Goal: Book appointment/travel/reservation

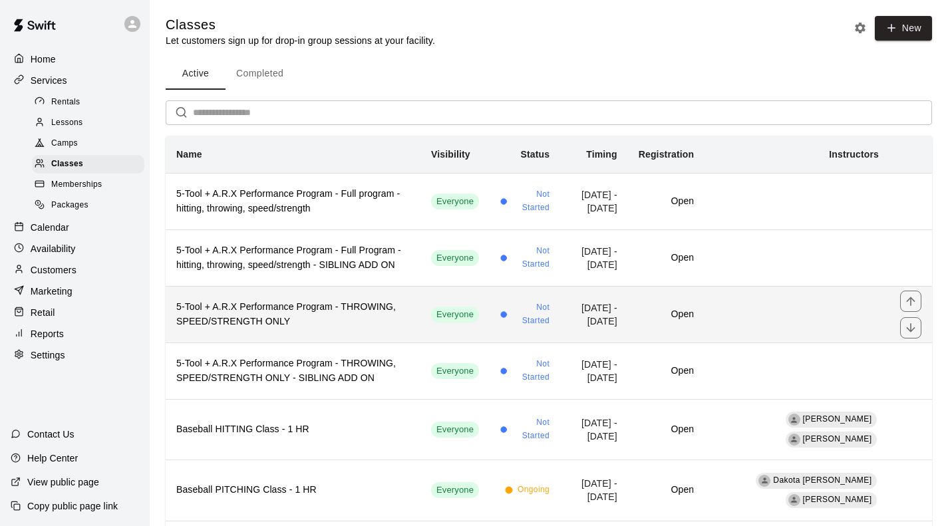
click at [282, 311] on h6 "5-Tool + A.R.X Performance Program - THROWING, SPEED/STRENGTH ONLY" at bounding box center [292, 314] width 233 height 29
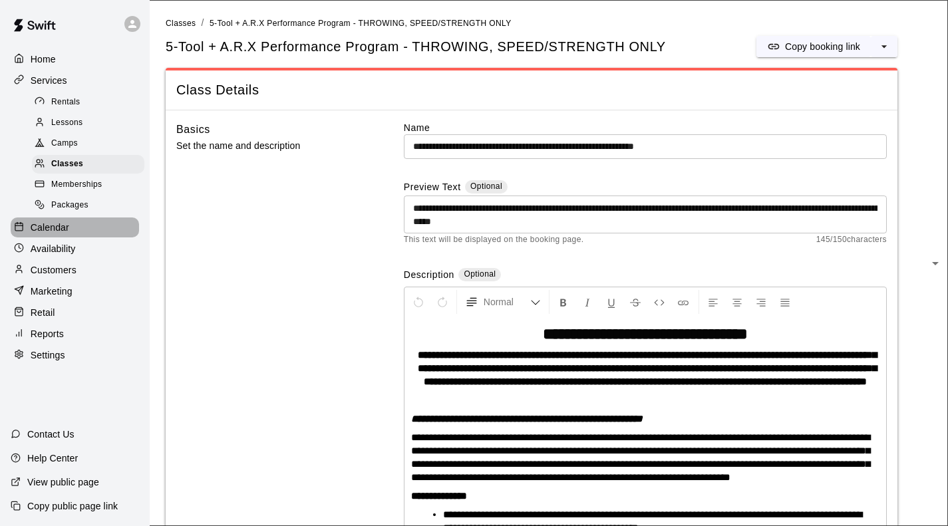
click at [36, 231] on p "Calendar" at bounding box center [50, 227] width 39 height 13
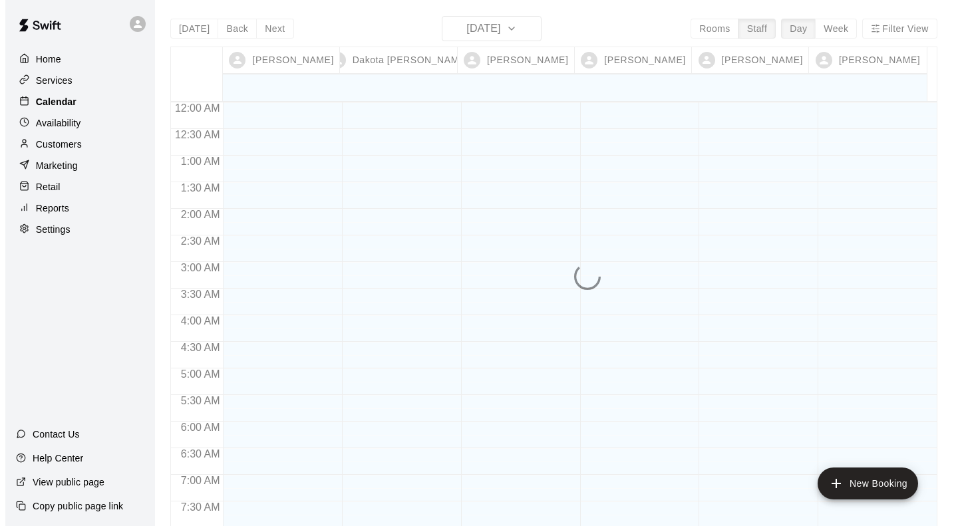
scroll to position [656, 0]
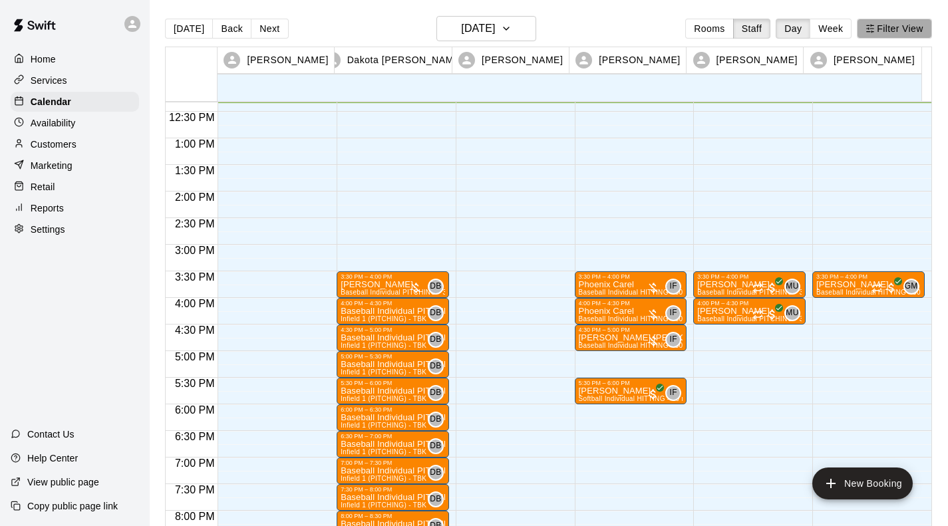
click at [882, 29] on button "Filter View" at bounding box center [893, 29] width 74 height 20
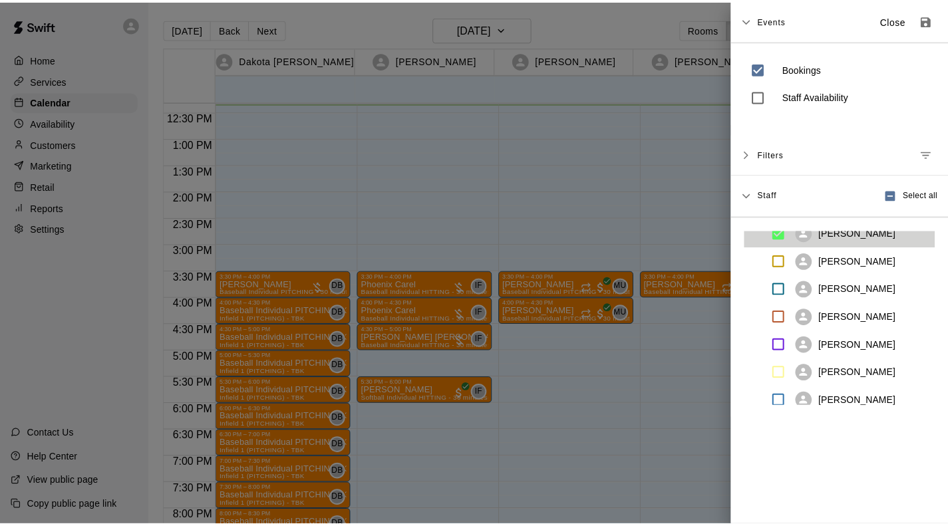
scroll to position [263, 0]
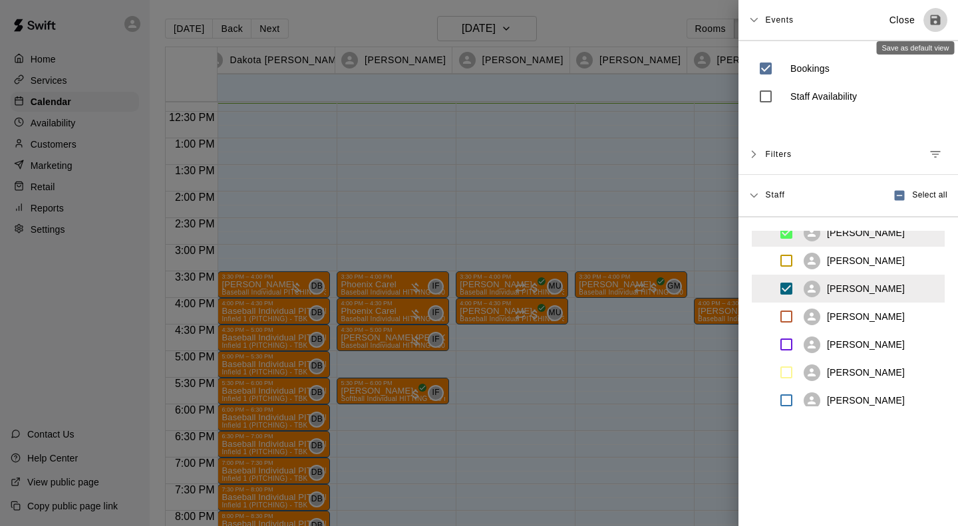
click at [930, 21] on icon "Save as default view" at bounding box center [935, 20] width 10 height 10
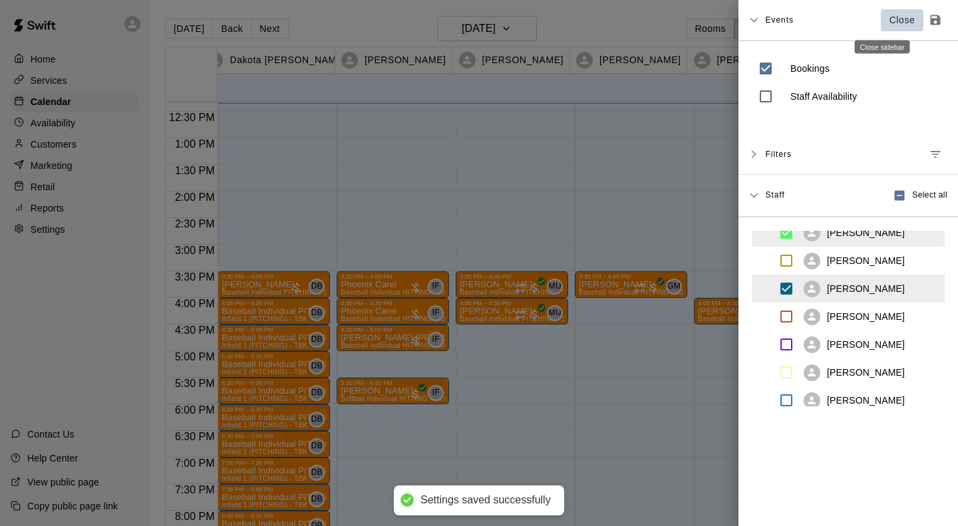
click at [892, 21] on p "Close" at bounding box center [902, 20] width 26 height 14
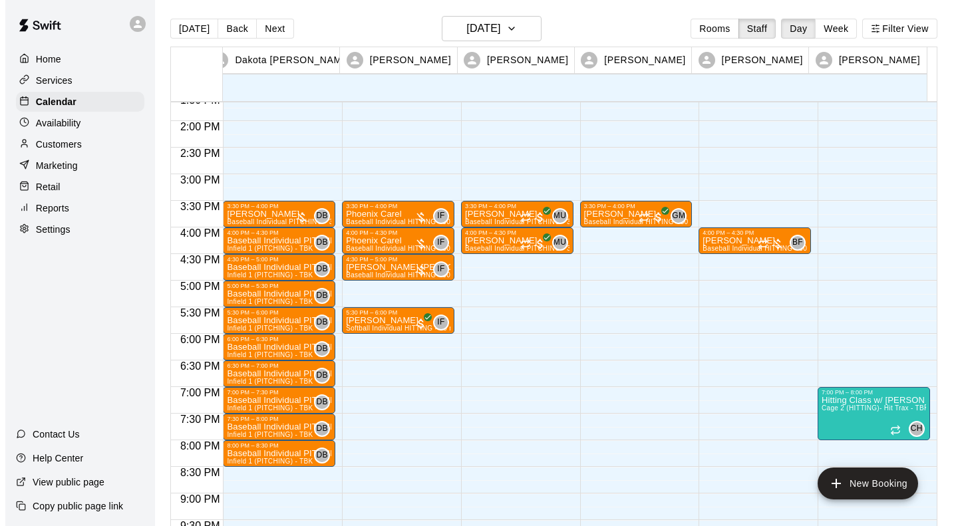
scroll to position [725, 0]
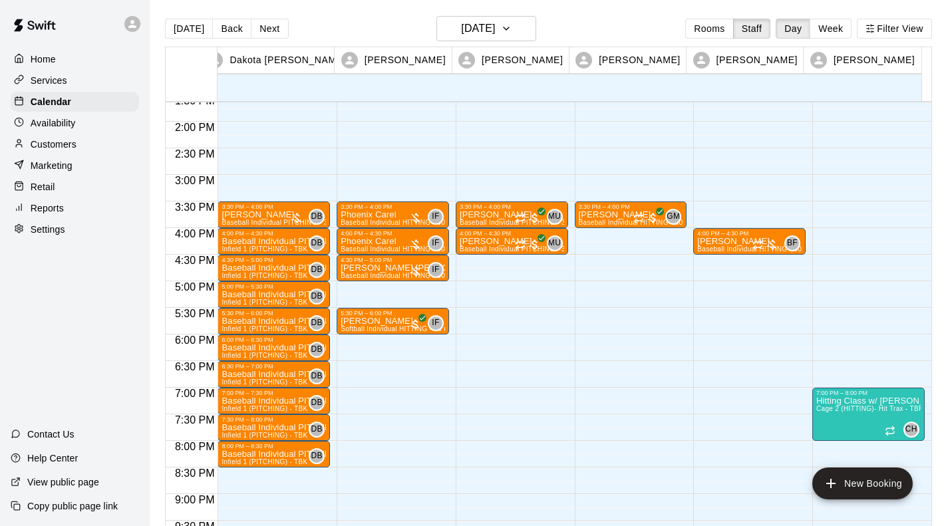
click at [837, 311] on div "7:00 PM – 8:00 PM Hitting Class w/ [PERSON_NAME] 2 (HITTING)- Hit Trax - TBK (0…" at bounding box center [868, 15] width 112 height 1277
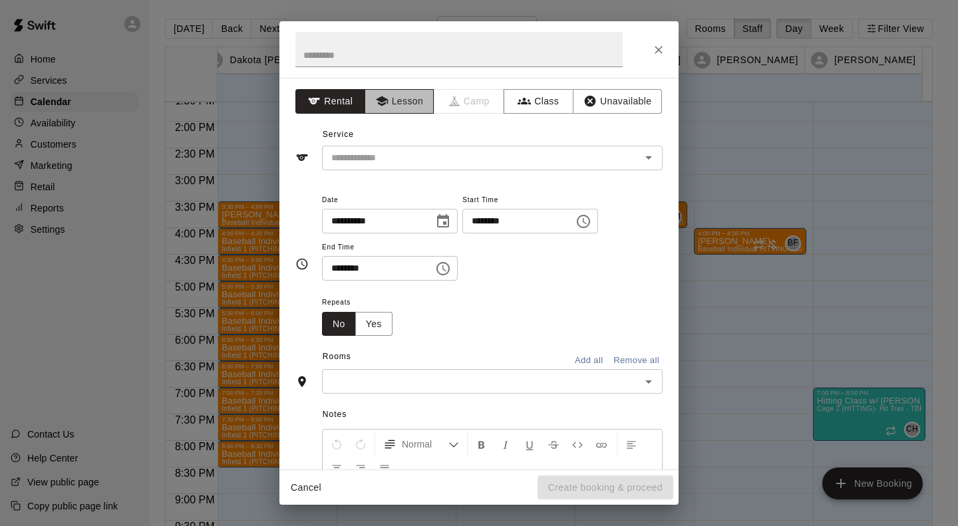
click at [404, 102] on button "Lesson" at bounding box center [399, 101] width 70 height 25
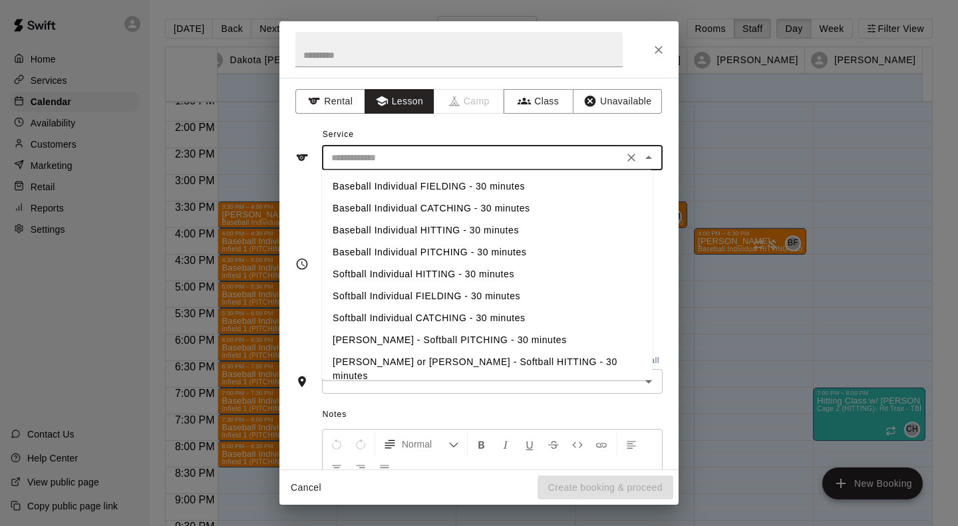
click at [386, 158] on input "text" at bounding box center [472, 158] width 293 height 17
click at [378, 225] on li "Baseball Individual HITTING - 30 minutes" at bounding box center [487, 230] width 330 height 22
type input "**********"
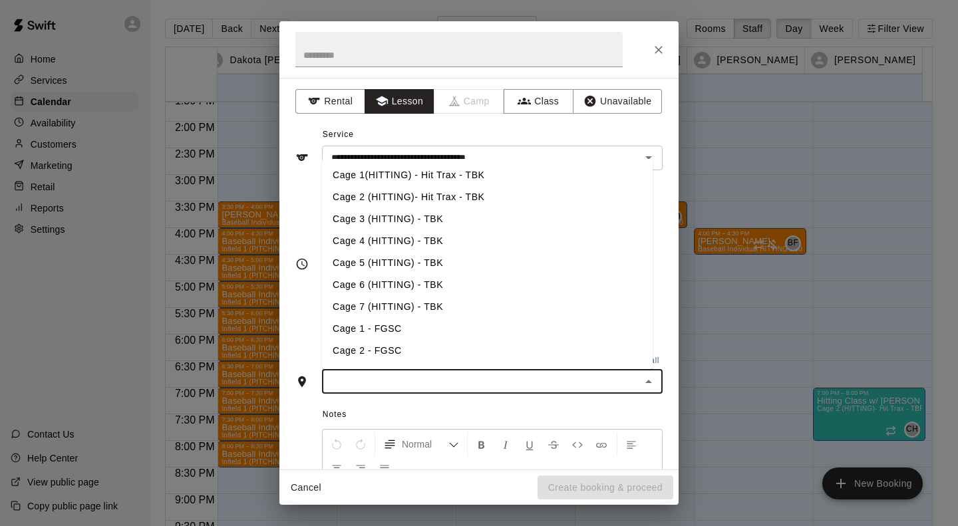
click at [365, 386] on input "text" at bounding box center [481, 381] width 311 height 17
click at [379, 221] on li "Cage 3 (HITTING) - TBK" at bounding box center [487, 219] width 330 height 22
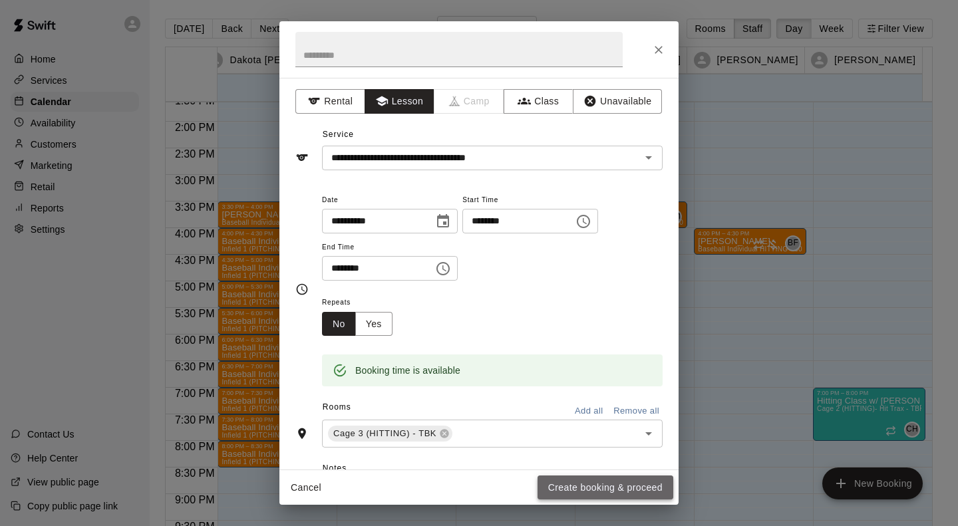
click at [624, 485] on button "Create booking & proceed" at bounding box center [605, 487] width 136 height 25
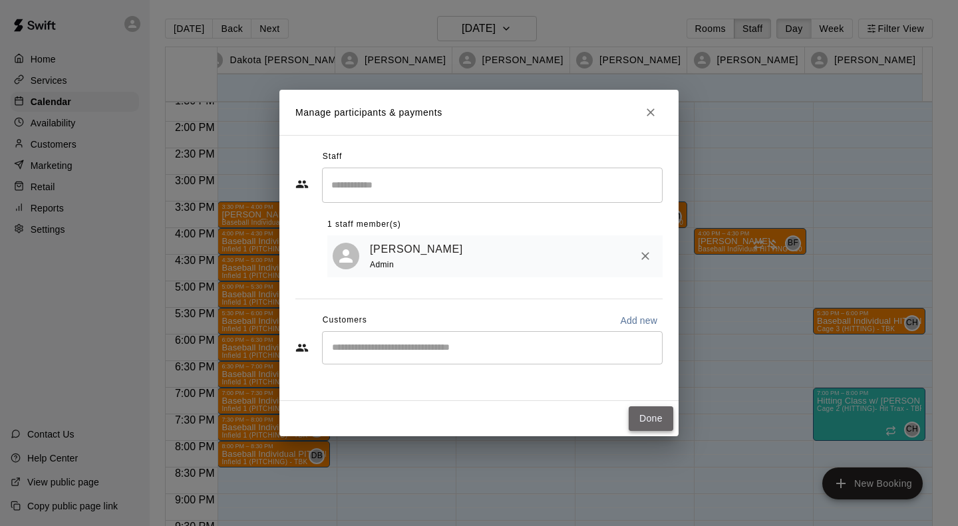
click at [656, 423] on button "Done" at bounding box center [650, 418] width 45 height 25
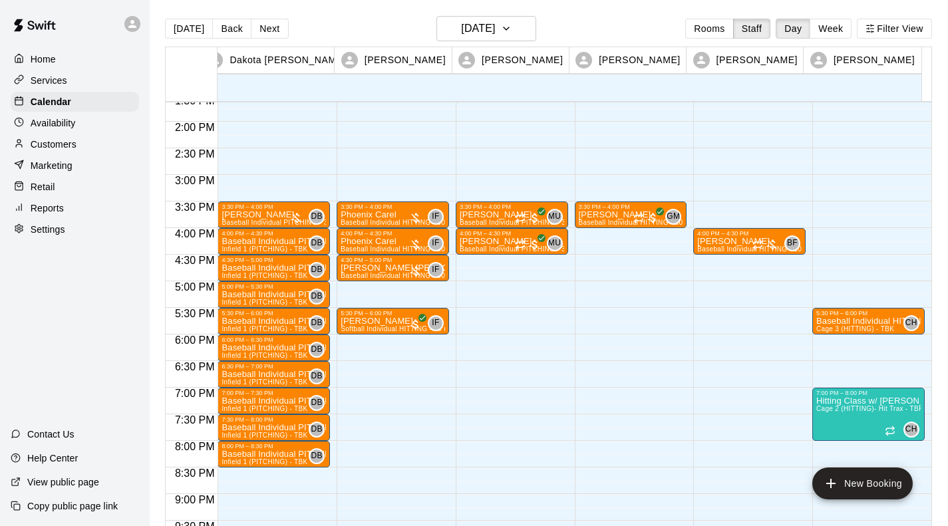
click at [592, 235] on div "3:30 PM – 4:00 PM [PERSON_NAME] Baseball Individual HITTING - 30 minutes (Cage …" at bounding box center [631, 15] width 112 height 1277
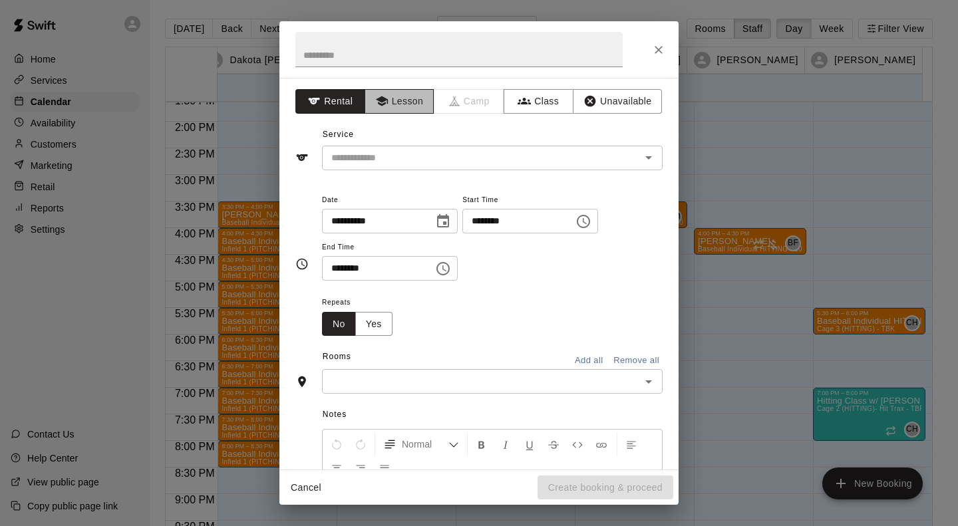
click at [401, 100] on button "Lesson" at bounding box center [399, 101] width 70 height 25
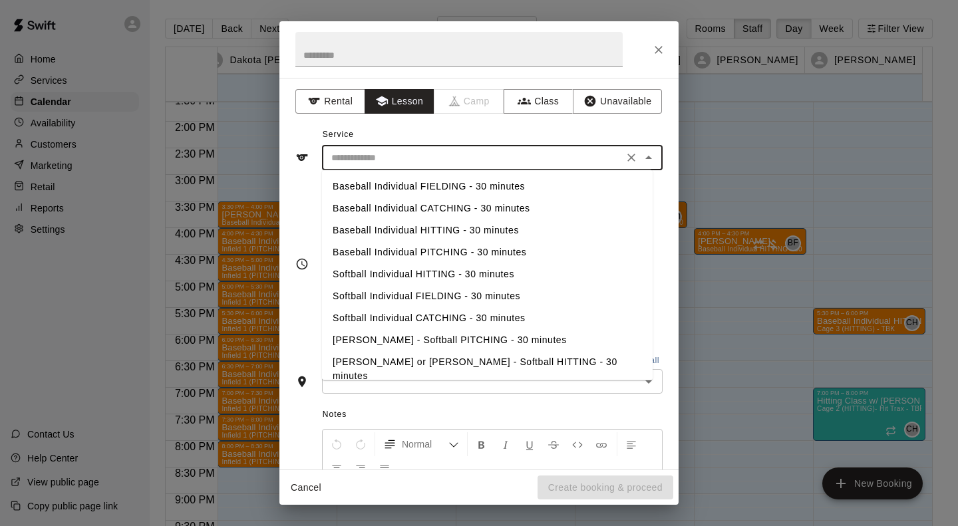
click at [402, 154] on input "text" at bounding box center [472, 158] width 293 height 17
click at [395, 229] on li "Baseball Individual HITTING - 30 minutes" at bounding box center [487, 230] width 330 height 22
type input "**********"
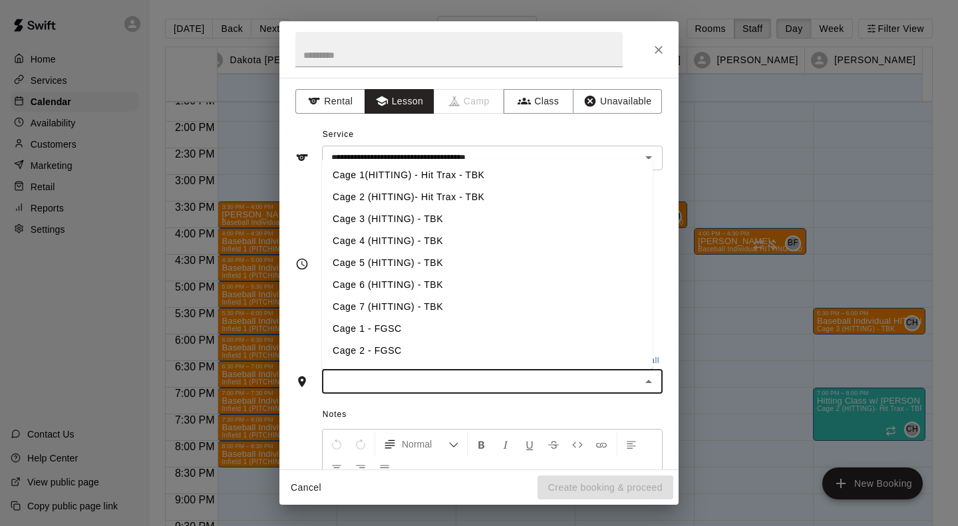
click at [360, 376] on input "text" at bounding box center [481, 381] width 311 height 17
click at [372, 245] on li "Cage 4 (HITTING) - TBK" at bounding box center [487, 241] width 330 height 22
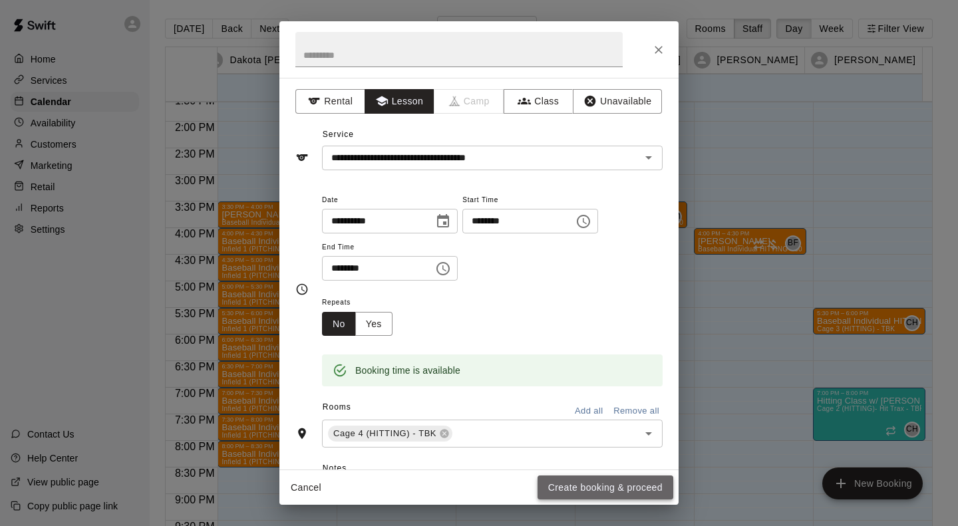
click at [604, 488] on button "Create booking & proceed" at bounding box center [605, 487] width 136 height 25
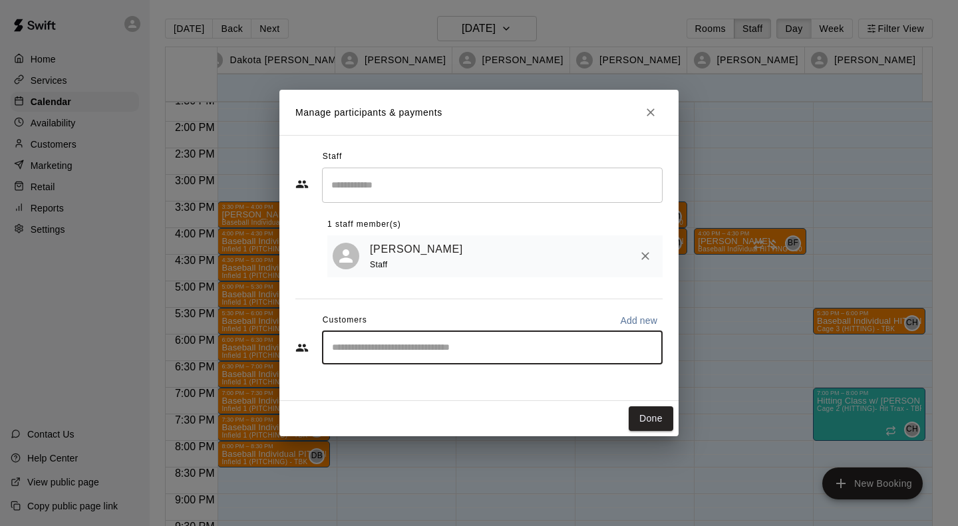
click at [390, 350] on input "Start typing to search customers..." at bounding box center [492, 347] width 329 height 13
type input "****"
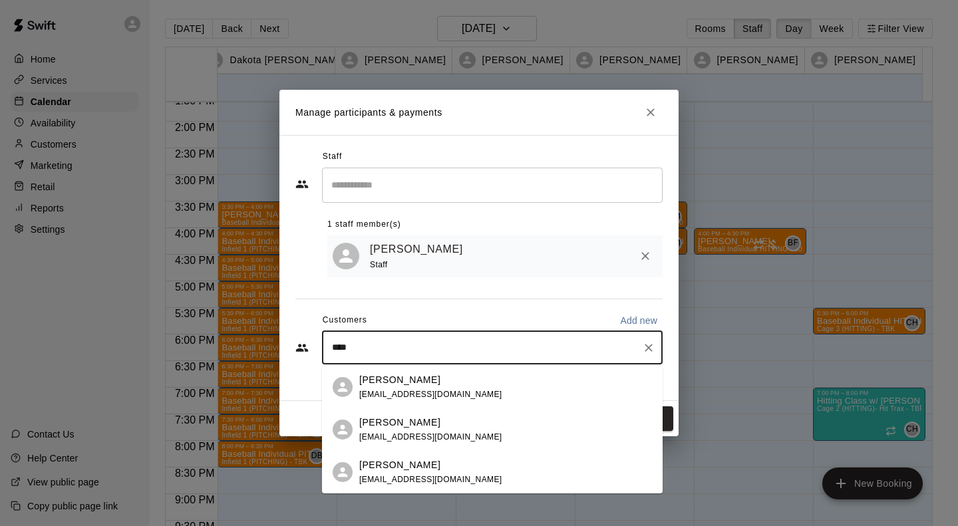
click at [391, 467] on p "[PERSON_NAME]" at bounding box center [399, 465] width 81 height 14
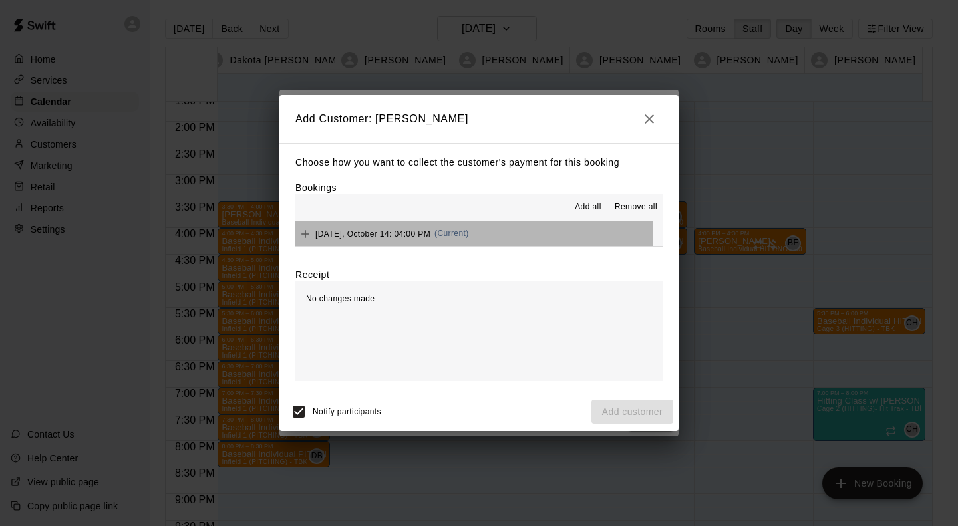
click at [377, 235] on span "[DATE], October 14: 04:00 PM" at bounding box center [372, 233] width 115 height 9
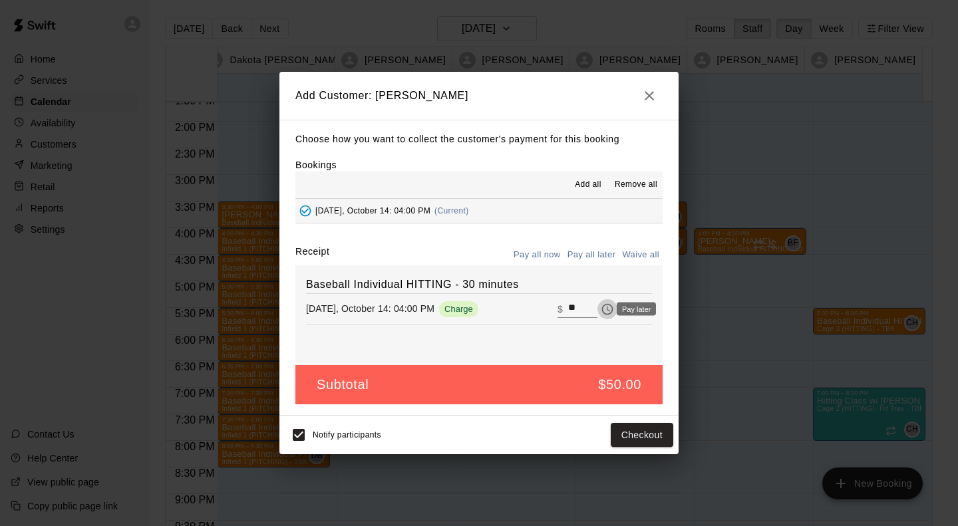
click at [600, 311] on icon "Pay later" at bounding box center [606, 309] width 13 height 13
click at [628, 432] on button "Add customer" at bounding box center [632, 435] width 82 height 25
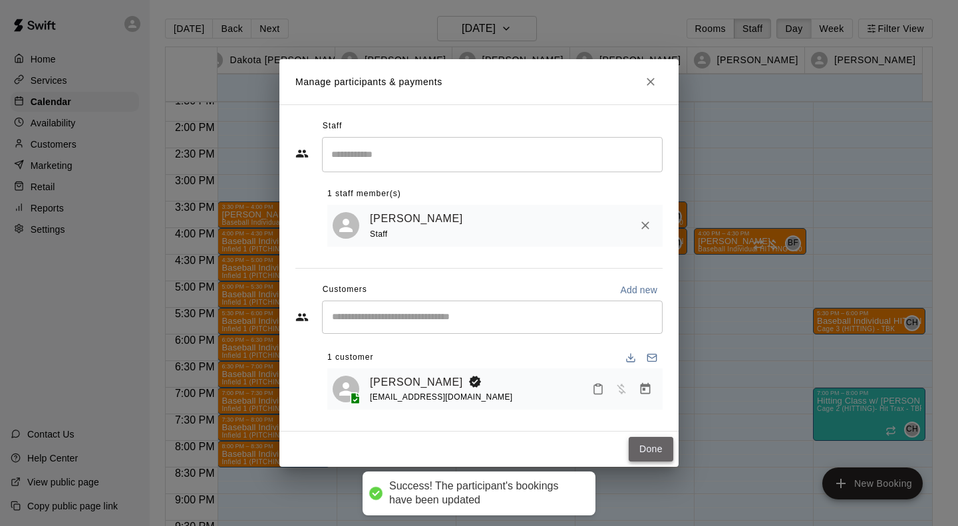
click at [648, 446] on button "Done" at bounding box center [650, 449] width 45 height 25
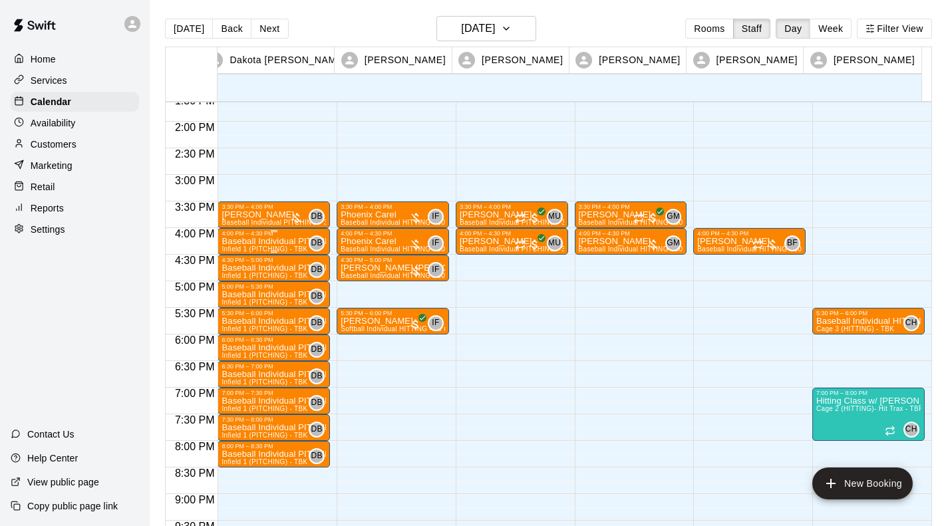
click at [245, 237] on div "4:00 PM – 4:30 PM" at bounding box center [273, 233] width 104 height 7
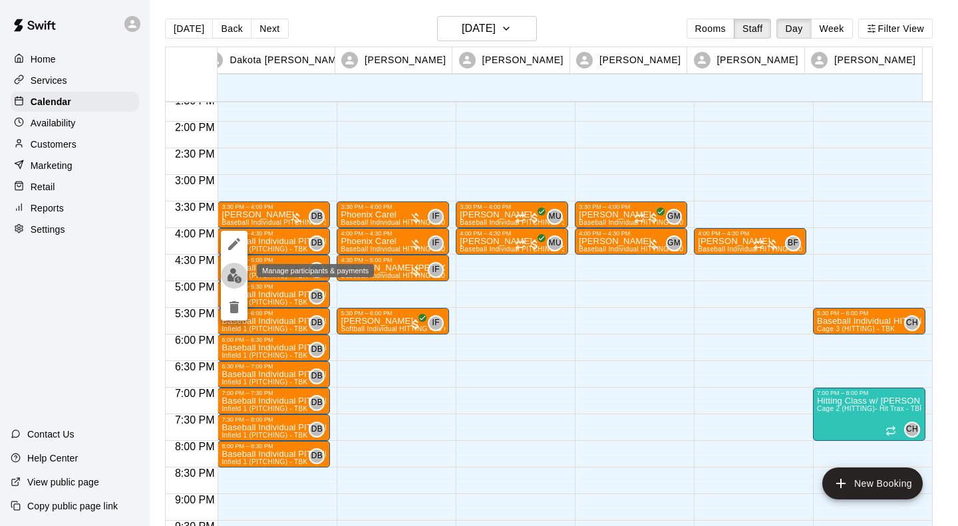
click at [235, 271] on img "edit" at bounding box center [234, 275] width 15 height 15
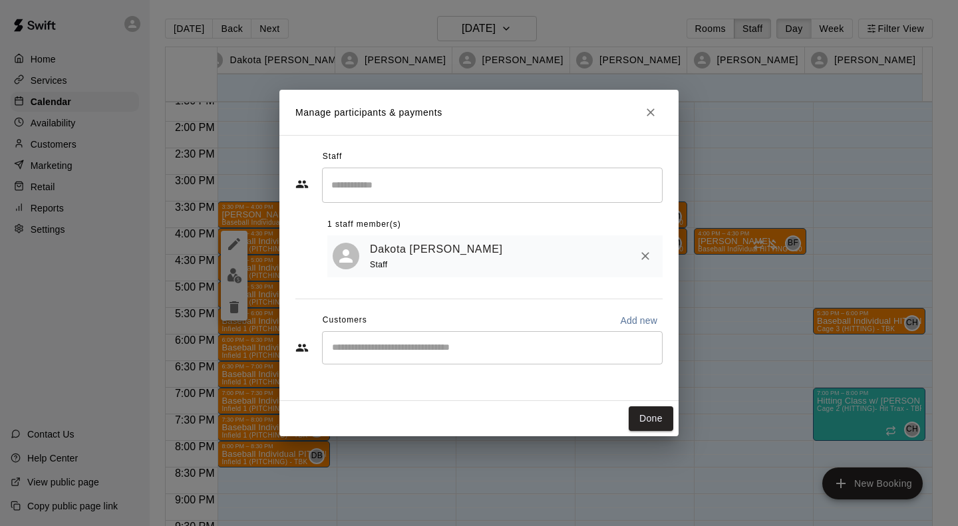
click at [360, 350] on input "Start typing to search customers..." at bounding box center [492, 347] width 329 height 13
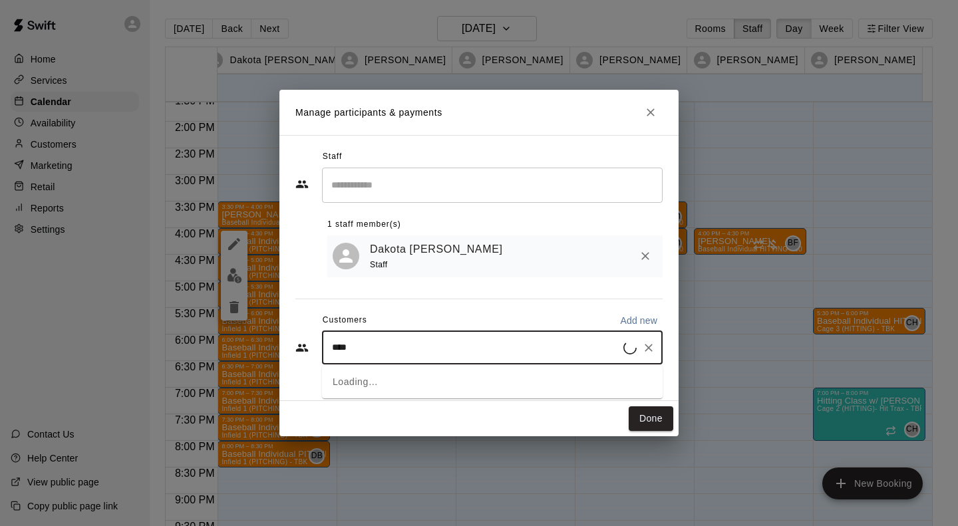
type input "*****"
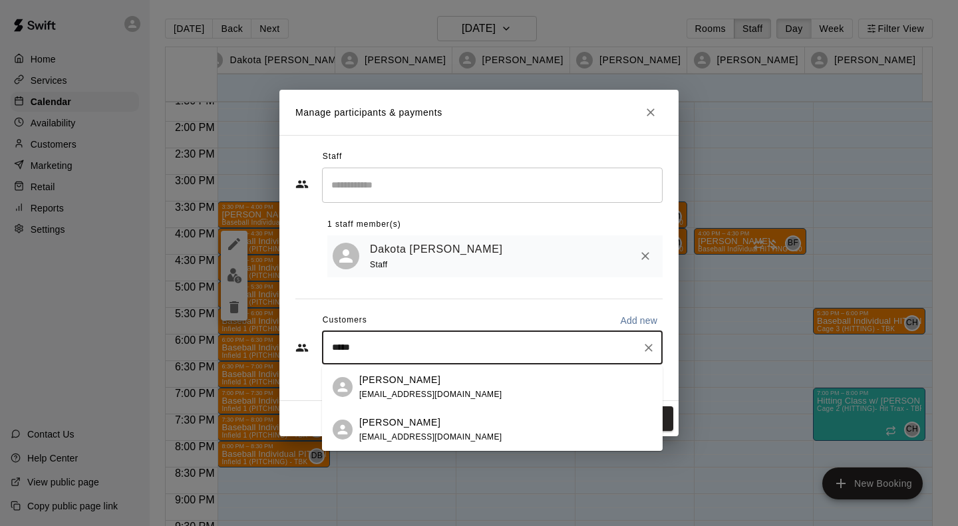
click at [378, 416] on p "[PERSON_NAME]" at bounding box center [399, 423] width 81 height 14
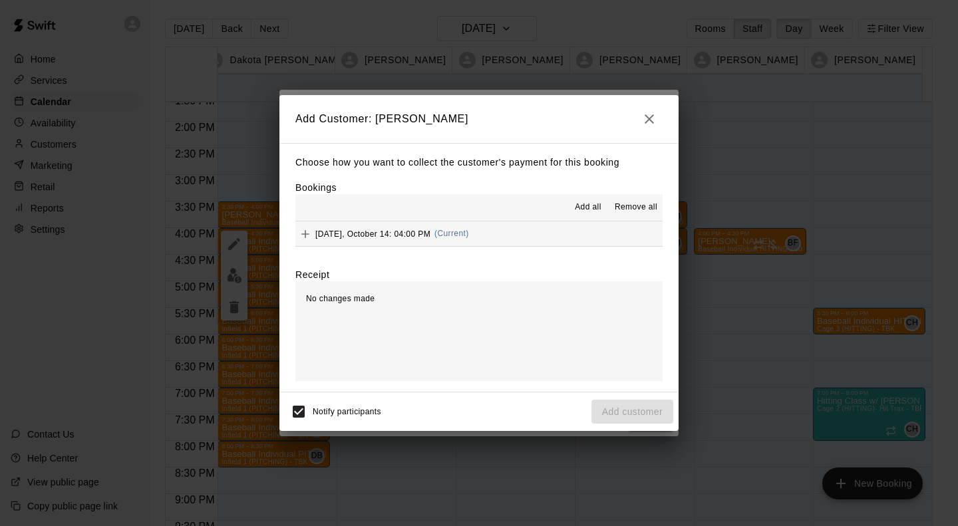
click at [365, 232] on span "[DATE], October 14: 04:00 PM" at bounding box center [372, 233] width 115 height 9
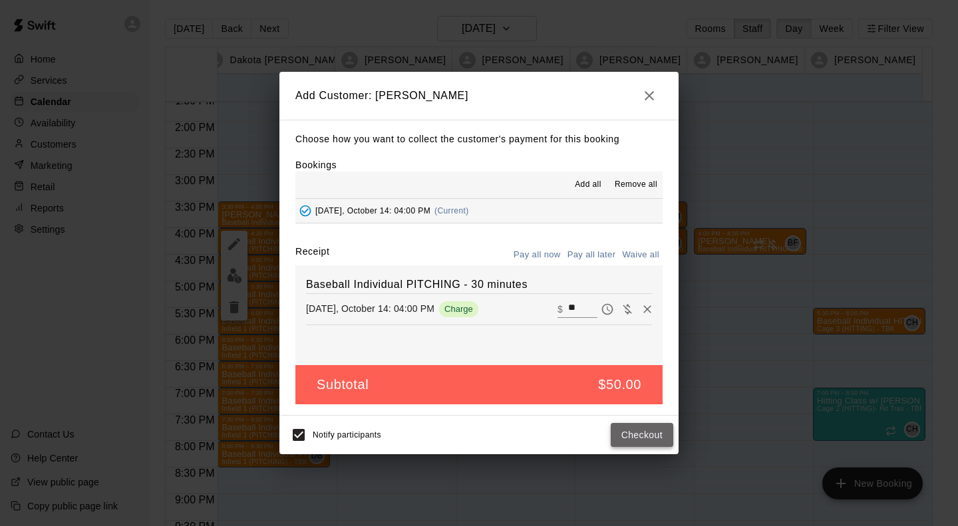
click at [639, 439] on button "Checkout" at bounding box center [641, 435] width 63 height 25
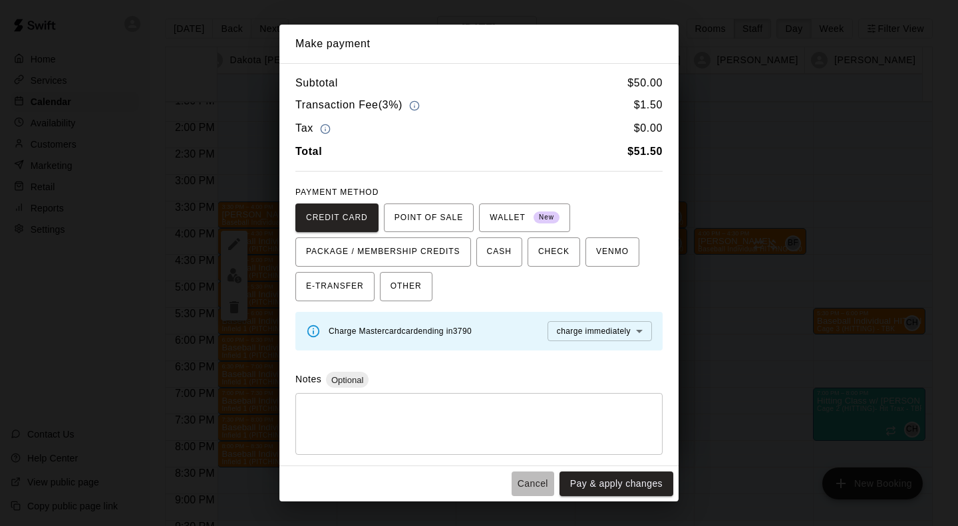
click at [530, 483] on button "Cancel" at bounding box center [532, 483] width 43 height 25
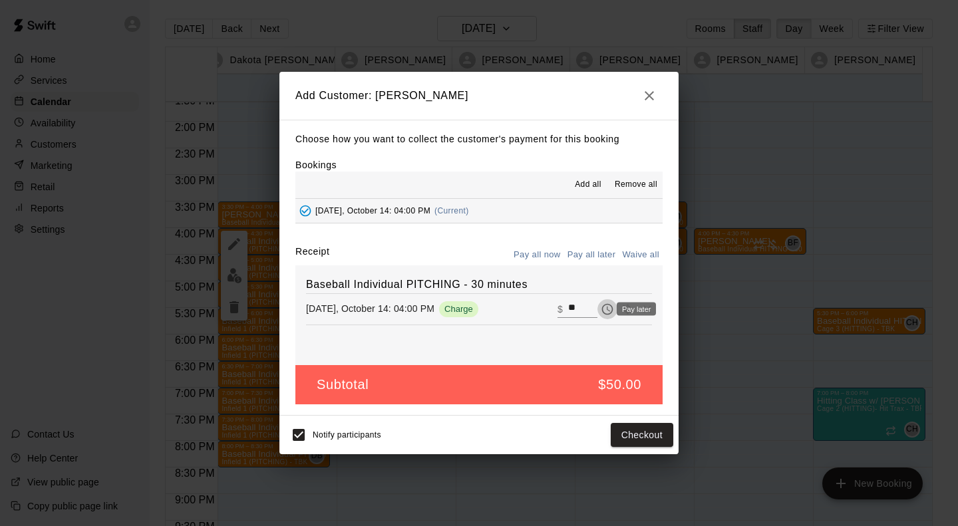
click at [600, 308] on icon "Pay later" at bounding box center [606, 309] width 13 height 13
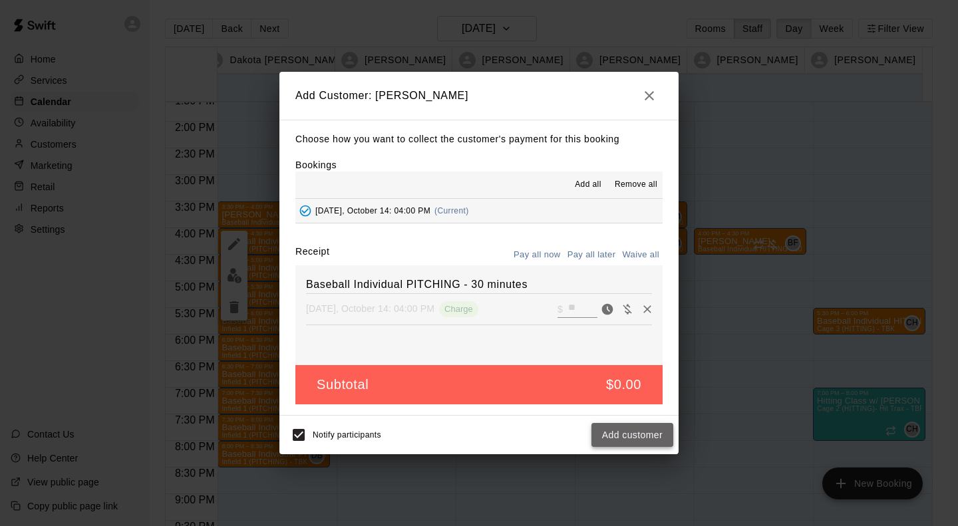
click at [641, 432] on button "Add customer" at bounding box center [632, 435] width 82 height 25
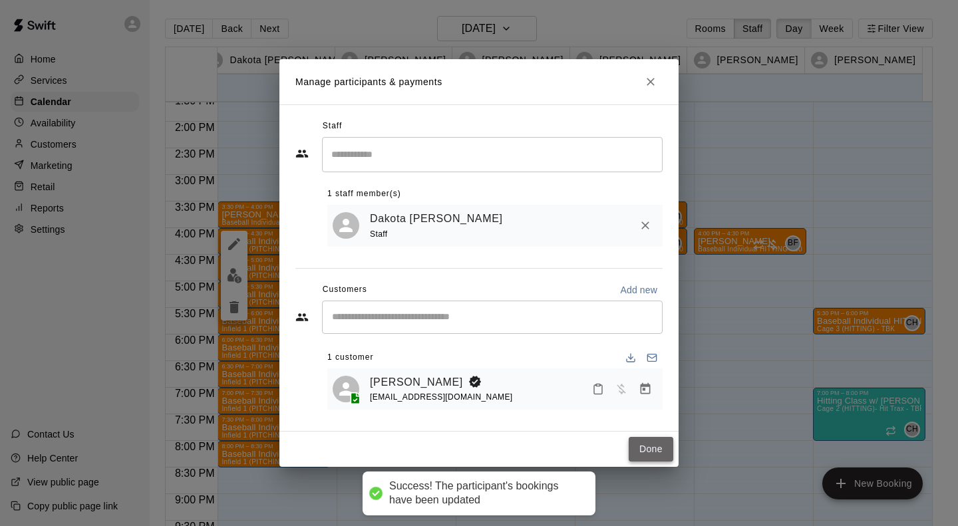
click at [637, 451] on button "Done" at bounding box center [650, 449] width 45 height 25
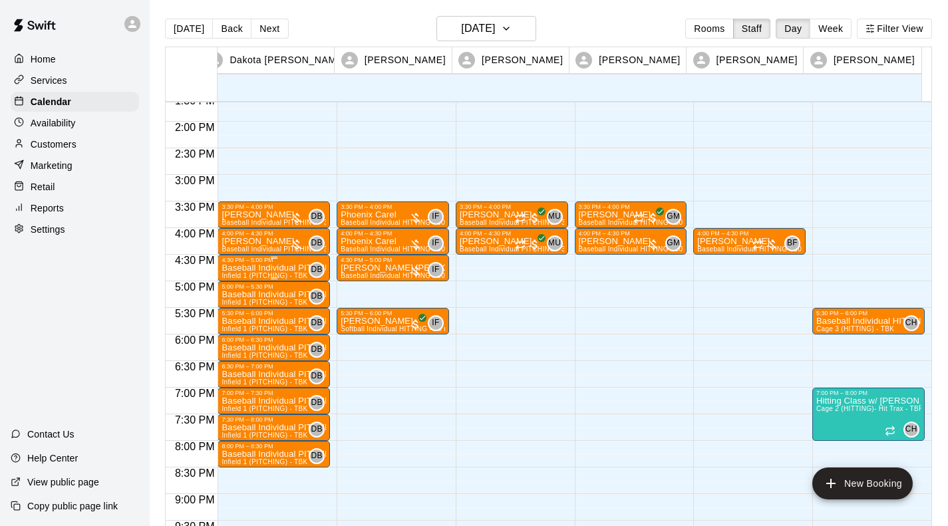
click at [256, 263] on div "4:30 PM – 5:00 PM" at bounding box center [273, 260] width 104 height 7
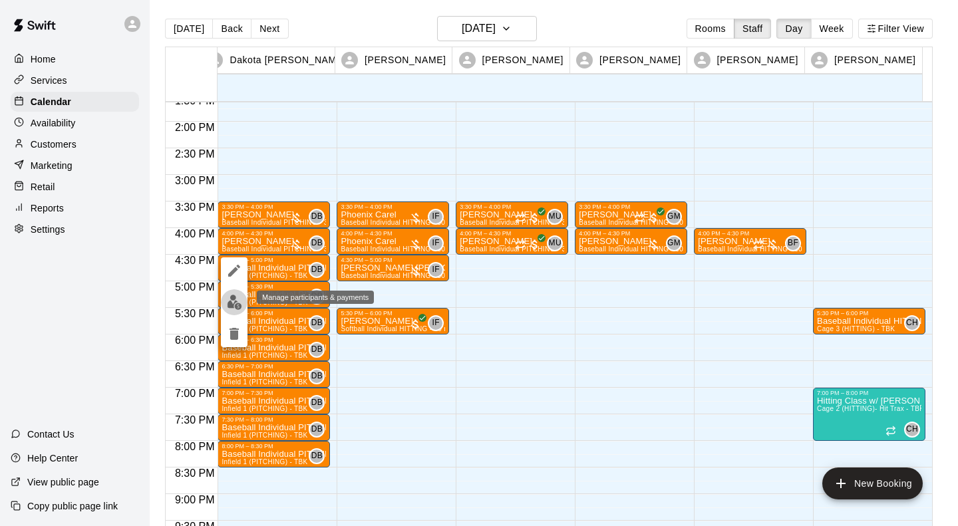
click at [237, 303] on img "edit" at bounding box center [234, 302] width 15 height 15
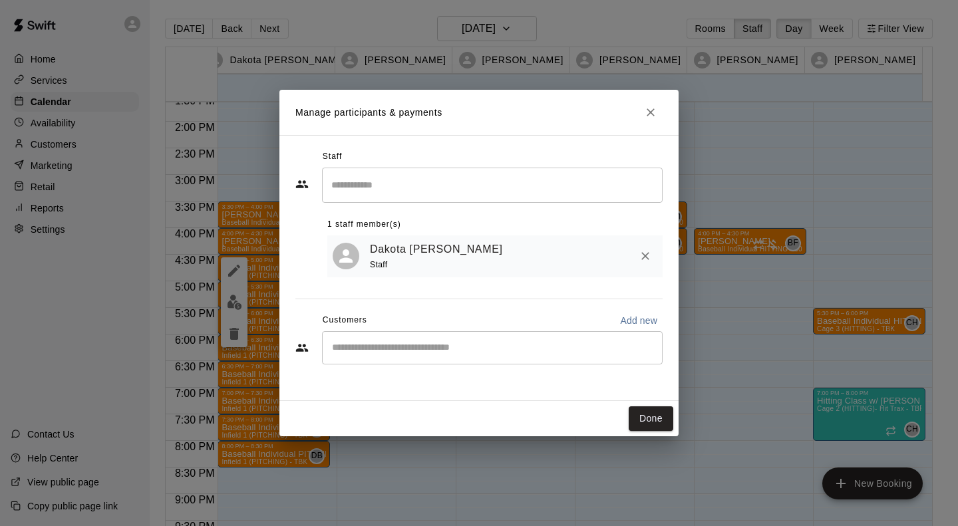
click at [388, 358] on div "​" at bounding box center [492, 347] width 340 height 33
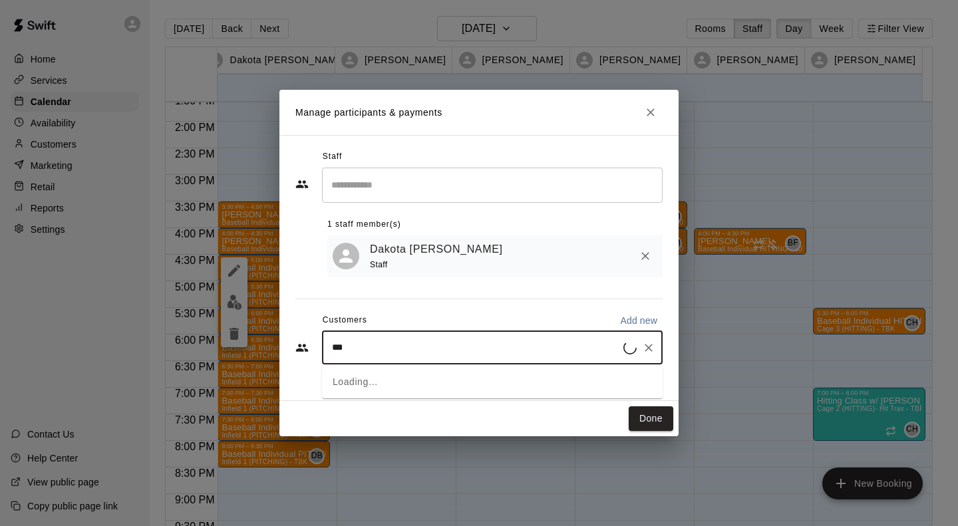
type input "****"
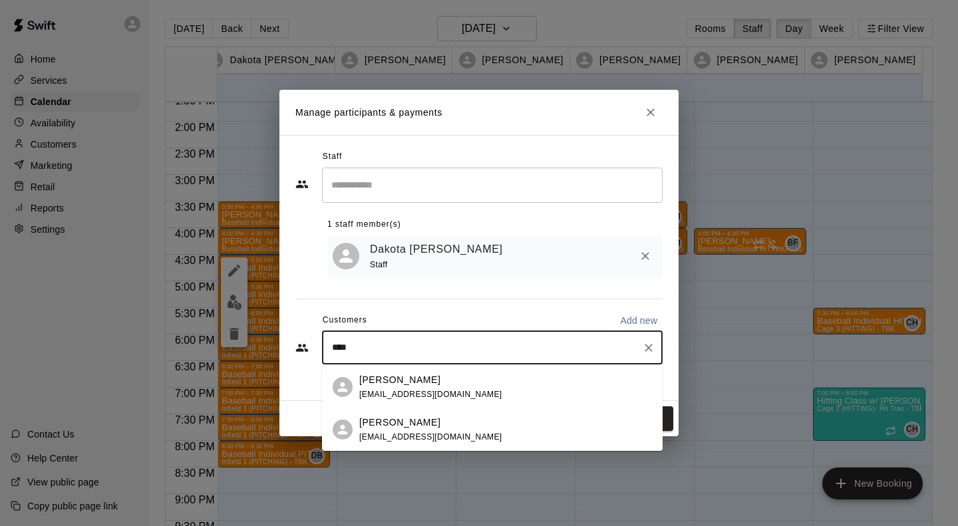
click at [373, 422] on p "[PERSON_NAME]" at bounding box center [399, 423] width 81 height 14
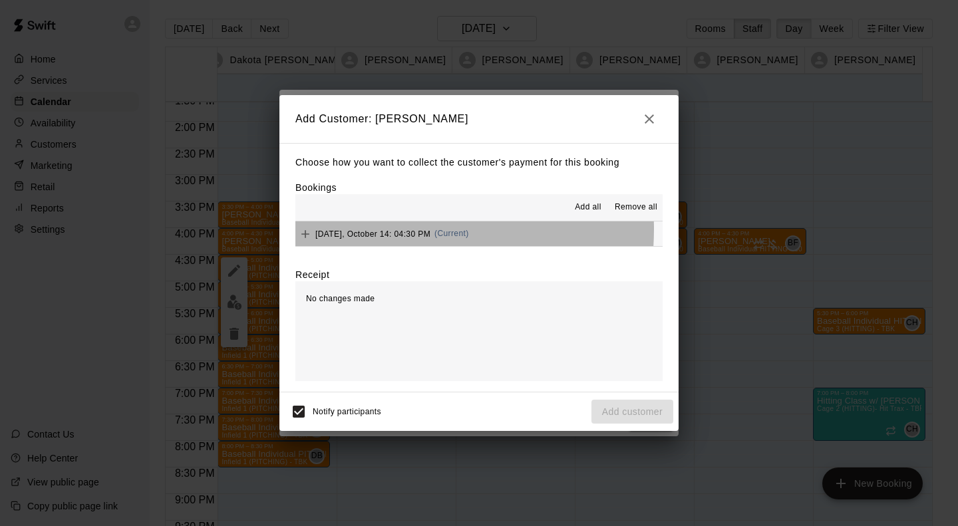
click at [377, 230] on span "[DATE], October 14: 04:30 PM" at bounding box center [372, 233] width 115 height 9
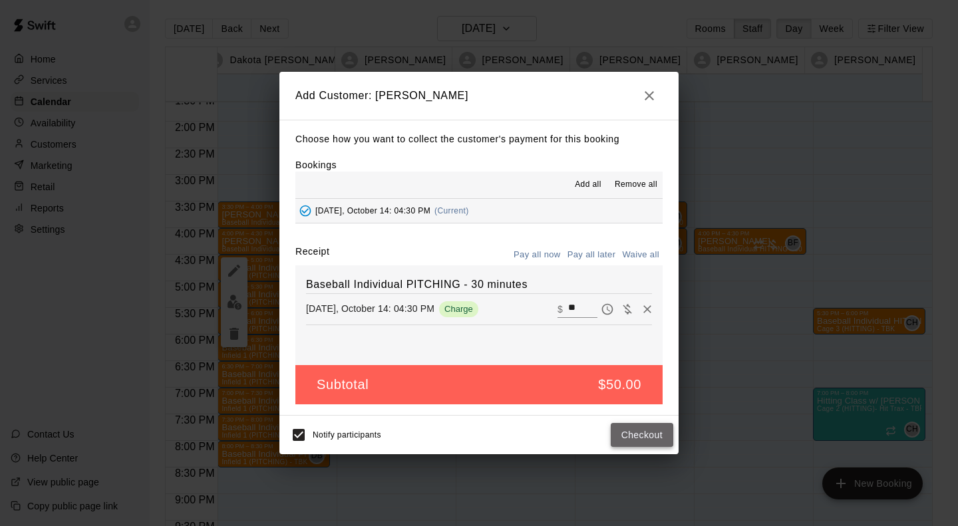
click at [628, 441] on button "Checkout" at bounding box center [641, 435] width 63 height 25
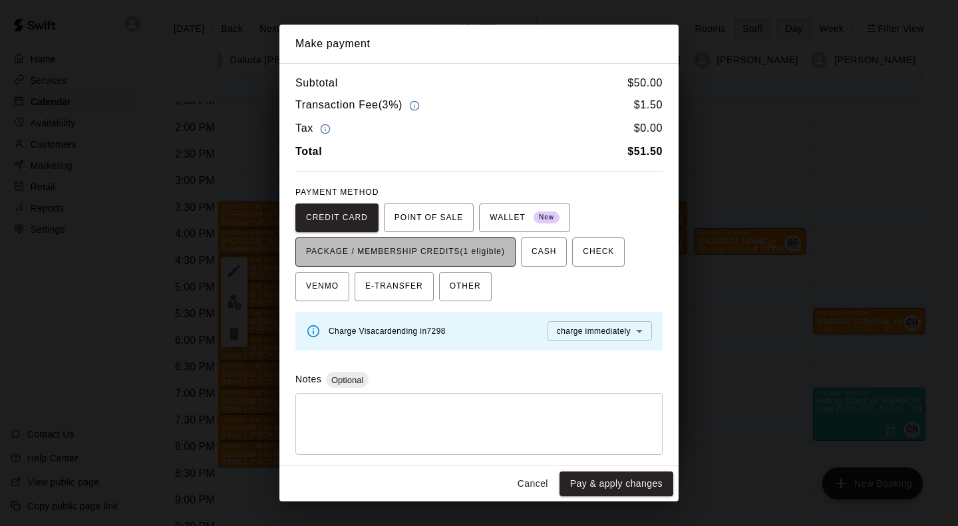
click at [497, 248] on span "PACKAGE / MEMBERSHIP CREDITS (1 eligible)" at bounding box center [405, 251] width 199 height 21
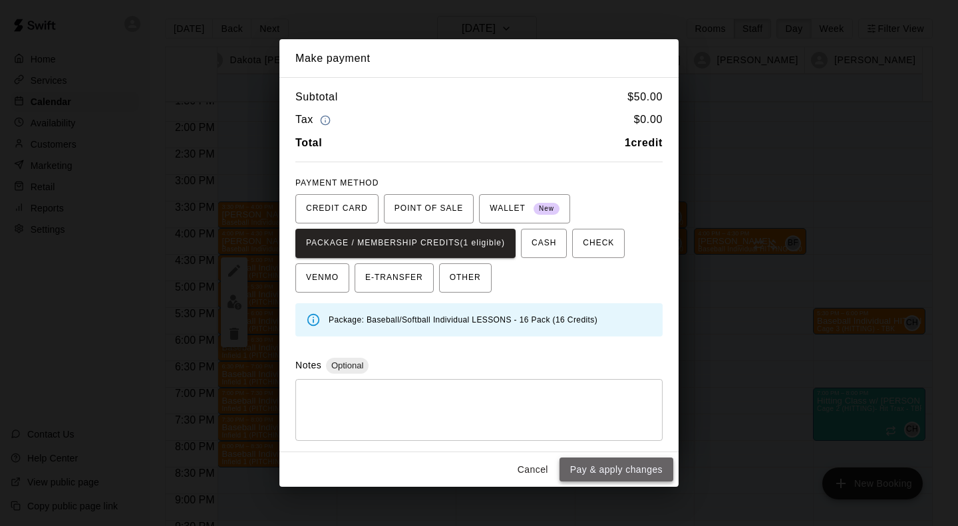
click at [581, 461] on button "Pay & apply changes" at bounding box center [616, 470] width 114 height 25
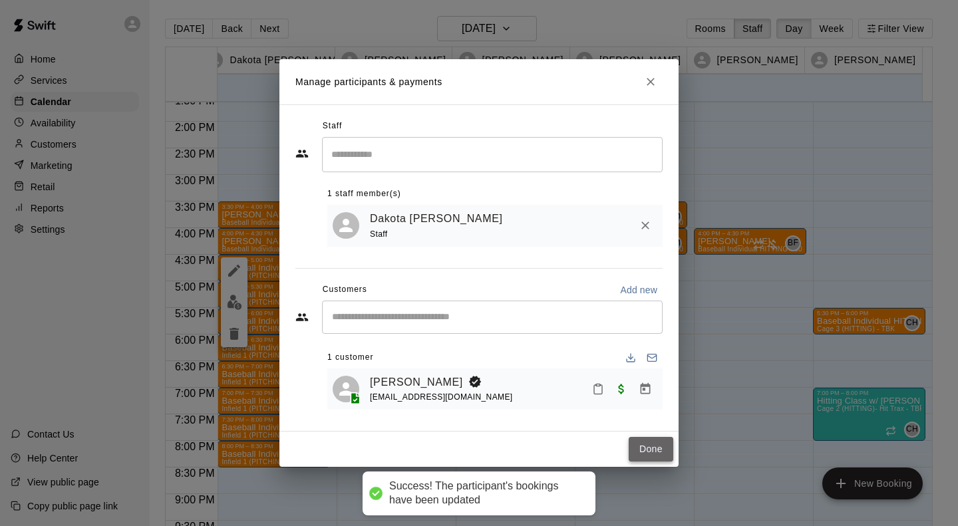
click at [650, 450] on button "Done" at bounding box center [650, 449] width 45 height 25
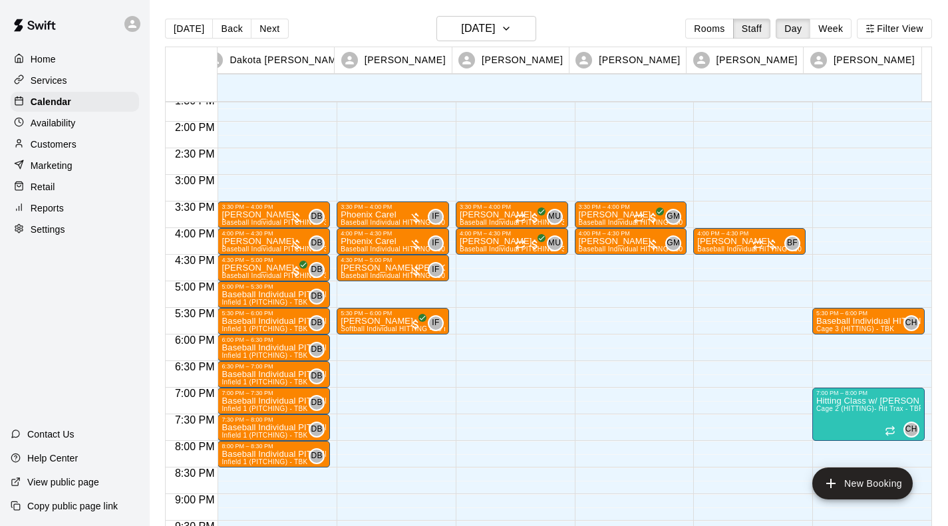
click at [707, 301] on div "4:00 PM – 4:30 PM [PERSON_NAME] Baseball Individual HITTING - 30 minutes (Cage …" at bounding box center [749, 15] width 112 height 1277
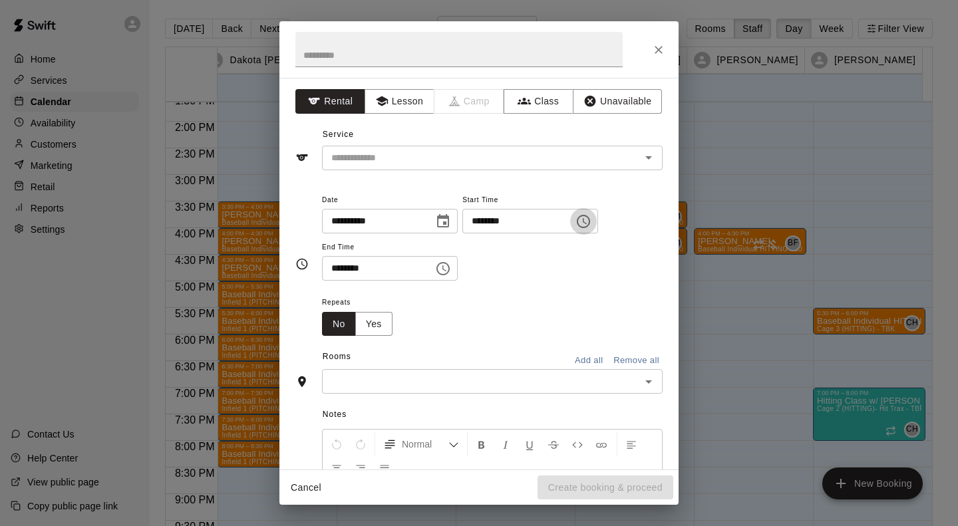
click at [591, 221] on icon "Choose time, selected time is 5:15 PM" at bounding box center [583, 221] width 16 height 16
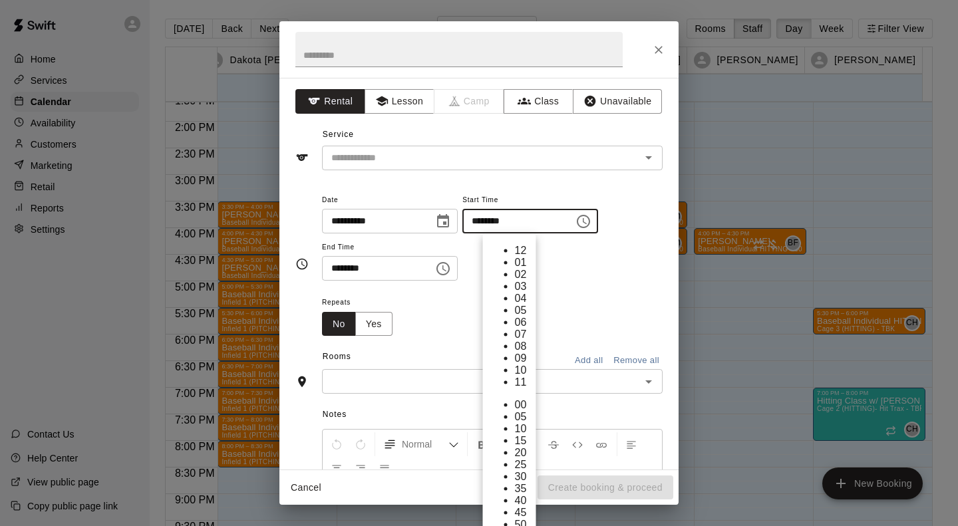
scroll to position [0, 0]
click at [531, 399] on li "00" at bounding box center [523, 405] width 16 height 12
type input "********"
click at [451, 269] on icon "Choose time, selected time is 5:45 PM" at bounding box center [443, 269] width 16 height 16
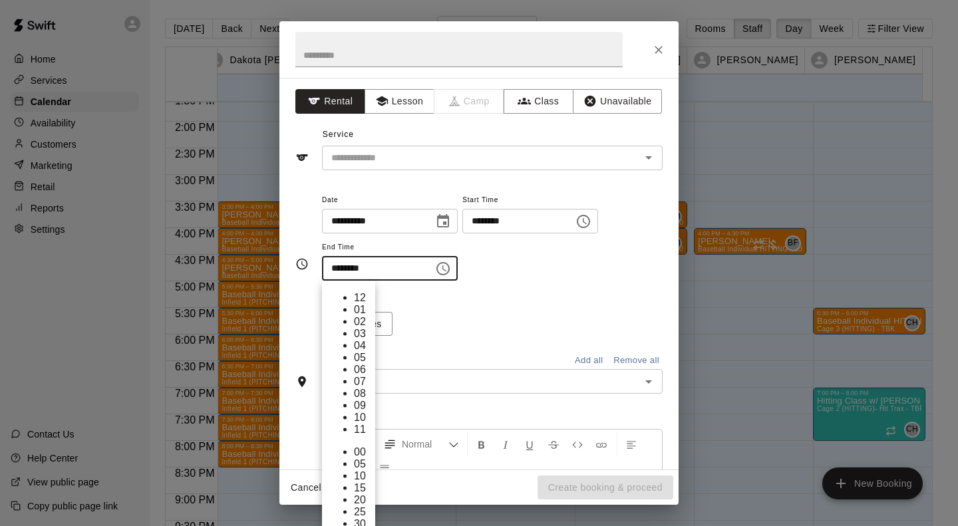
scroll to position [107, 0]
click at [370, 518] on li "30" at bounding box center [362, 524] width 16 height 12
type input "********"
click at [510, 319] on div "Repeats No Yes" at bounding box center [492, 315] width 340 height 42
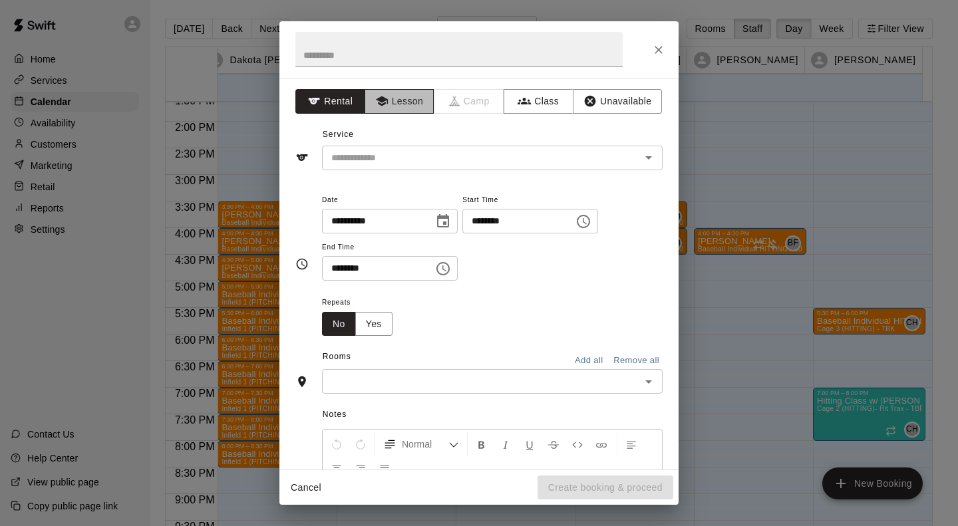
click at [406, 96] on button "Lesson" at bounding box center [399, 101] width 70 height 25
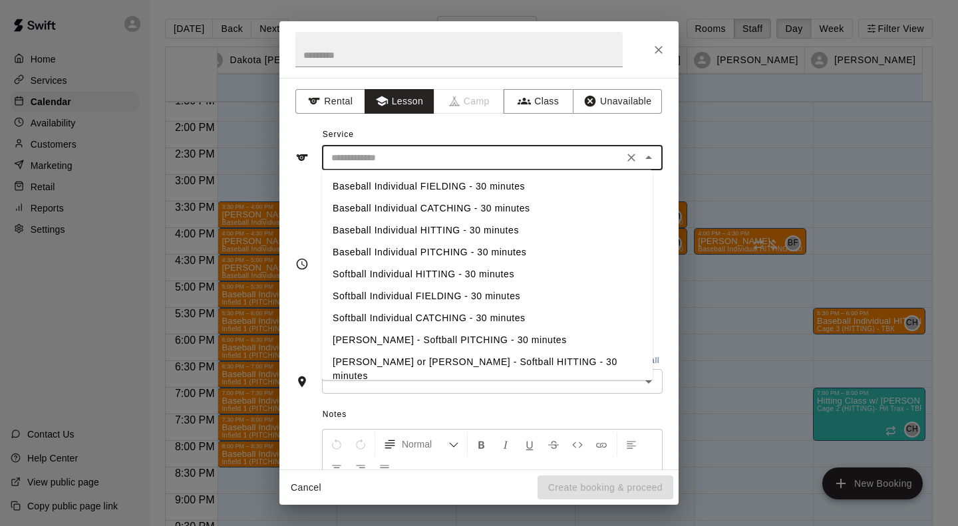
click at [386, 158] on input "text" at bounding box center [472, 158] width 293 height 17
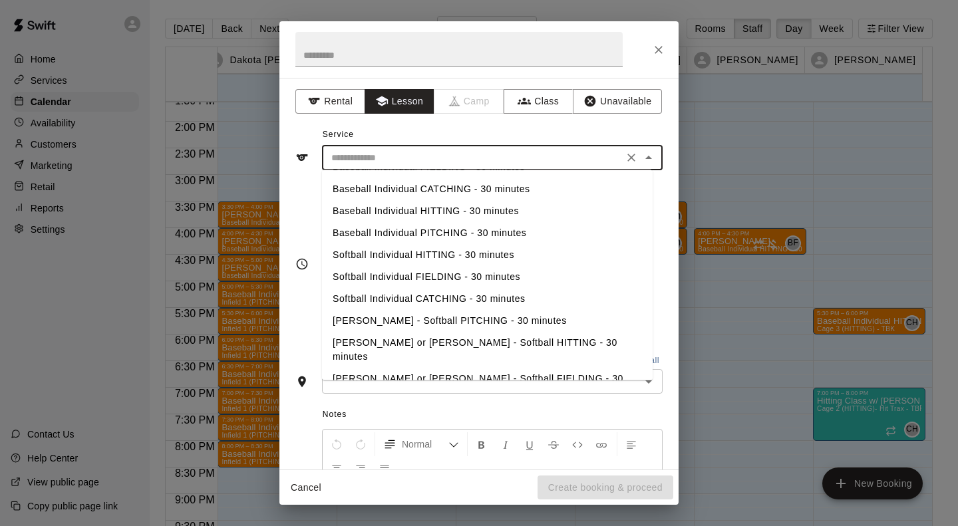
scroll to position [0, 0]
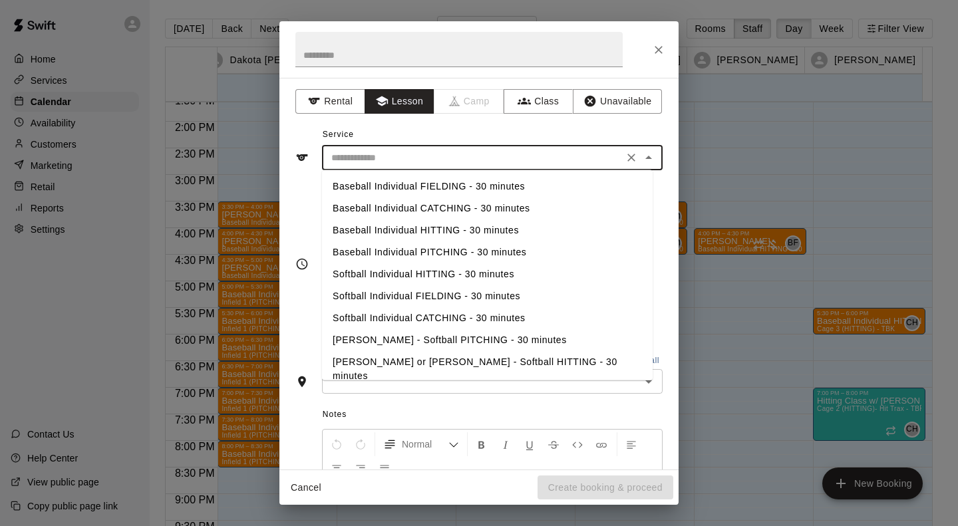
click at [343, 211] on li "Baseball Individual CATCHING - 30 minutes" at bounding box center [487, 209] width 330 height 22
type input "**********"
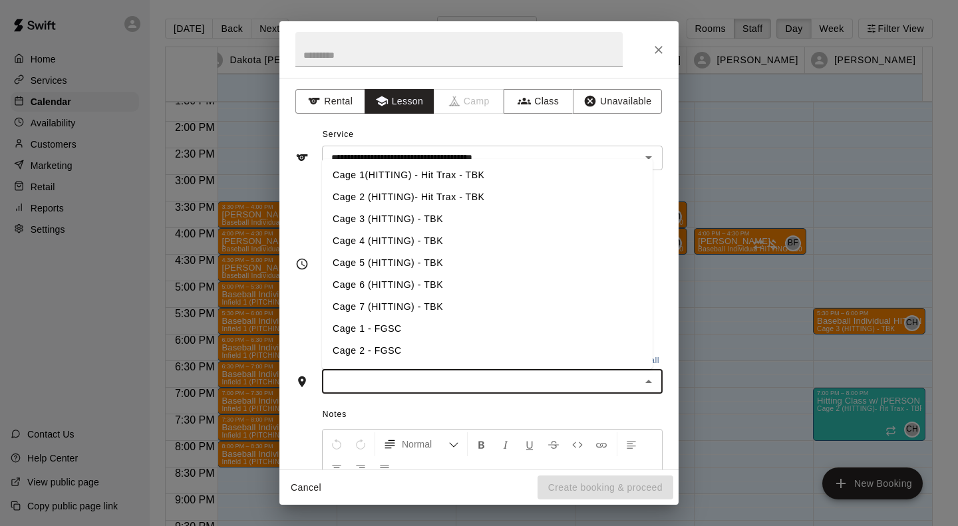
click at [385, 379] on input "text" at bounding box center [481, 381] width 311 height 17
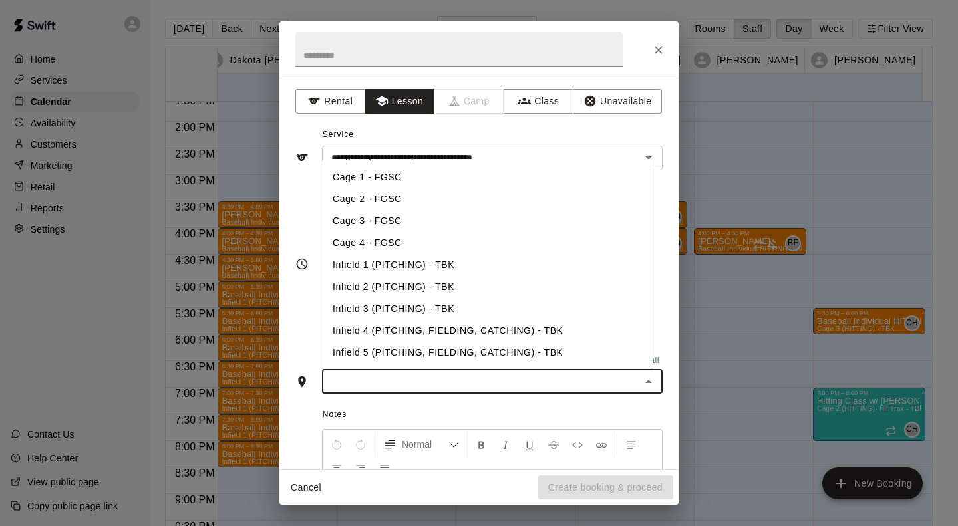
scroll to position [175, 0]
click at [375, 306] on li "Infield 4 (PITCHING, FIELDING, CATCHING) - TBK" at bounding box center [487, 308] width 330 height 22
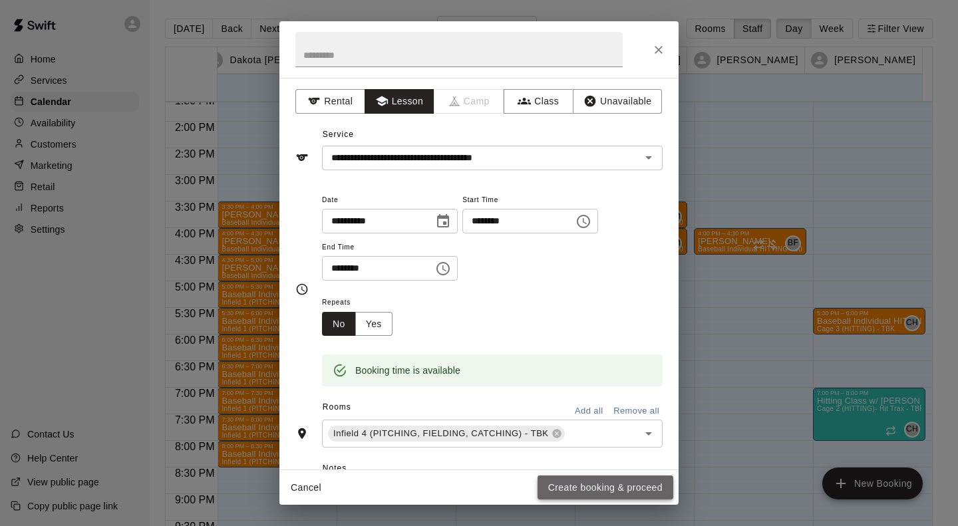
click at [585, 490] on button "Create booking & proceed" at bounding box center [605, 487] width 136 height 25
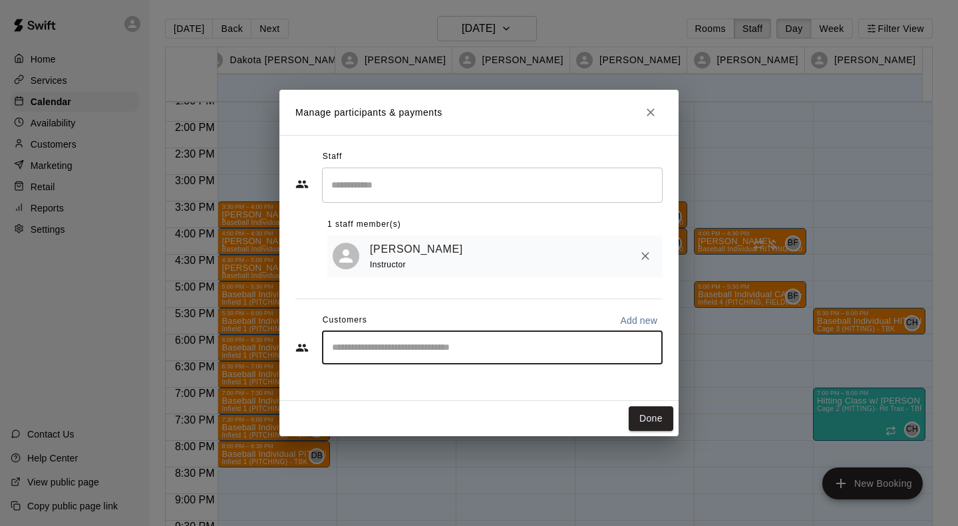
click at [499, 346] on input "Start typing to search customers..." at bounding box center [492, 347] width 329 height 13
type input "***"
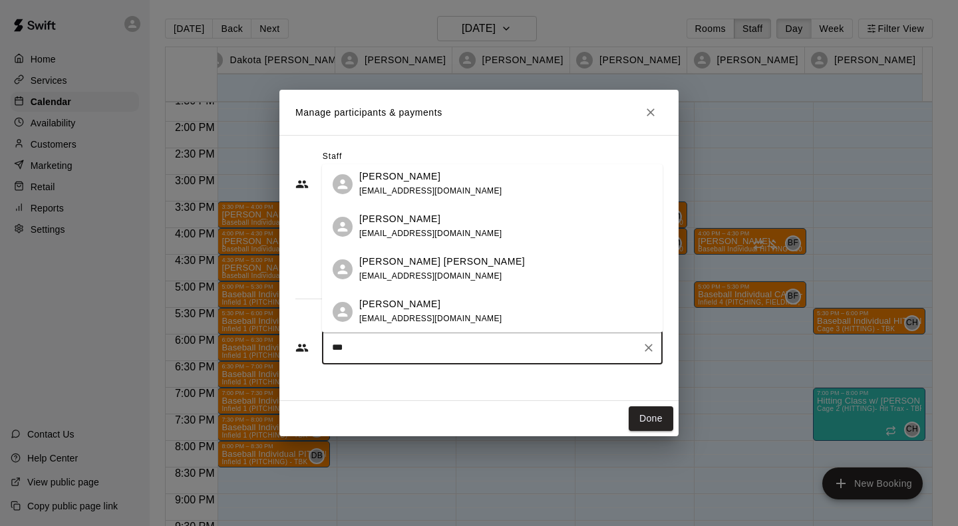
scroll to position [87, 0]
click at [374, 261] on p "[PERSON_NAME] [PERSON_NAME]" at bounding box center [442, 261] width 166 height 14
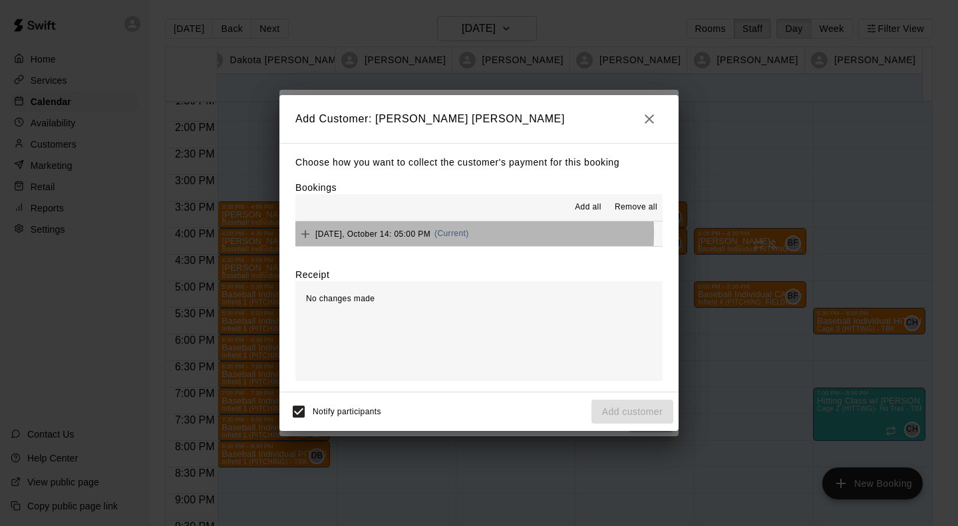
click at [390, 233] on span "[DATE], October 14: 05:00 PM" at bounding box center [372, 233] width 115 height 9
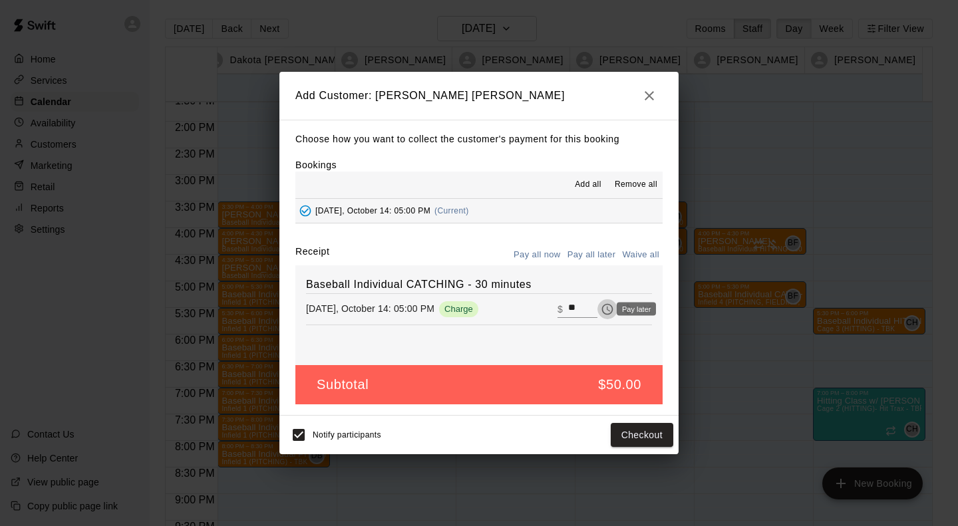
click at [600, 313] on icon "Pay later" at bounding box center [606, 309] width 13 height 13
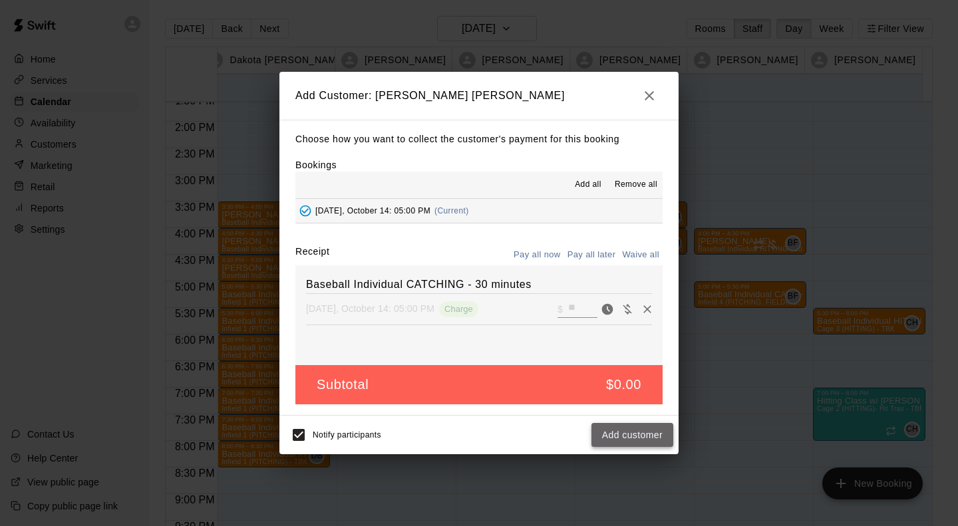
click at [644, 429] on button "Add customer" at bounding box center [632, 435] width 82 height 25
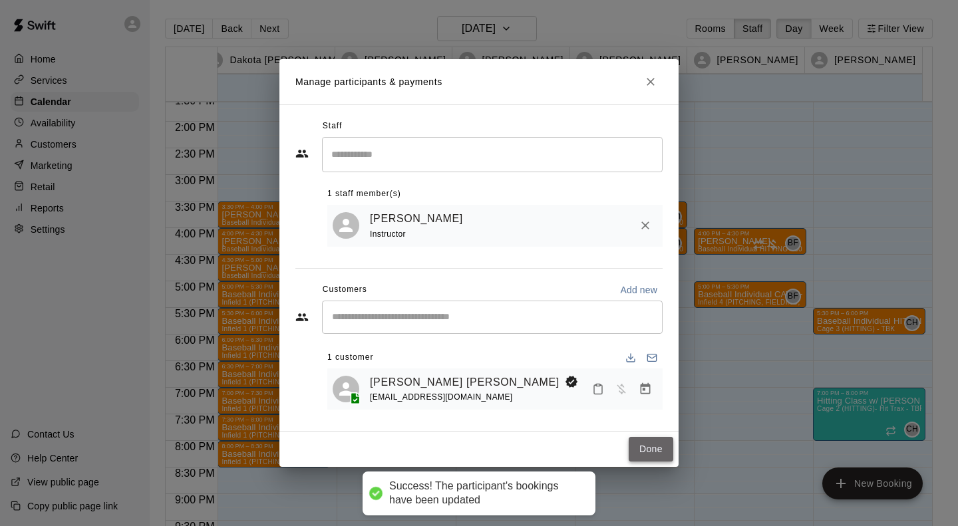
click at [645, 452] on button "Done" at bounding box center [650, 449] width 45 height 25
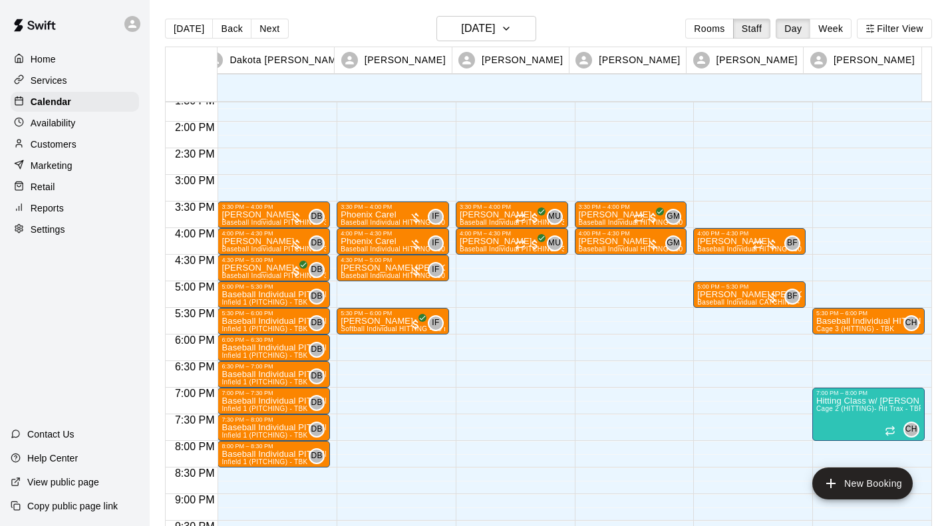
click at [604, 315] on div "3:30 PM – 4:00 PM [PERSON_NAME] Baseball Individual HITTING - 30 minutes (Cage …" at bounding box center [631, 15] width 112 height 1277
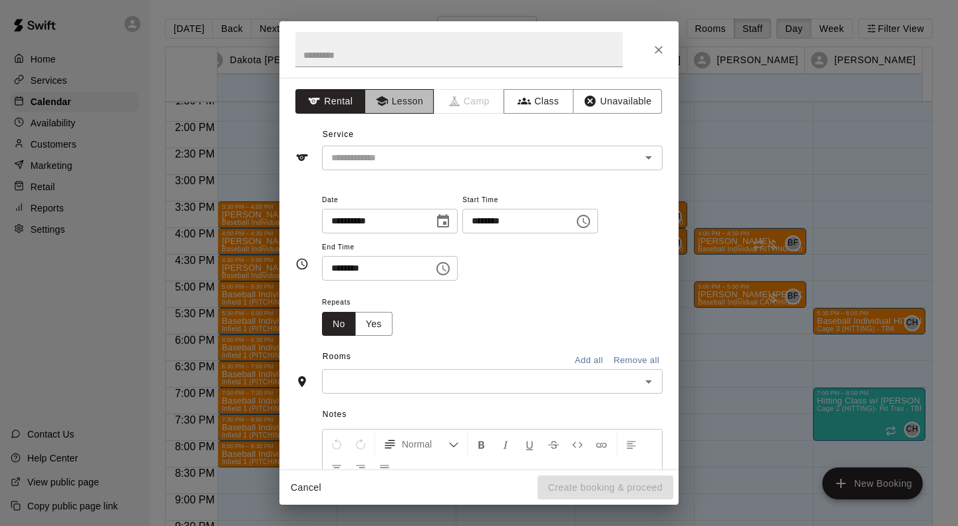
click at [407, 100] on button "Lesson" at bounding box center [399, 101] width 70 height 25
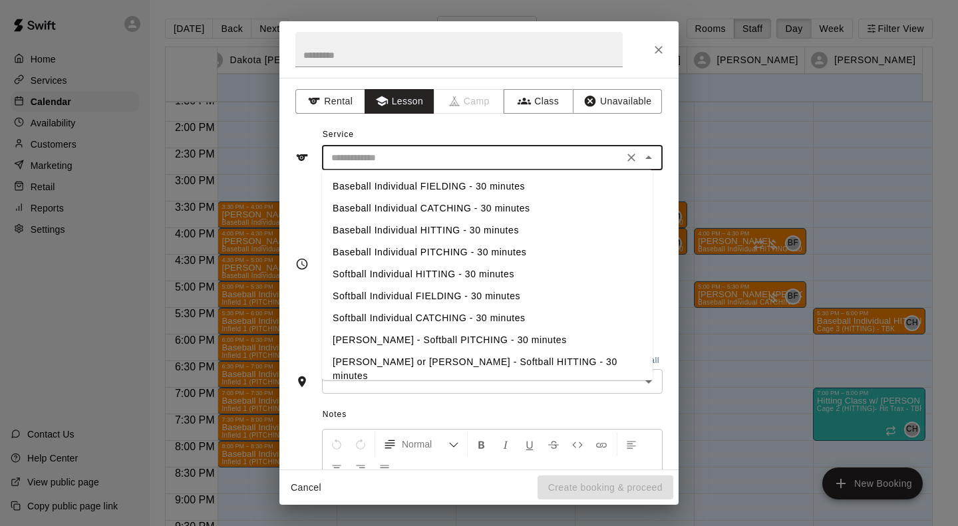
click at [384, 158] on input "text" at bounding box center [472, 158] width 293 height 17
click at [378, 182] on li "Baseball Individual FIELDING - 30 minutes" at bounding box center [487, 187] width 330 height 22
type input "**********"
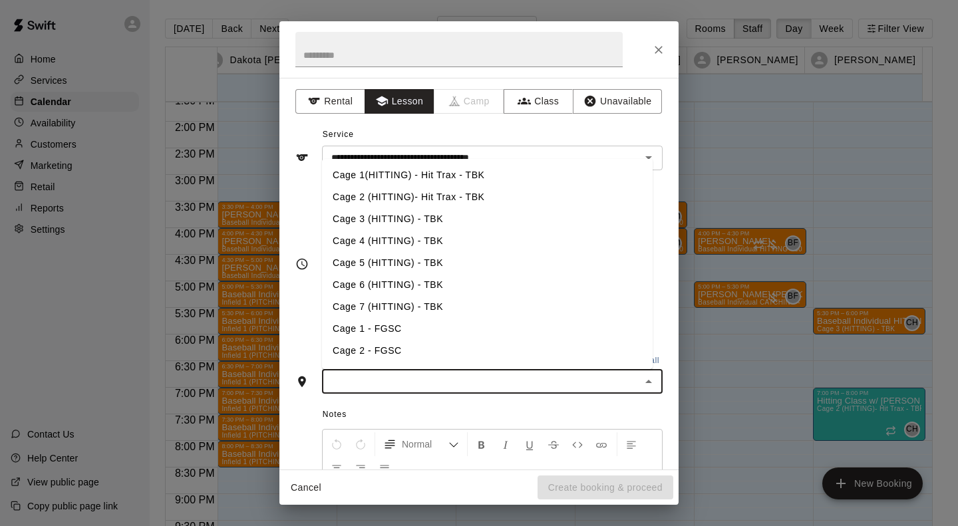
click at [424, 380] on input "text" at bounding box center [481, 381] width 311 height 17
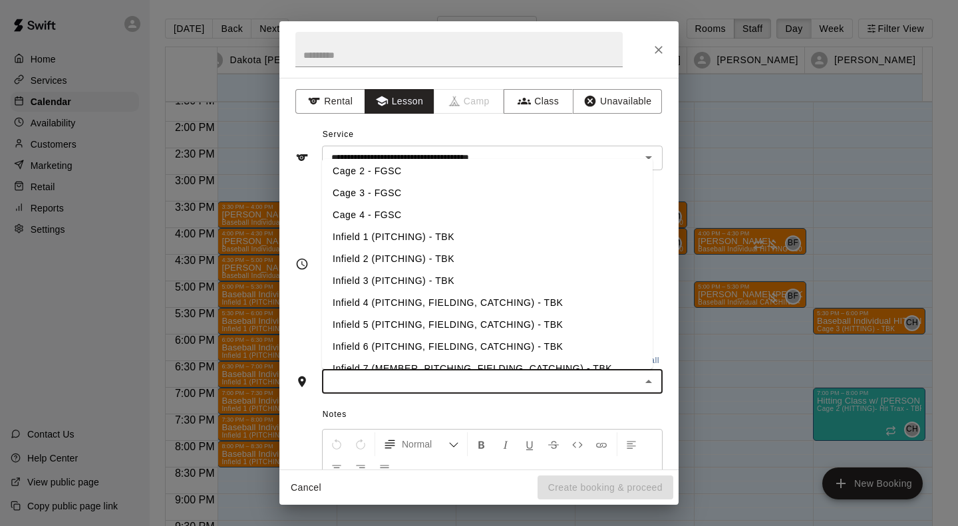
click at [412, 321] on li "Infield 5 (PITCHING, FIELDING, CATCHING) - TBK" at bounding box center [487, 325] width 330 height 22
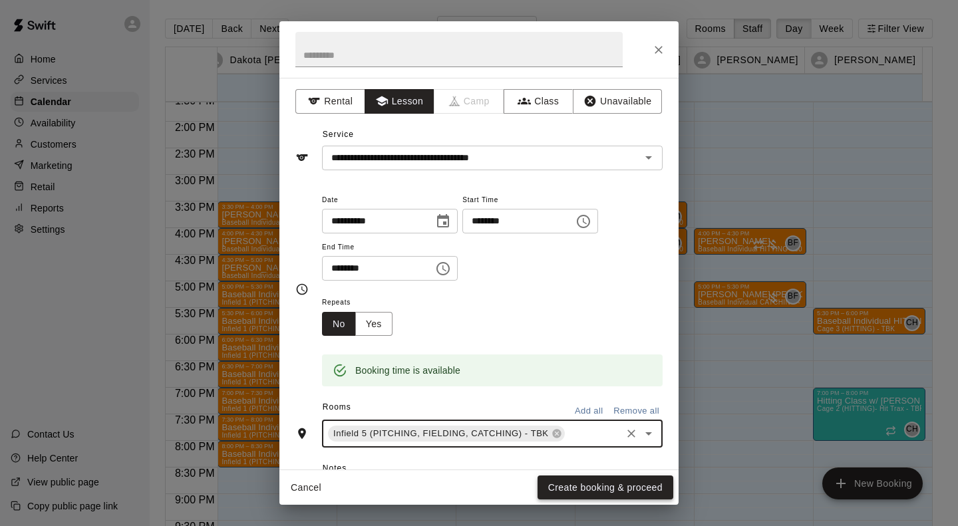
click at [576, 484] on button "Create booking & proceed" at bounding box center [605, 487] width 136 height 25
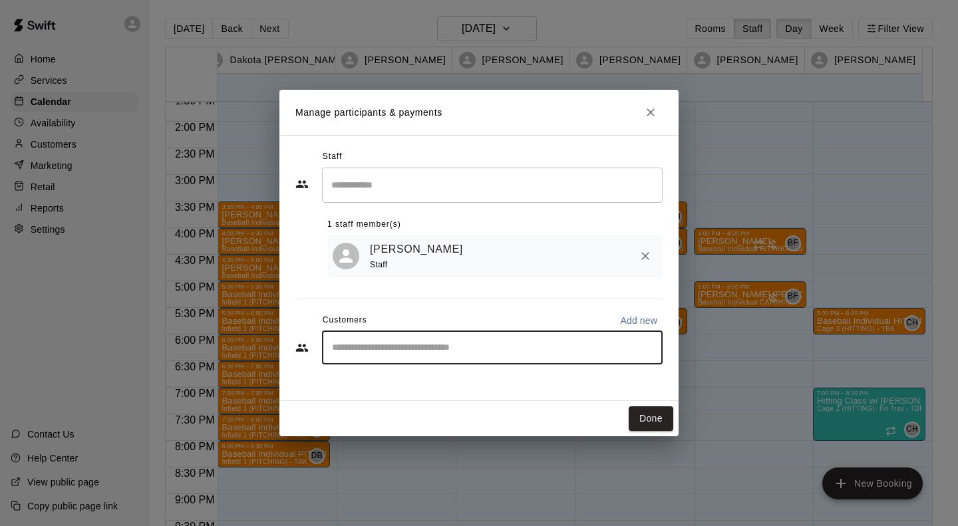
click at [379, 345] on input "Start typing to search customers..." at bounding box center [492, 347] width 329 height 13
type input "***"
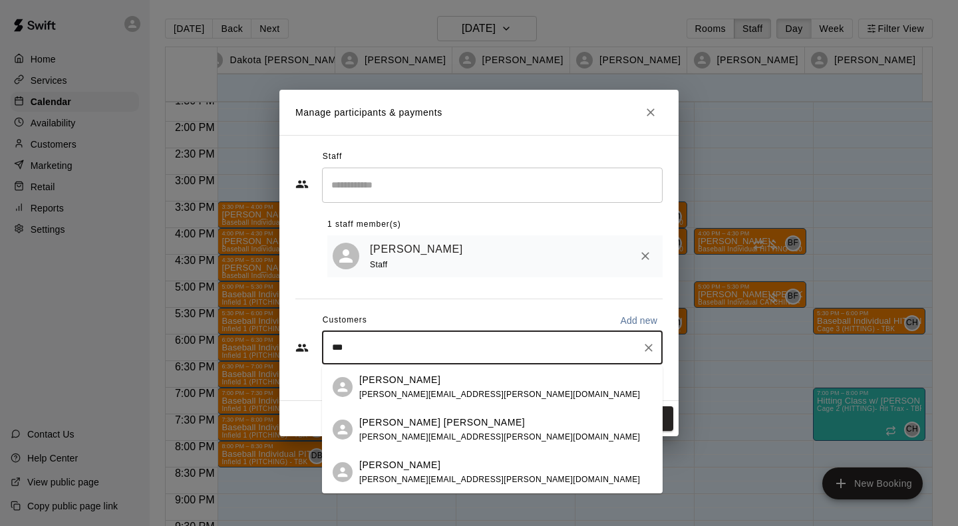
click at [384, 421] on p "[PERSON_NAME] [PERSON_NAME]" at bounding box center [442, 423] width 166 height 14
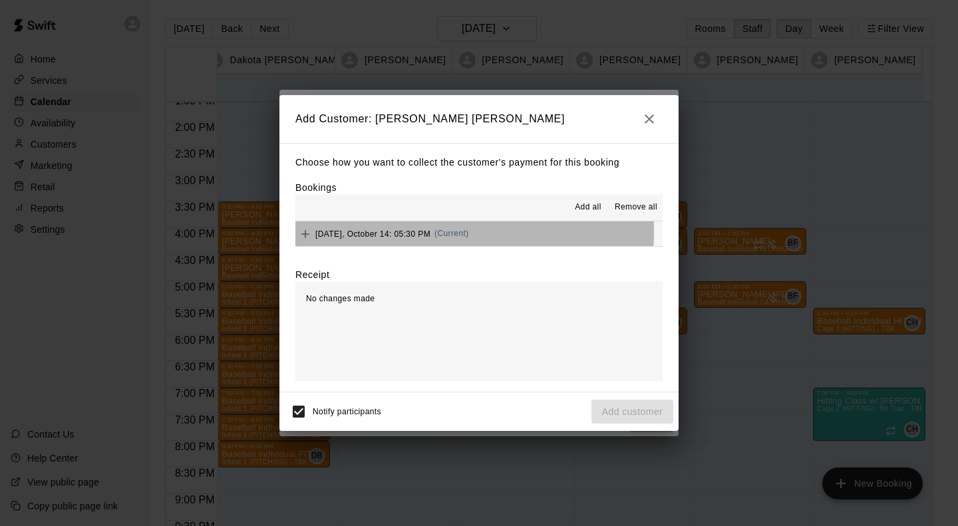
click at [374, 232] on span "[DATE], October 14: 05:30 PM" at bounding box center [372, 233] width 115 height 9
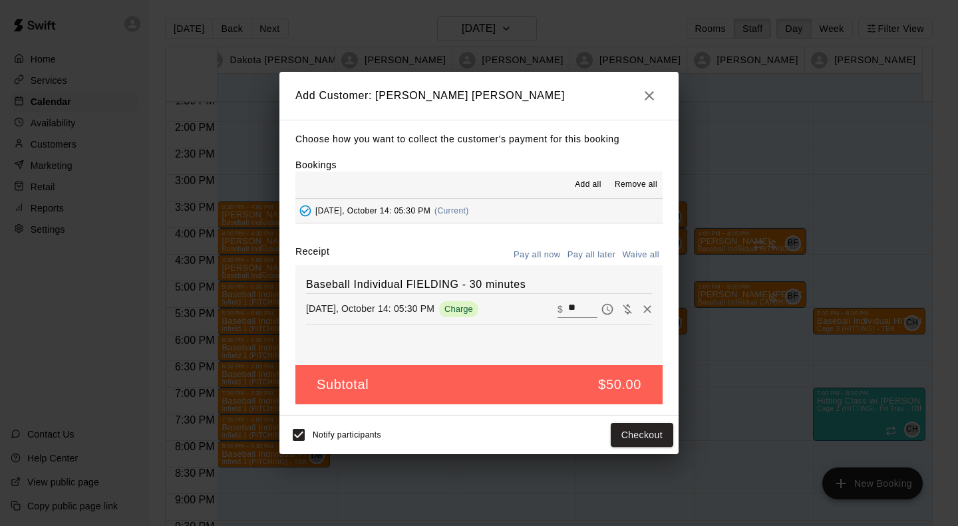
click at [650, 449] on div "Notify participants Checkout" at bounding box center [479, 435] width 388 height 28
click at [649, 438] on button "Checkout" at bounding box center [641, 435] width 63 height 25
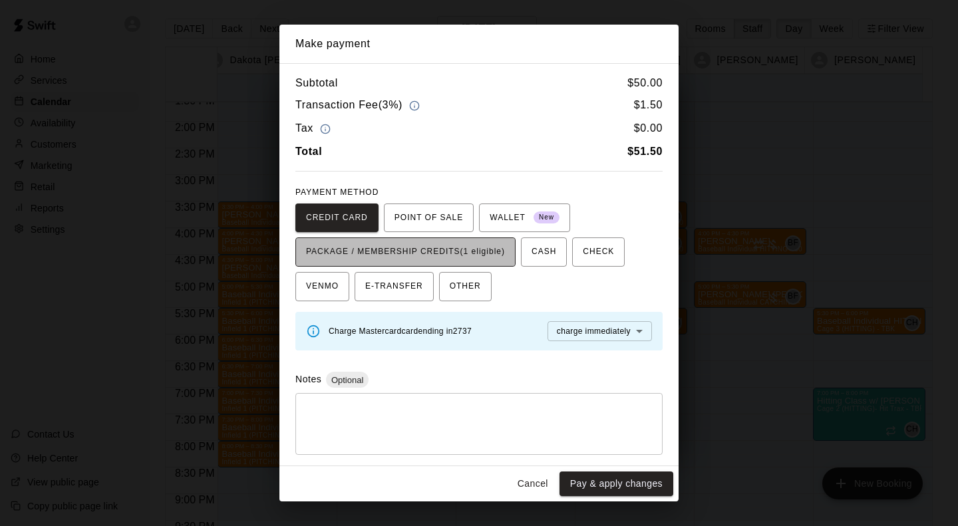
click at [478, 251] on span "PACKAGE / MEMBERSHIP CREDITS (1 eligible)" at bounding box center [405, 251] width 199 height 21
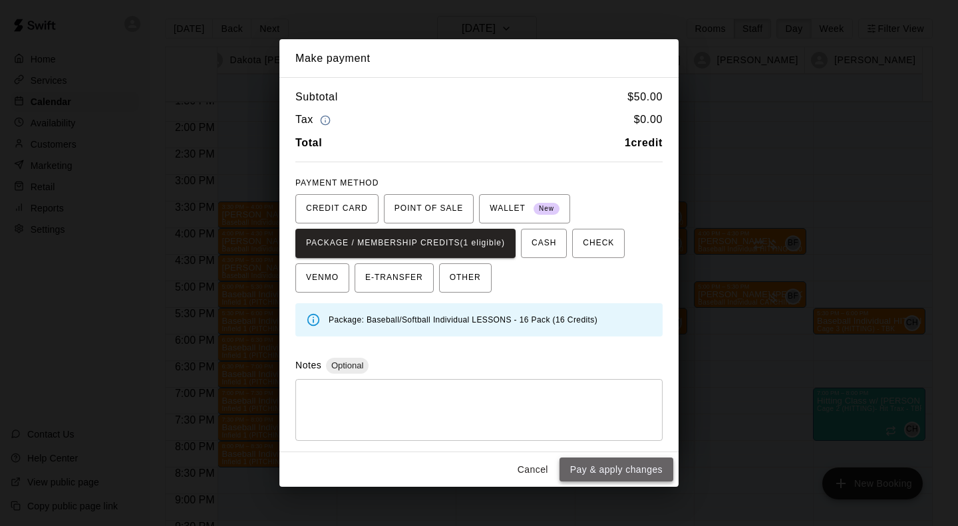
click at [591, 465] on button "Pay & apply changes" at bounding box center [616, 470] width 114 height 25
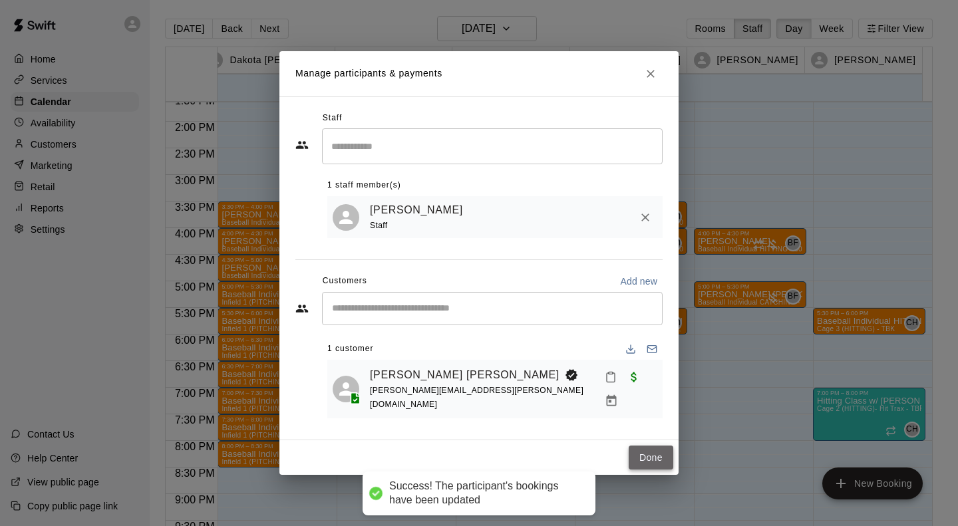
click at [650, 446] on button "Done" at bounding box center [650, 458] width 45 height 25
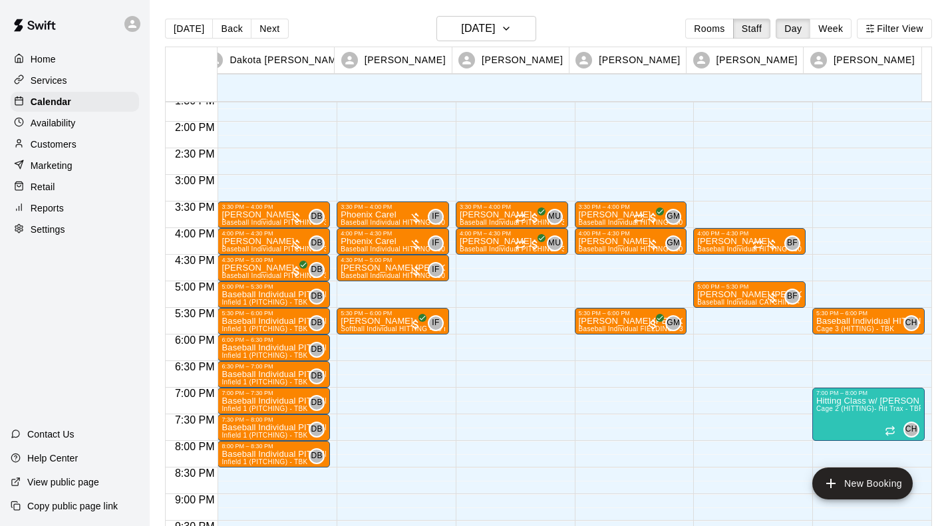
click at [595, 259] on div "3:30 PM – 4:00 PM [PERSON_NAME] Baseball Individual HITTING - 30 minutes (Cage …" at bounding box center [631, 15] width 112 height 1277
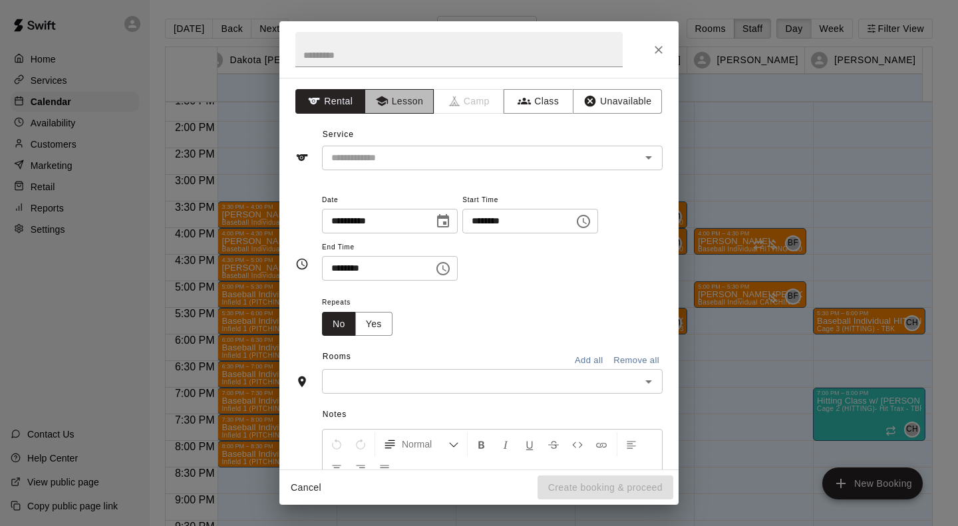
click at [394, 100] on button "Lesson" at bounding box center [399, 101] width 70 height 25
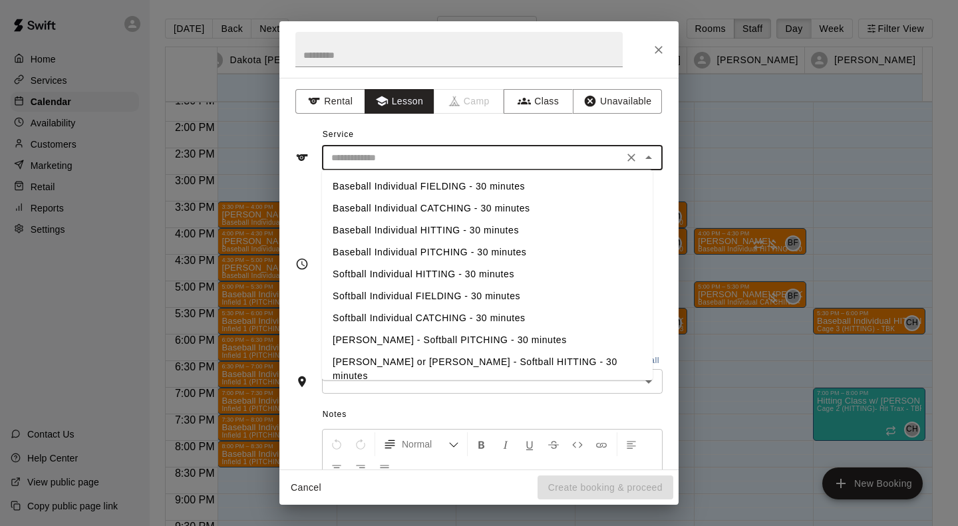
click at [386, 152] on input "text" at bounding box center [472, 158] width 293 height 17
click at [386, 236] on li "Baseball Individual HITTING - 30 minutes" at bounding box center [487, 230] width 330 height 22
type input "**********"
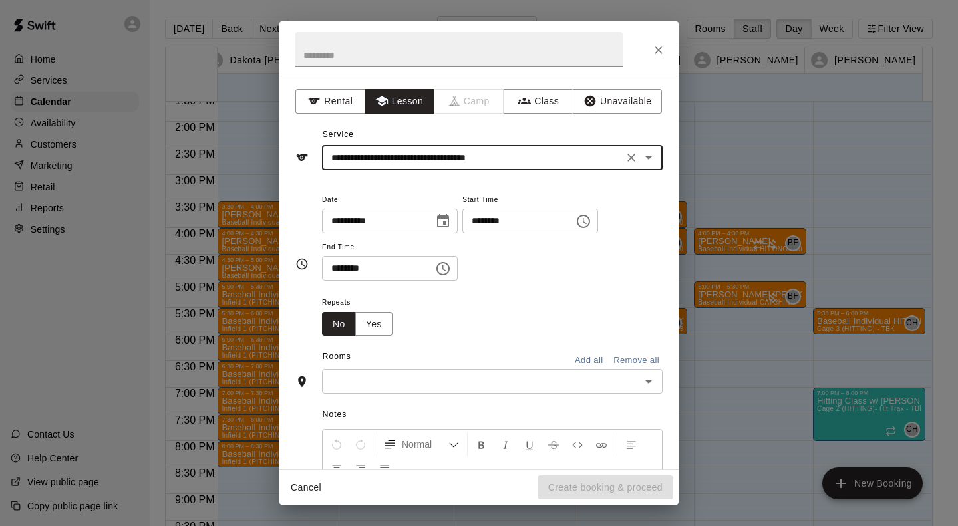
click at [395, 371] on div "​" at bounding box center [492, 381] width 340 height 25
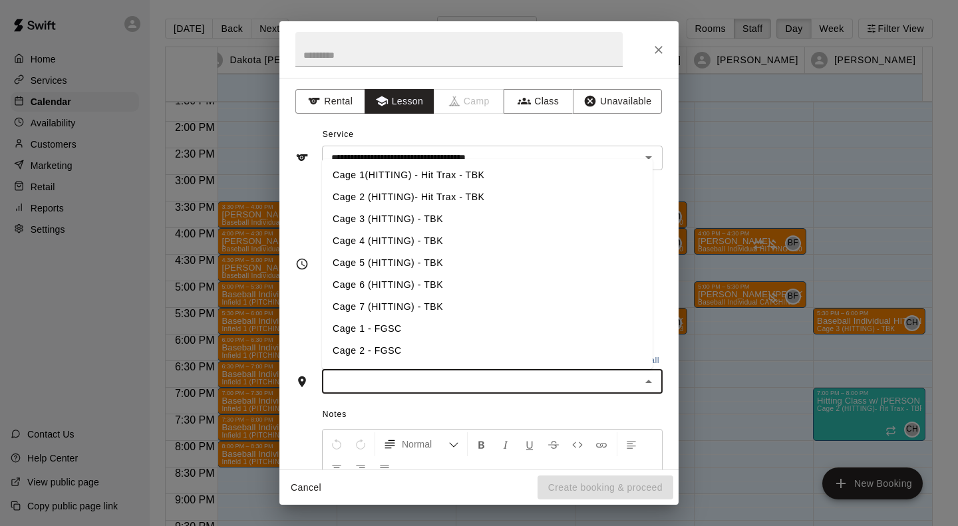
click at [380, 235] on li "Cage 4 (HITTING) - TBK" at bounding box center [487, 241] width 330 height 22
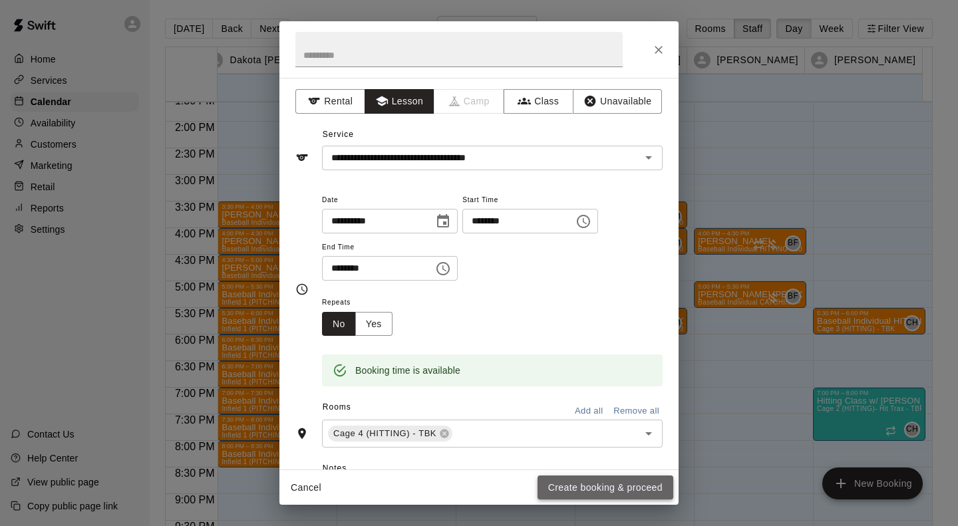
click at [638, 495] on button "Create booking & proceed" at bounding box center [605, 487] width 136 height 25
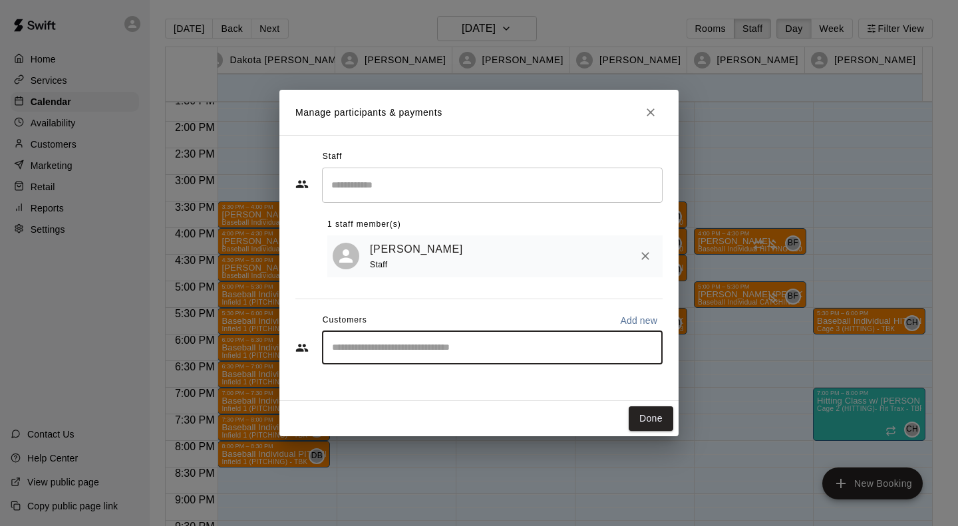
click at [475, 352] on input "Start typing to search customers..." at bounding box center [492, 347] width 329 height 13
type input "*****"
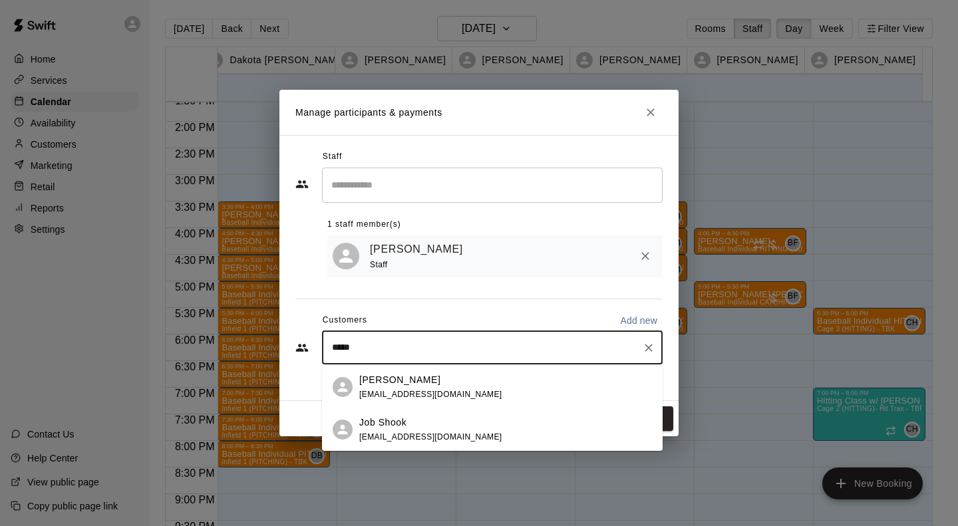
click at [420, 424] on div "Job Shook" at bounding box center [430, 423] width 143 height 14
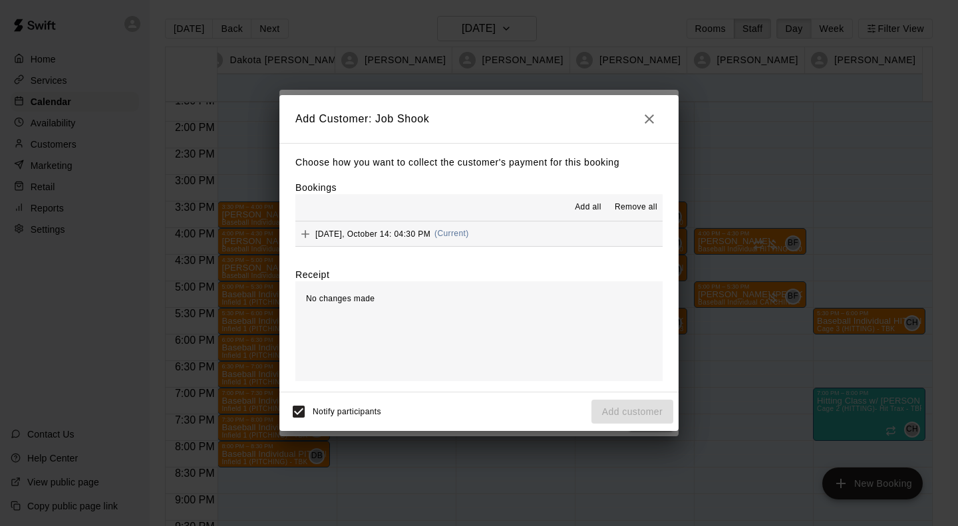
click at [386, 229] on div "[DATE], October 14: 04:30 PM (Current)" at bounding box center [382, 234] width 174 height 20
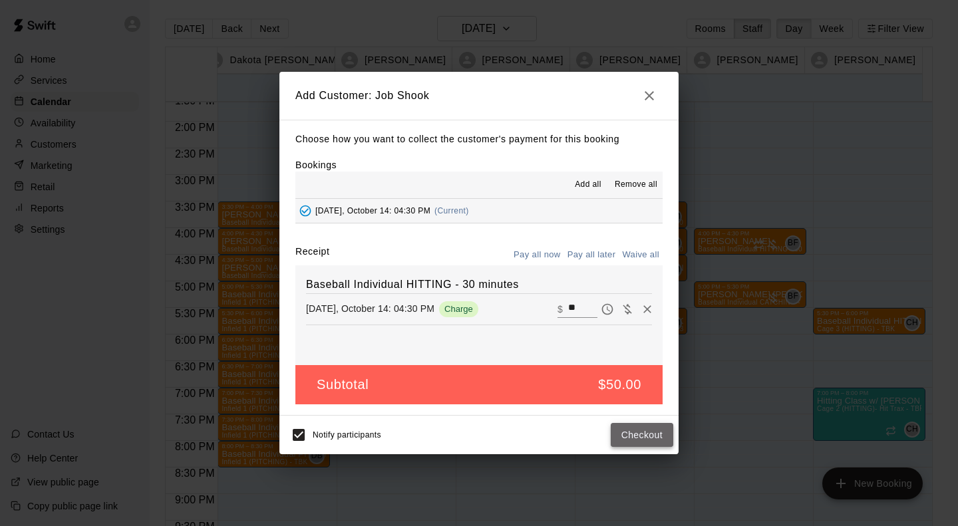
click at [659, 440] on button "Checkout" at bounding box center [641, 435] width 63 height 25
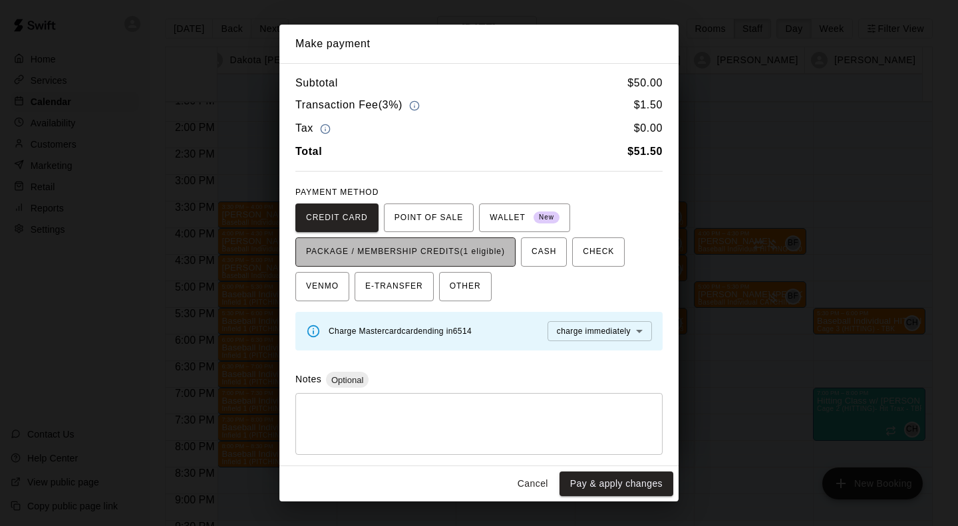
click at [436, 249] on span "PACKAGE / MEMBERSHIP CREDITS (1 eligible)" at bounding box center [405, 251] width 199 height 21
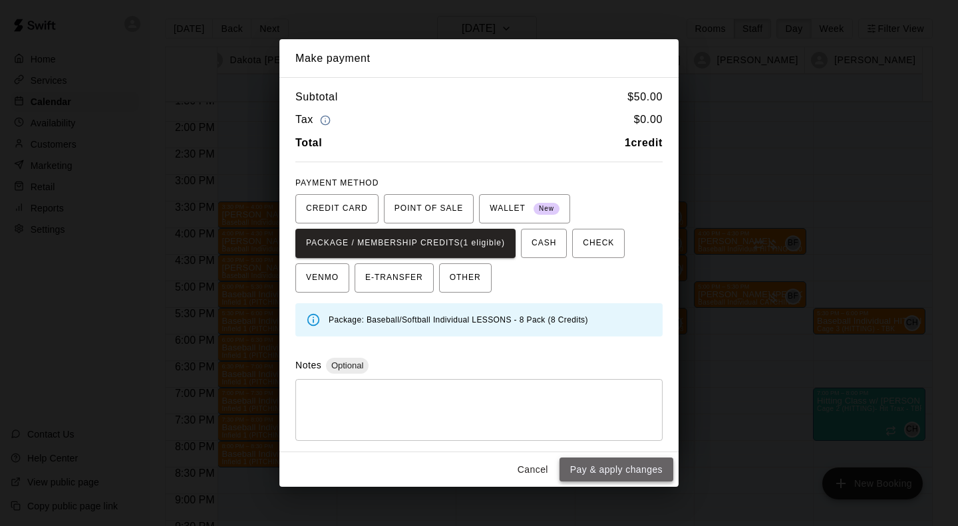
click at [627, 473] on button "Pay & apply changes" at bounding box center [616, 470] width 114 height 25
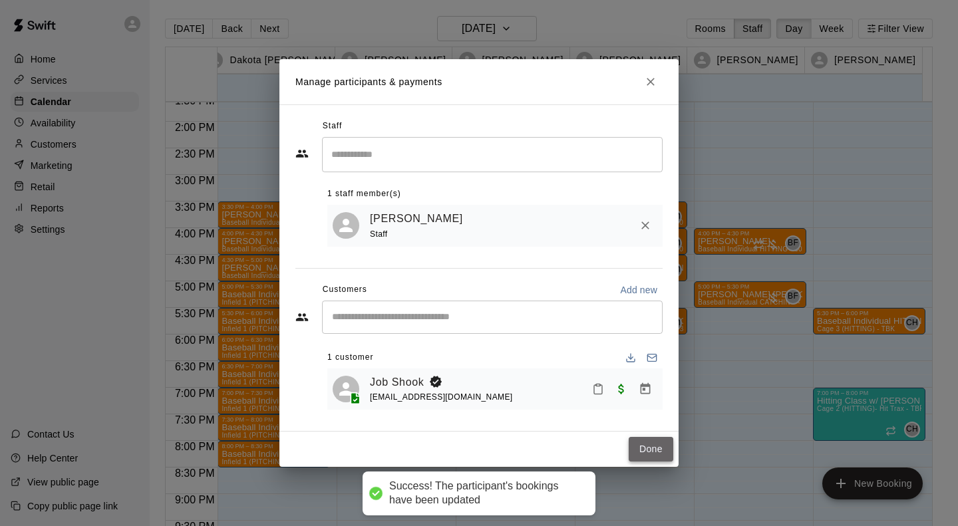
click at [656, 451] on button "Done" at bounding box center [650, 449] width 45 height 25
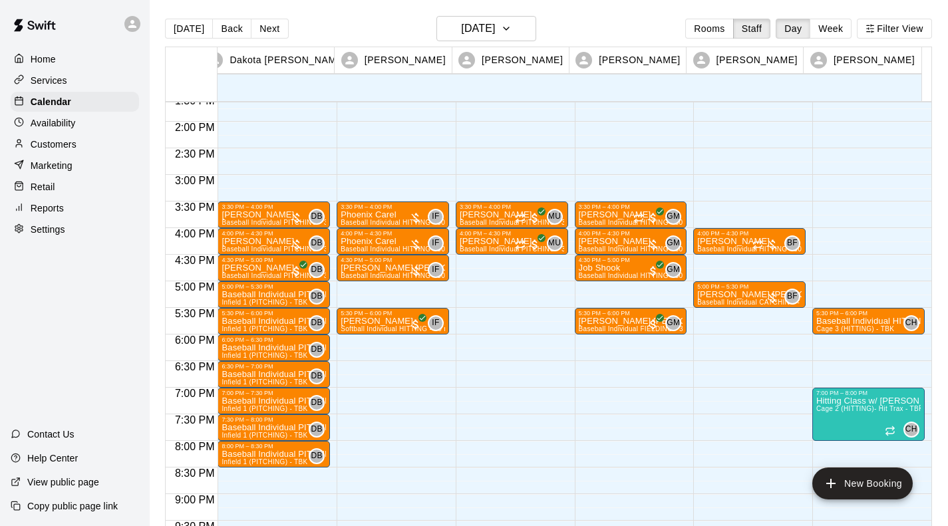
click at [593, 290] on div "3:30 PM – 4:00 PM [PERSON_NAME] Baseball Individual HITTING - 30 minutes (Cage …" at bounding box center [631, 15] width 112 height 1277
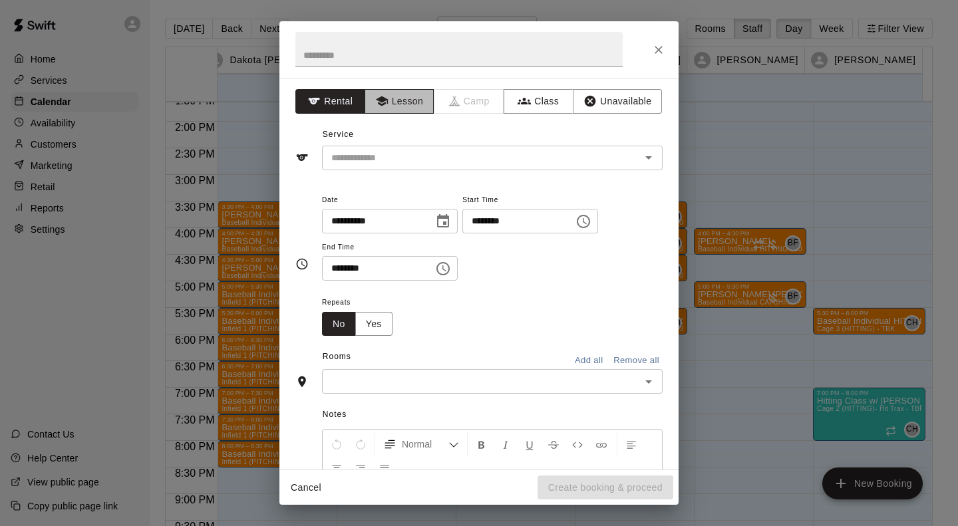
click at [400, 98] on button "Lesson" at bounding box center [399, 101] width 70 height 25
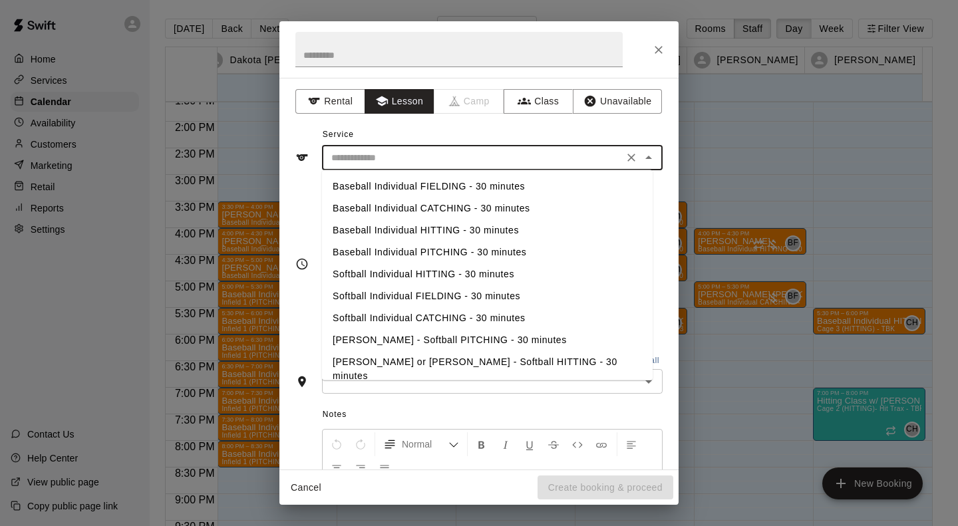
click at [392, 156] on input "text" at bounding box center [472, 158] width 293 height 17
click at [408, 227] on li "Baseball Individual HITTING - 30 minutes" at bounding box center [487, 230] width 330 height 22
type input "**********"
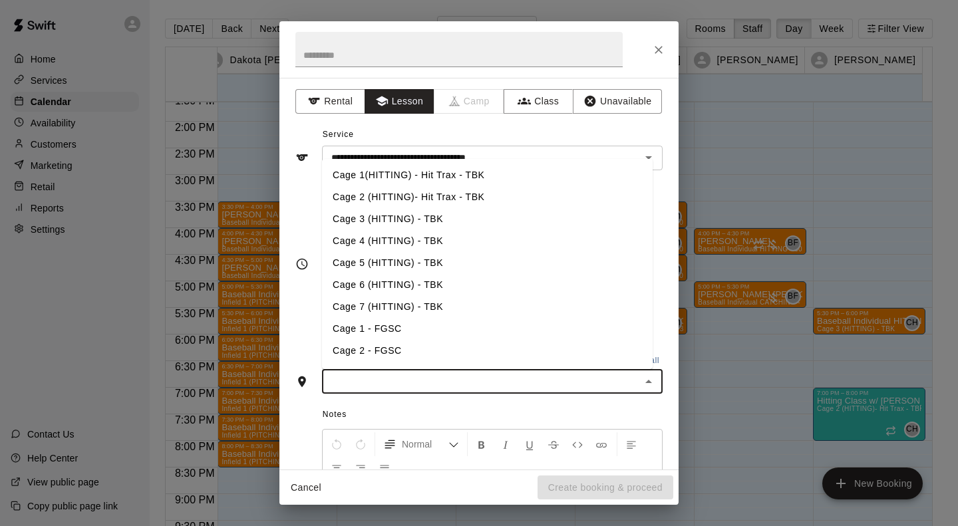
click at [408, 385] on input "text" at bounding box center [481, 381] width 311 height 17
click at [394, 235] on li "Cage 4 (HITTING) - TBK" at bounding box center [487, 241] width 330 height 22
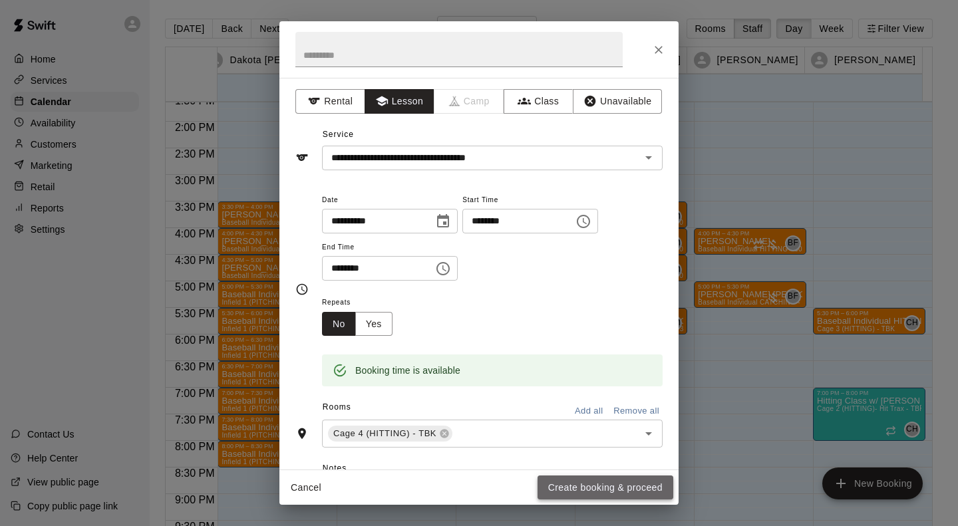
click at [609, 481] on button "Create booking & proceed" at bounding box center [605, 487] width 136 height 25
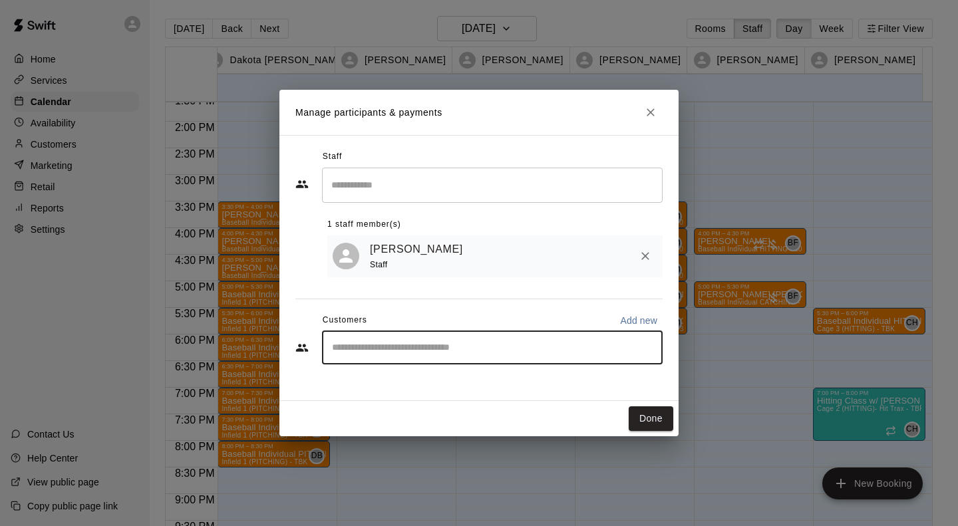
click at [404, 350] on input "Start typing to search customers..." at bounding box center [492, 347] width 329 height 13
type input "****"
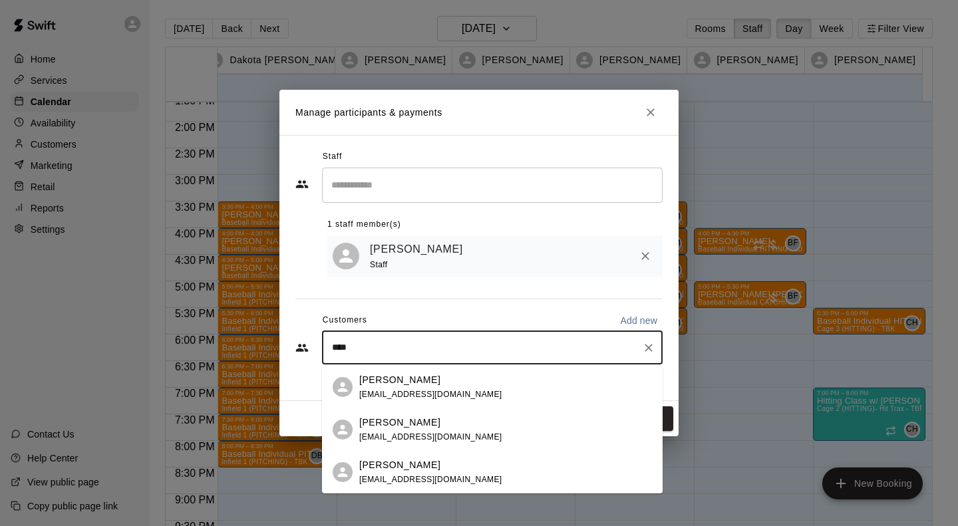
click at [398, 478] on span "[EMAIL_ADDRESS][DOMAIN_NAME]" at bounding box center [430, 479] width 143 height 9
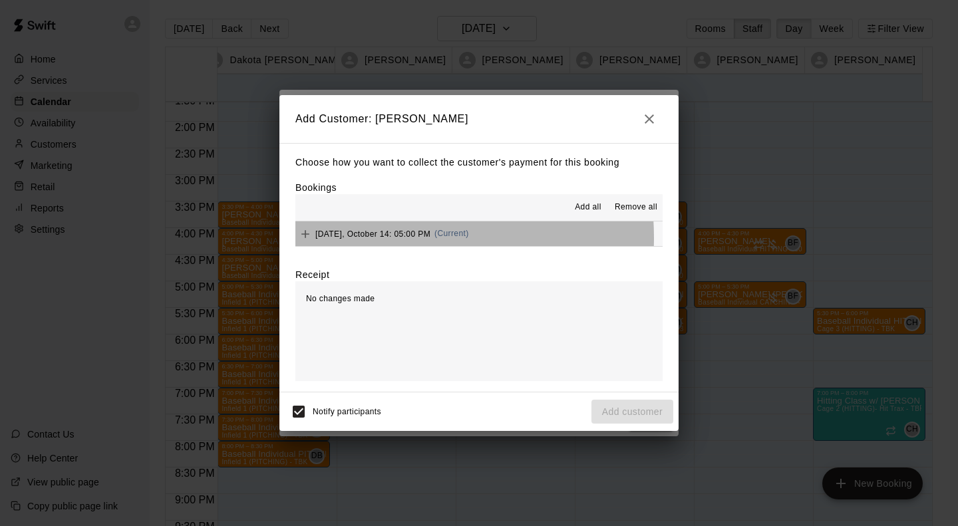
click at [366, 238] on span "[DATE], October 14: 05:00 PM" at bounding box center [372, 233] width 115 height 9
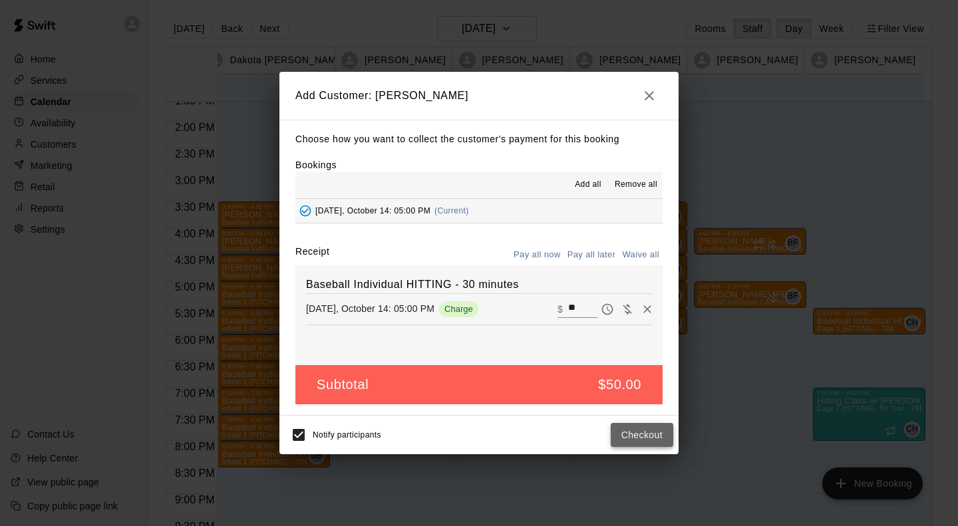
click at [664, 444] on button "Checkout" at bounding box center [641, 435] width 63 height 25
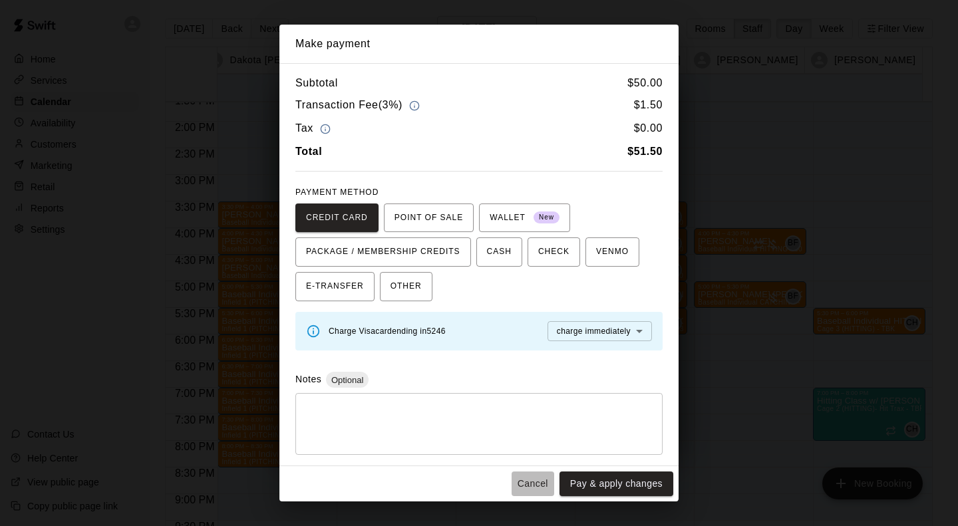
click at [537, 483] on button "Cancel" at bounding box center [532, 483] width 43 height 25
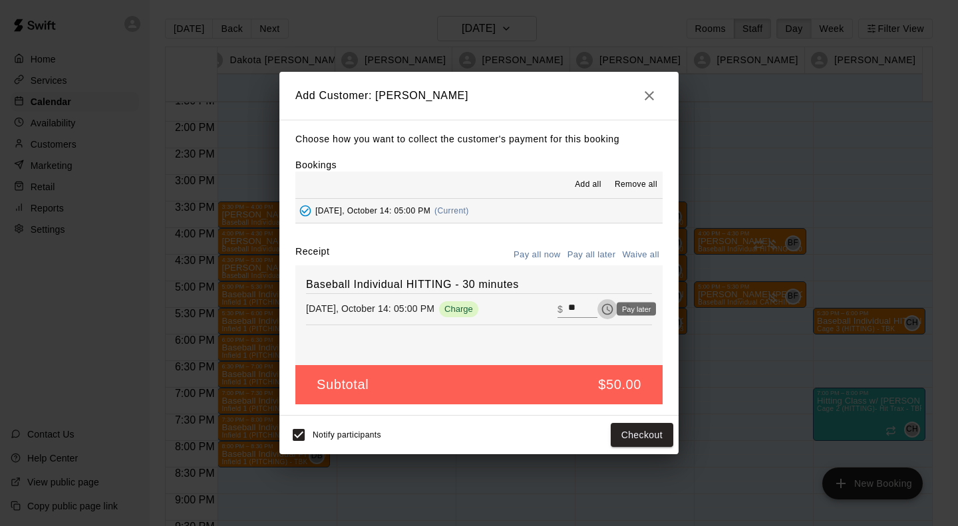
click at [600, 306] on icon "Pay later" at bounding box center [606, 309] width 13 height 13
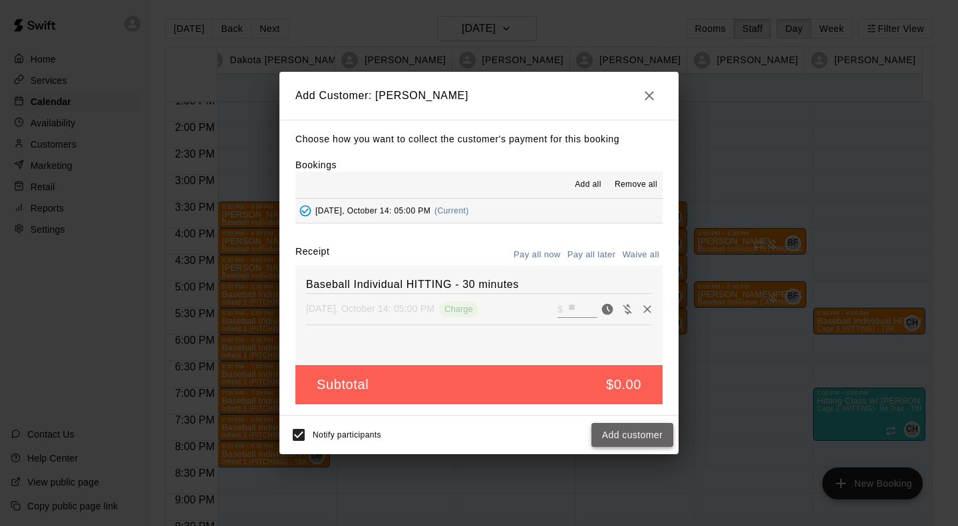
click at [648, 436] on button "Add customer" at bounding box center [632, 435] width 82 height 25
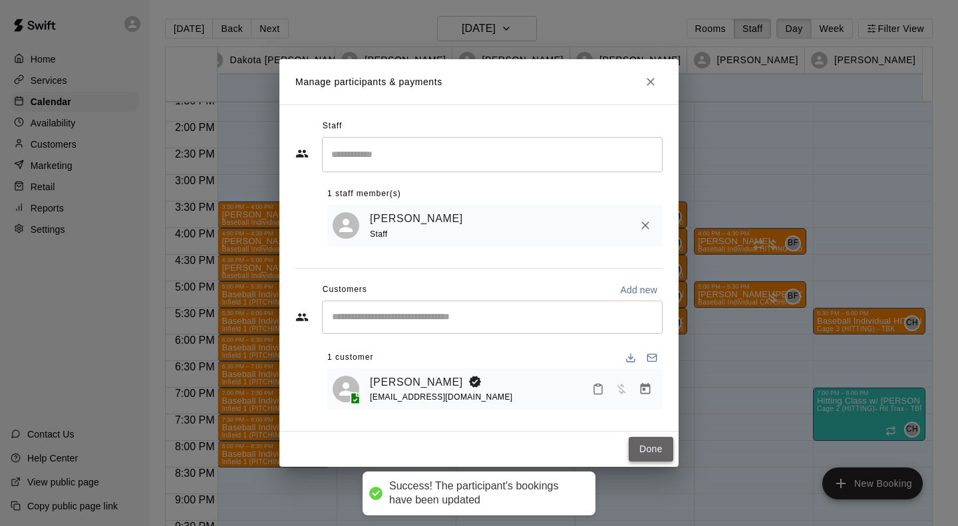
click at [657, 446] on button "Done" at bounding box center [650, 449] width 45 height 25
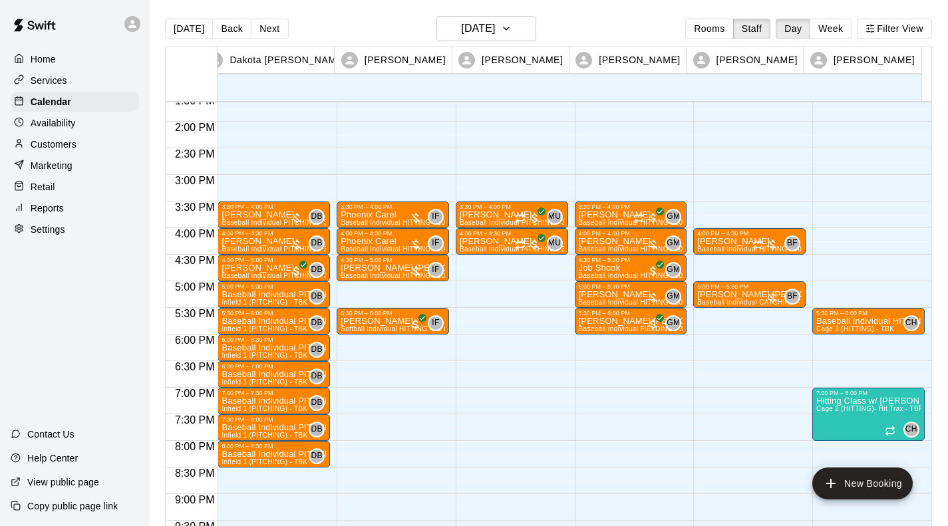
click at [477, 262] on div "3:30 PM – 4:00 PM [PERSON_NAME] Baseball Individual PITCHING - 30 minutes (Infi…" at bounding box center [512, 15] width 112 height 1277
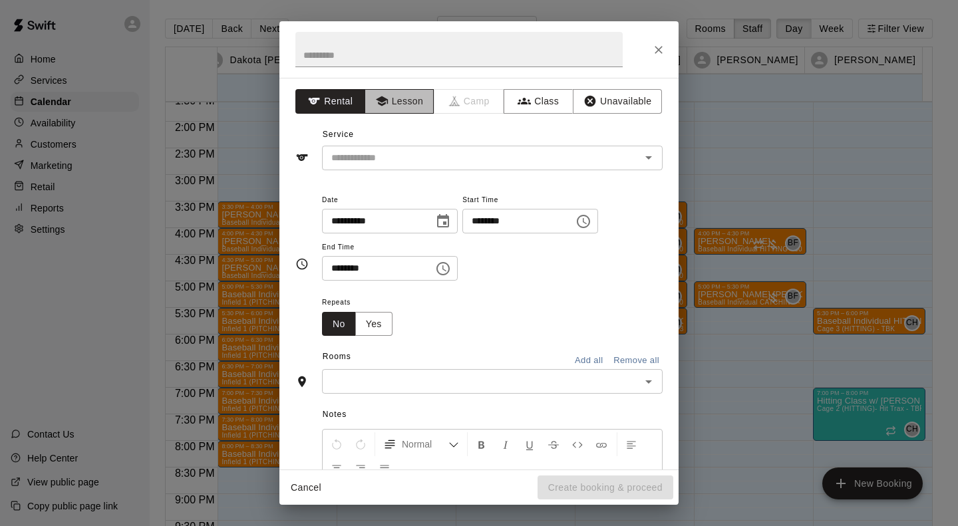
click at [404, 103] on button "Lesson" at bounding box center [399, 101] width 70 height 25
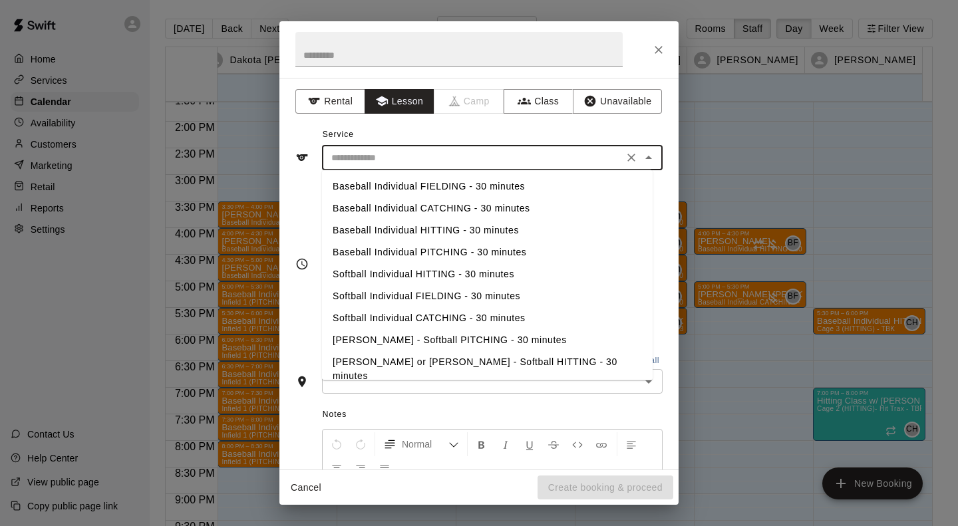
click at [393, 154] on input "text" at bounding box center [472, 158] width 293 height 17
click at [397, 251] on li "Baseball Individual PITCHING - 30 minutes" at bounding box center [487, 252] width 330 height 22
type input "**********"
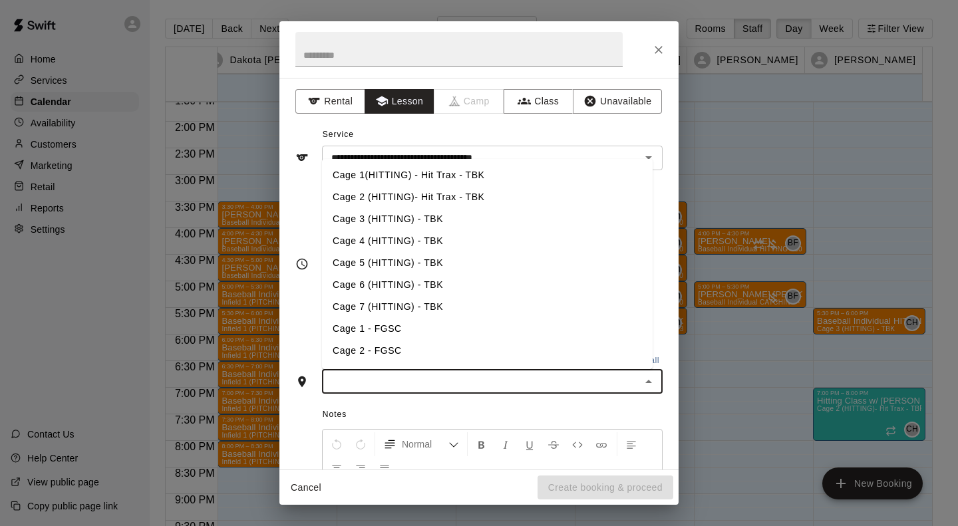
click at [391, 382] on input "text" at bounding box center [481, 381] width 311 height 17
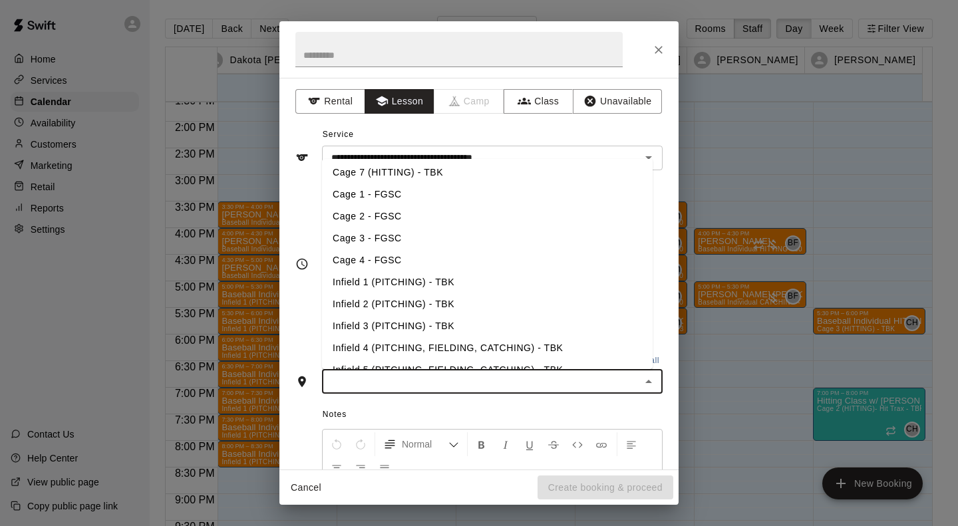
scroll to position [135, 0]
click at [394, 309] on li "Infield 2 (PITCHING) - TBK" at bounding box center [487, 304] width 330 height 22
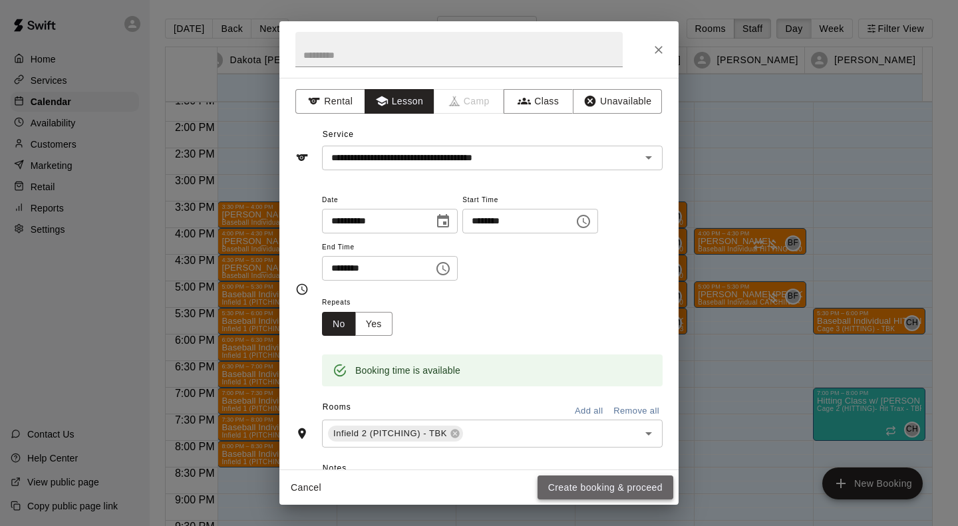
click at [575, 481] on button "Create booking & proceed" at bounding box center [605, 487] width 136 height 25
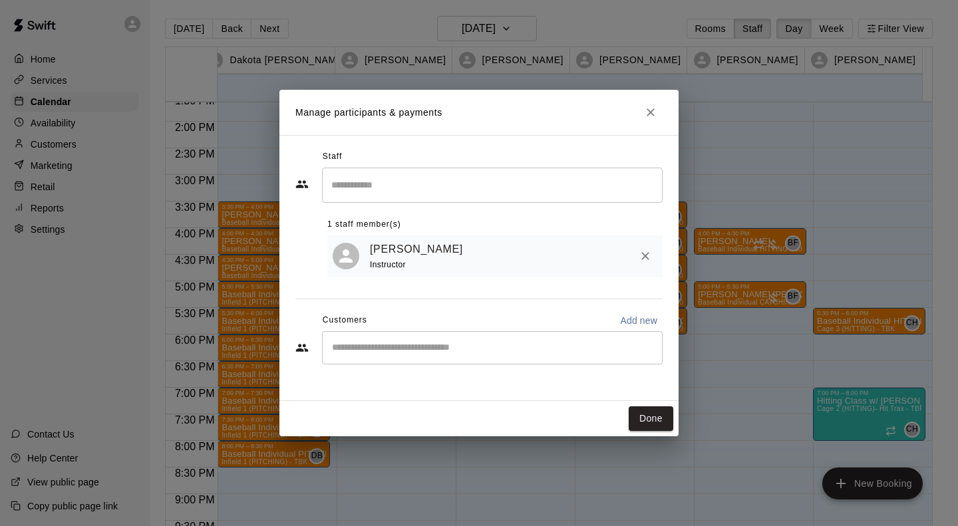
click at [417, 353] on input "Start typing to search customers..." at bounding box center [492, 347] width 329 height 13
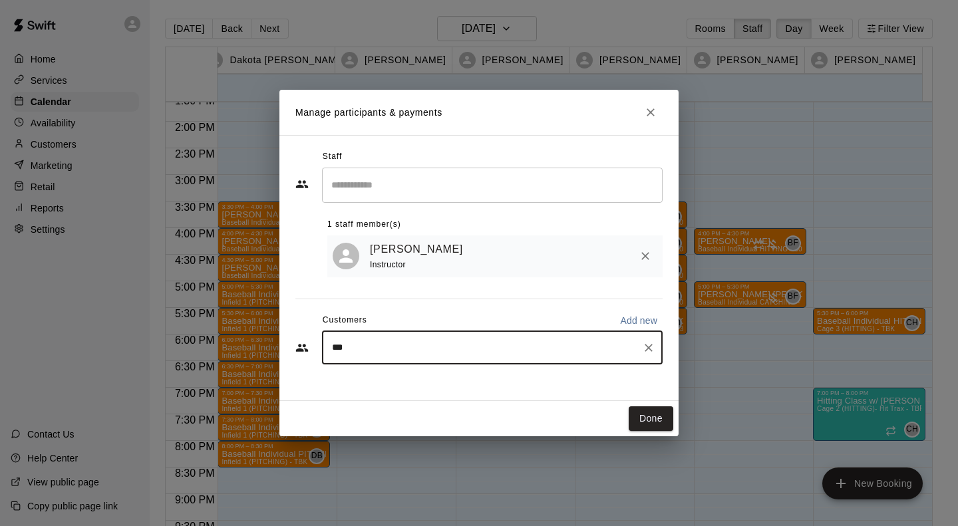
type input "****"
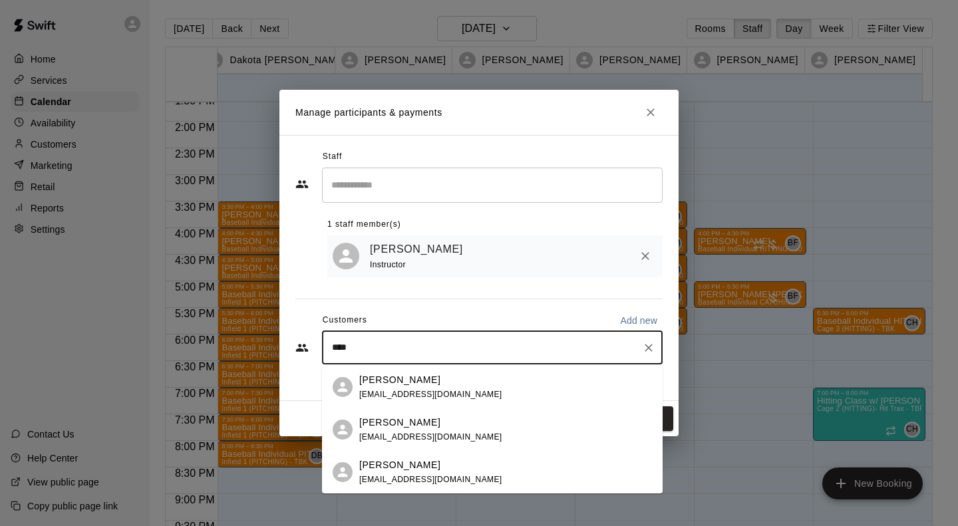
click at [394, 473] on div "[PERSON_NAME] [EMAIL_ADDRESS][DOMAIN_NAME]" at bounding box center [430, 472] width 143 height 29
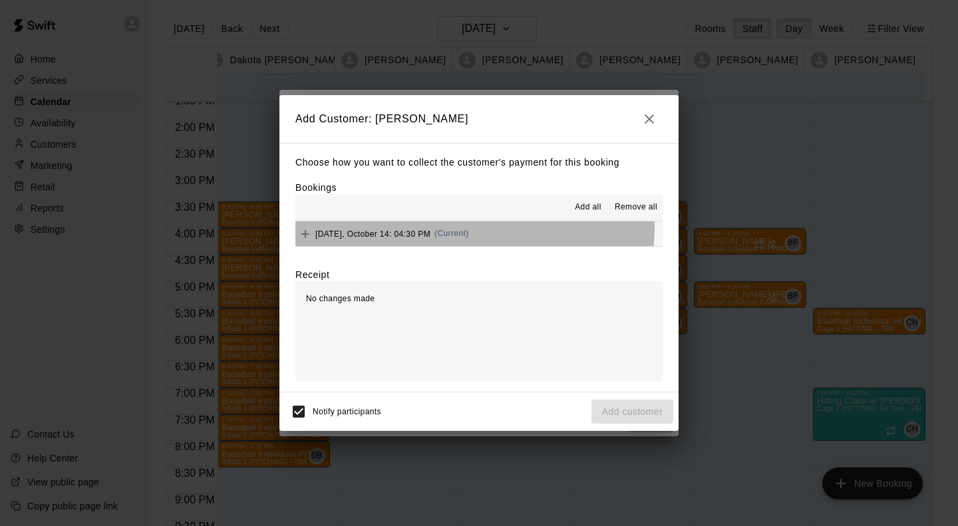
click at [468, 229] on div "[DATE], October 14: 04:30 PM (Current)" at bounding box center [382, 234] width 174 height 20
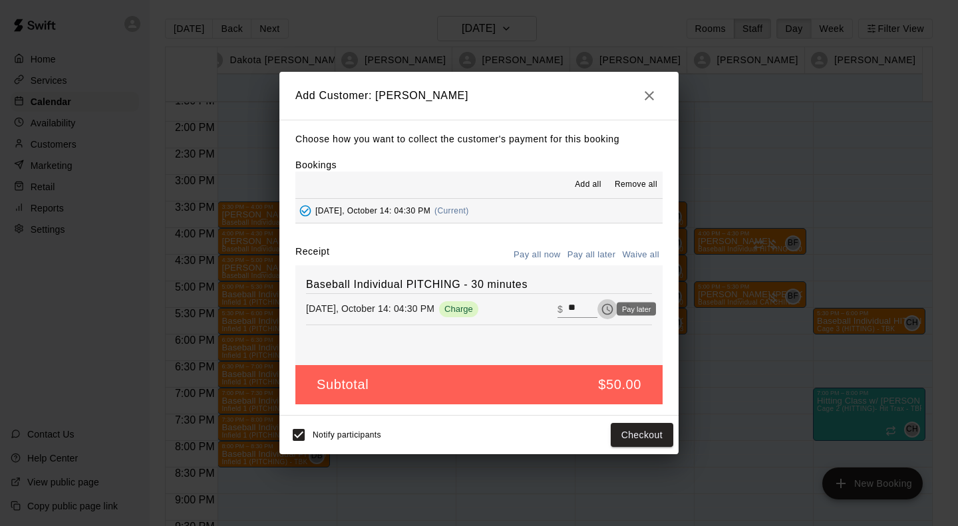
click at [600, 309] on icon "Pay later" at bounding box center [606, 309] width 13 height 13
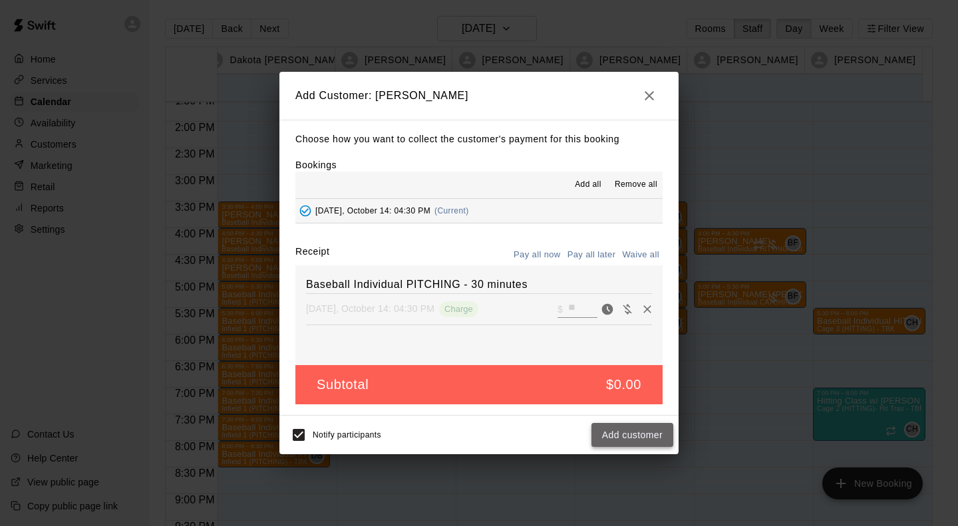
click at [635, 436] on button "Add customer" at bounding box center [632, 435] width 82 height 25
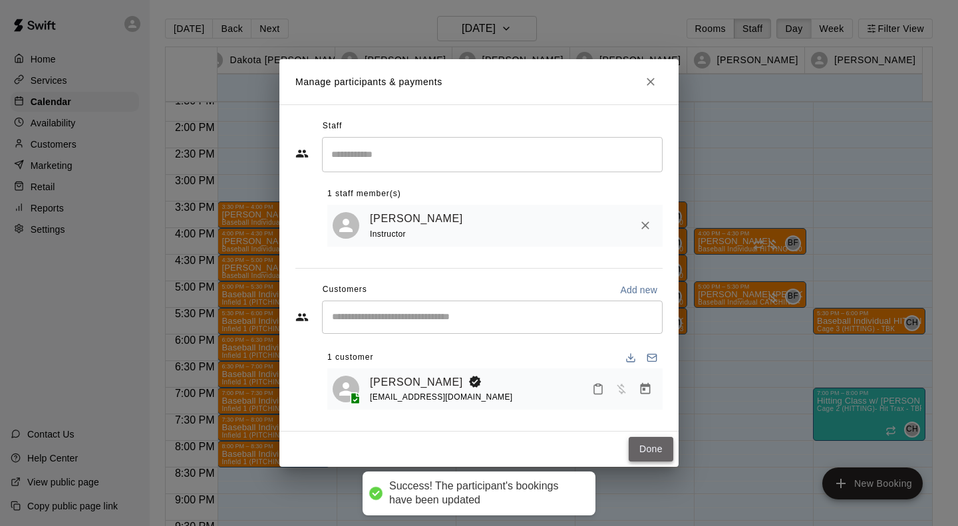
click at [654, 451] on button "Done" at bounding box center [650, 449] width 45 height 25
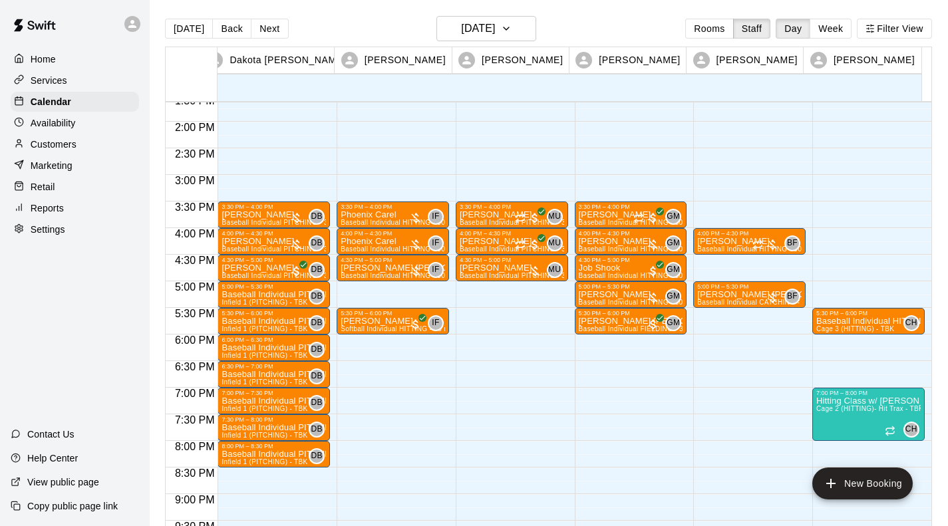
click at [517, 290] on div "3:30 PM – 4:00 PM [PERSON_NAME] Baseball Individual PITCHING - 30 minutes (Infi…" at bounding box center [512, 15] width 112 height 1277
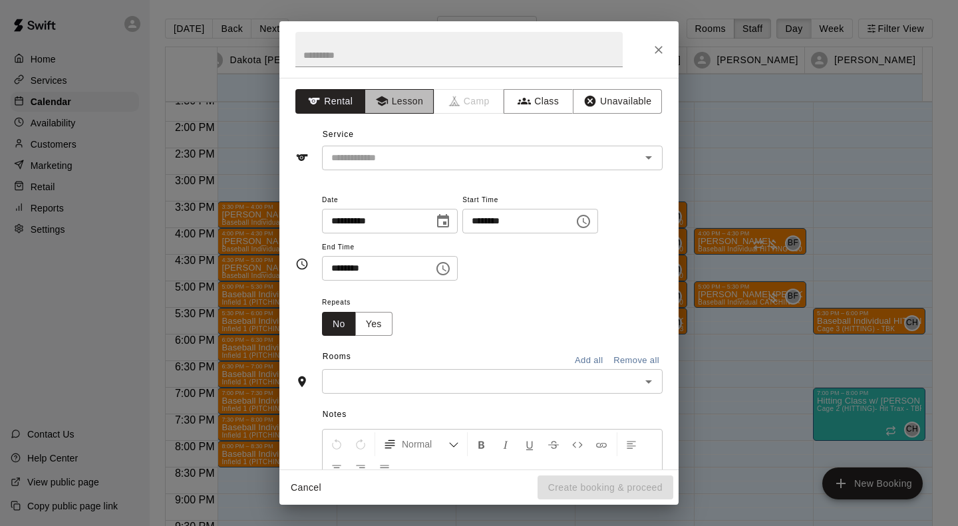
click at [416, 100] on button "Lesson" at bounding box center [399, 101] width 70 height 25
click at [408, 160] on input "text" at bounding box center [472, 158] width 293 height 17
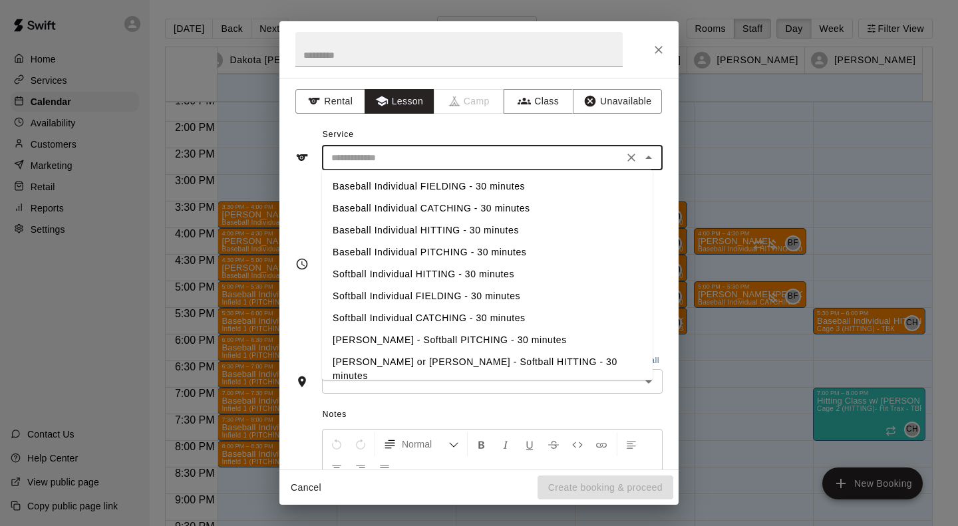
click at [421, 249] on li "Baseball Individual PITCHING - 30 minutes" at bounding box center [487, 252] width 330 height 22
type input "**********"
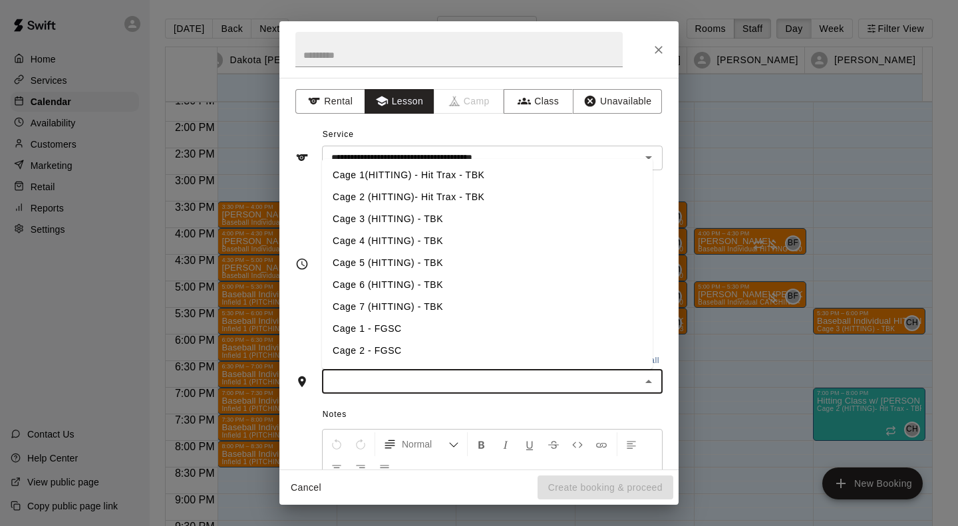
click at [396, 385] on input "text" at bounding box center [481, 381] width 311 height 17
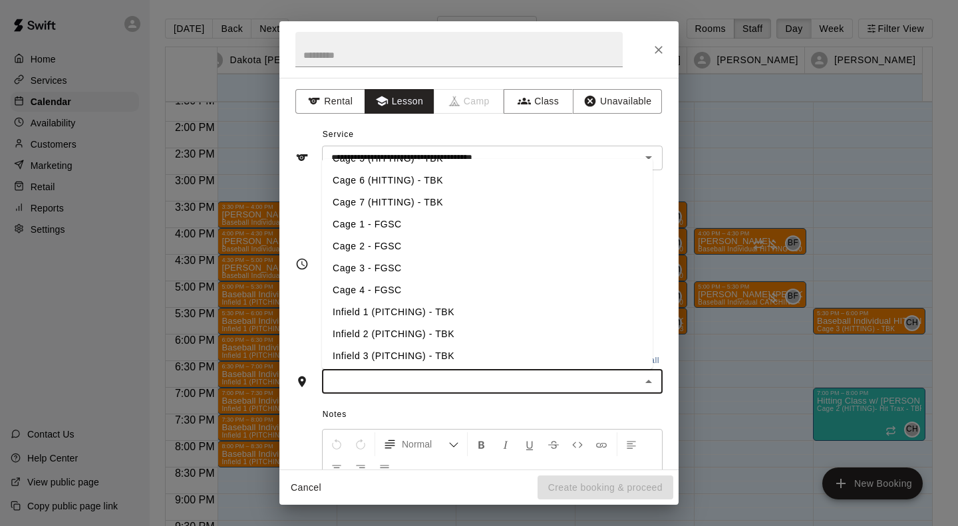
scroll to position [105, 0]
click at [394, 330] on li "Infield 2 (PITCHING) - TBK" at bounding box center [487, 334] width 330 height 22
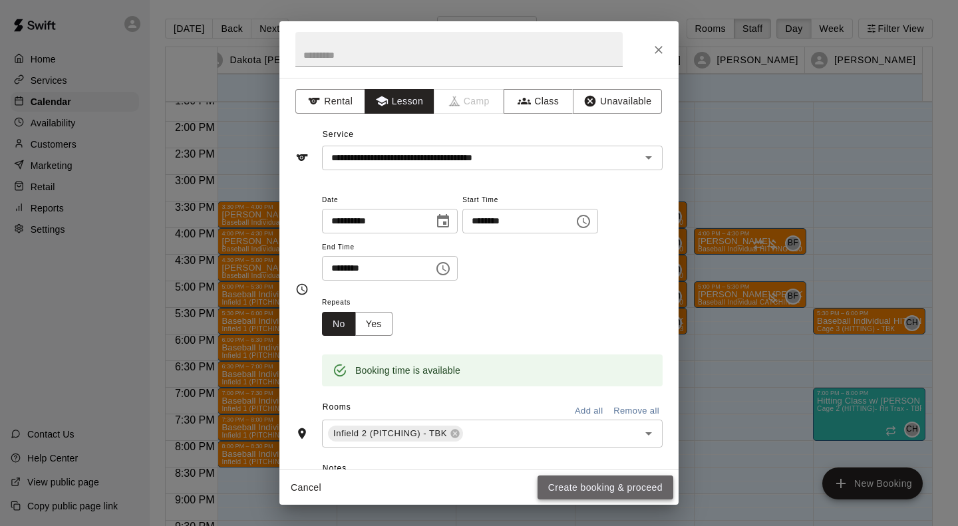
click at [607, 492] on button "Create booking & proceed" at bounding box center [605, 487] width 136 height 25
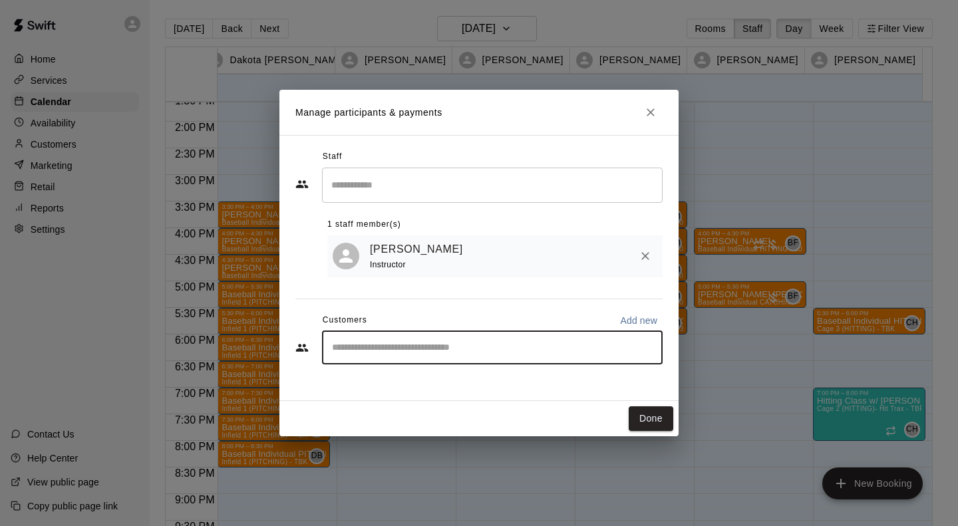
click at [411, 350] on input "Start typing to search customers..." at bounding box center [492, 347] width 329 height 13
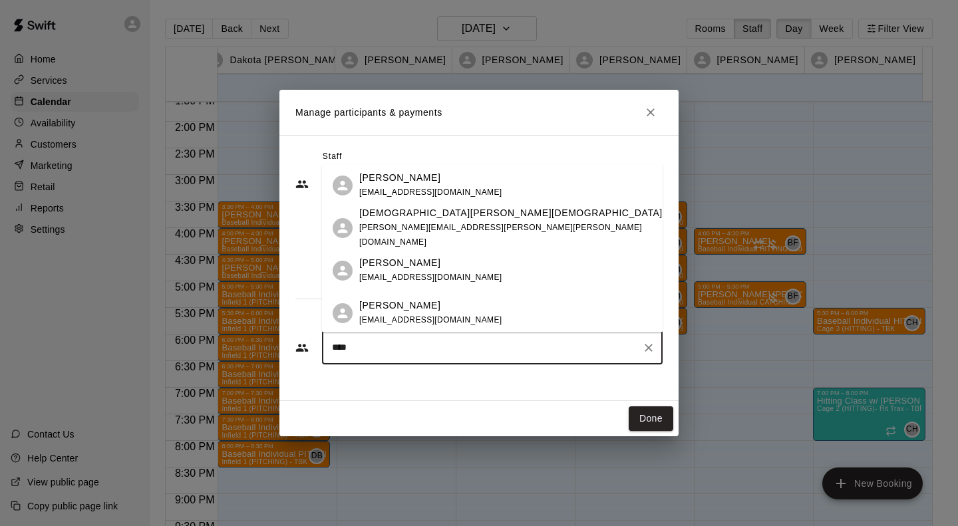
type input "*****"
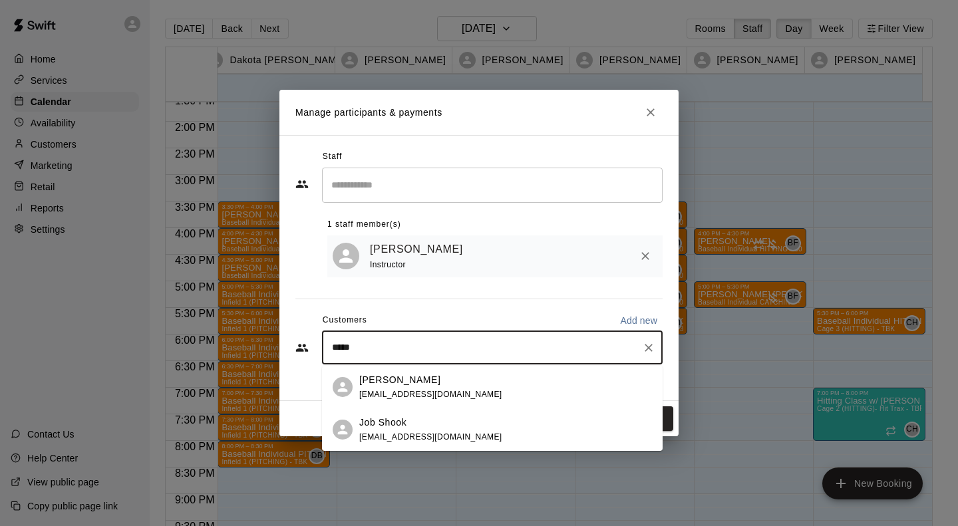
click at [387, 430] on div "Job Shook [EMAIL_ADDRESS][DOMAIN_NAME]" at bounding box center [430, 430] width 143 height 29
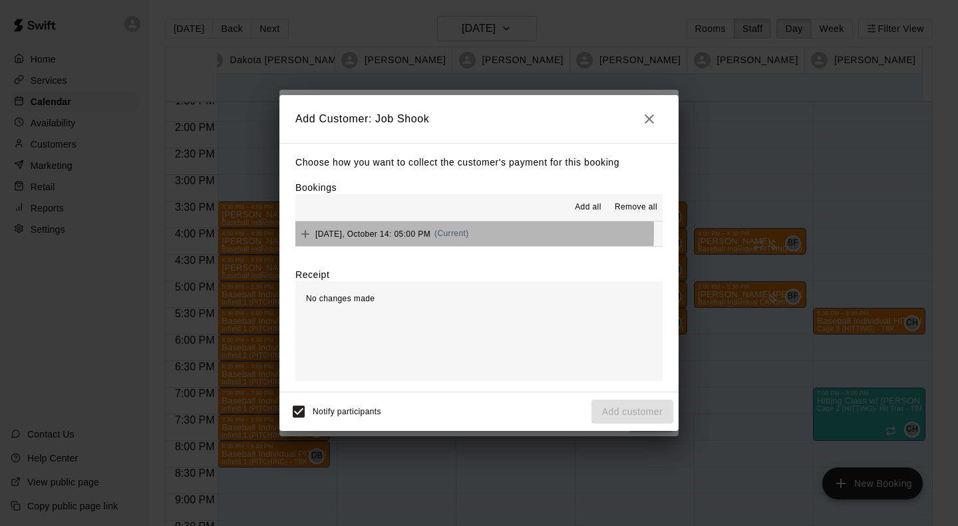
click at [354, 232] on span "[DATE], October 14: 05:00 PM" at bounding box center [372, 233] width 115 height 9
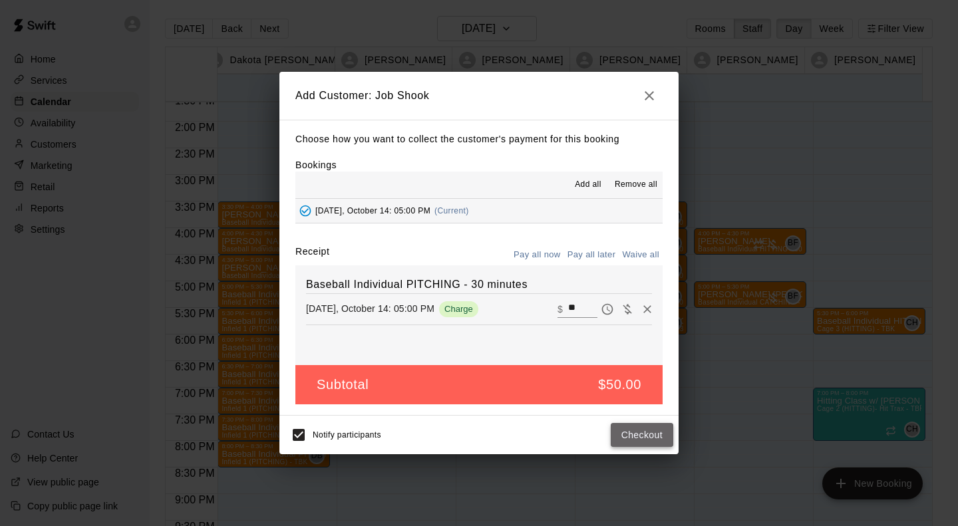
click at [647, 438] on button "Checkout" at bounding box center [641, 435] width 63 height 25
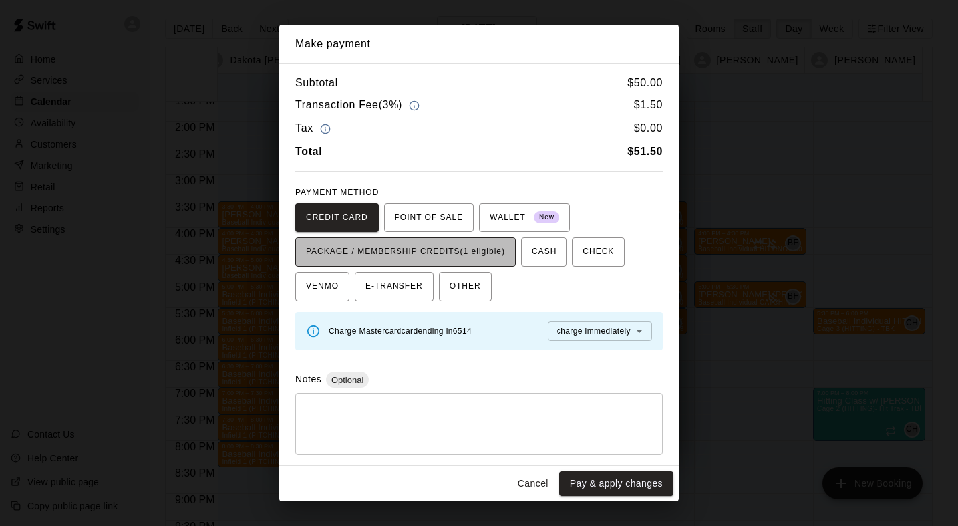
click at [460, 251] on span "PACKAGE / MEMBERSHIP CREDITS (1 eligible)" at bounding box center [405, 251] width 199 height 21
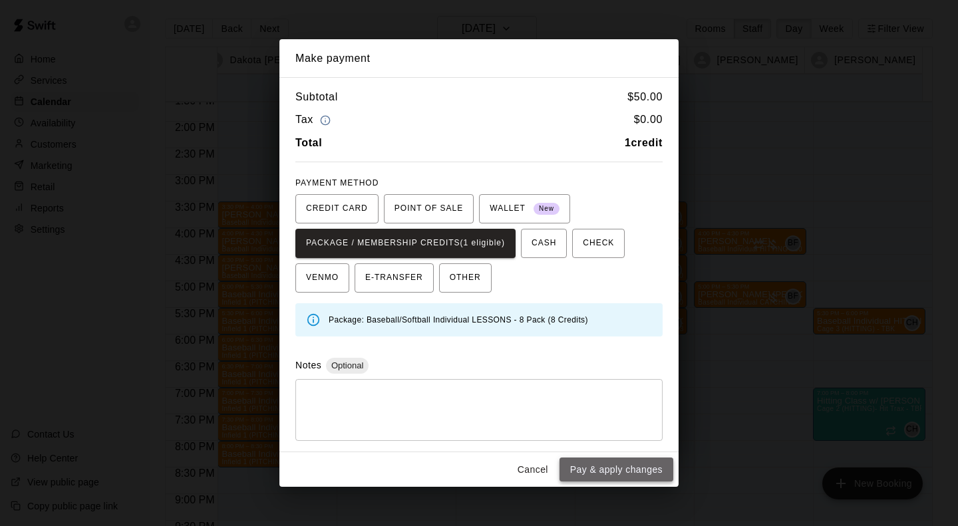
click at [620, 476] on button "Pay & apply changes" at bounding box center [616, 470] width 114 height 25
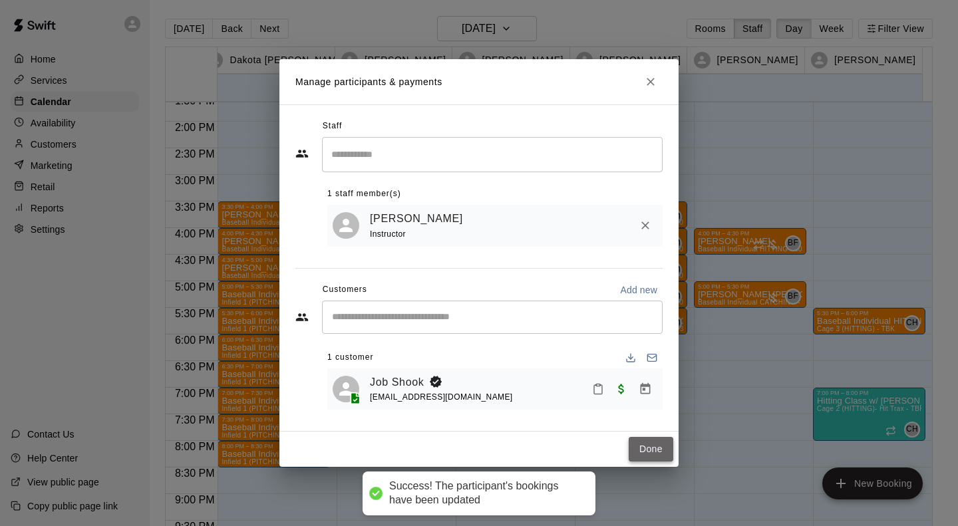
click at [644, 452] on button "Done" at bounding box center [650, 449] width 45 height 25
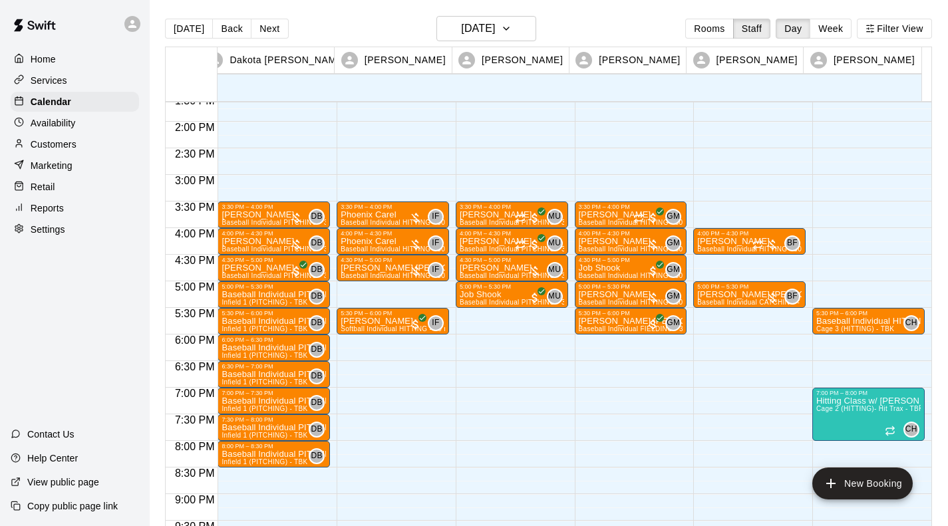
click at [483, 338] on div "3:30 PM – 4:00 PM [PERSON_NAME] Baseball Individual PITCHING - 30 minutes (Infi…" at bounding box center [512, 15] width 112 height 1277
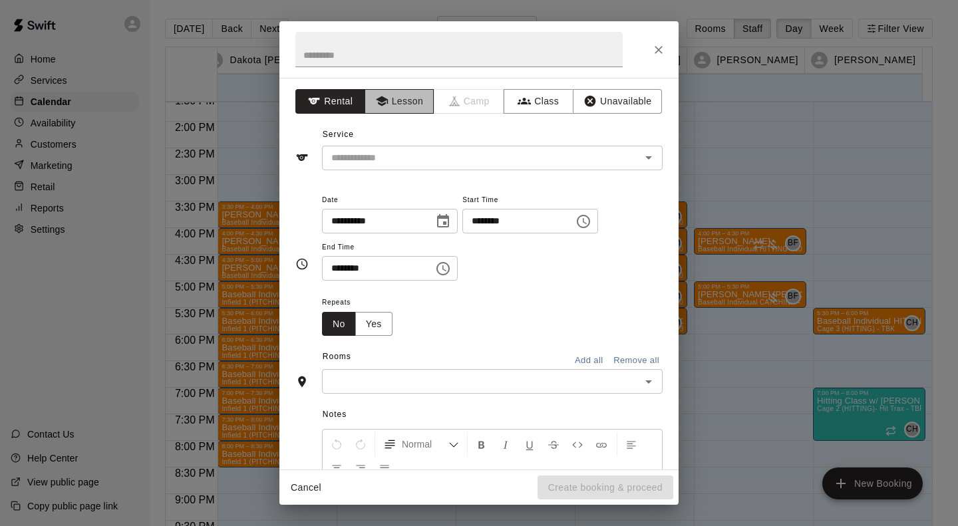
click at [402, 102] on button "Lesson" at bounding box center [399, 101] width 70 height 25
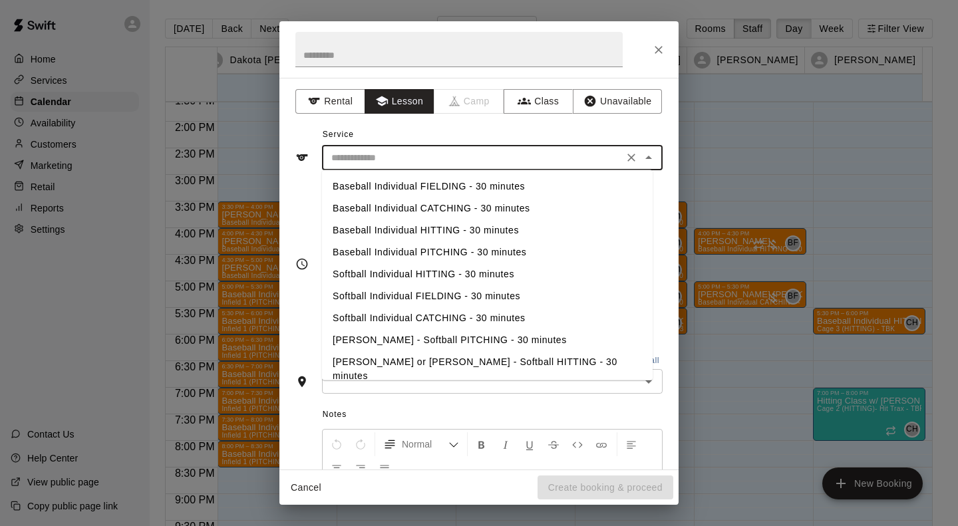
click at [395, 155] on input "text" at bounding box center [472, 158] width 293 height 17
click at [400, 253] on li "Baseball Individual PITCHING - 30 minutes" at bounding box center [487, 252] width 330 height 22
type input "**********"
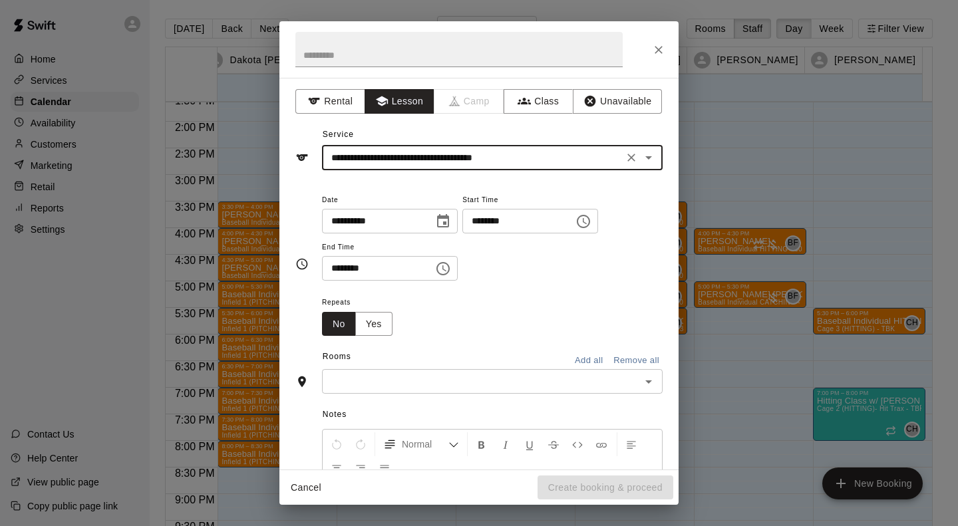
click at [404, 391] on div "​" at bounding box center [492, 381] width 340 height 25
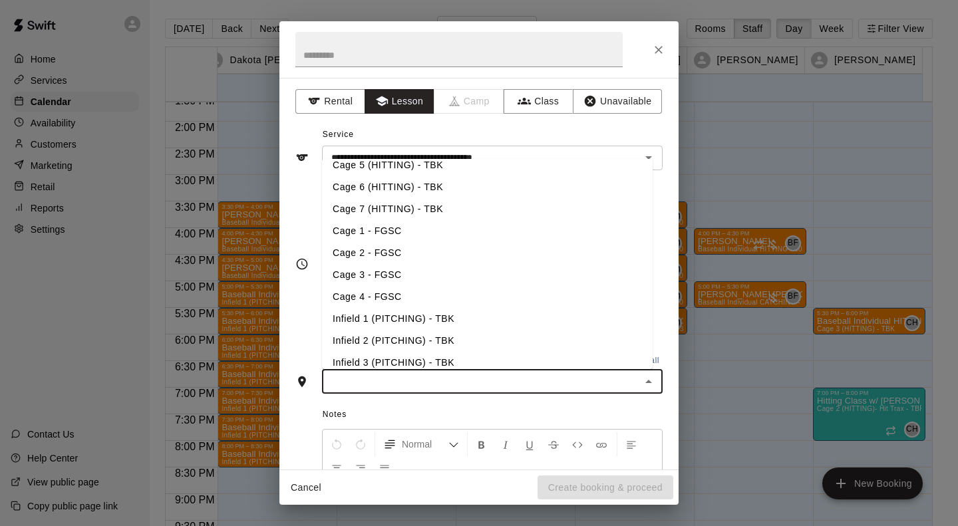
scroll to position [98, 0]
click at [401, 340] on li "Infield 2 (PITCHING) - TBK" at bounding box center [487, 340] width 330 height 22
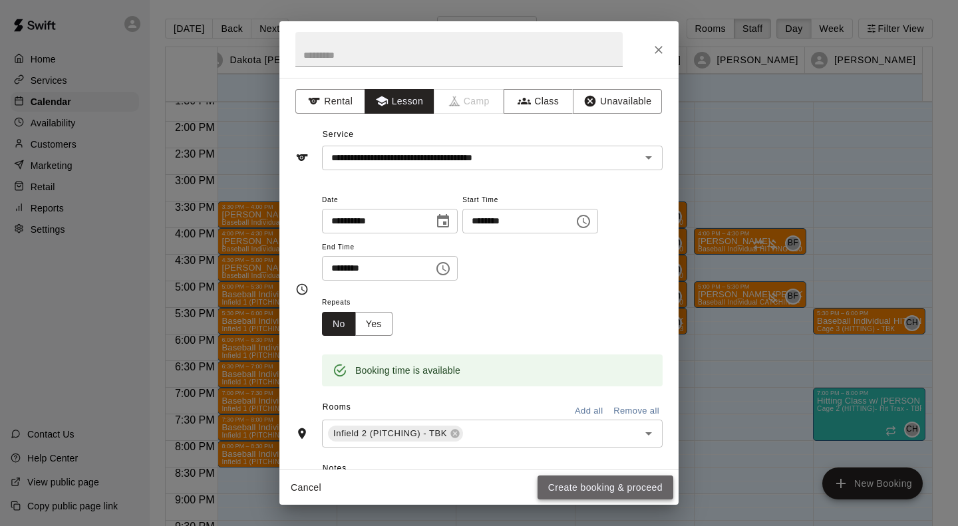
click at [562, 486] on button "Create booking & proceed" at bounding box center [605, 487] width 136 height 25
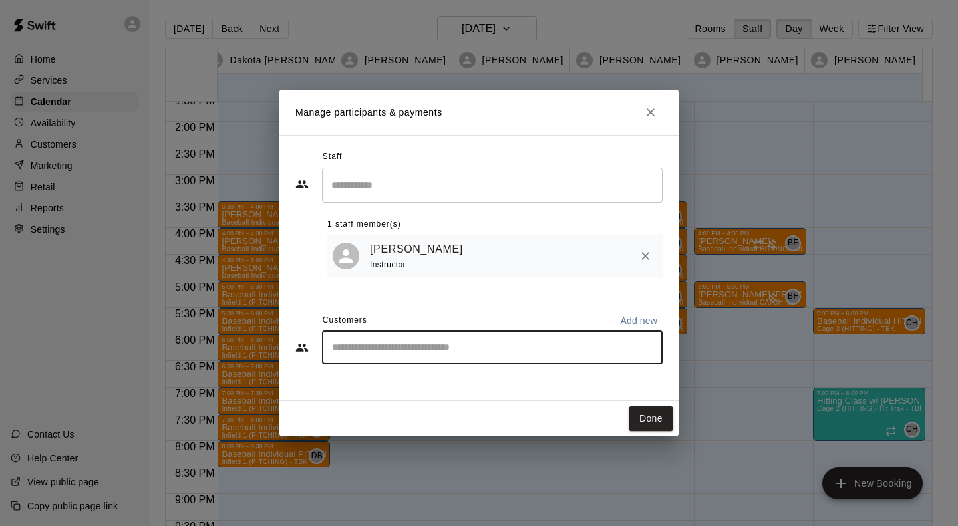
click at [444, 352] on input "Start typing to search customers..." at bounding box center [492, 347] width 329 height 13
type input "****"
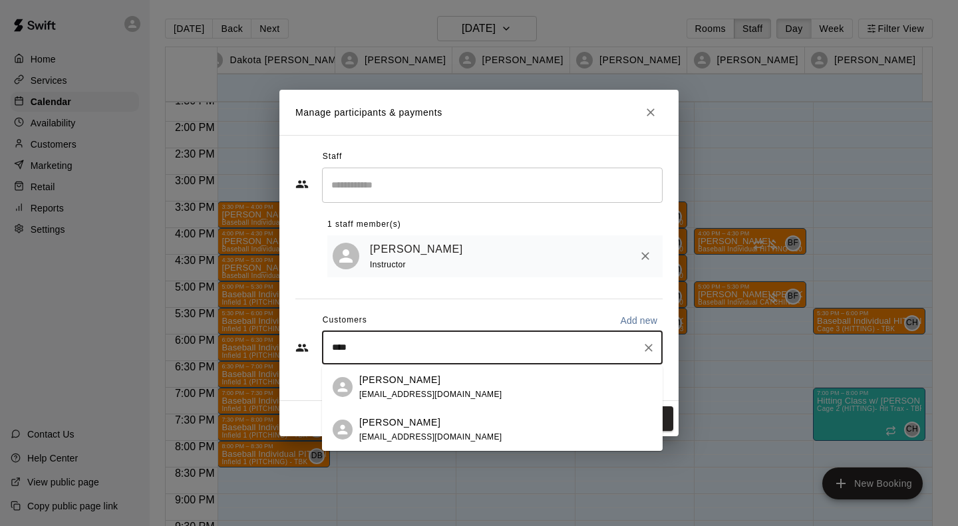
click at [422, 436] on span "[EMAIL_ADDRESS][DOMAIN_NAME]" at bounding box center [430, 436] width 143 height 9
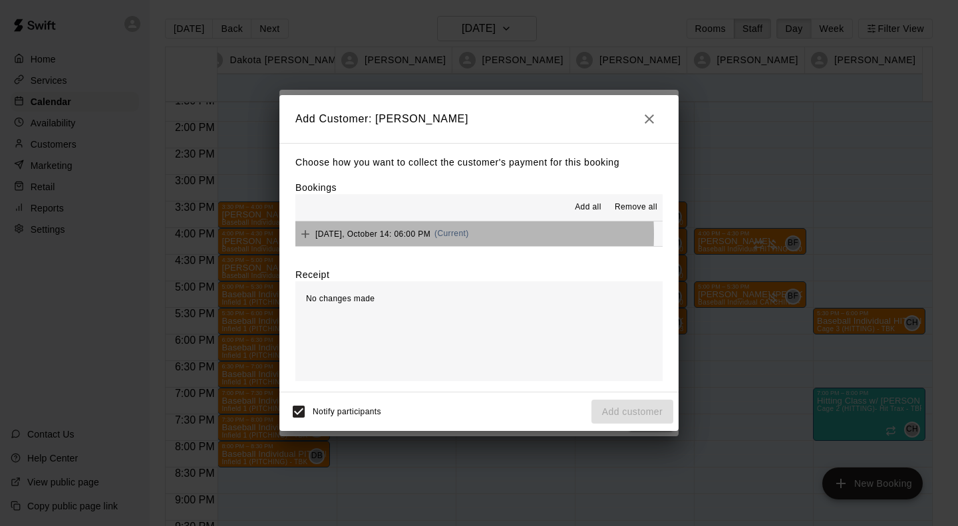
click at [384, 235] on span "[DATE], October 14: 06:00 PM" at bounding box center [372, 233] width 115 height 9
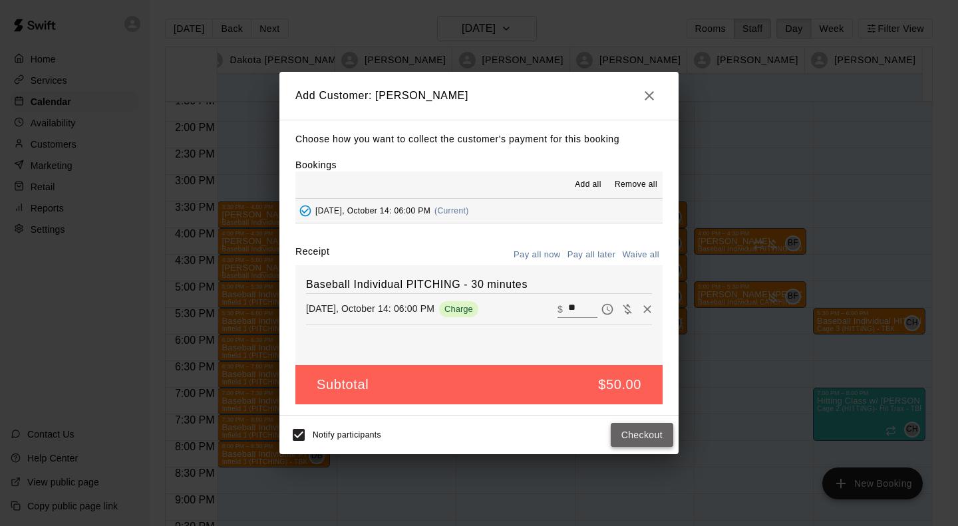
click at [646, 436] on button "Checkout" at bounding box center [641, 435] width 63 height 25
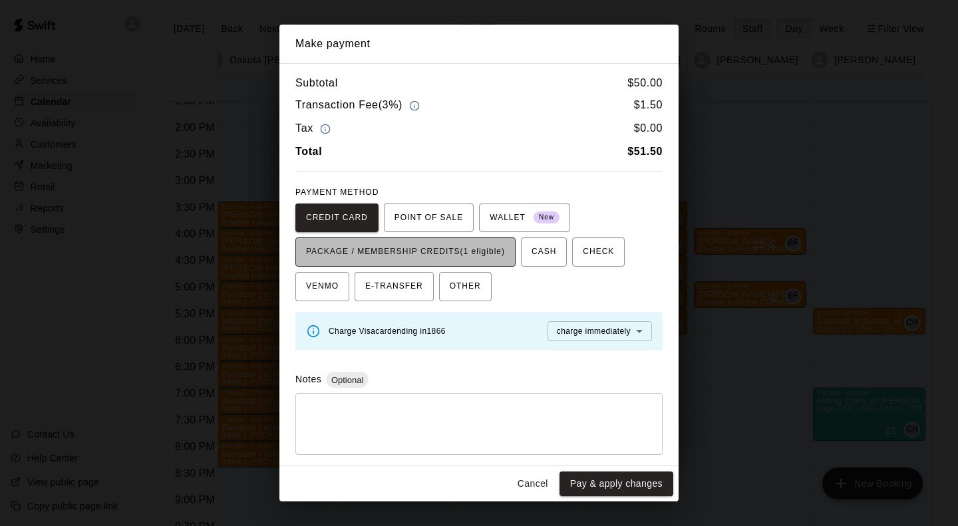
click at [477, 241] on span "PACKAGE / MEMBERSHIP CREDITS (1 eligible)" at bounding box center [405, 251] width 199 height 21
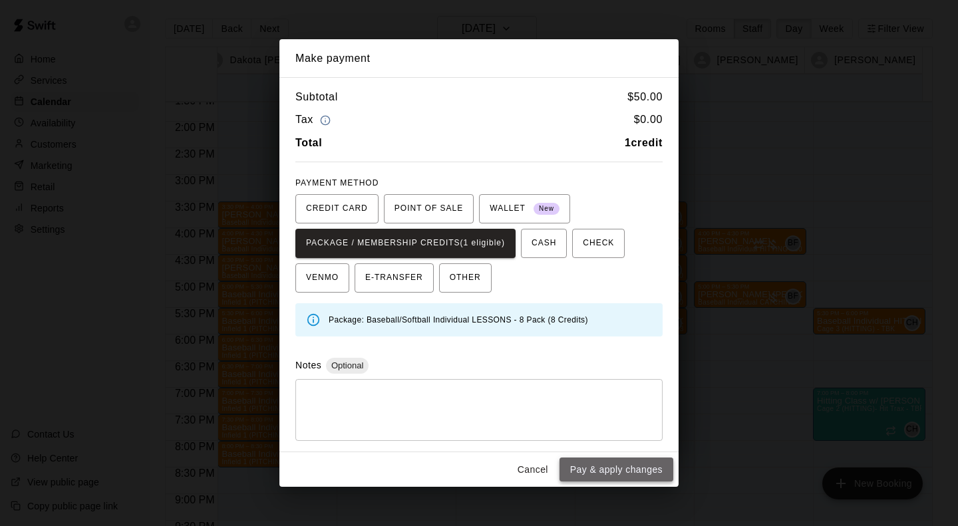
click at [615, 465] on button "Pay & apply changes" at bounding box center [616, 470] width 114 height 25
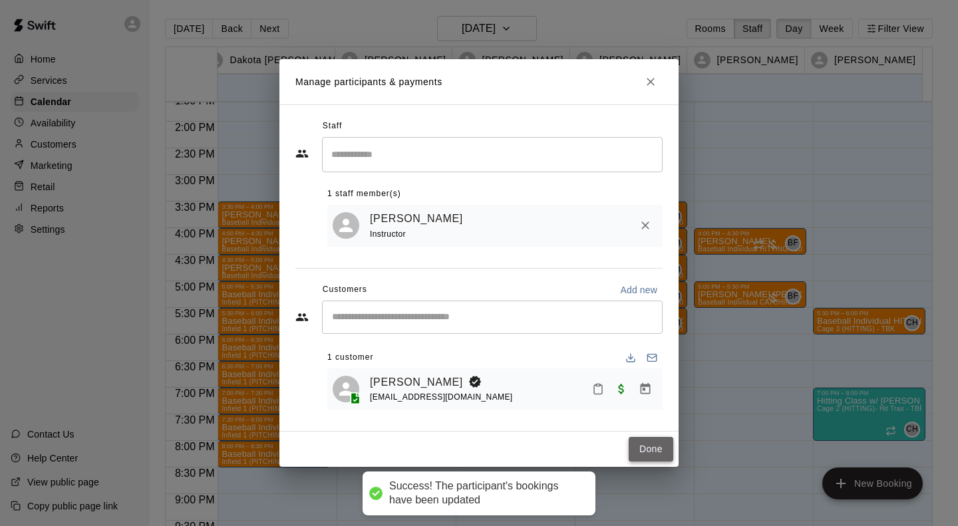
click at [654, 451] on button "Done" at bounding box center [650, 449] width 45 height 25
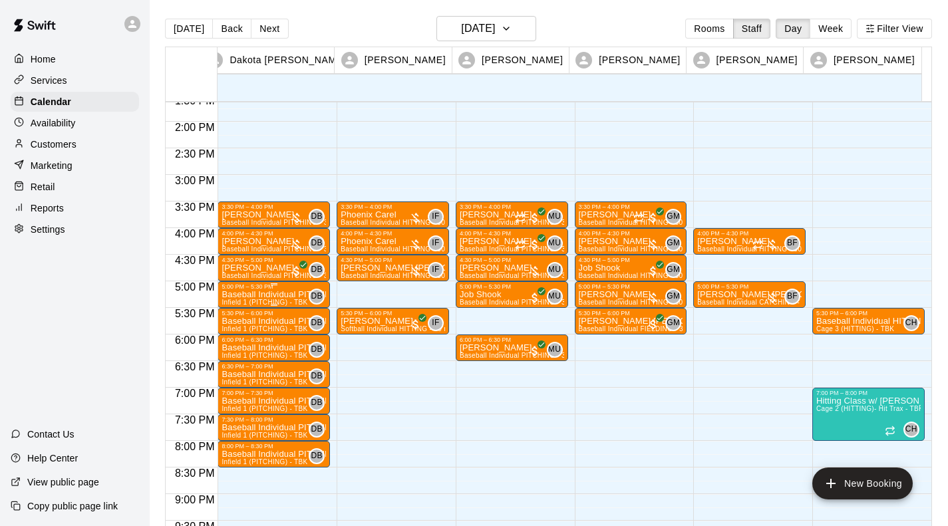
click at [258, 295] on p "Baseball Individual PITCHING - 30 minutes" at bounding box center [273, 295] width 104 height 0
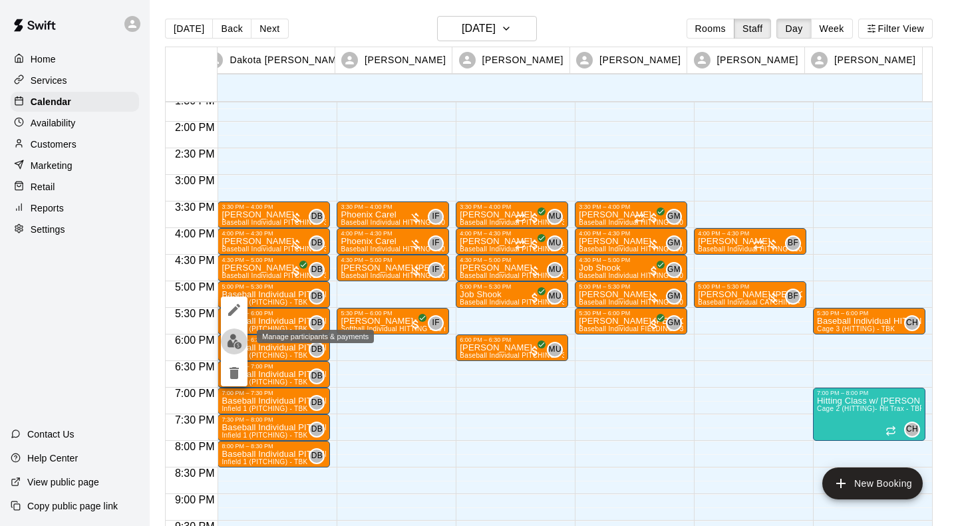
click at [231, 340] on img "edit" at bounding box center [234, 341] width 15 height 15
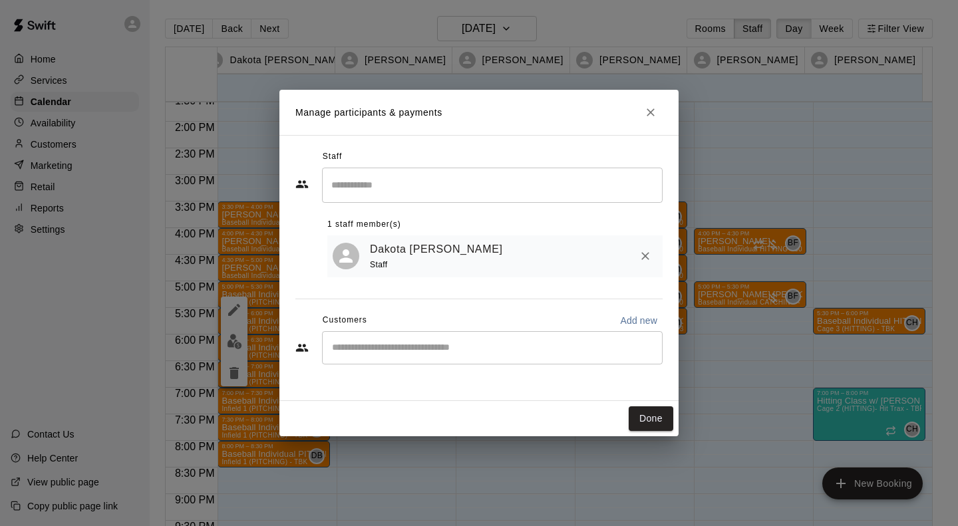
click at [382, 358] on div "​" at bounding box center [492, 347] width 340 height 33
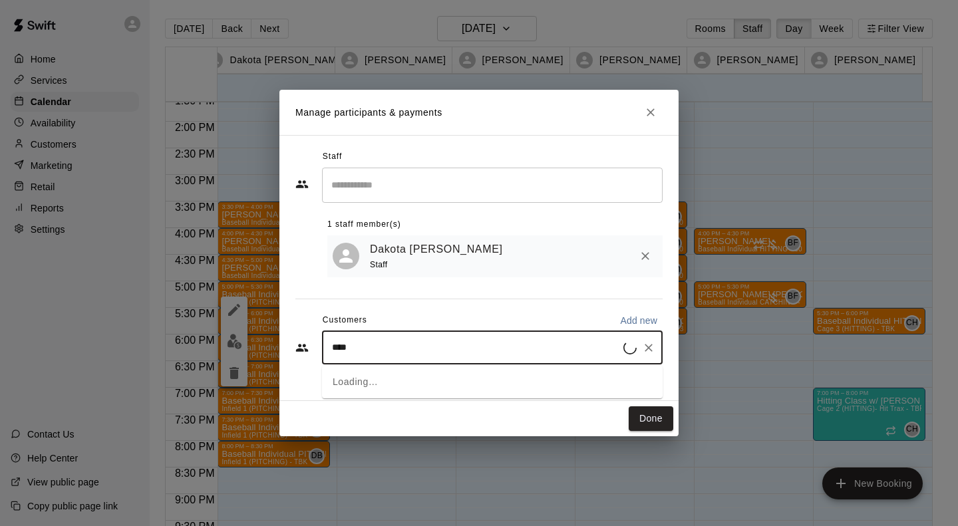
type input "*****"
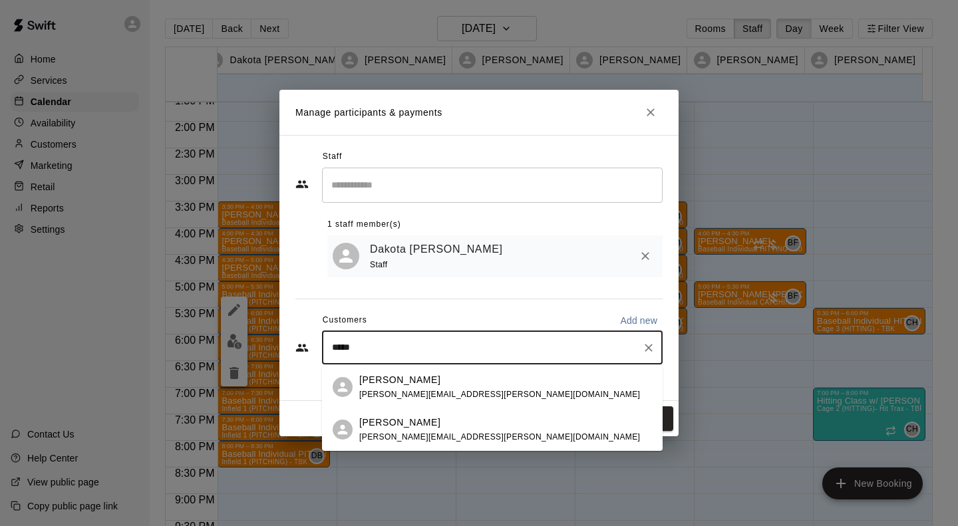
click at [390, 438] on span "[PERSON_NAME][EMAIL_ADDRESS][PERSON_NAME][DOMAIN_NAME]" at bounding box center [499, 436] width 281 height 9
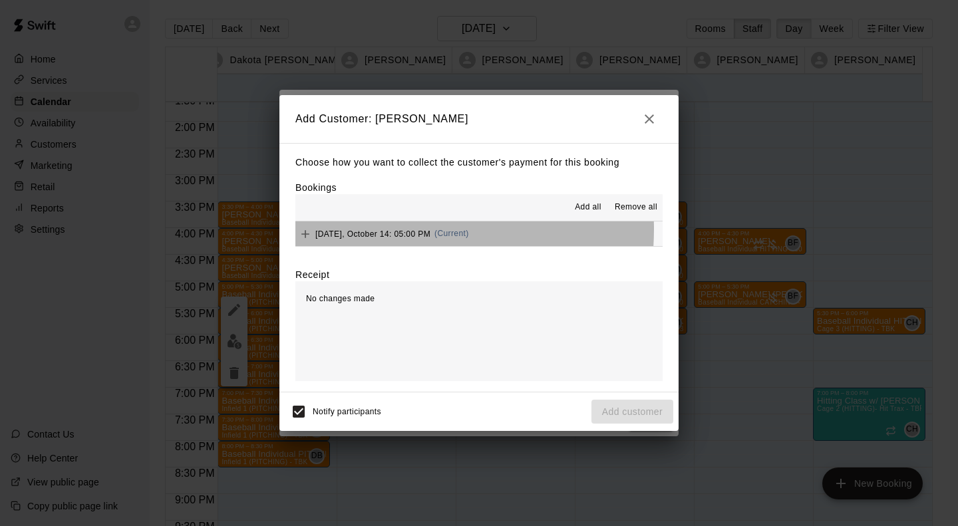
click at [377, 230] on span "[DATE], October 14: 05:00 PM" at bounding box center [372, 233] width 115 height 9
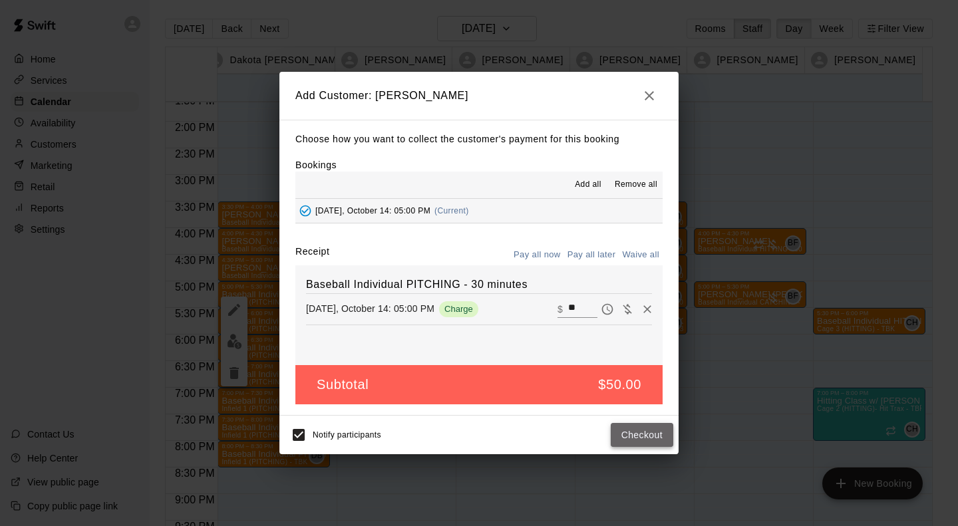
click at [620, 431] on button "Checkout" at bounding box center [641, 435] width 63 height 25
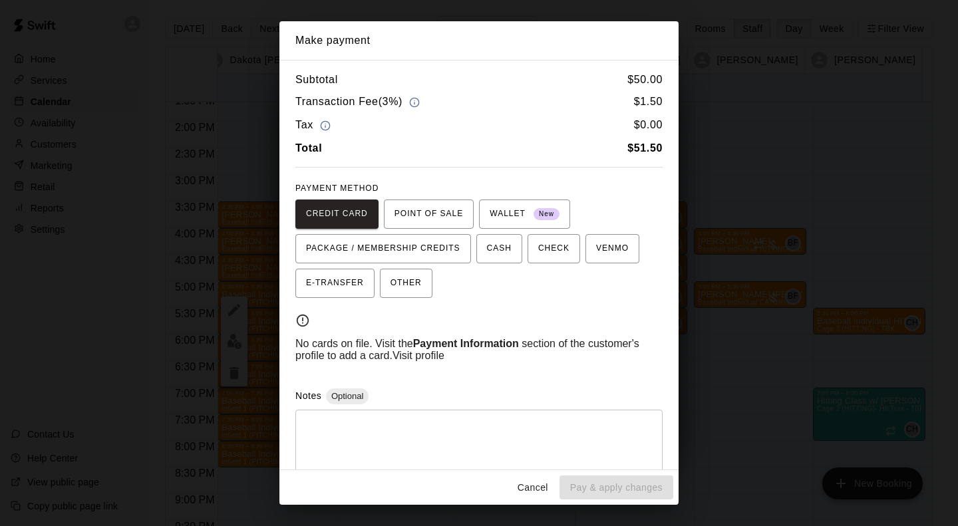
click at [531, 488] on button "Cancel" at bounding box center [532, 487] width 43 height 25
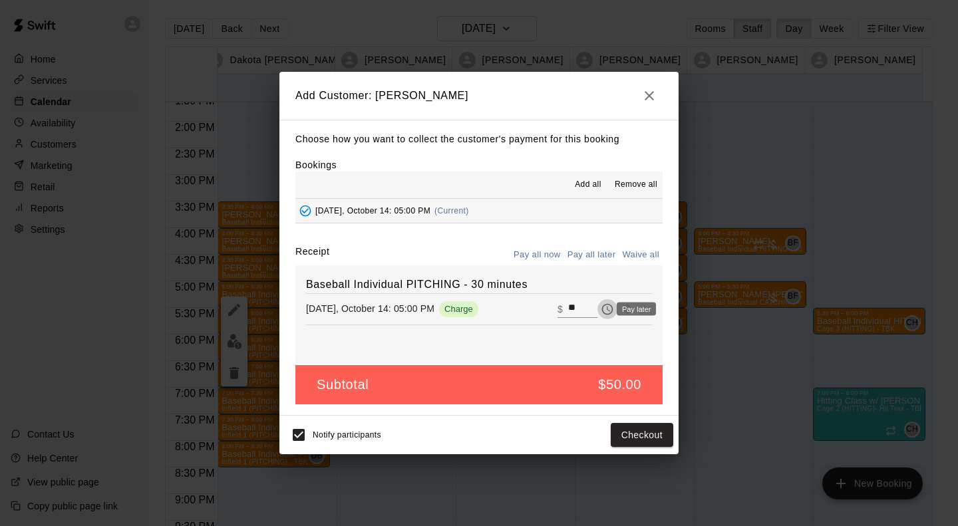
click at [600, 307] on icon "Pay later" at bounding box center [606, 309] width 13 height 13
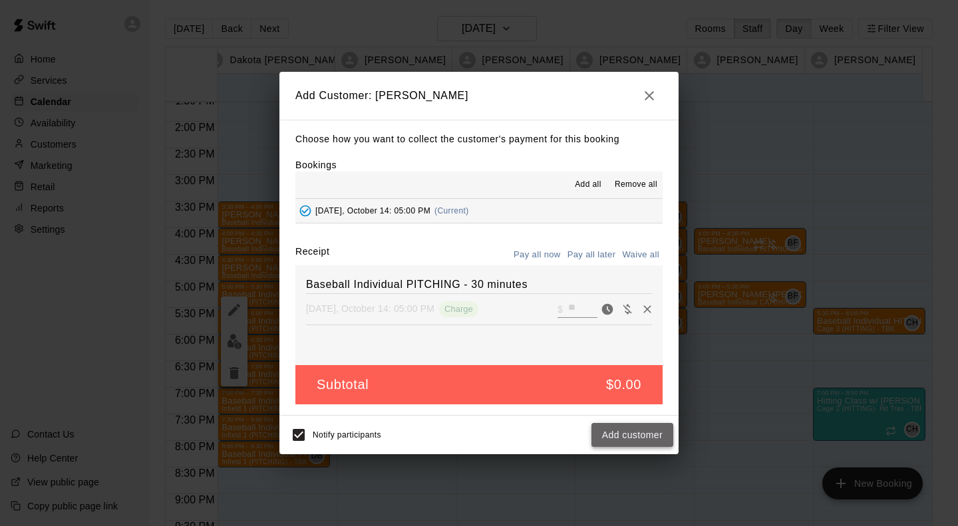
click at [645, 431] on button "Add customer" at bounding box center [632, 435] width 82 height 25
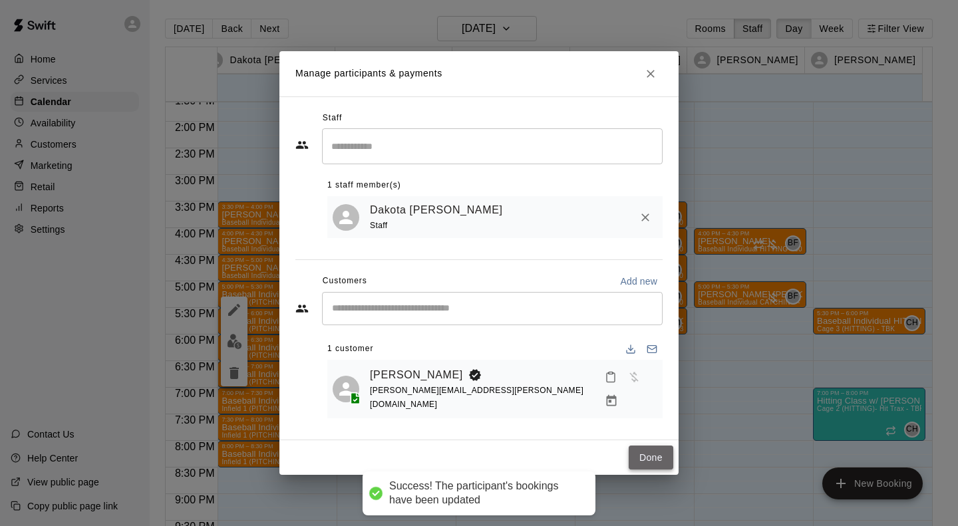
click at [649, 454] on button "Done" at bounding box center [650, 458] width 45 height 25
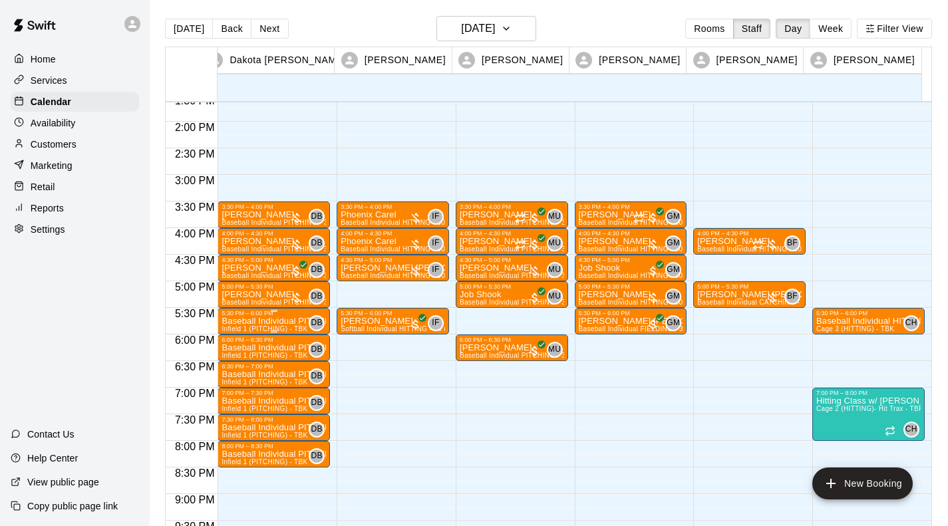
click at [240, 317] on div "5:30 PM – 6:00 PM" at bounding box center [273, 313] width 104 height 7
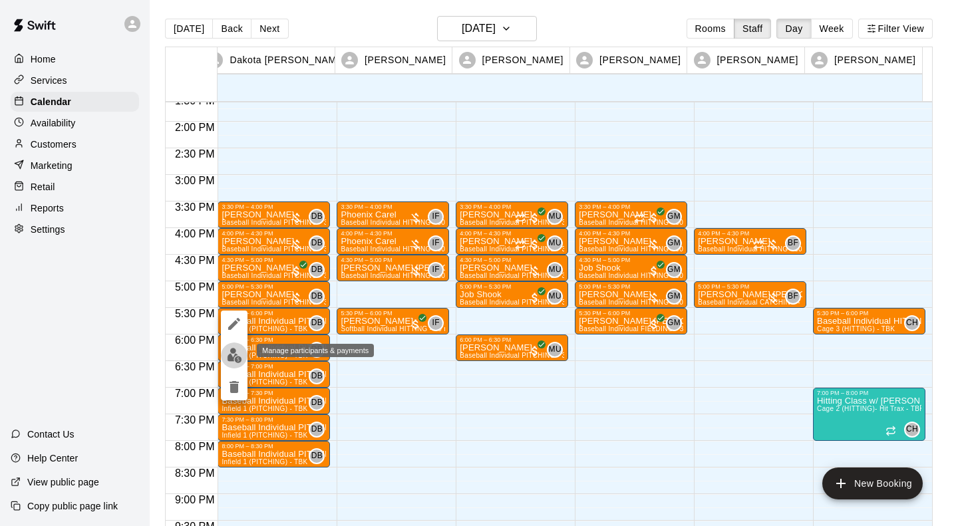
click at [233, 352] on img "edit" at bounding box center [234, 355] width 15 height 15
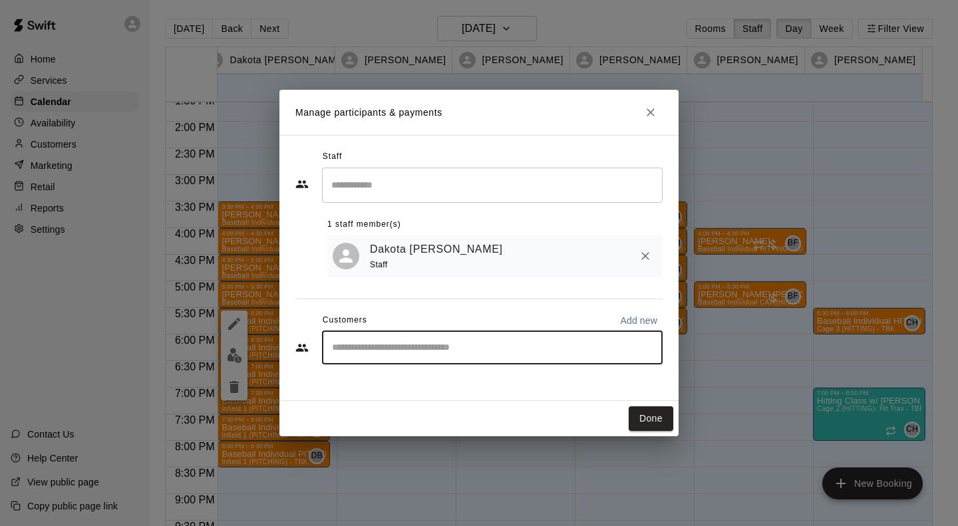
click at [388, 349] on input "Start typing to search customers..." at bounding box center [492, 347] width 329 height 13
type input "****"
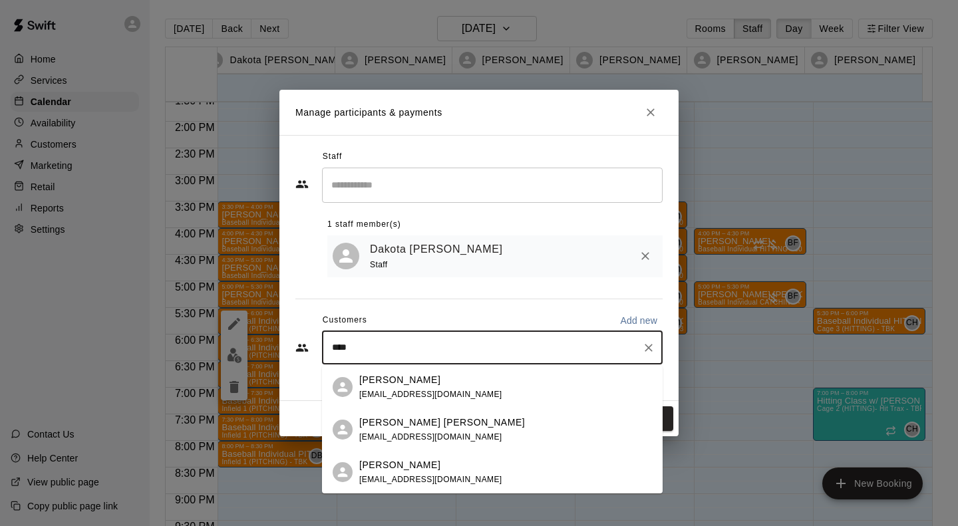
click at [378, 466] on p "[PERSON_NAME]" at bounding box center [399, 465] width 81 height 14
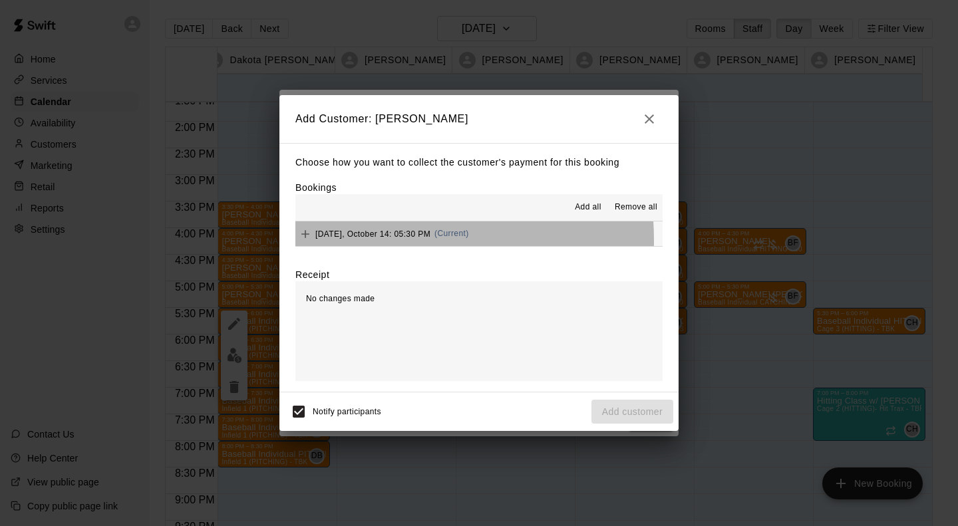
click at [376, 241] on div "[DATE], October 14: 05:30 PM (Current)" at bounding box center [382, 234] width 174 height 20
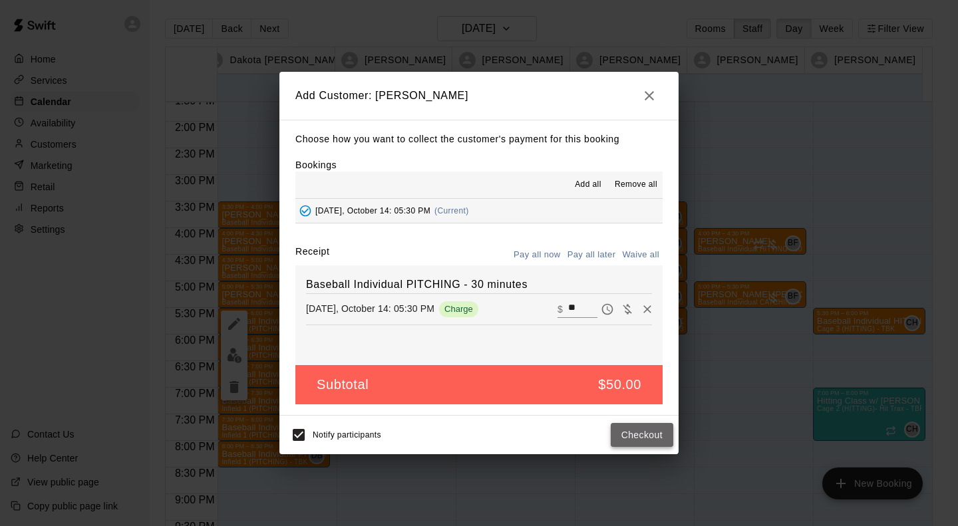
click at [642, 424] on button "Checkout" at bounding box center [641, 435] width 63 height 25
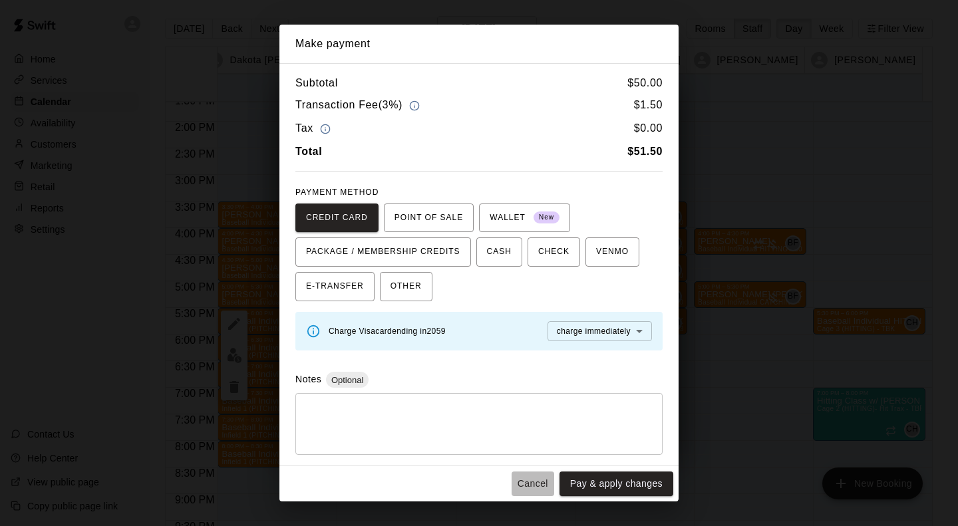
click at [535, 484] on button "Cancel" at bounding box center [532, 483] width 43 height 25
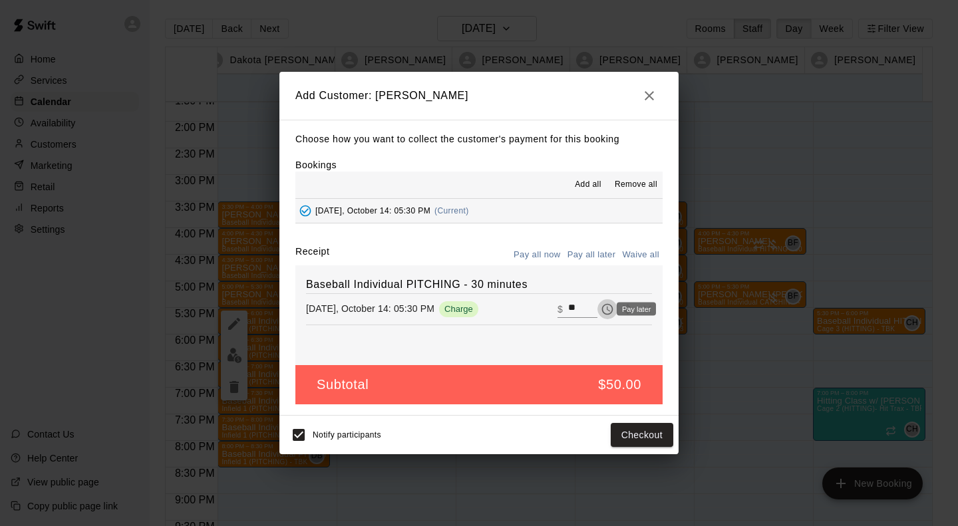
click at [600, 310] on icon "Pay later" at bounding box center [606, 309] width 13 height 13
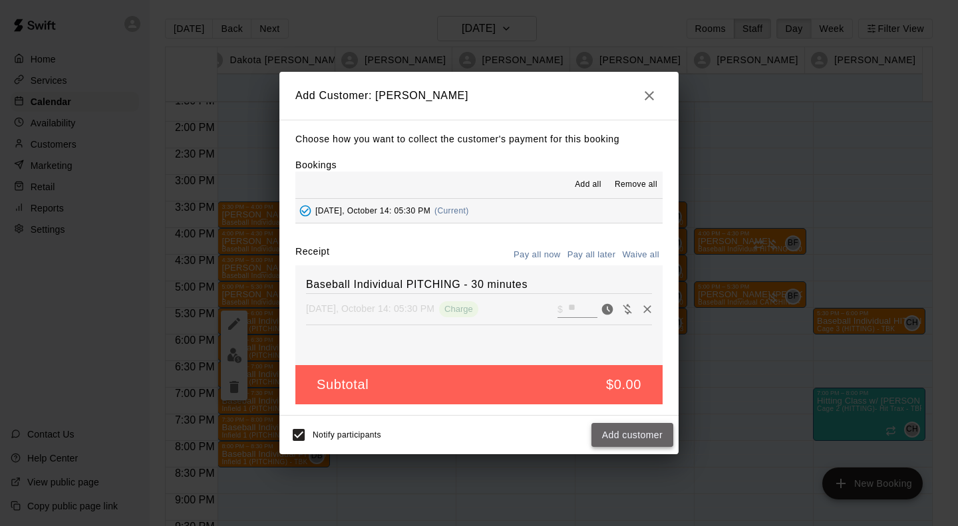
click at [658, 431] on button "Add customer" at bounding box center [632, 435] width 82 height 25
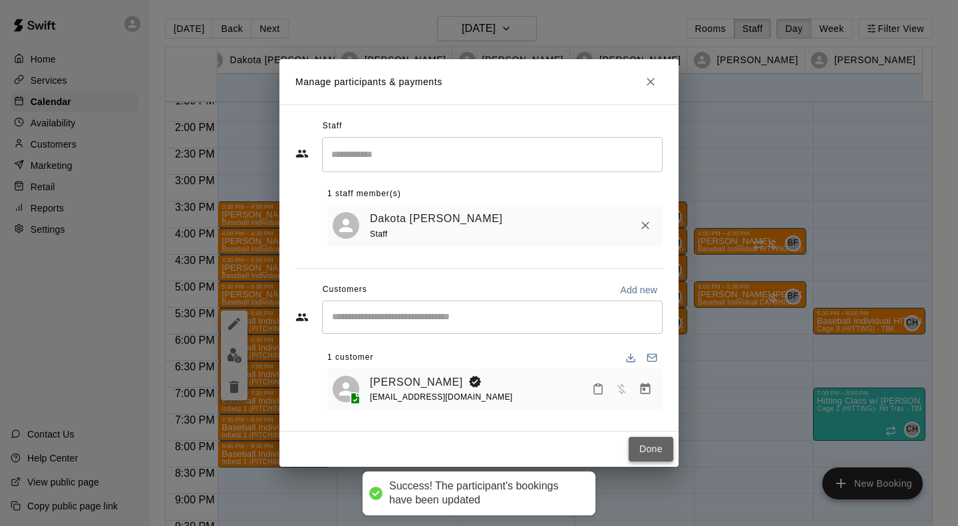
click at [650, 446] on button "Done" at bounding box center [650, 449] width 45 height 25
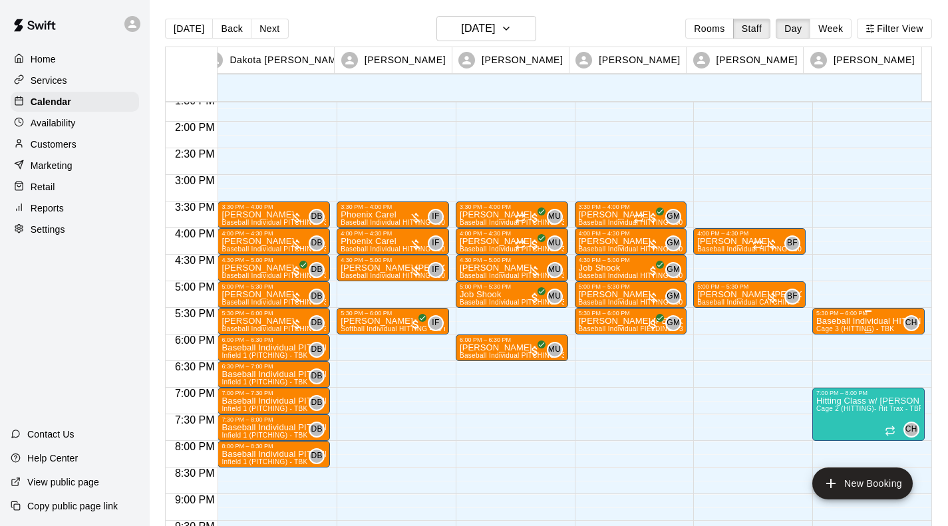
click at [842, 329] on span "Cage 3 (HITTING) - TBK" at bounding box center [855, 328] width 78 height 7
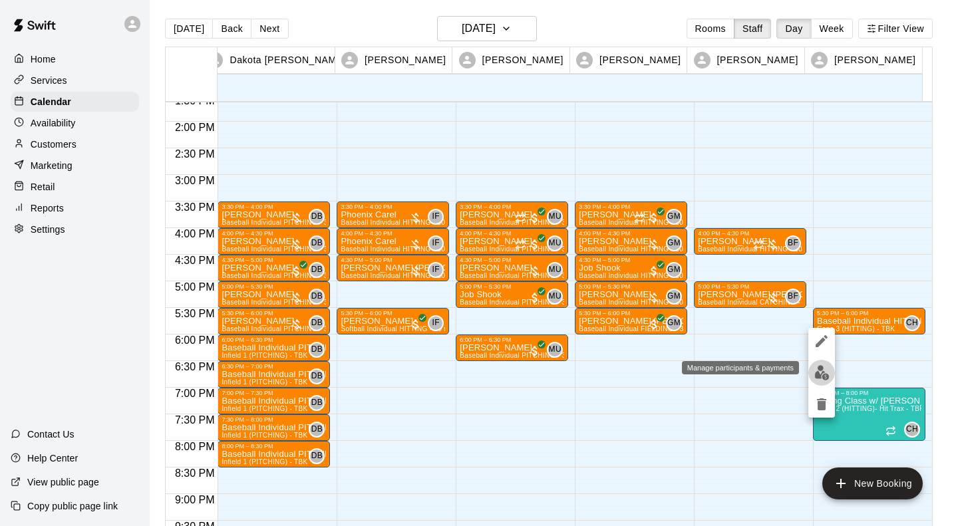
click at [821, 374] on img "edit" at bounding box center [821, 372] width 15 height 15
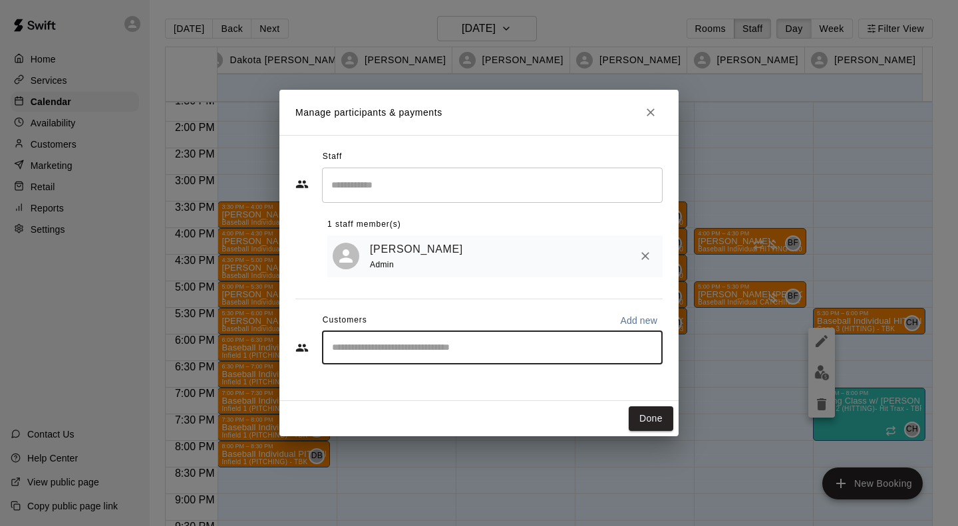
click at [441, 348] on input "Start typing to search customers..." at bounding box center [492, 347] width 329 height 13
type input "*"
type input "*****"
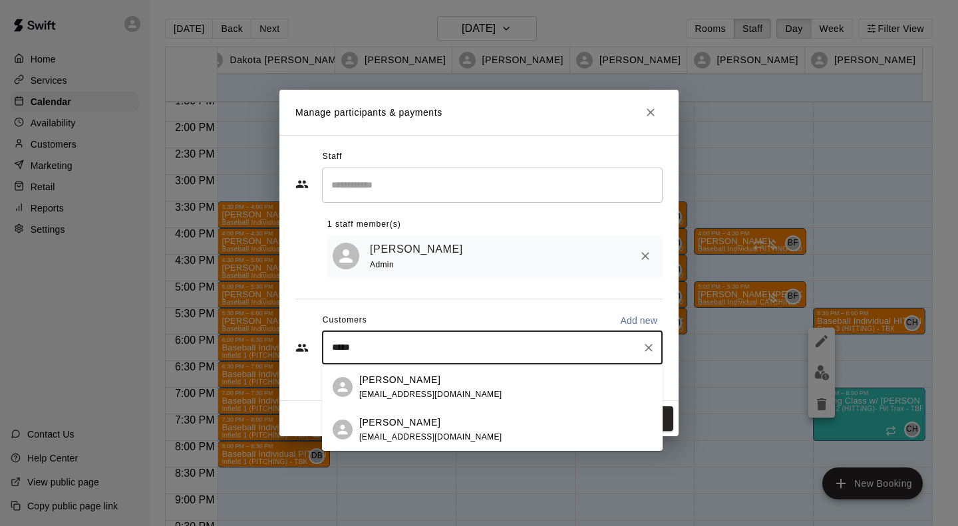
click at [353, 429] on div "[PERSON_NAME] [EMAIL_ADDRESS][DOMAIN_NAME]" at bounding box center [492, 429] width 340 height 43
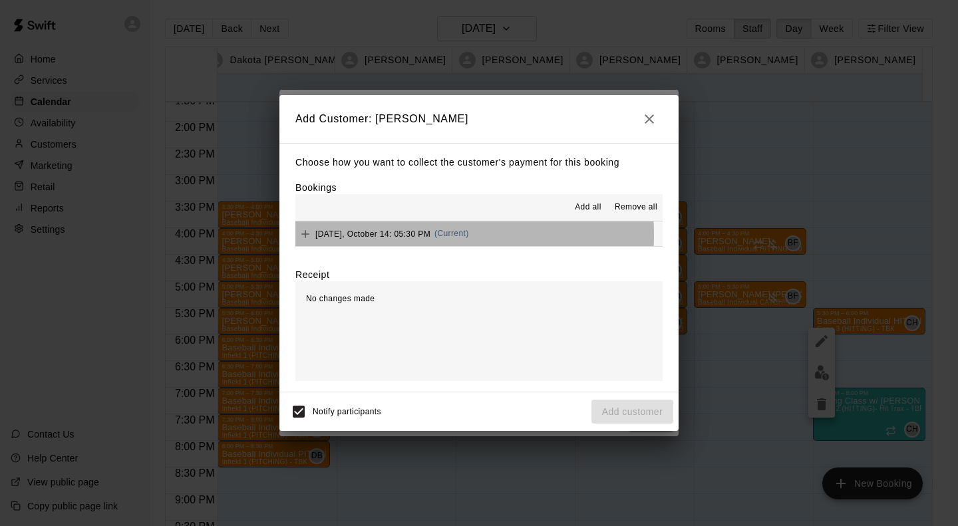
click at [374, 236] on span "[DATE], October 14: 05:30 PM" at bounding box center [372, 233] width 115 height 9
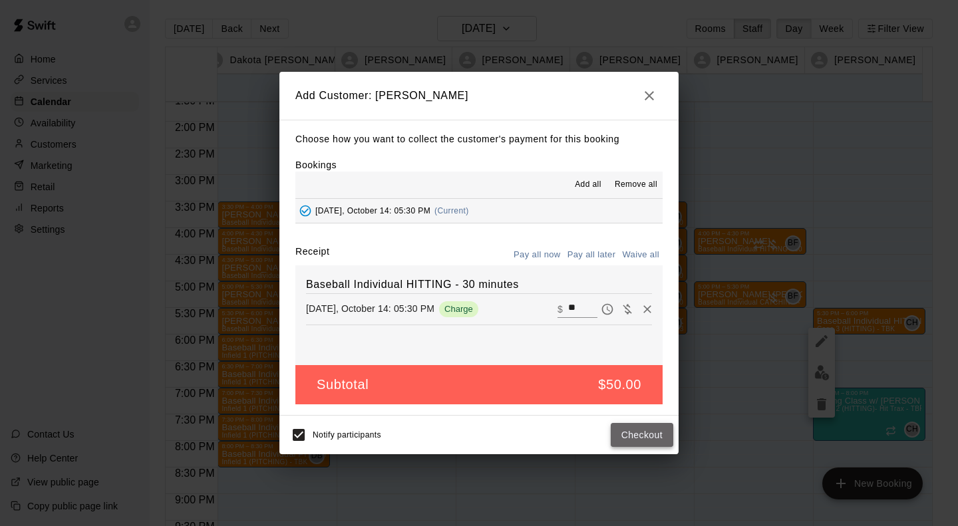
click at [648, 430] on button "Checkout" at bounding box center [641, 435] width 63 height 25
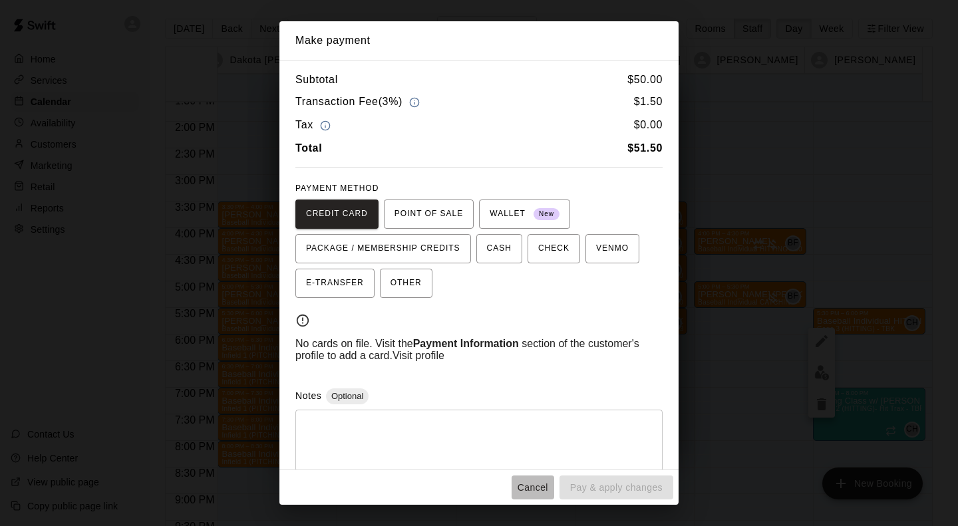
click at [530, 487] on button "Cancel" at bounding box center [532, 487] width 43 height 25
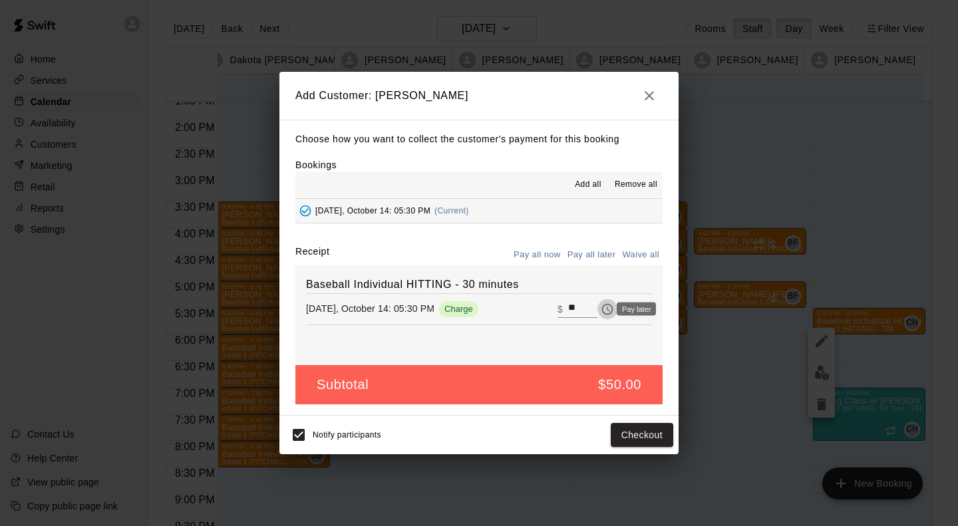
click at [600, 307] on icon "Pay later" at bounding box center [606, 309] width 13 height 13
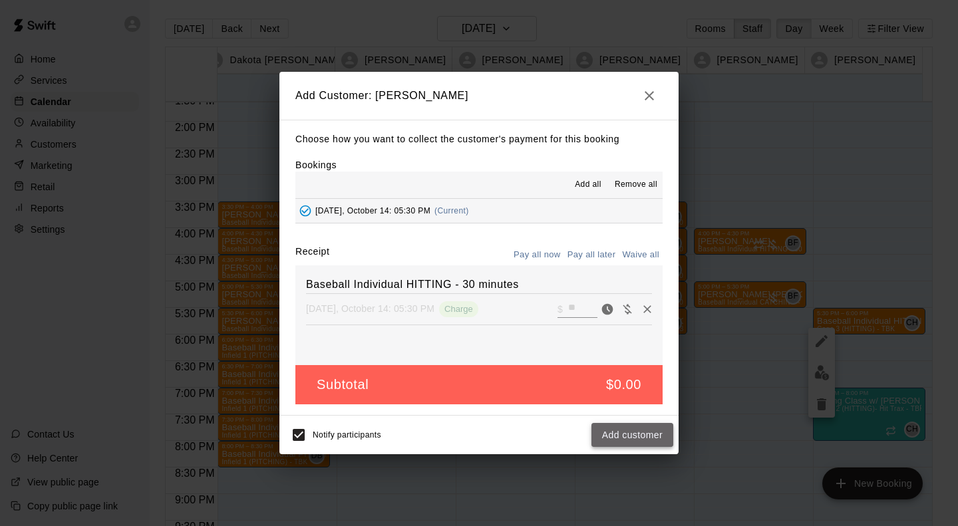
click at [635, 429] on button "Add customer" at bounding box center [632, 435] width 82 height 25
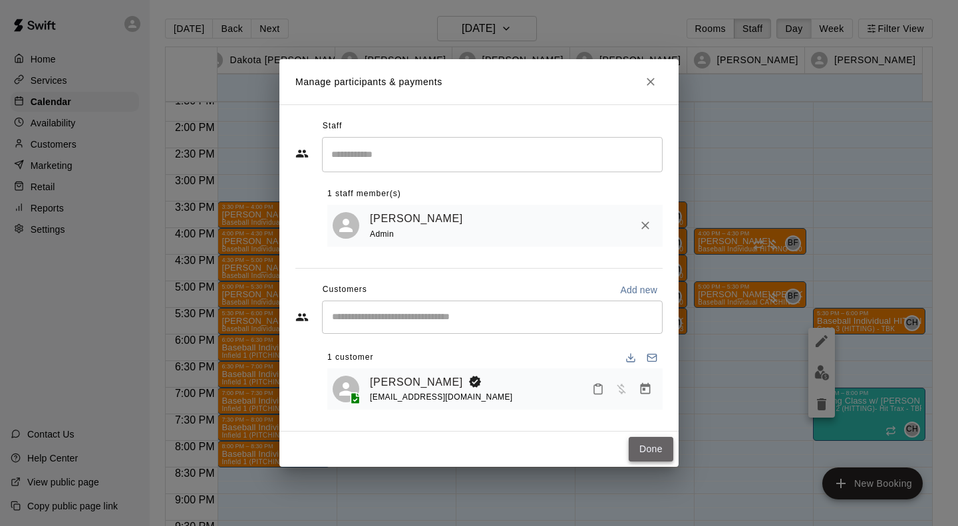
click at [655, 449] on button "Done" at bounding box center [650, 449] width 45 height 25
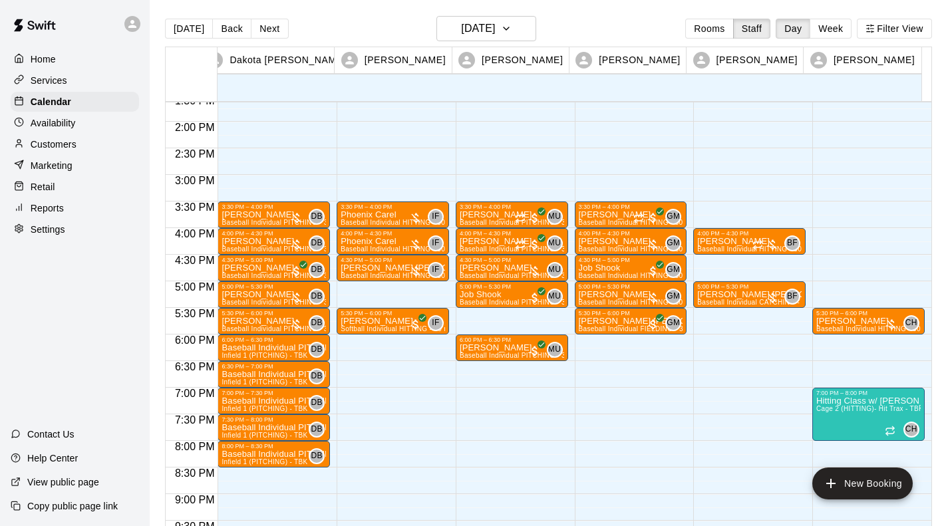
click at [614, 340] on div "3:30 PM – 4:00 PM [PERSON_NAME] Baseball Individual HITTING - 30 minutes (Cage …" at bounding box center [631, 15] width 112 height 1277
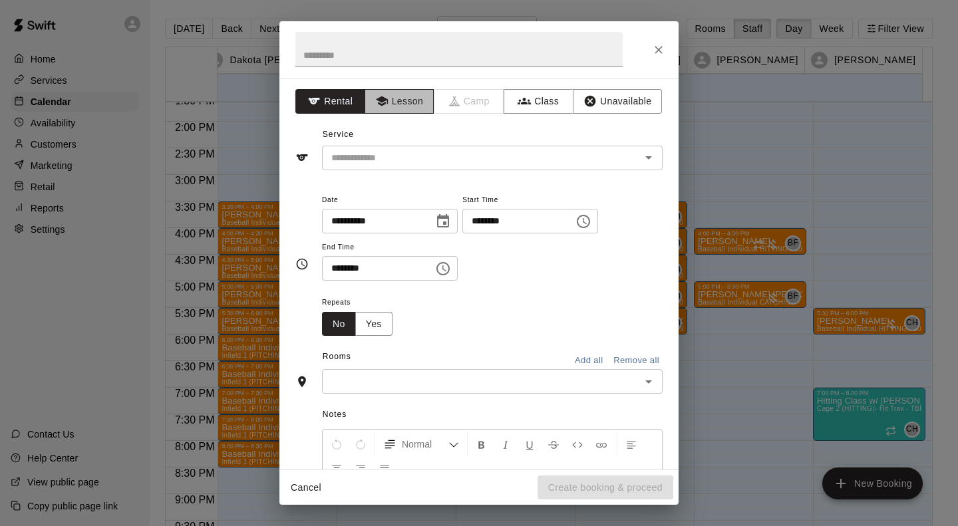
click at [413, 102] on button "Lesson" at bounding box center [399, 101] width 70 height 25
click at [388, 155] on input "text" at bounding box center [472, 158] width 293 height 17
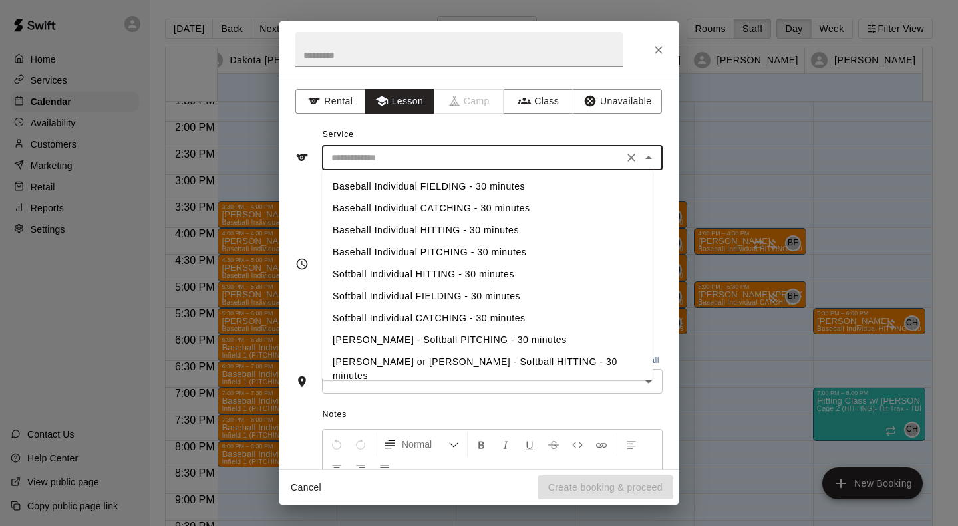
click at [400, 229] on li "Baseball Individual HITTING - 30 minutes" at bounding box center [487, 230] width 330 height 22
type input "**********"
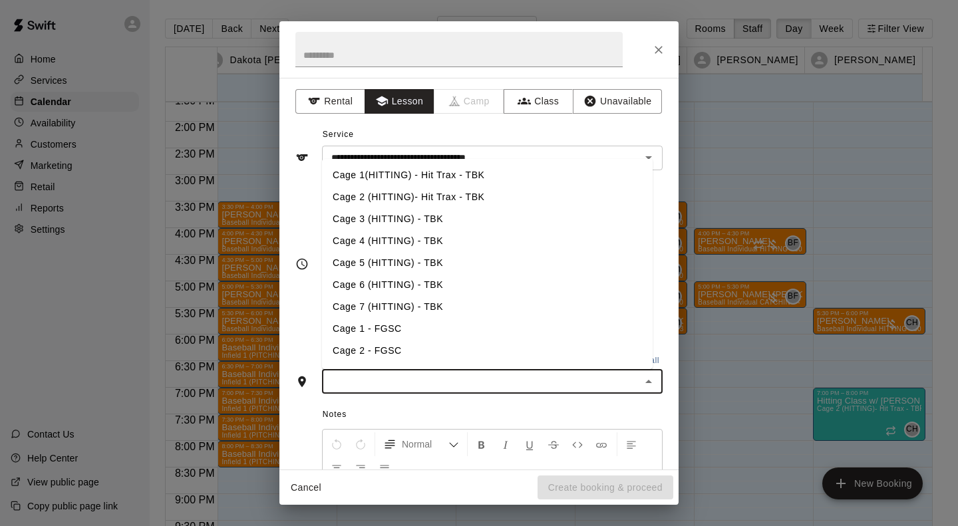
click at [399, 382] on input "text" at bounding box center [481, 381] width 311 height 17
click at [389, 247] on li "Cage 4 (HITTING) - TBK" at bounding box center [487, 241] width 330 height 22
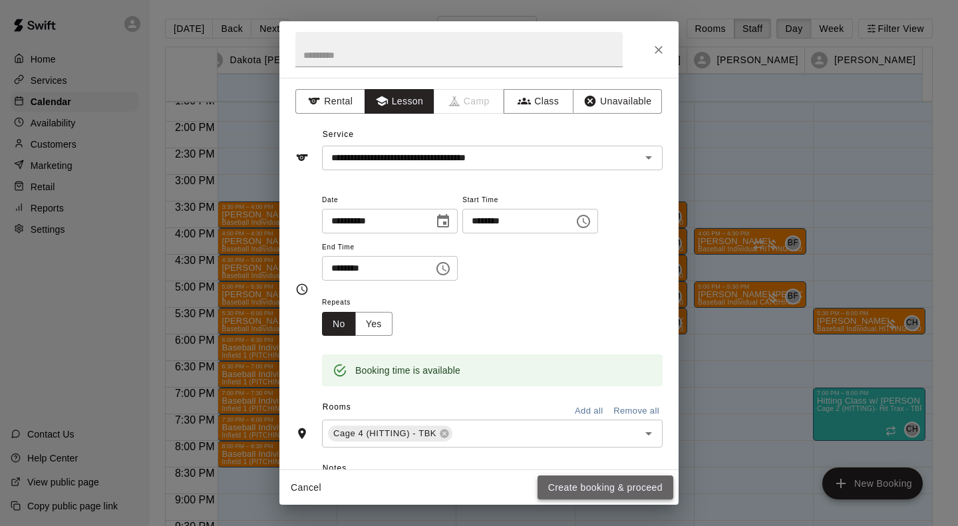
click at [606, 488] on button "Create booking & proceed" at bounding box center [605, 487] width 136 height 25
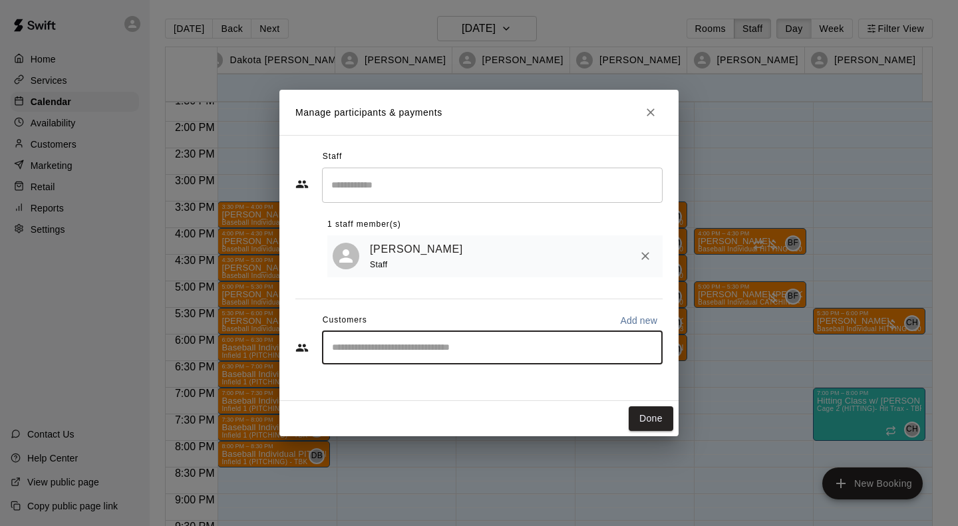
click at [460, 350] on input "Start typing to search customers..." at bounding box center [492, 347] width 329 height 13
type input "****"
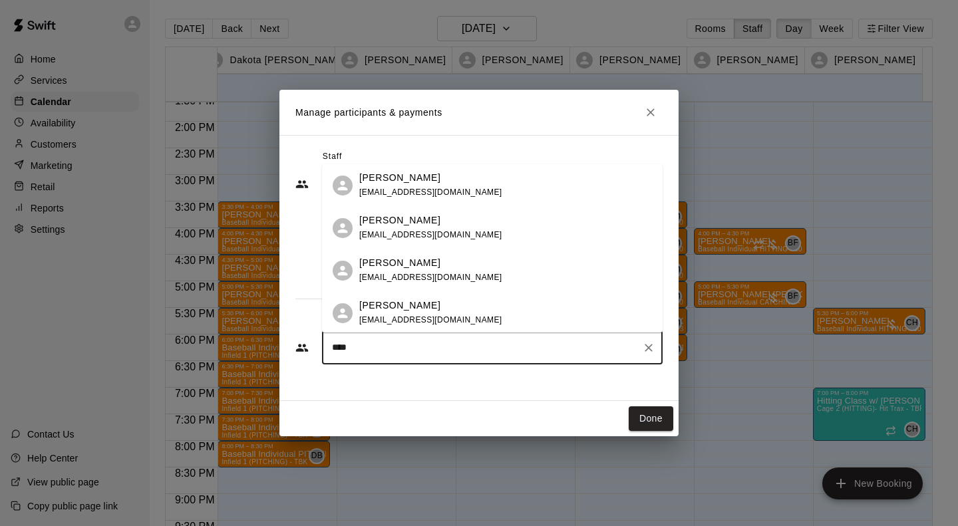
click at [571, 321] on div "[PERSON_NAME] [EMAIL_ADDRESS][DOMAIN_NAME]" at bounding box center [505, 313] width 293 height 29
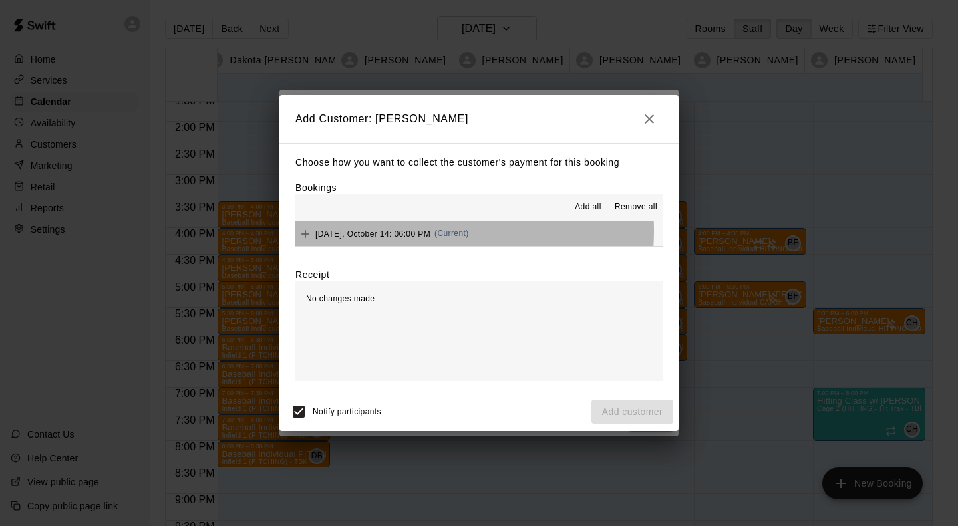
click at [408, 232] on span "[DATE], October 14: 06:00 PM" at bounding box center [372, 233] width 115 height 9
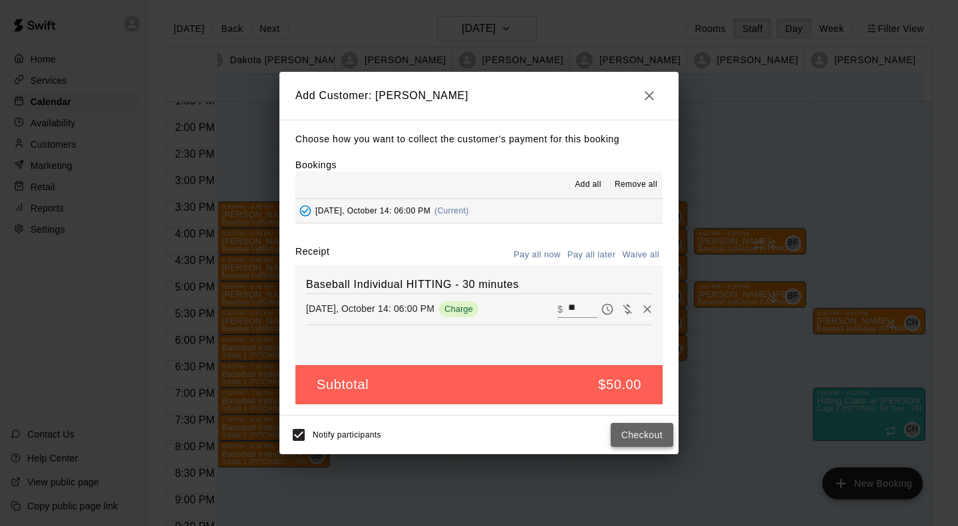
click at [652, 438] on button "Checkout" at bounding box center [641, 435] width 63 height 25
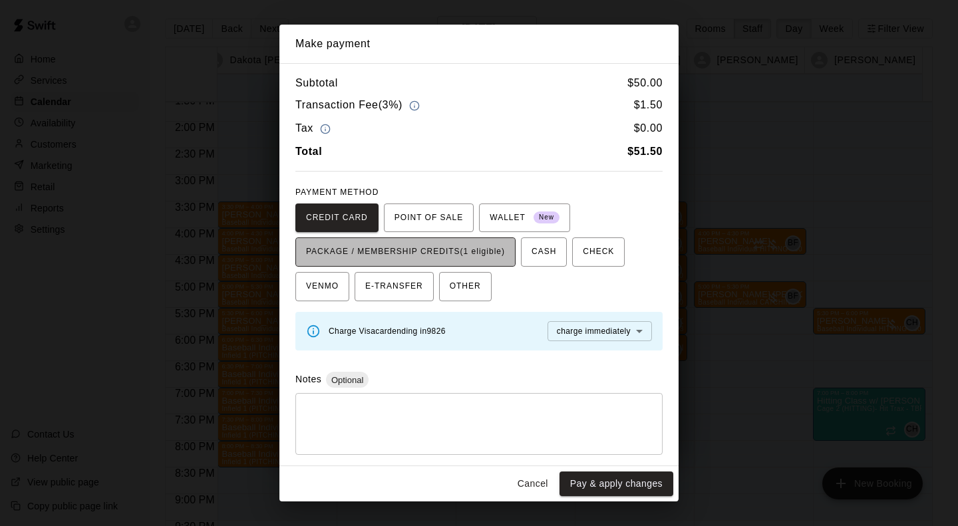
click at [503, 254] on span "PACKAGE / MEMBERSHIP CREDITS (1 eligible)" at bounding box center [405, 251] width 199 height 21
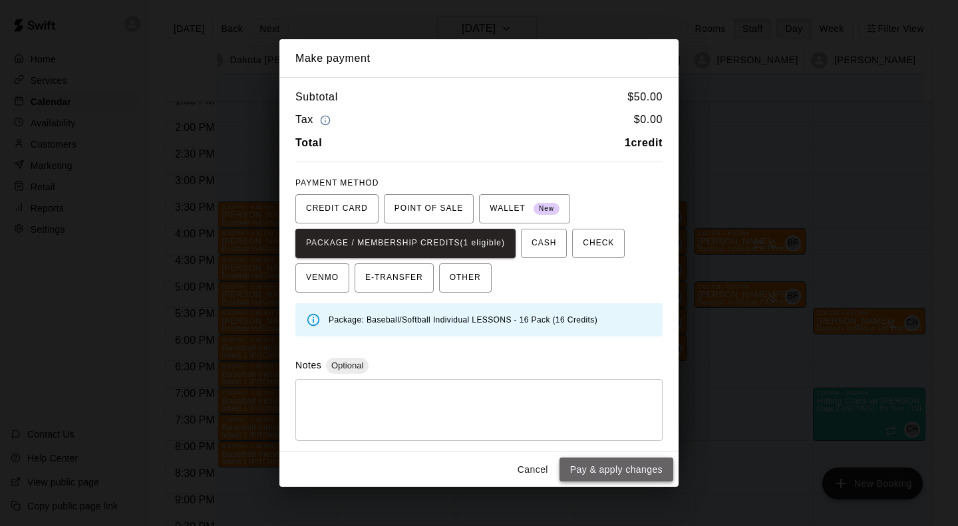
click at [621, 470] on button "Pay & apply changes" at bounding box center [616, 470] width 114 height 25
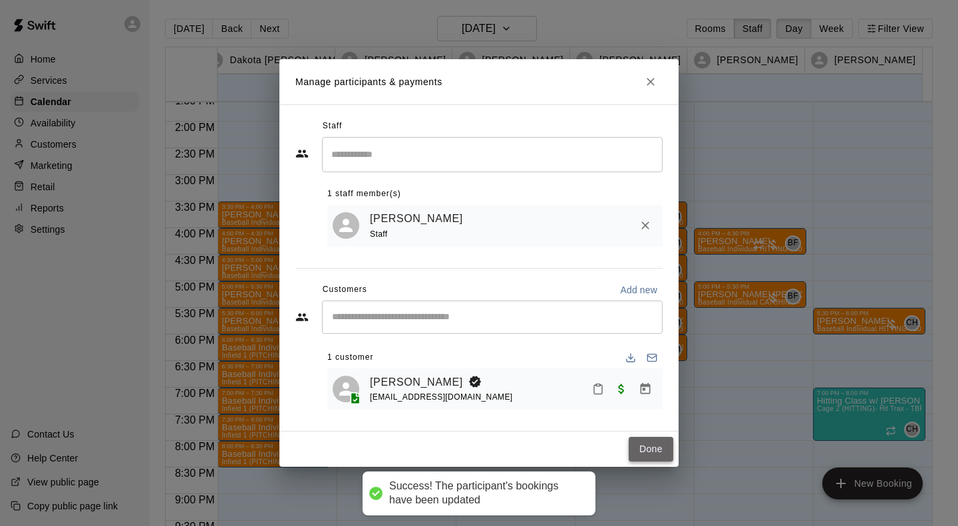
click at [638, 456] on button "Done" at bounding box center [650, 449] width 45 height 25
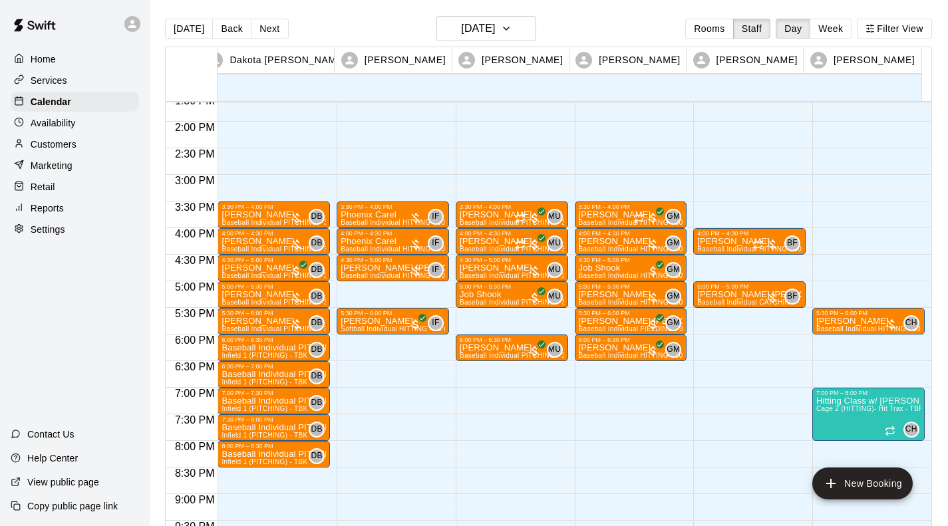
click at [578, 366] on div "3:30 PM – 4:00 PM [PERSON_NAME] Baseball Individual HITTING - 30 minutes (Cage …" at bounding box center [631, 15] width 112 height 1277
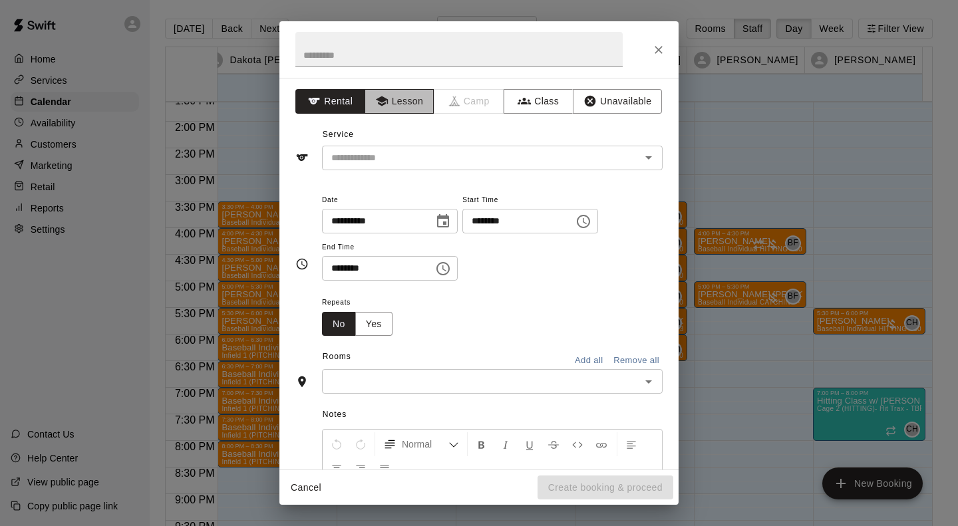
click at [406, 96] on button "Lesson" at bounding box center [399, 101] width 70 height 25
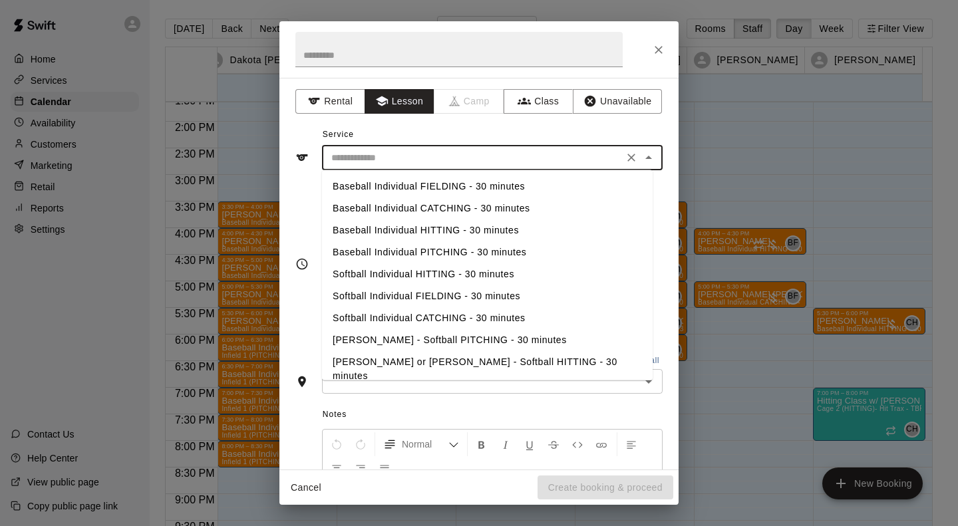
click at [380, 155] on input "text" at bounding box center [472, 158] width 293 height 17
click at [392, 180] on li "Baseball Individual FIELDING - 30 minutes" at bounding box center [487, 187] width 330 height 22
type input "**********"
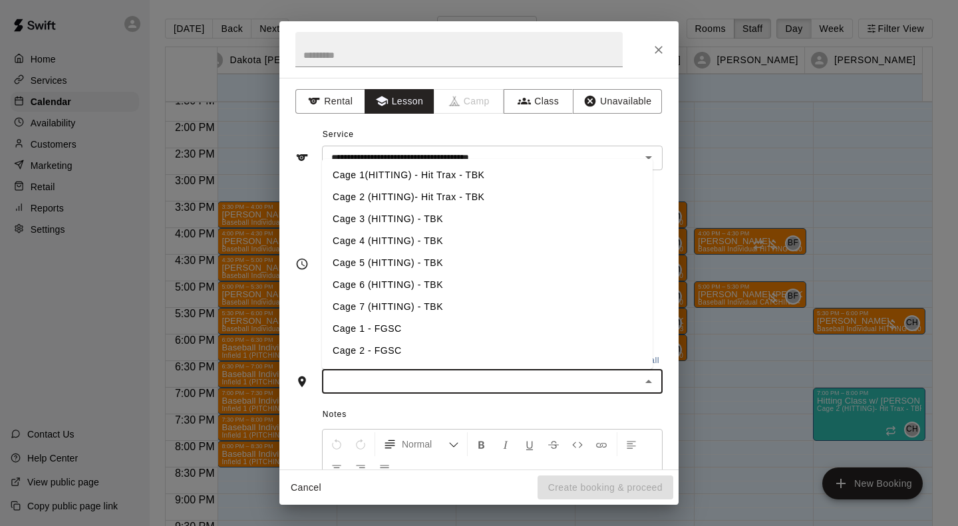
click at [399, 376] on input "text" at bounding box center [481, 381] width 311 height 17
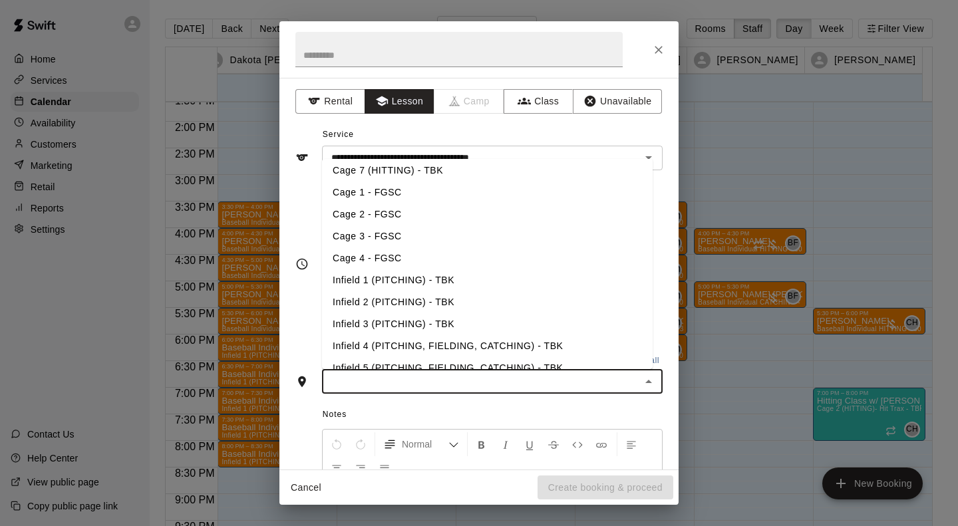
scroll to position [137, 0]
click at [391, 342] on li "Infield 4 (PITCHING, FIELDING, CATCHING) - TBK" at bounding box center [487, 345] width 330 height 22
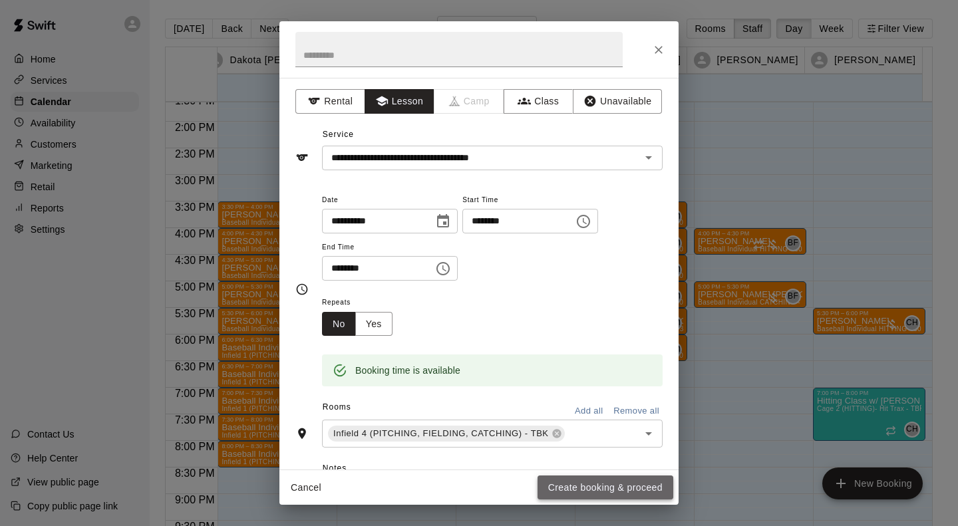
click at [629, 487] on button "Create booking & proceed" at bounding box center [605, 487] width 136 height 25
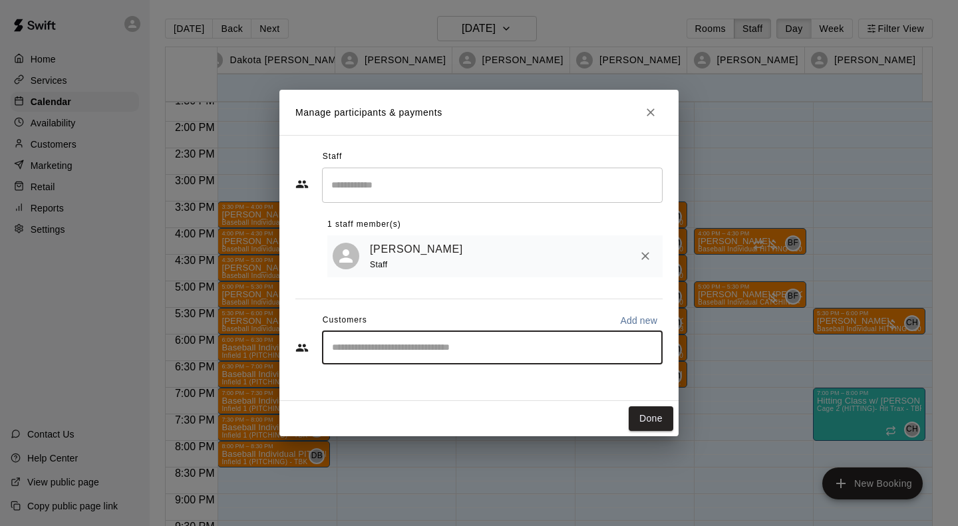
click at [507, 348] on input "Start typing to search customers..." at bounding box center [492, 347] width 329 height 13
type input "***"
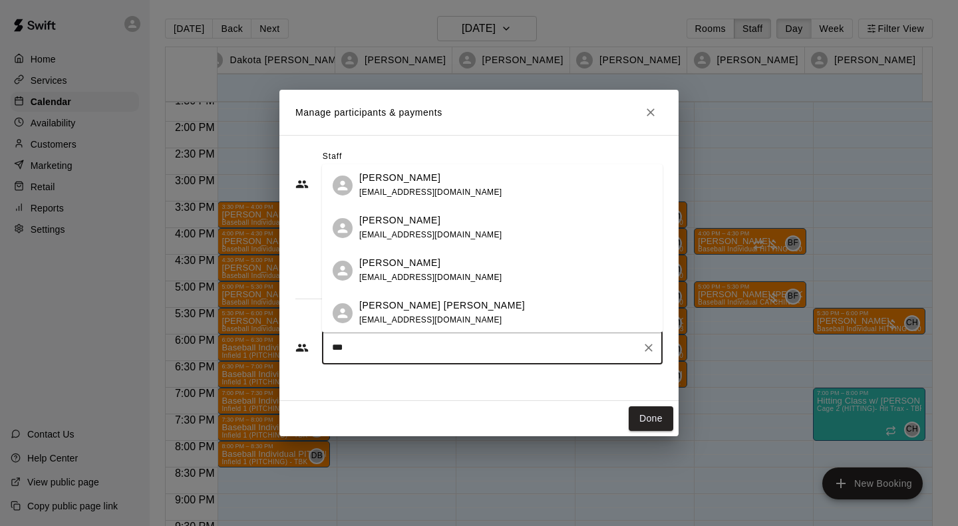
click at [434, 276] on span "[EMAIL_ADDRESS][DOMAIN_NAME]" at bounding box center [430, 277] width 143 height 9
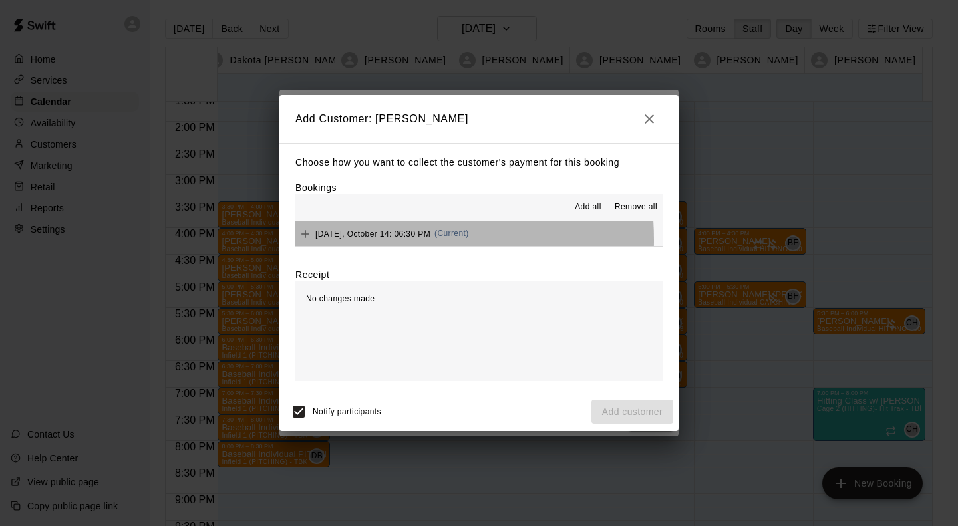
click at [350, 241] on div "[DATE], October 14: 06:30 PM (Current)" at bounding box center [382, 234] width 174 height 20
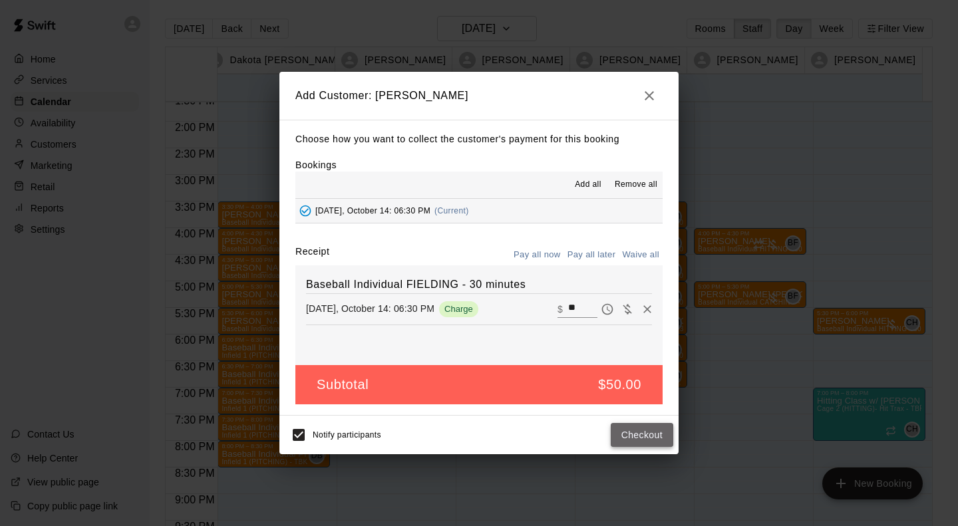
click at [621, 442] on button "Checkout" at bounding box center [641, 435] width 63 height 25
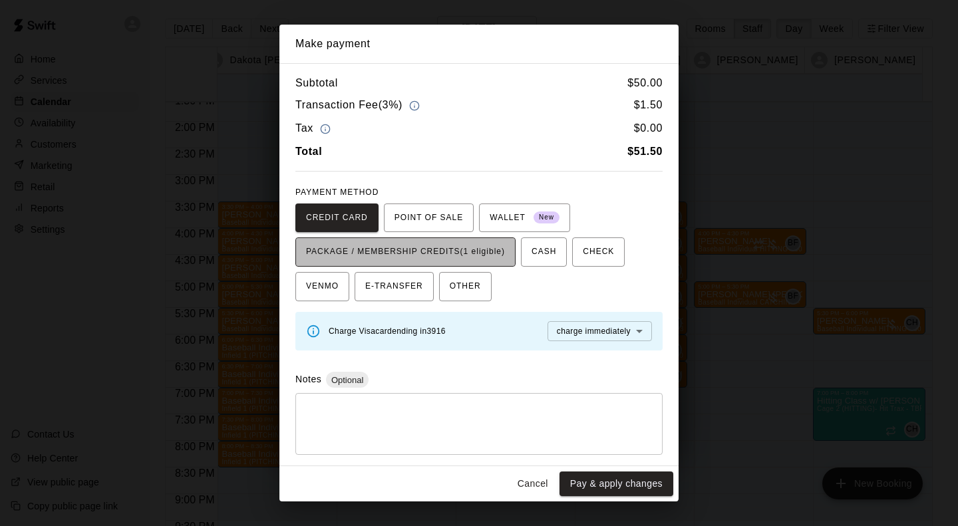
click at [401, 240] on button "PACKAGE / MEMBERSHIP CREDITS (1 eligible)" at bounding box center [405, 251] width 220 height 29
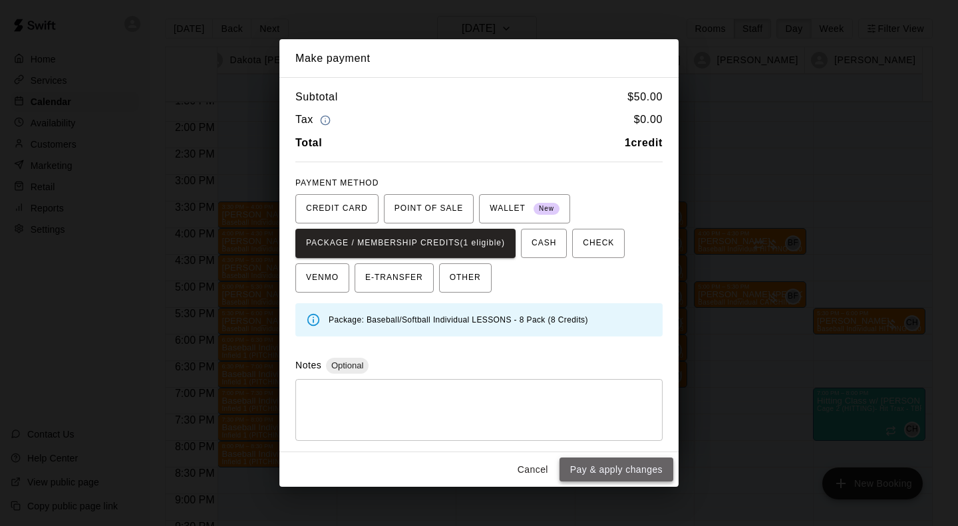
click at [635, 466] on button "Pay & apply changes" at bounding box center [616, 470] width 114 height 25
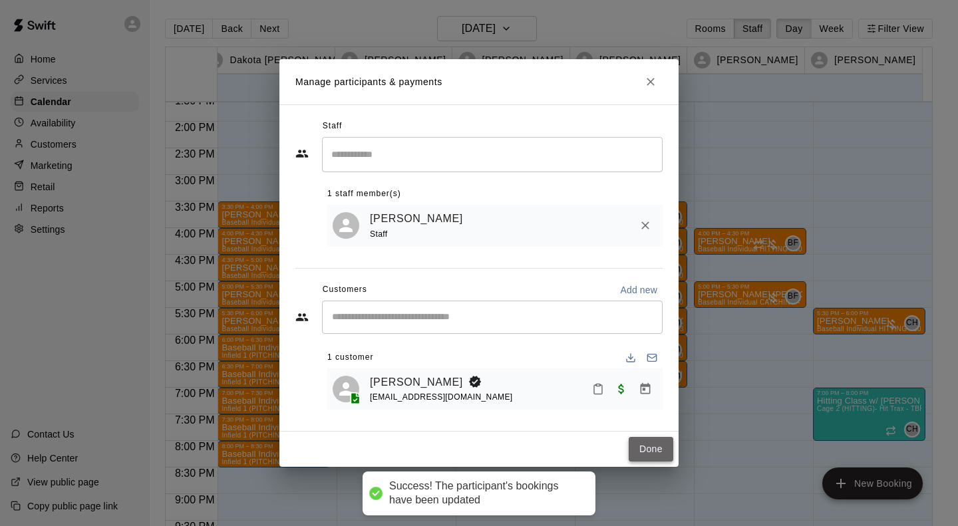
click at [654, 451] on button "Done" at bounding box center [650, 449] width 45 height 25
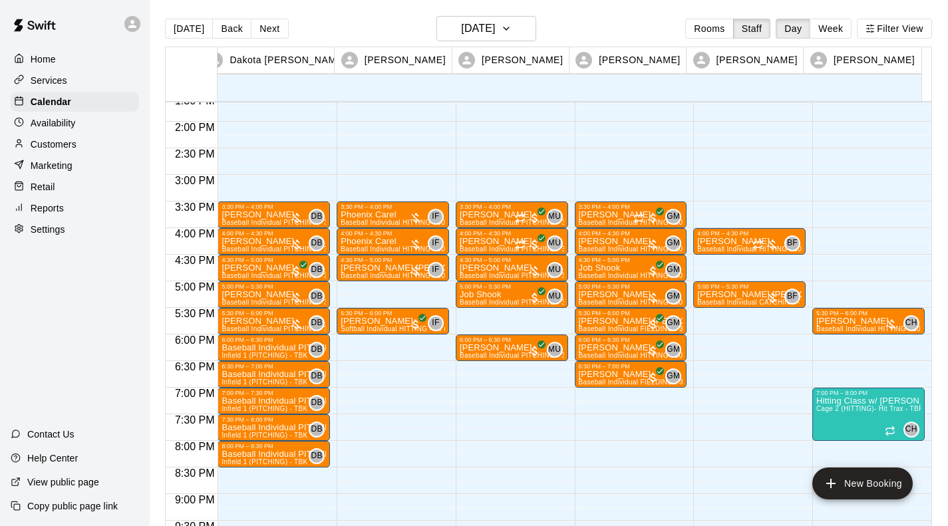
click at [873, 340] on div "5:30 PM – 6:00 PM [PERSON_NAME] Baseball Individual HITTING - 30 minutes (Cage …" at bounding box center [868, 15] width 112 height 1277
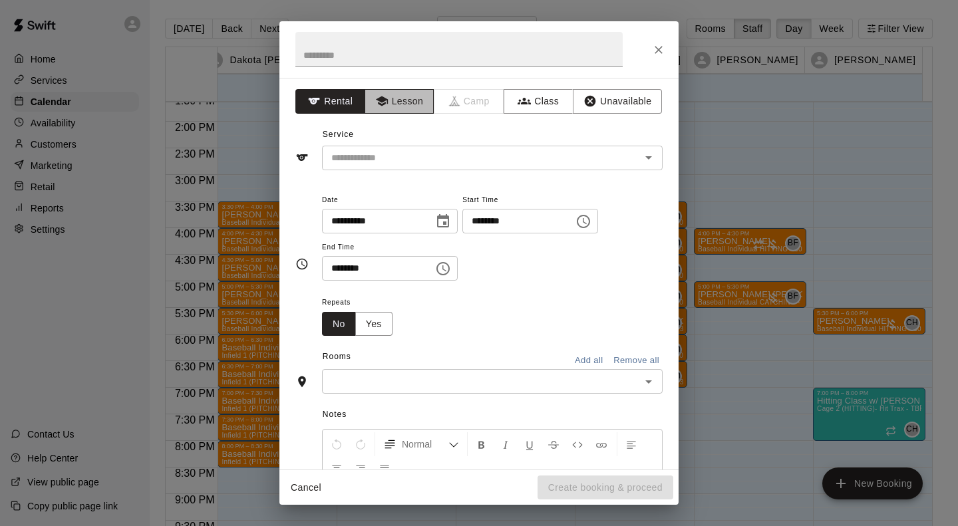
click at [408, 102] on button "Lesson" at bounding box center [399, 101] width 70 height 25
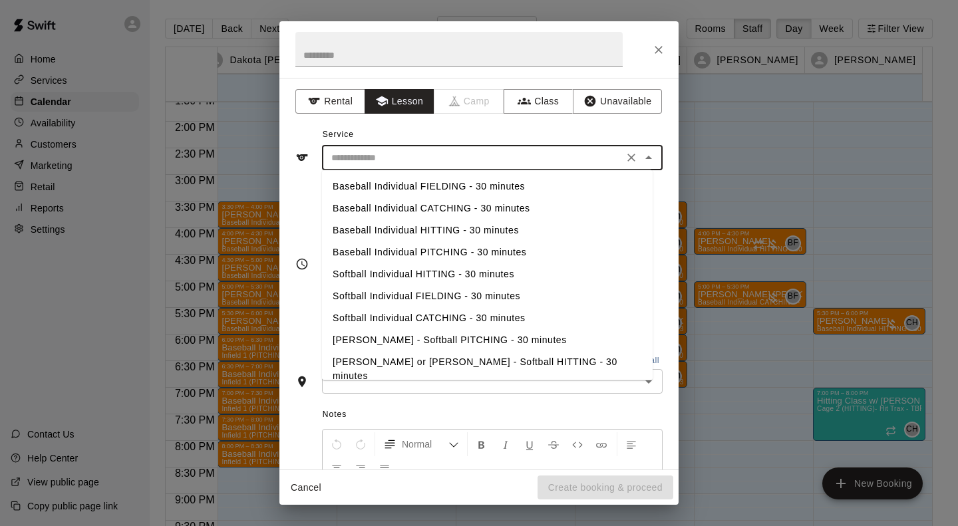
click at [380, 160] on input "text" at bounding box center [472, 158] width 293 height 17
click at [385, 225] on li "Baseball Individual HITTING - 30 minutes" at bounding box center [487, 230] width 330 height 22
type input "**********"
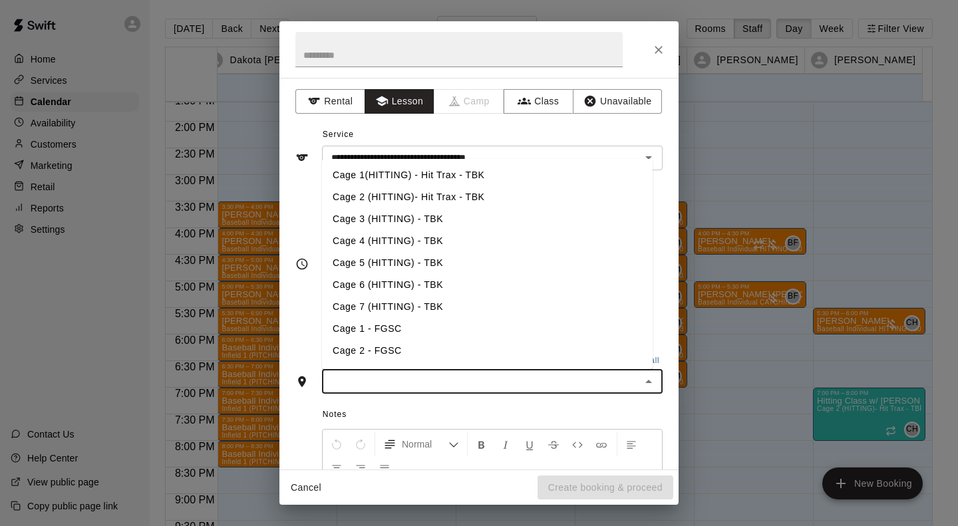
click at [388, 380] on input "text" at bounding box center [481, 381] width 311 height 17
click at [356, 220] on li "Cage 3 (HITTING) - TBK" at bounding box center [487, 219] width 330 height 22
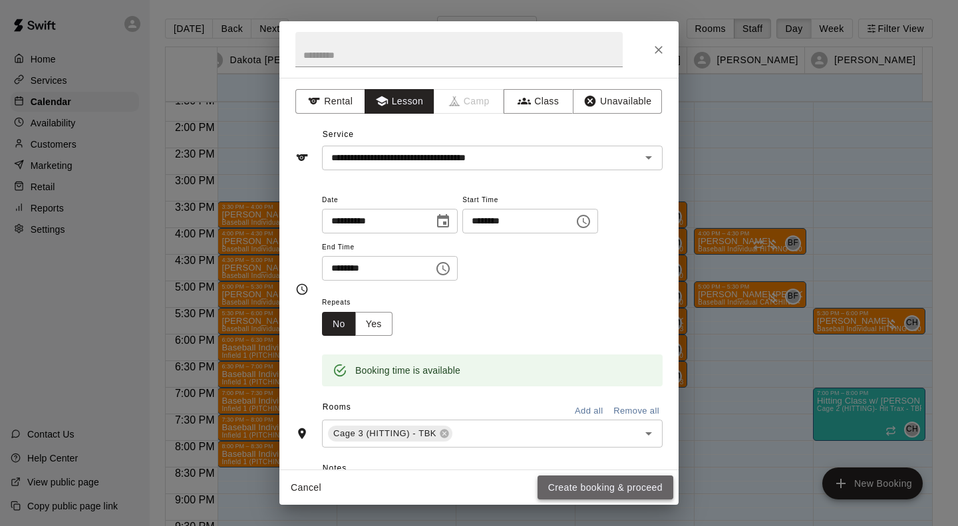
click at [605, 494] on button "Create booking & proceed" at bounding box center [605, 487] width 136 height 25
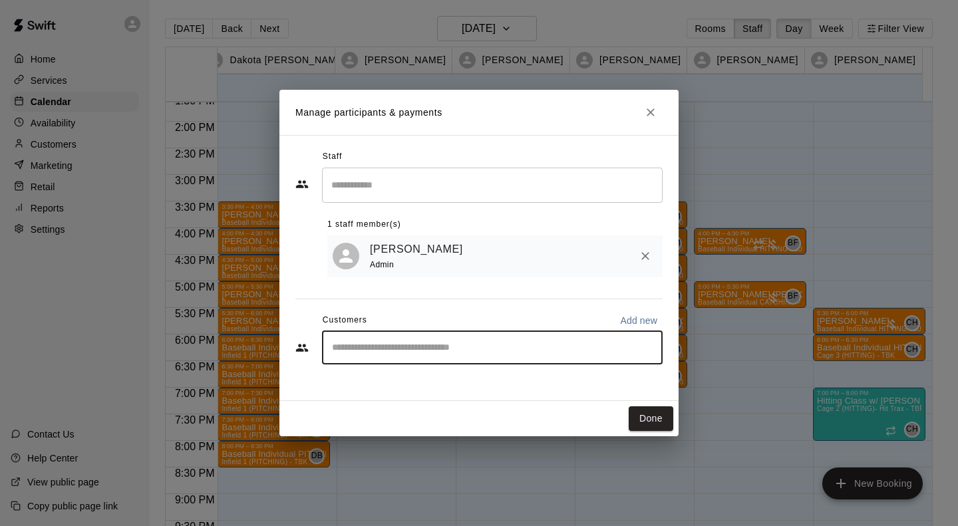
click at [460, 351] on input "Start typing to search customers..." at bounding box center [492, 347] width 329 height 13
type input "****"
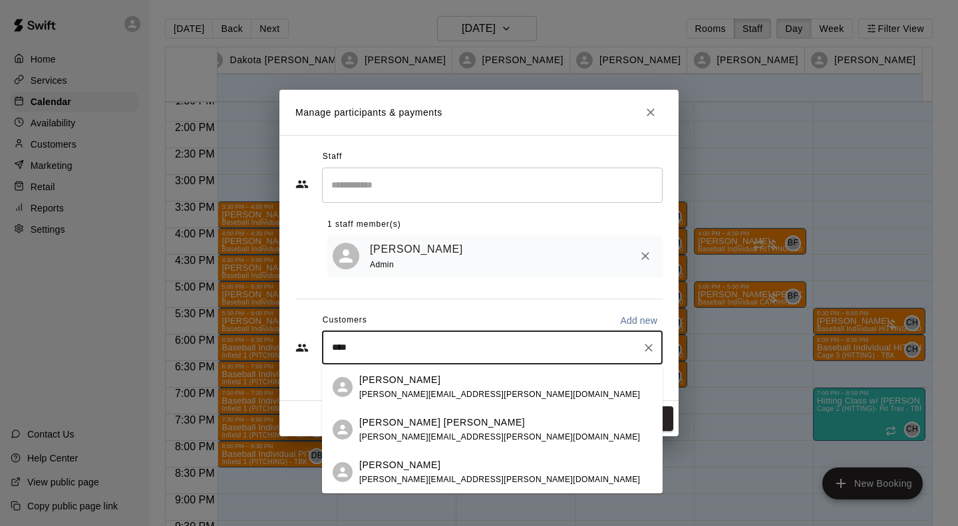
click at [372, 436] on span "[PERSON_NAME][EMAIL_ADDRESS][PERSON_NAME][DOMAIN_NAME]" at bounding box center [499, 436] width 281 height 9
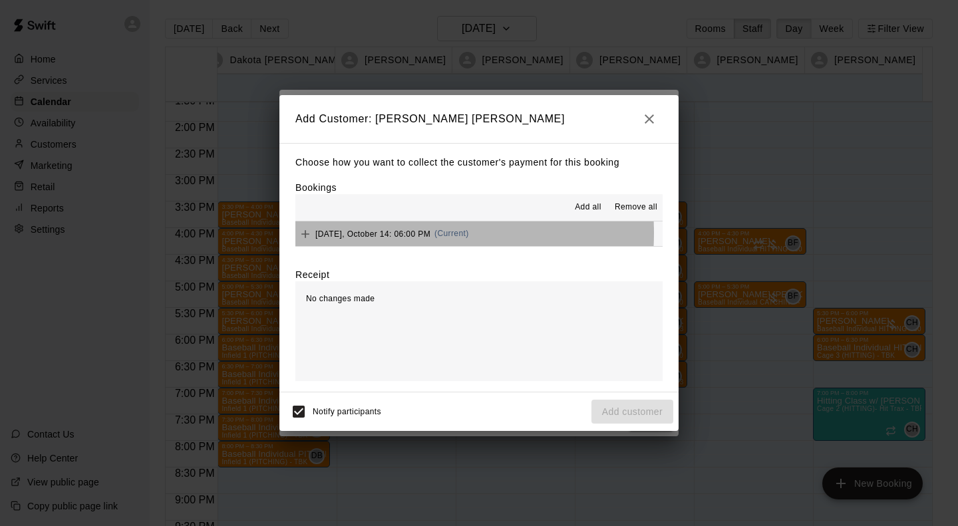
click at [378, 234] on span "[DATE], October 14: 06:00 PM" at bounding box center [372, 233] width 115 height 9
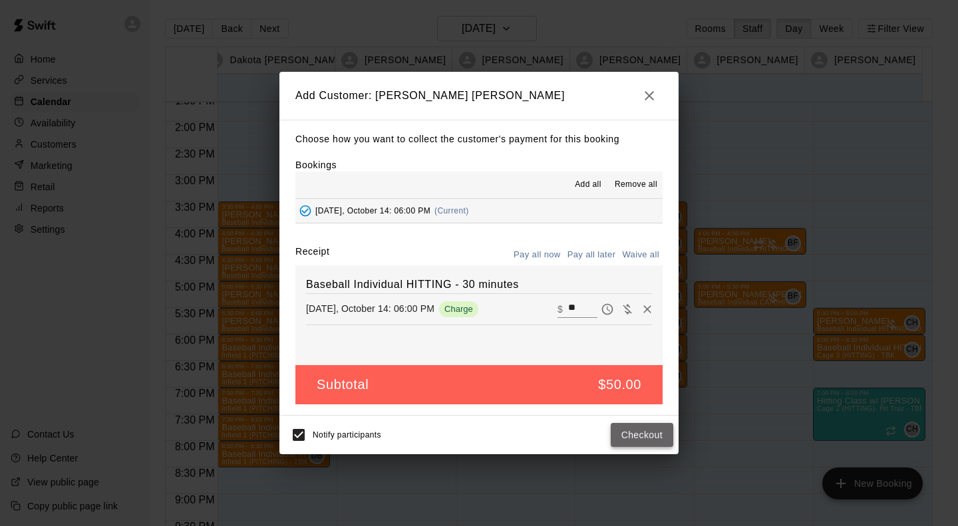
click at [645, 432] on button "Checkout" at bounding box center [641, 435] width 63 height 25
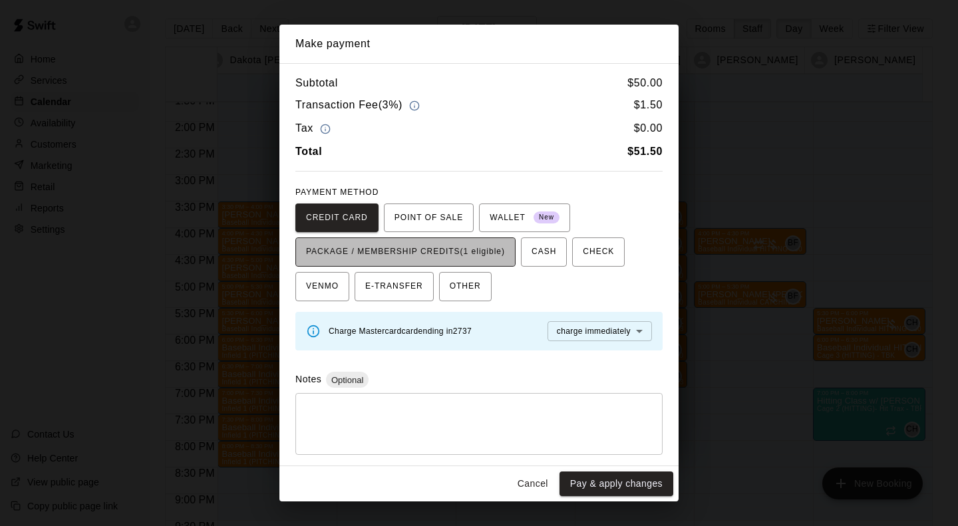
click at [426, 250] on span "PACKAGE / MEMBERSHIP CREDITS (1 eligible)" at bounding box center [405, 251] width 199 height 21
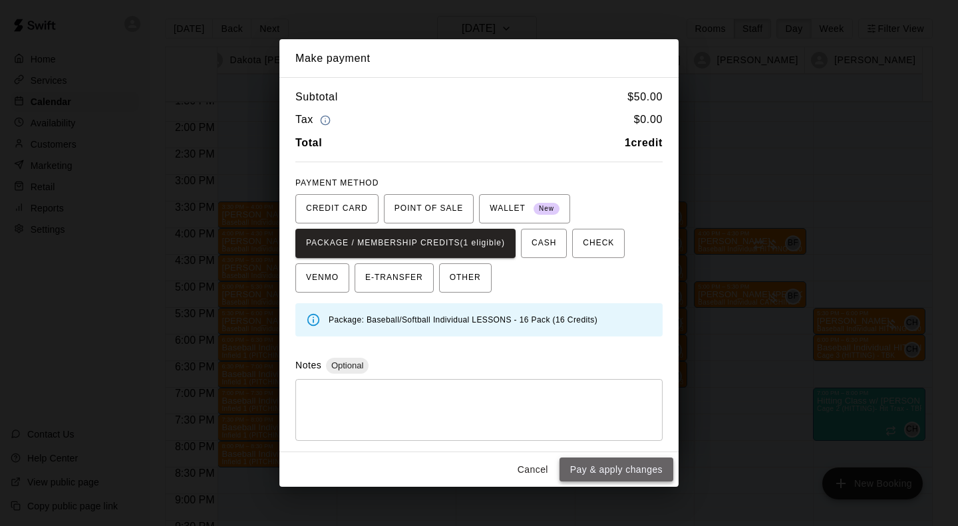
click at [612, 467] on button "Pay & apply changes" at bounding box center [616, 470] width 114 height 25
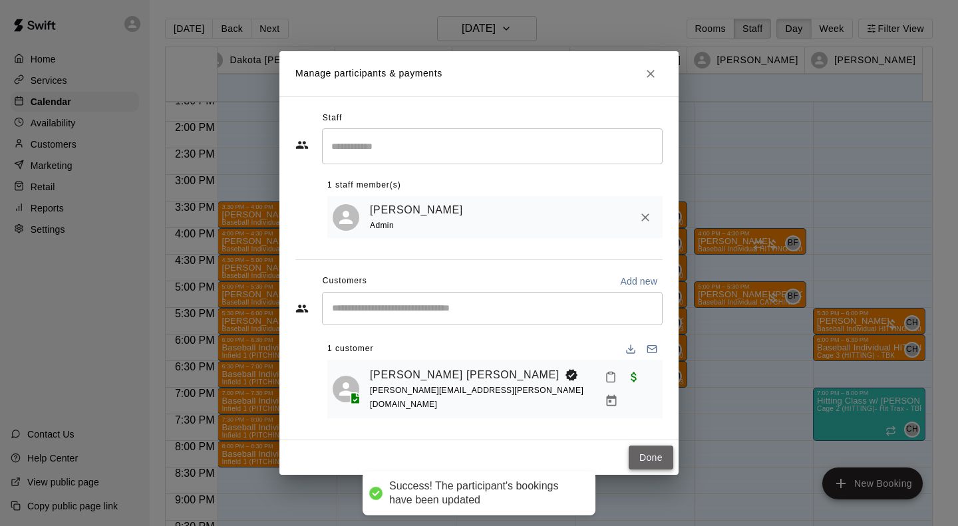
click at [652, 454] on button "Done" at bounding box center [650, 458] width 45 height 25
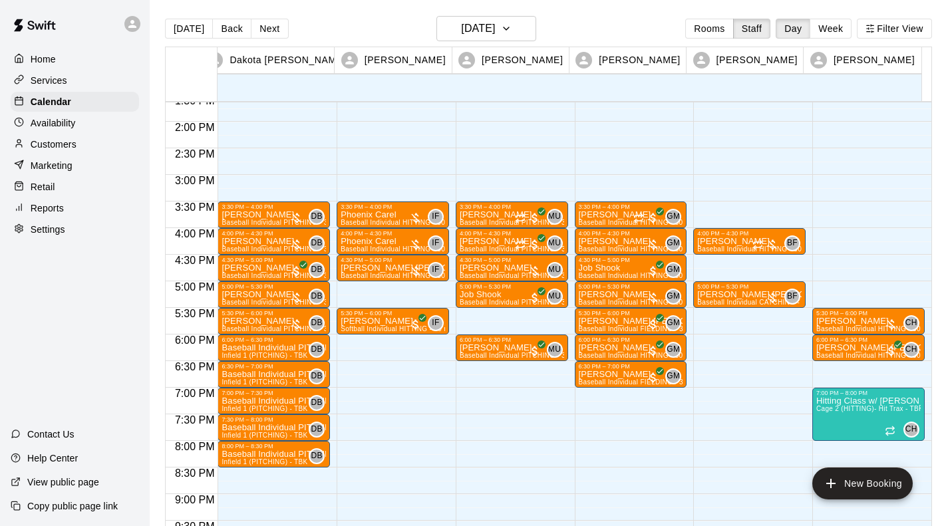
click at [461, 420] on div "3:30 PM – 4:00 PM [PERSON_NAME] Baseball Individual PITCHING - 30 minutes (Infi…" at bounding box center [512, 15] width 112 height 1277
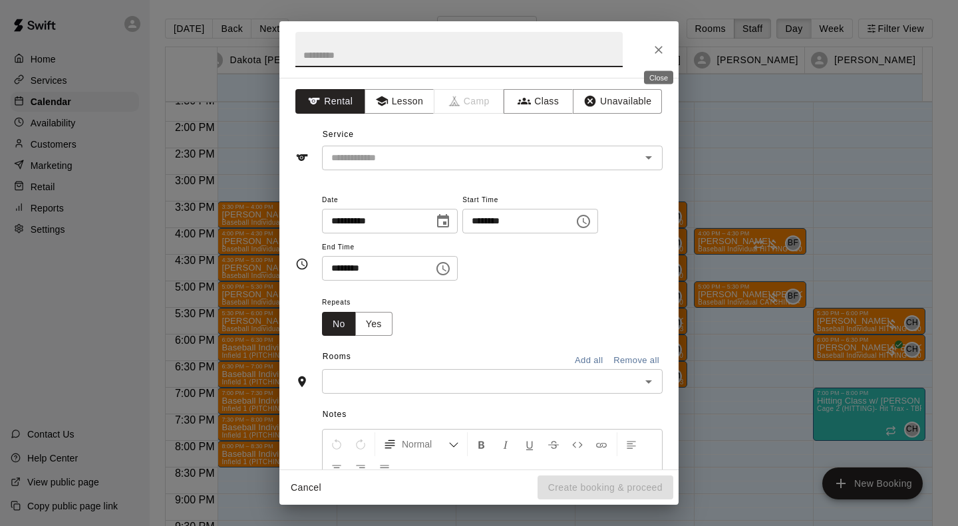
click at [658, 49] on icon "Close" at bounding box center [658, 50] width 8 height 8
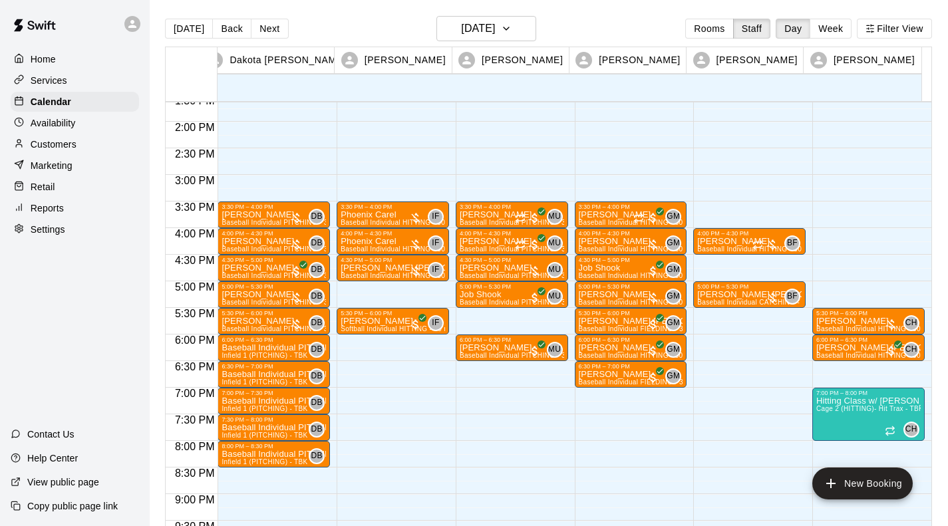
click at [586, 417] on div "3:30 PM – 4:00 PM [PERSON_NAME] Baseball Individual HITTING - 30 minutes (Cage …" at bounding box center [631, 15] width 112 height 1277
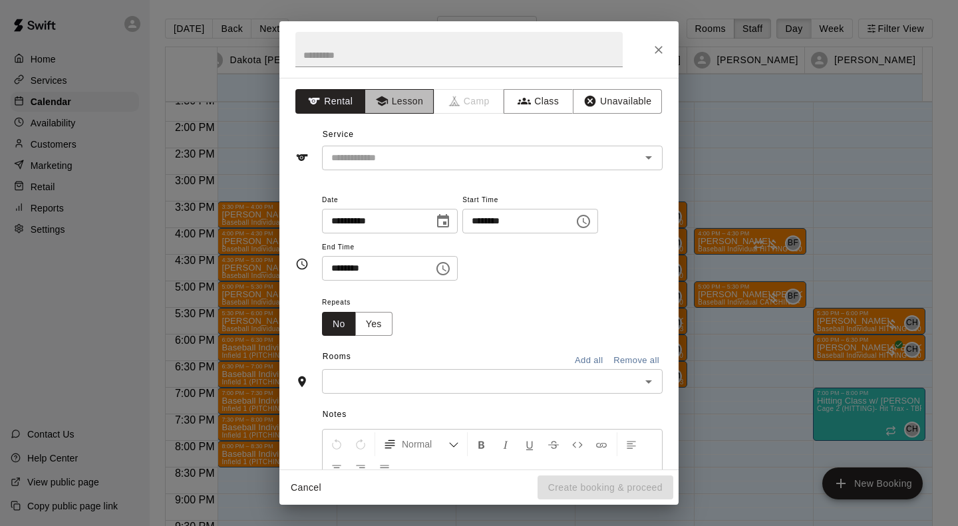
click at [370, 94] on button "Lesson" at bounding box center [399, 101] width 70 height 25
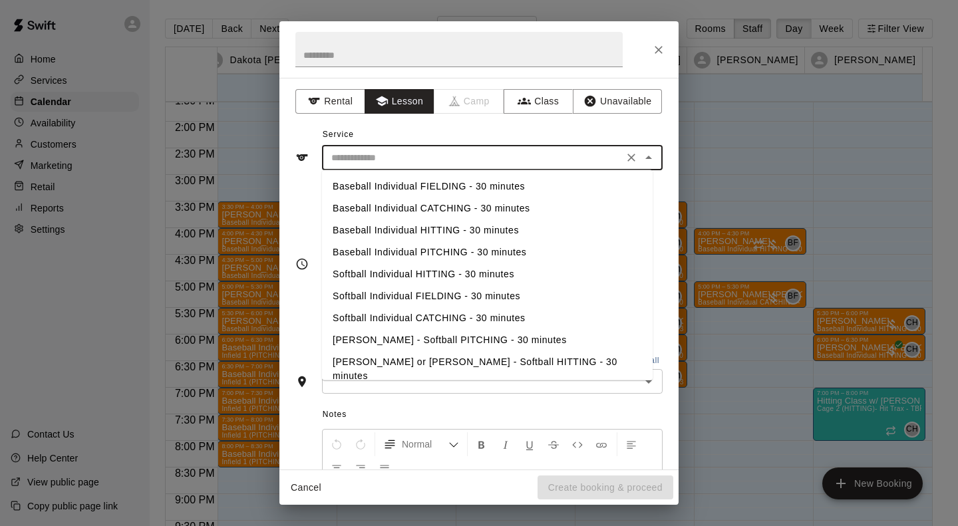
click at [362, 164] on input "text" at bounding box center [472, 158] width 293 height 17
click at [375, 223] on li "Baseball Individual HITTING - 30 minutes" at bounding box center [487, 230] width 330 height 22
type input "**********"
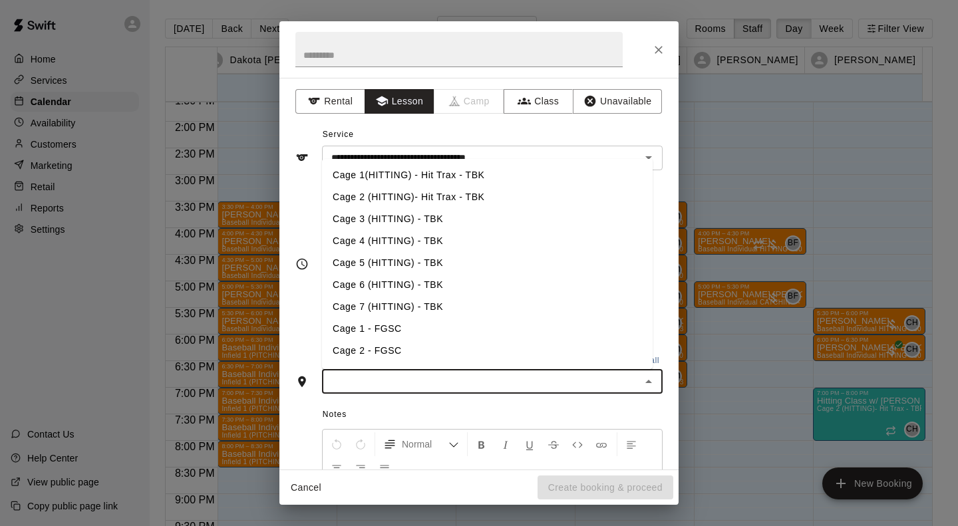
click at [408, 381] on input "text" at bounding box center [481, 381] width 311 height 17
click at [404, 240] on li "Cage 4 (HITTING) - TBK" at bounding box center [487, 241] width 330 height 22
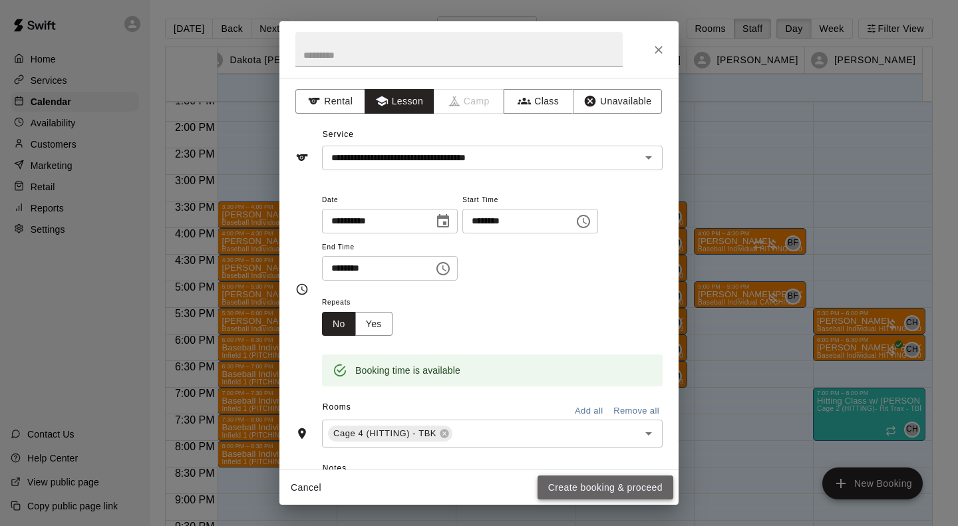
click at [576, 488] on button "Create booking & proceed" at bounding box center [605, 487] width 136 height 25
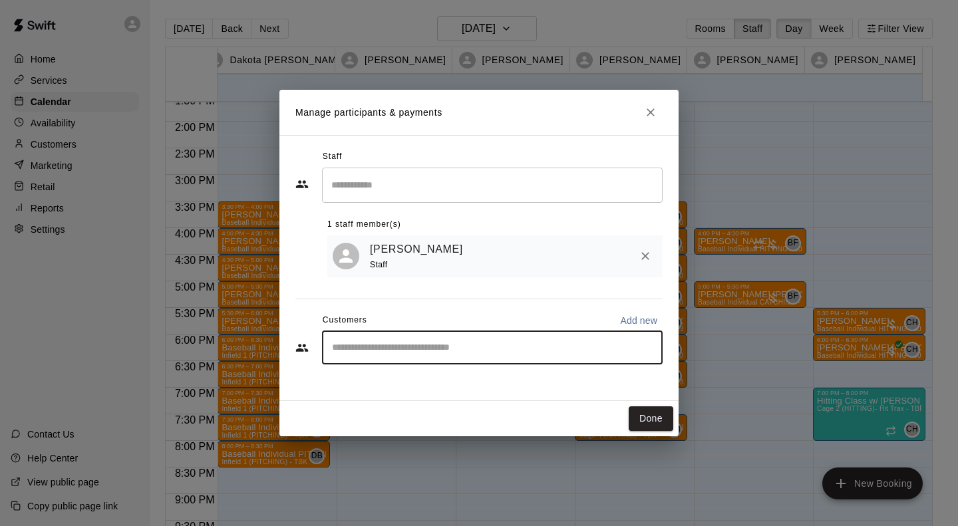
click at [460, 350] on input "Start typing to search customers..." at bounding box center [492, 347] width 329 height 13
type input "****"
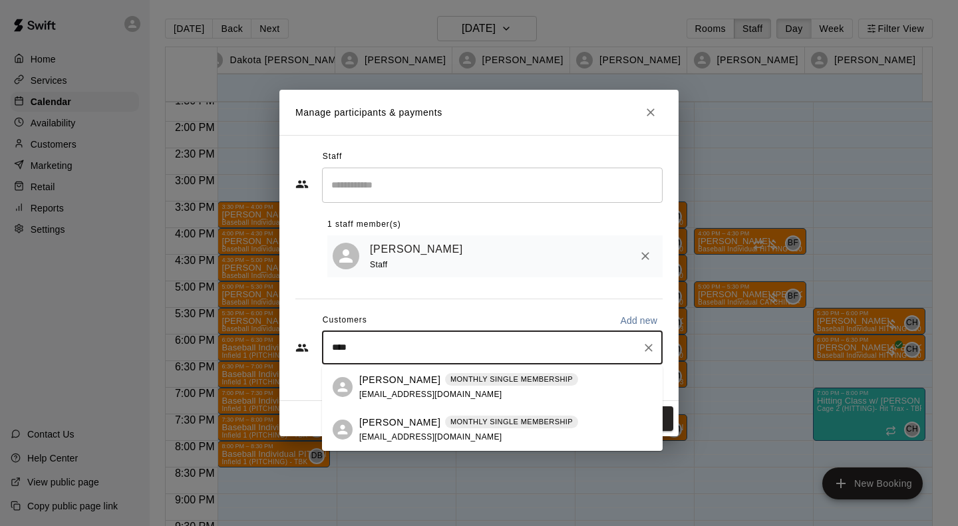
click at [406, 419] on p "[PERSON_NAME]" at bounding box center [399, 423] width 81 height 14
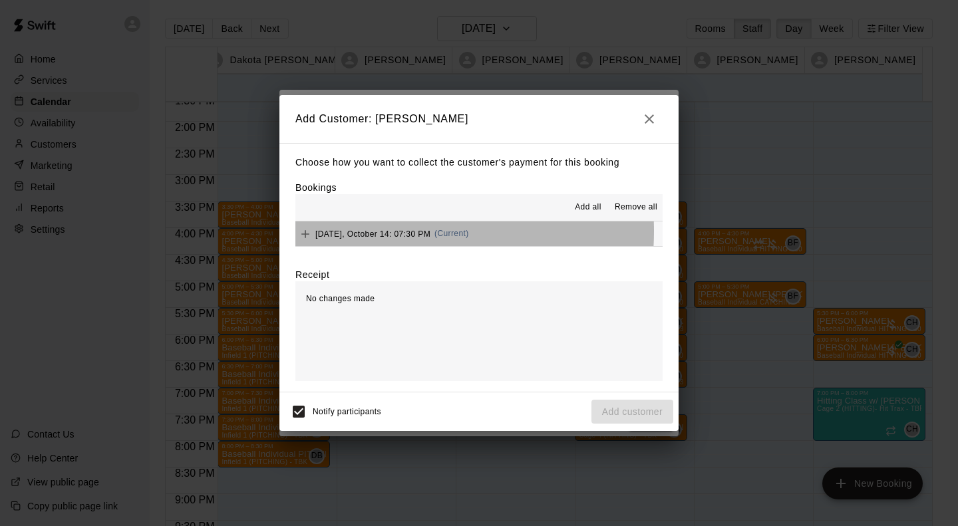
click at [364, 232] on span "[DATE], October 14: 07:30 PM" at bounding box center [372, 233] width 115 height 9
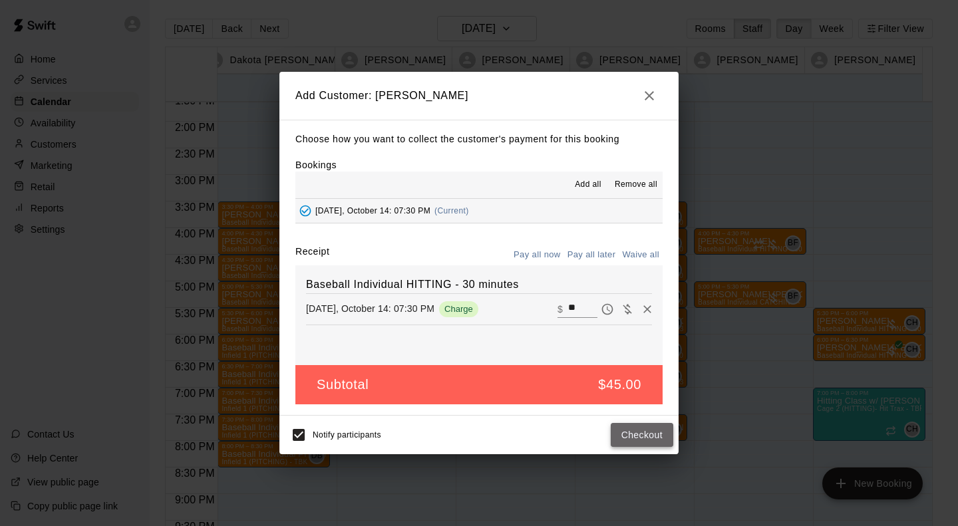
click at [652, 442] on button "Checkout" at bounding box center [641, 435] width 63 height 25
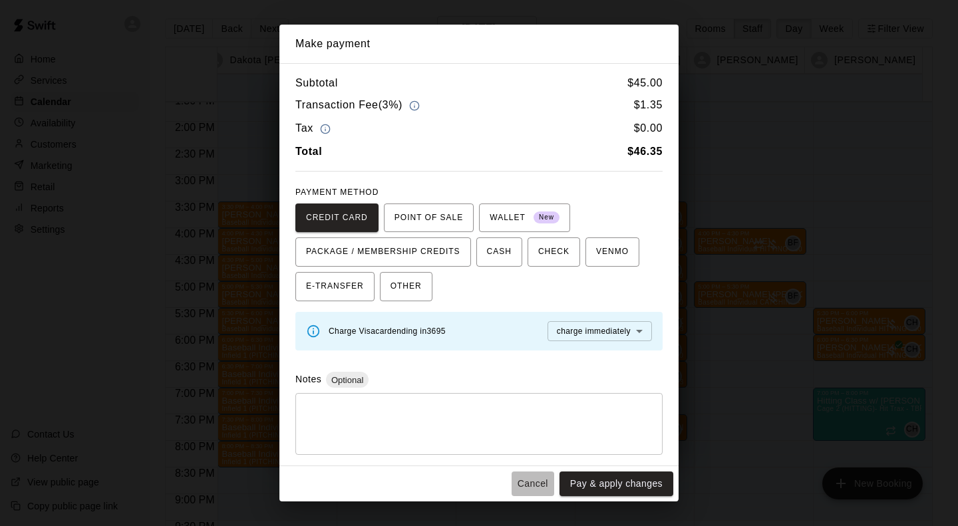
click at [527, 487] on button "Cancel" at bounding box center [532, 483] width 43 height 25
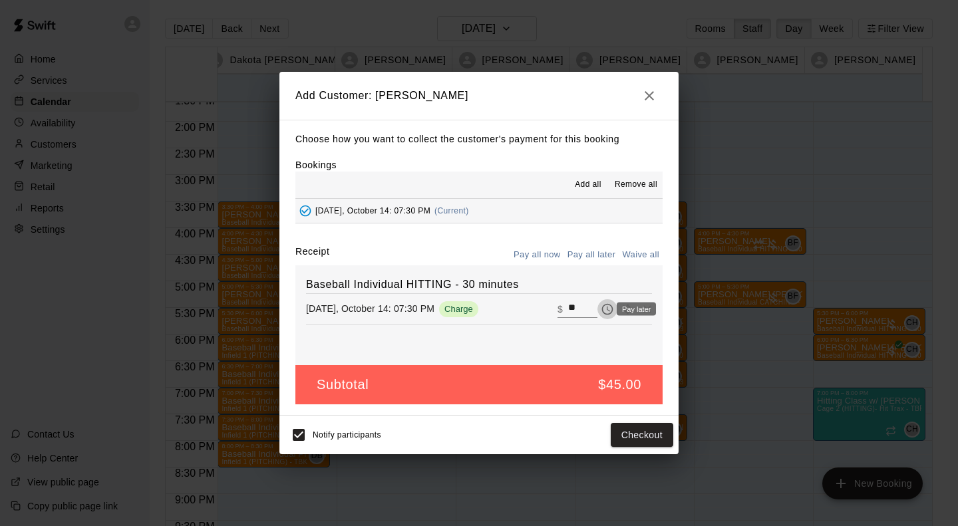
click at [600, 310] on icon "Pay later" at bounding box center [606, 309] width 13 height 13
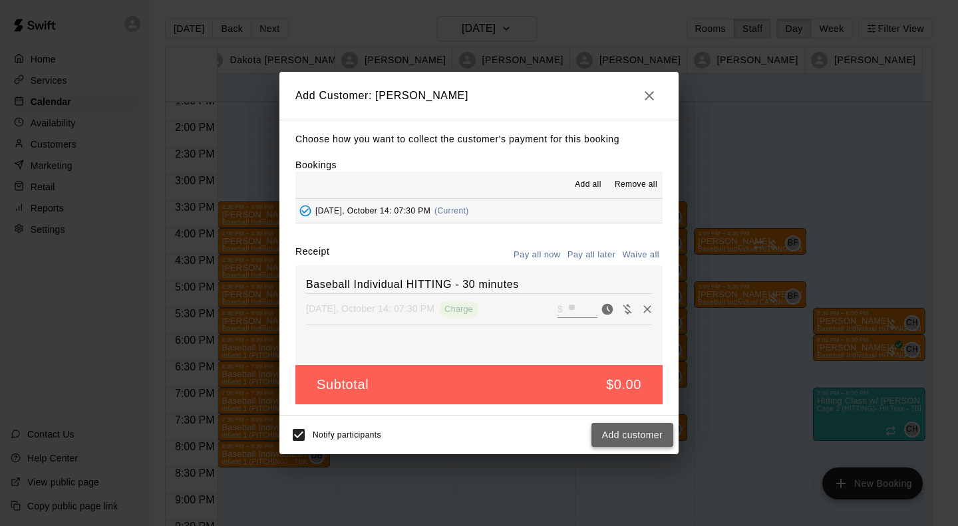
click at [656, 432] on button "Add customer" at bounding box center [632, 435] width 82 height 25
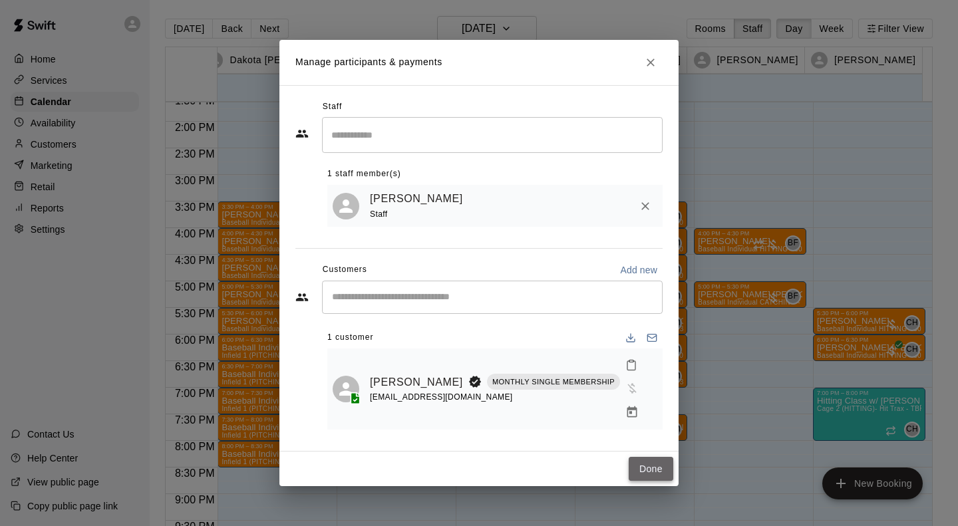
click at [654, 458] on button "Done" at bounding box center [650, 469] width 45 height 25
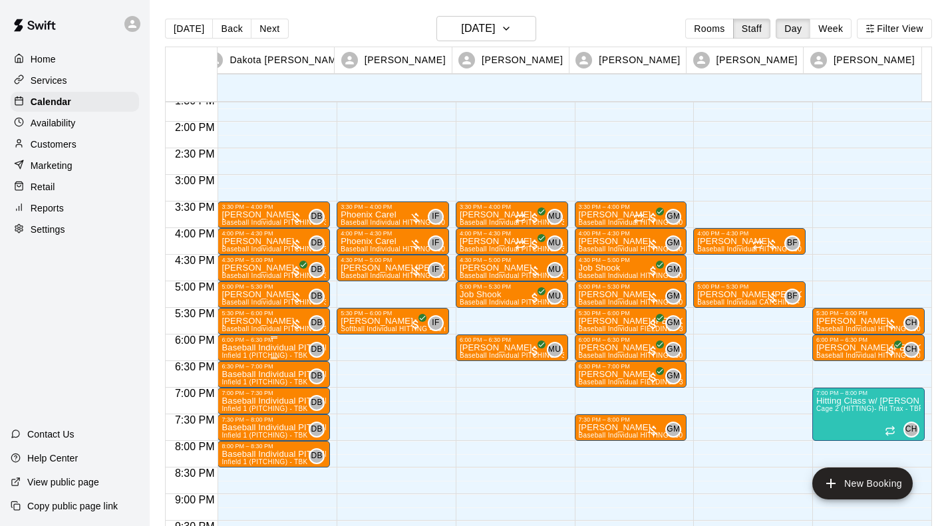
click at [252, 341] on div "6:00 PM – 6:30 PM" at bounding box center [273, 339] width 104 height 7
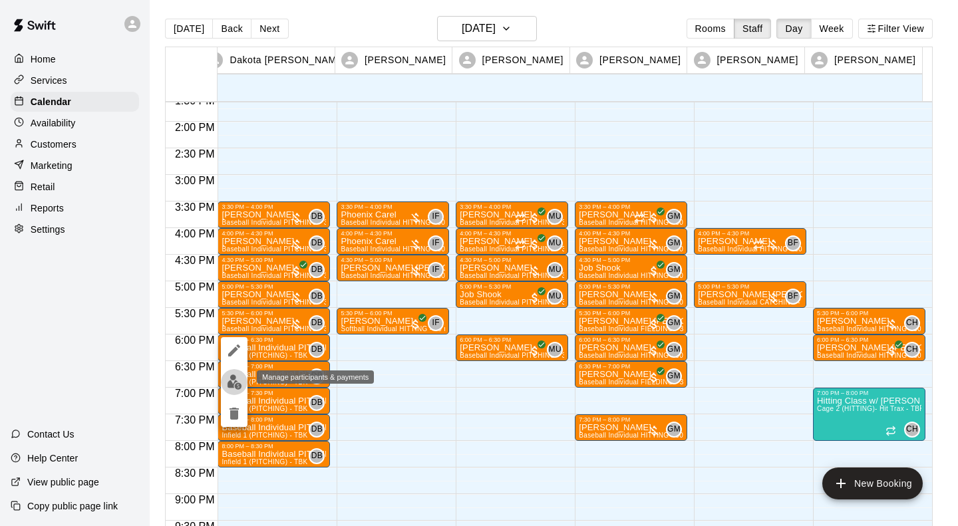
click at [233, 372] on button "edit" at bounding box center [234, 382] width 27 height 26
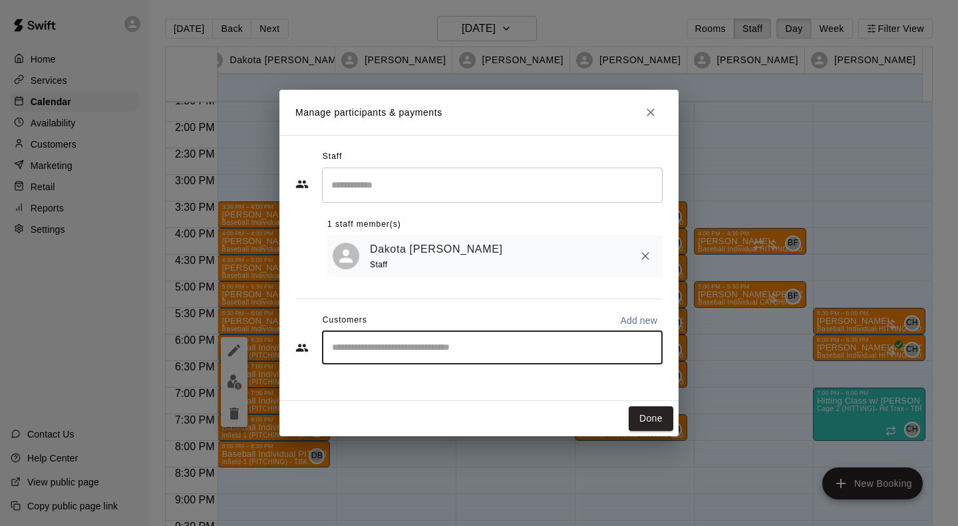
click at [481, 344] on input "Start typing to search customers..." at bounding box center [492, 347] width 329 height 13
type input "****"
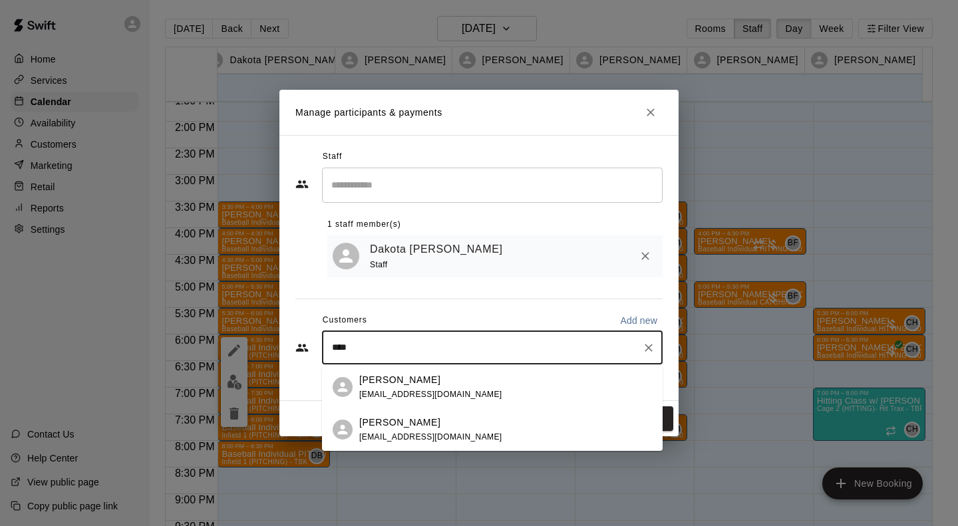
click at [404, 428] on p "[PERSON_NAME]" at bounding box center [399, 423] width 81 height 14
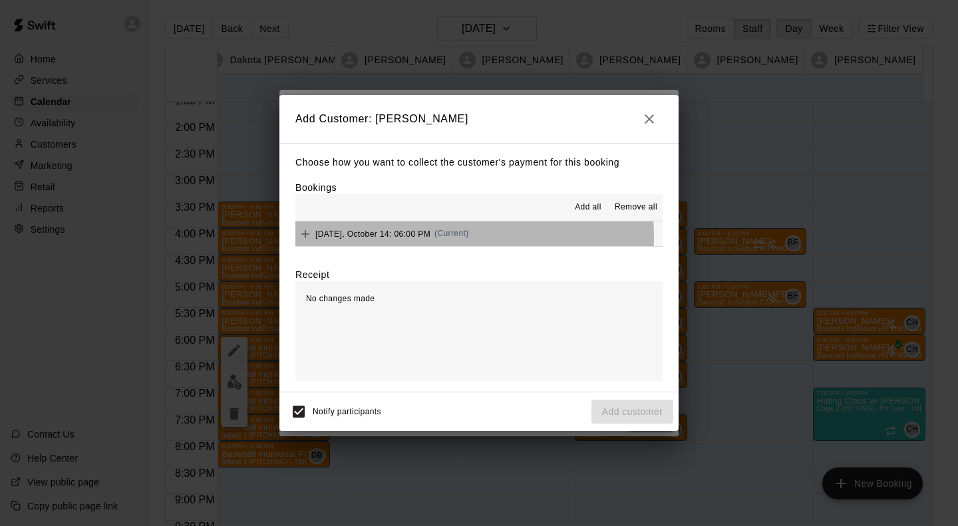
click at [421, 237] on span "[DATE], October 14: 06:00 PM" at bounding box center [372, 233] width 115 height 9
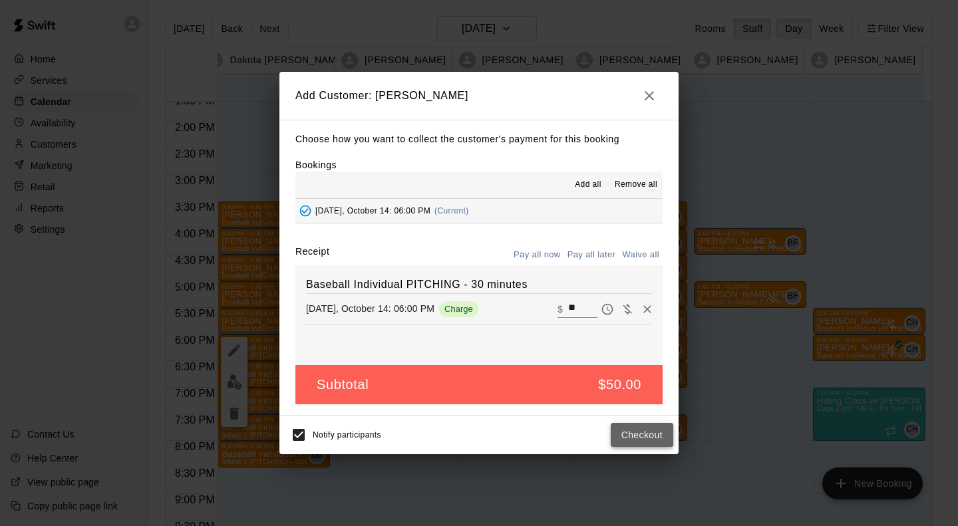
click at [639, 431] on button "Checkout" at bounding box center [641, 435] width 63 height 25
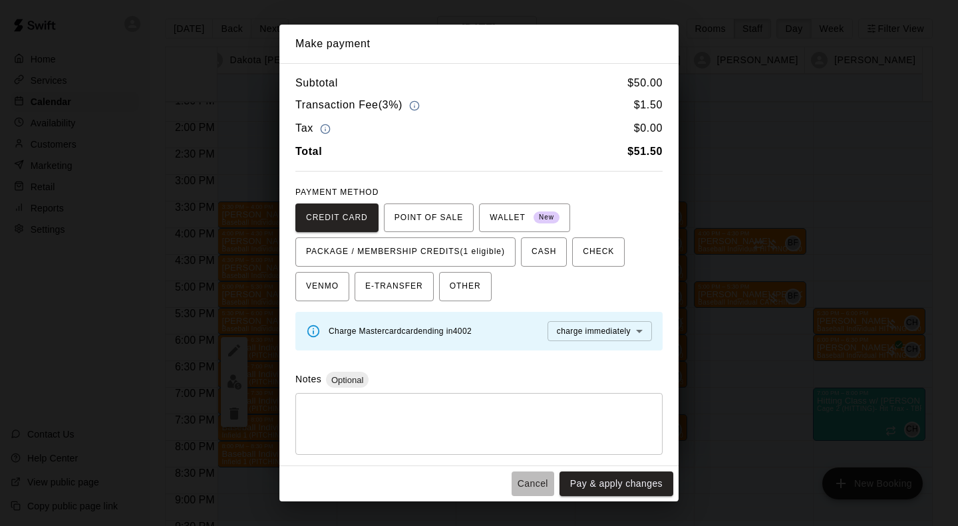
click at [539, 480] on button "Cancel" at bounding box center [532, 483] width 43 height 25
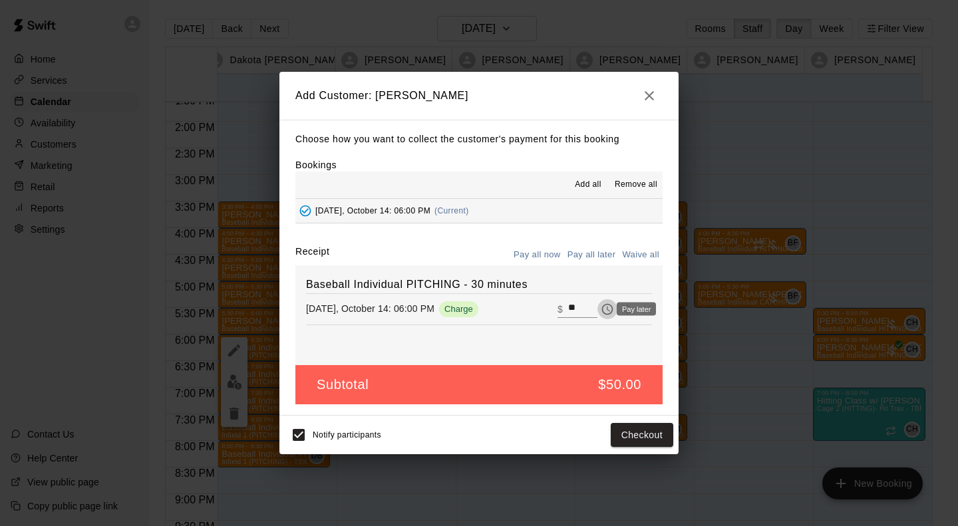
click at [600, 304] on icon "Pay later" at bounding box center [606, 309] width 13 height 13
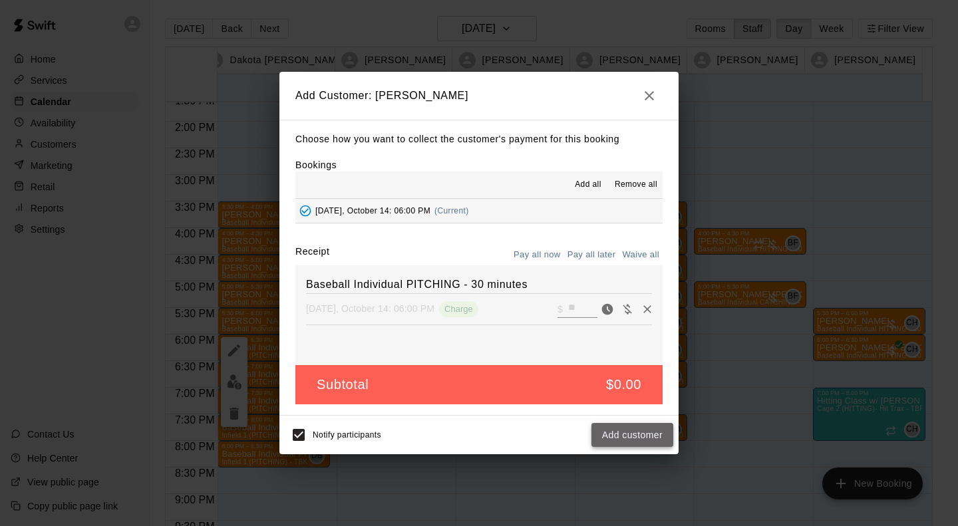
click at [630, 431] on button "Add customer" at bounding box center [632, 435] width 82 height 25
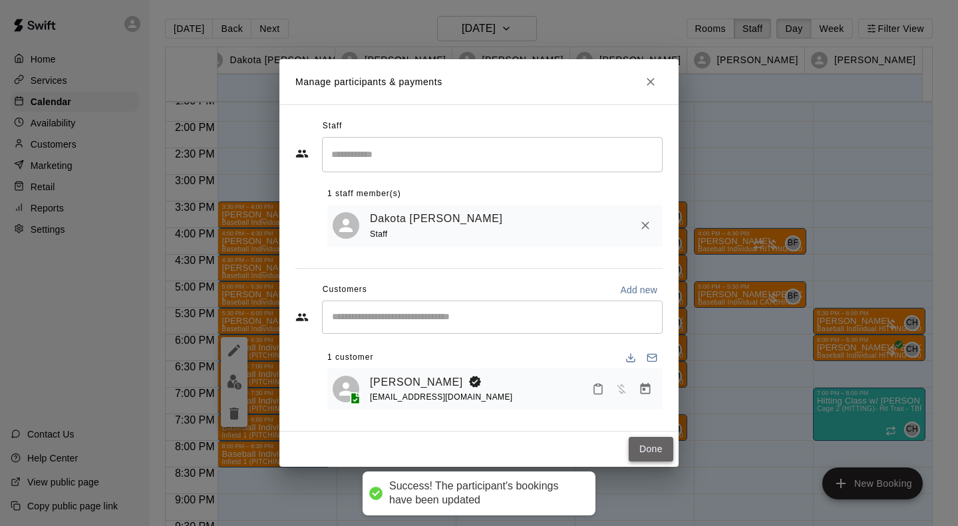
click at [646, 446] on button "Done" at bounding box center [650, 449] width 45 height 25
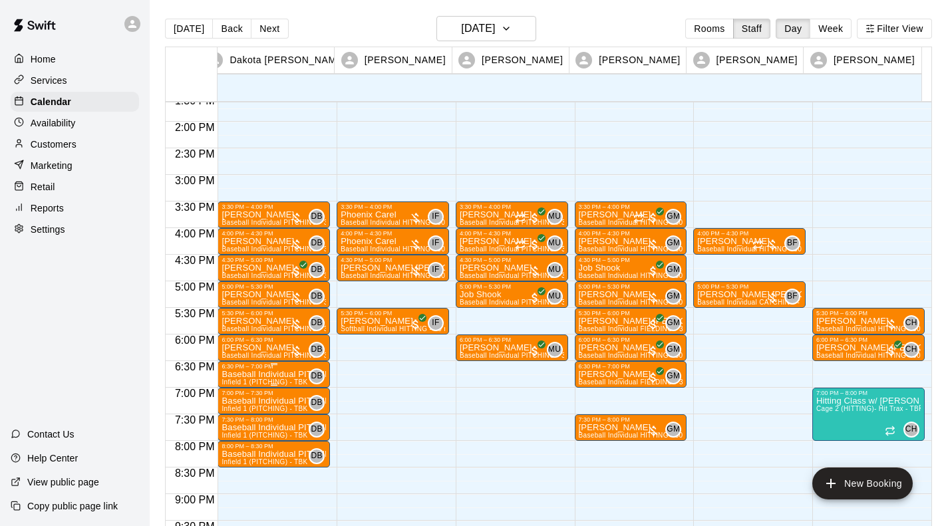
click at [252, 368] on div "6:30 PM – 7:00 PM" at bounding box center [273, 366] width 104 height 7
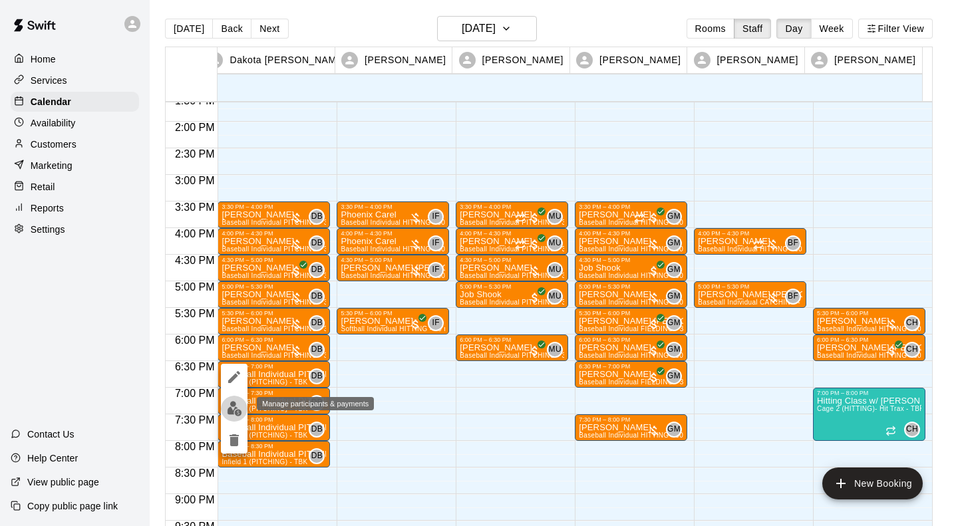
click at [231, 416] on button "edit" at bounding box center [234, 409] width 27 height 26
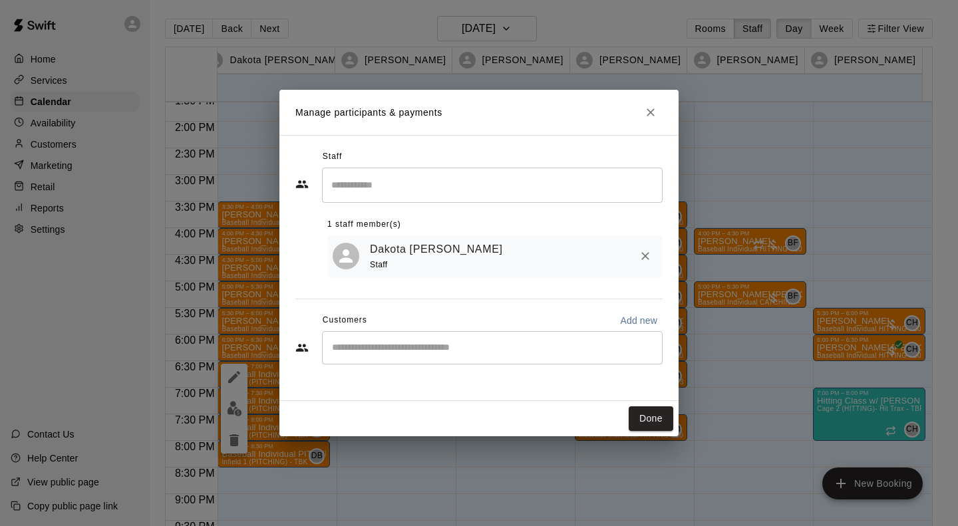
click at [349, 364] on div "​" at bounding box center [492, 347] width 340 height 33
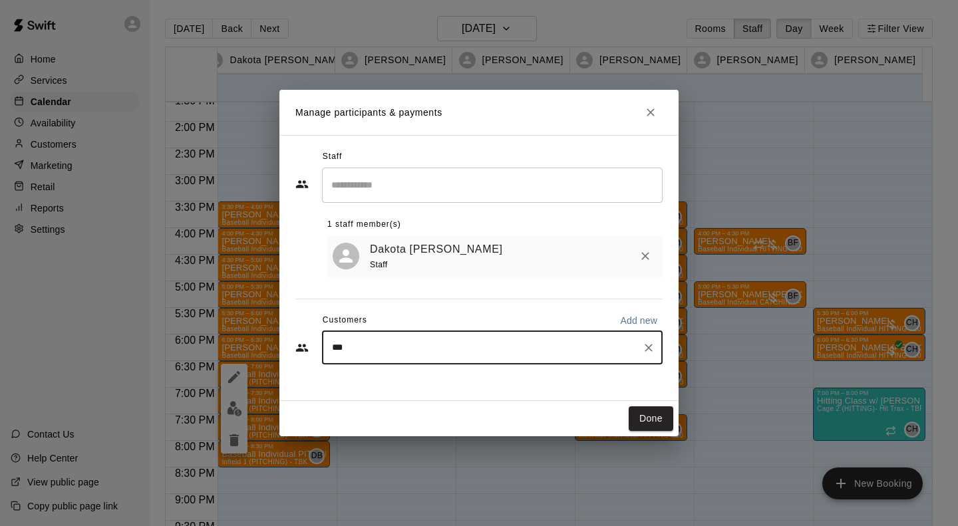
type input "****"
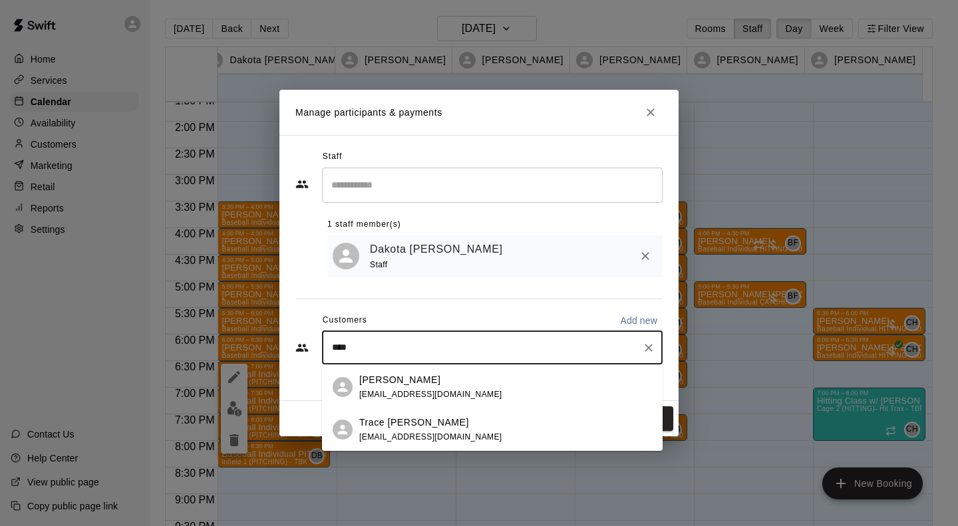
click at [377, 427] on p "Trace [PERSON_NAME]" at bounding box center [414, 423] width 110 height 14
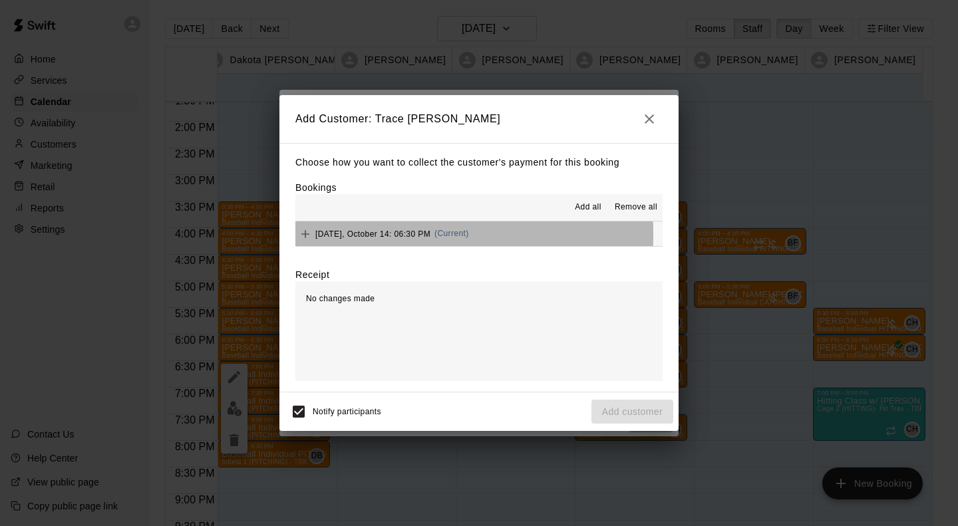
click at [344, 235] on span "[DATE], October 14: 06:30 PM" at bounding box center [372, 233] width 115 height 9
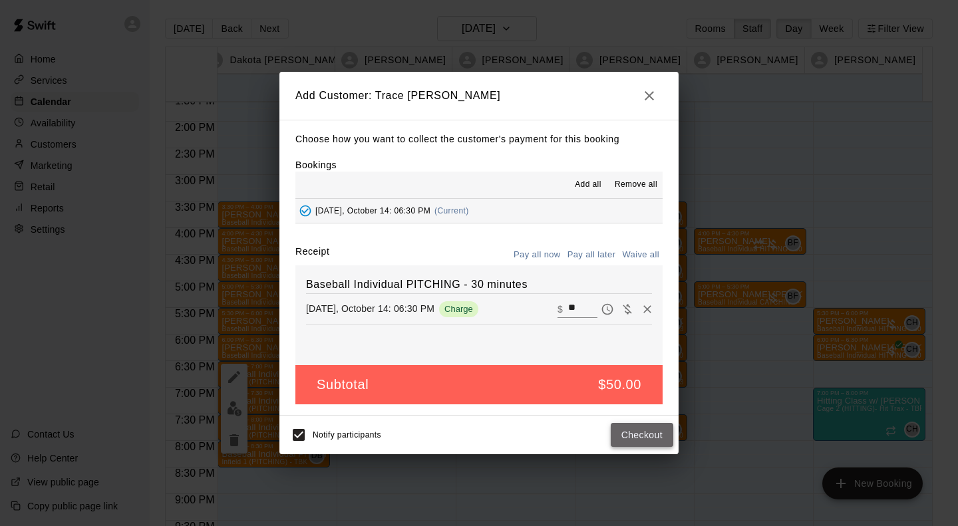
click at [647, 440] on button "Checkout" at bounding box center [641, 435] width 63 height 25
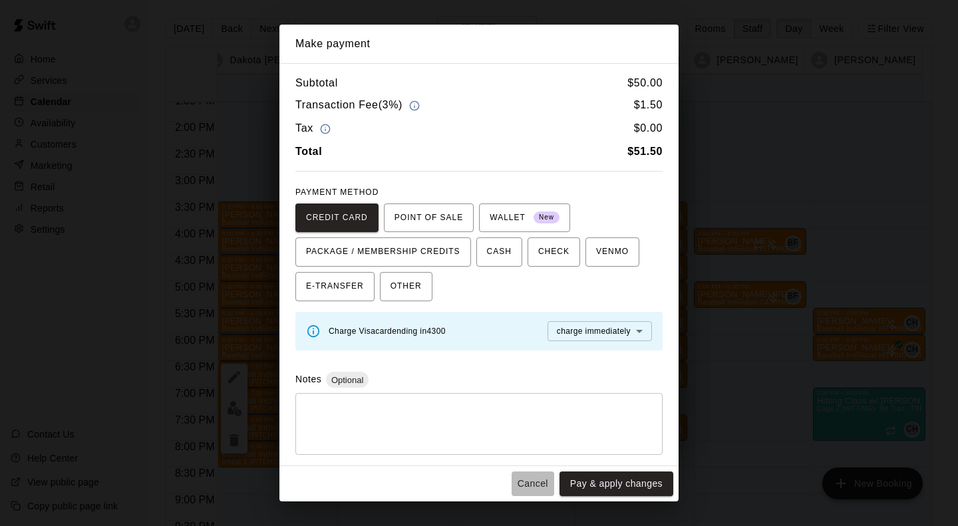
click at [539, 479] on button "Cancel" at bounding box center [532, 483] width 43 height 25
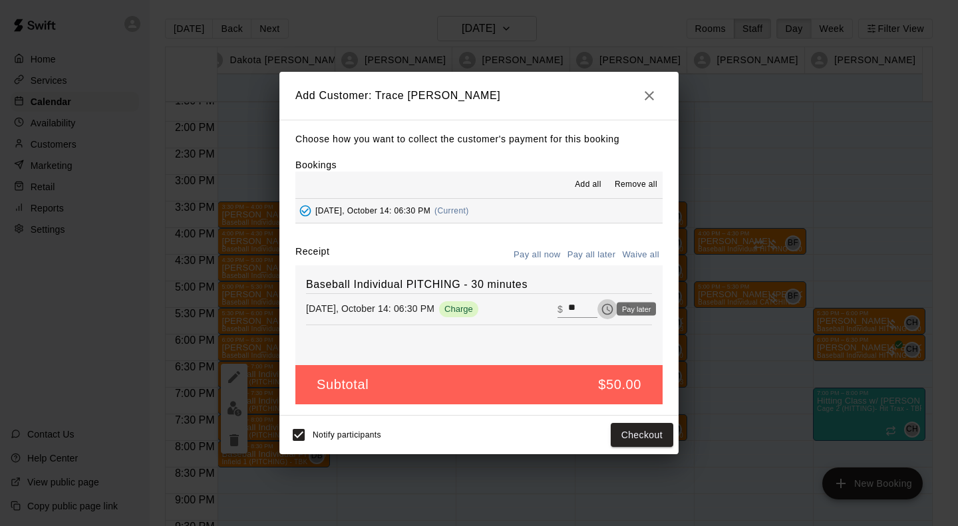
click at [600, 310] on icon "Pay later" at bounding box center [606, 309] width 13 height 13
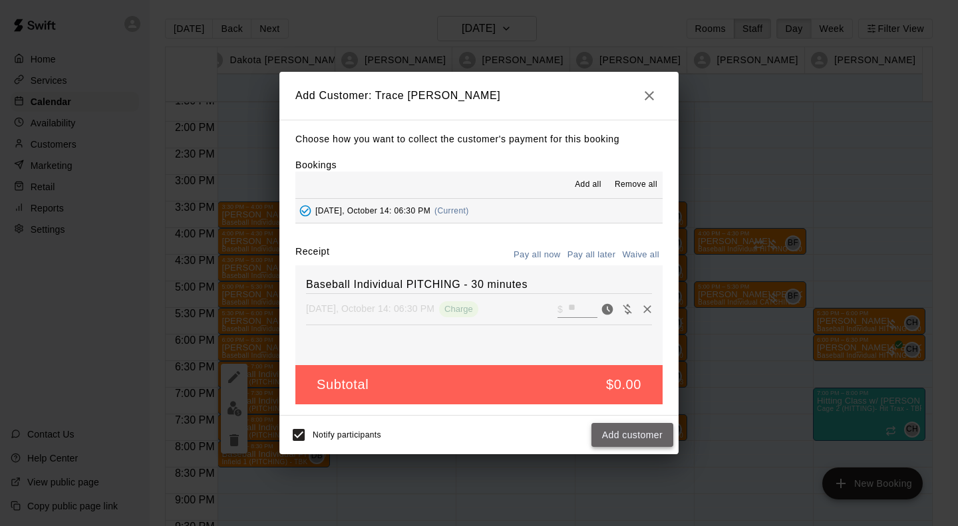
click at [614, 441] on button "Add customer" at bounding box center [632, 435] width 82 height 25
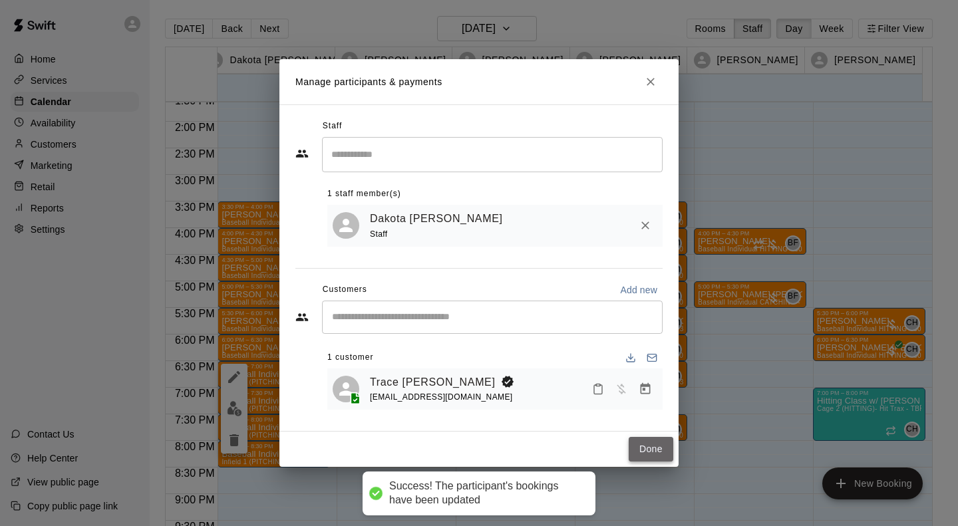
click at [648, 445] on button "Done" at bounding box center [650, 449] width 45 height 25
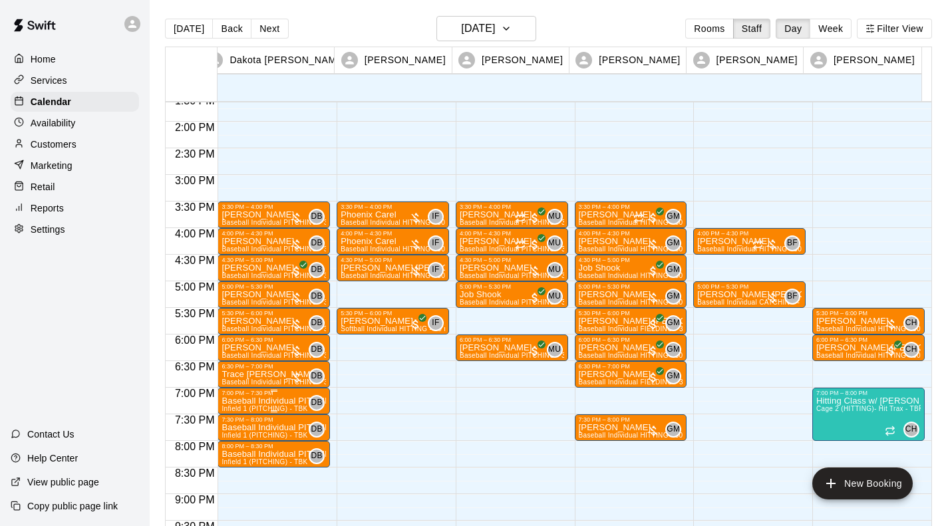
click at [254, 394] on div "7:00 PM – 7:30 PM" at bounding box center [273, 393] width 104 height 7
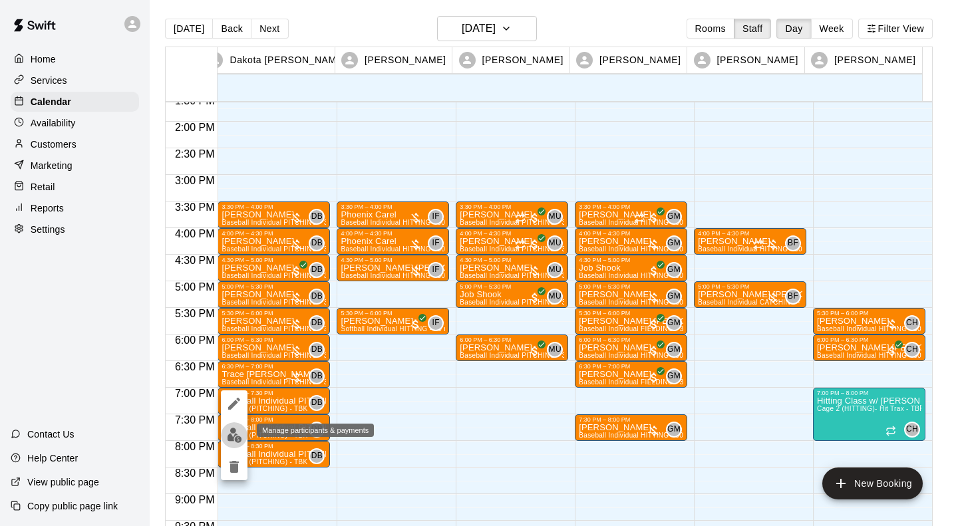
click at [238, 438] on img "edit" at bounding box center [234, 435] width 15 height 15
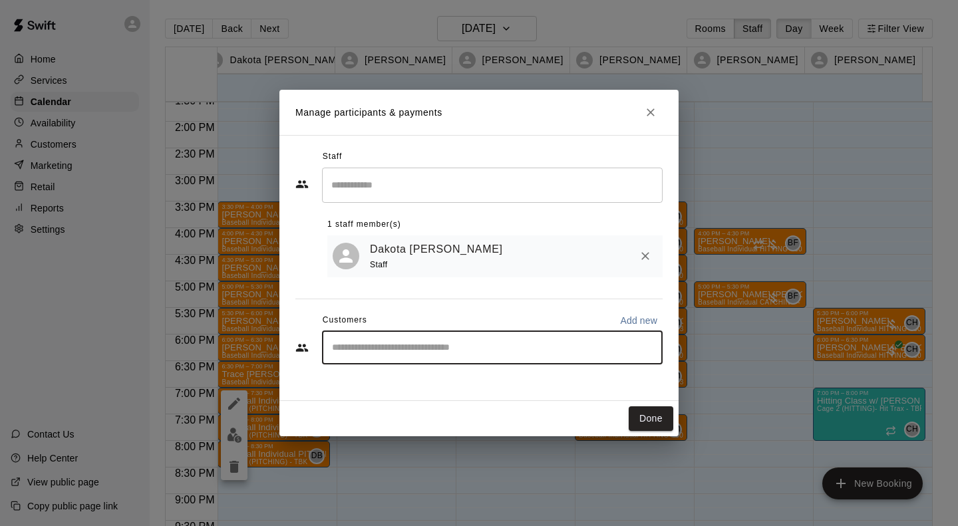
click at [439, 354] on input "Start typing to search customers..." at bounding box center [492, 347] width 329 height 13
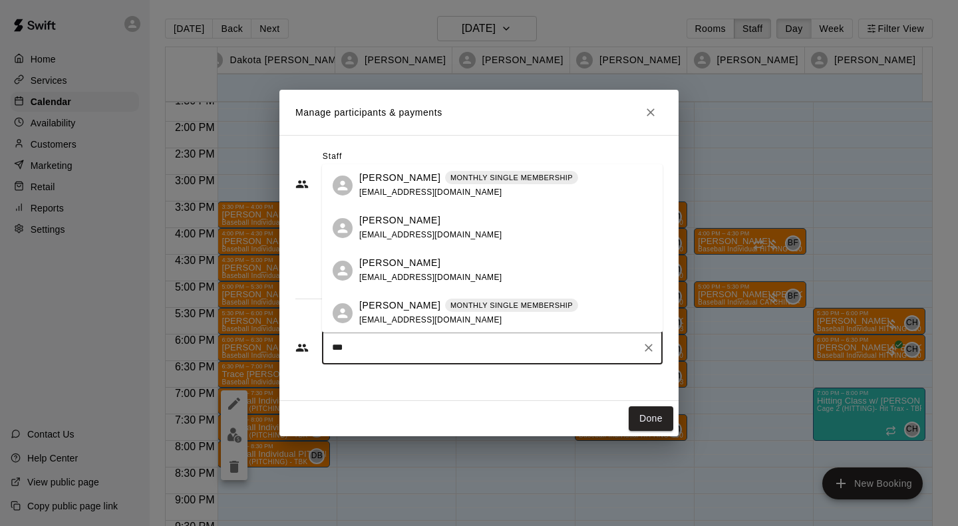
type input "****"
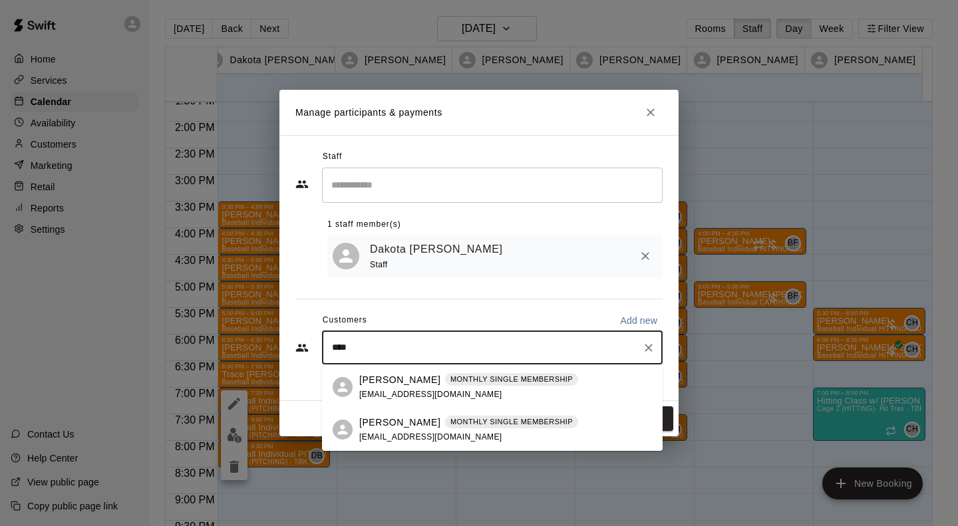
click at [405, 424] on p "[PERSON_NAME]" at bounding box center [399, 423] width 81 height 14
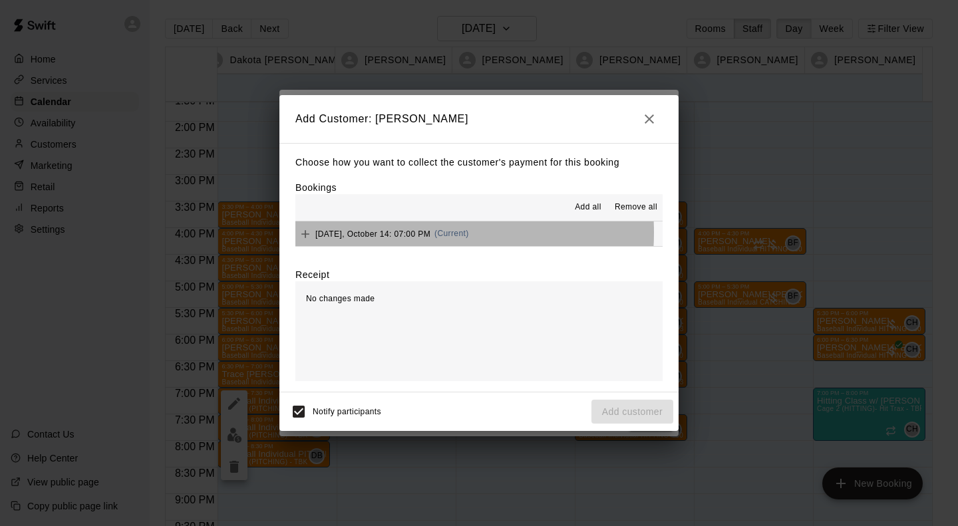
click at [390, 233] on span "[DATE], October 14: 07:00 PM" at bounding box center [372, 233] width 115 height 9
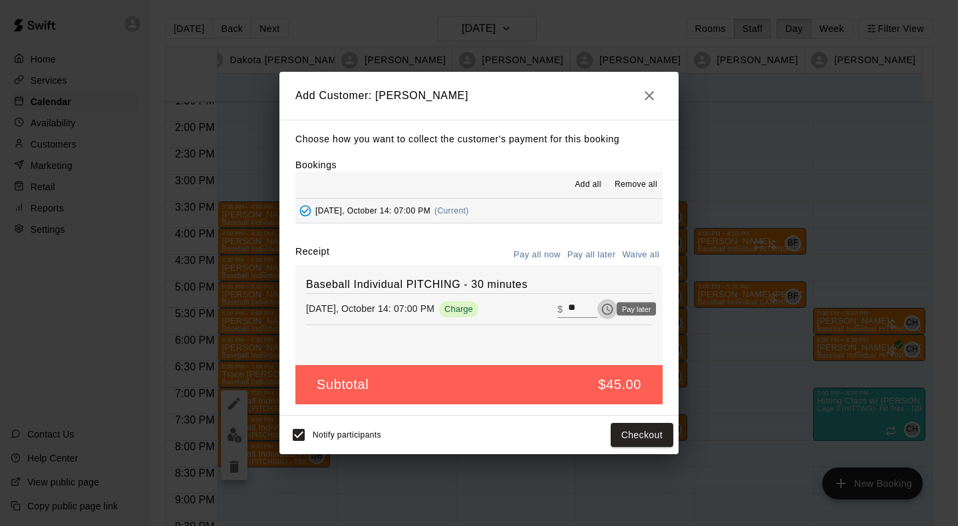
click at [600, 307] on icon "Pay later" at bounding box center [606, 309] width 13 height 13
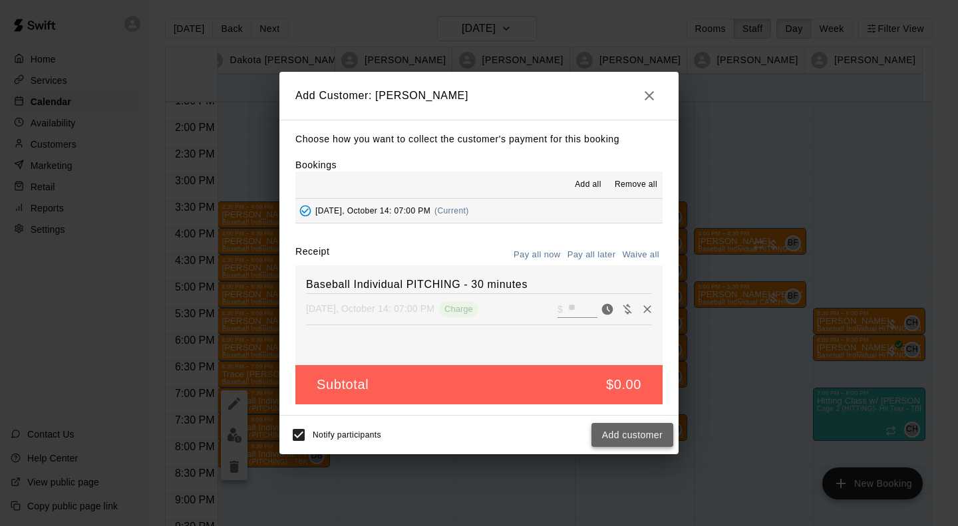
click at [628, 434] on button "Add customer" at bounding box center [632, 435] width 82 height 25
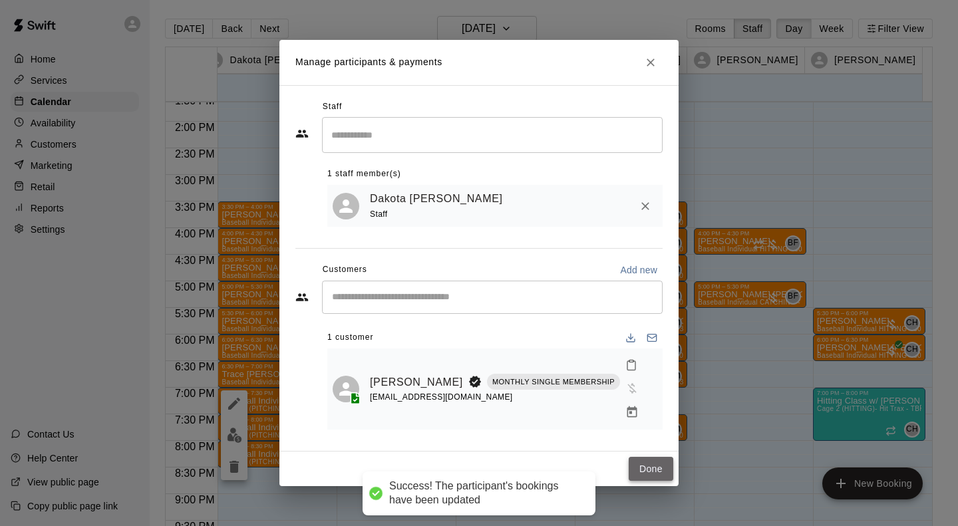
click at [648, 458] on button "Done" at bounding box center [650, 469] width 45 height 25
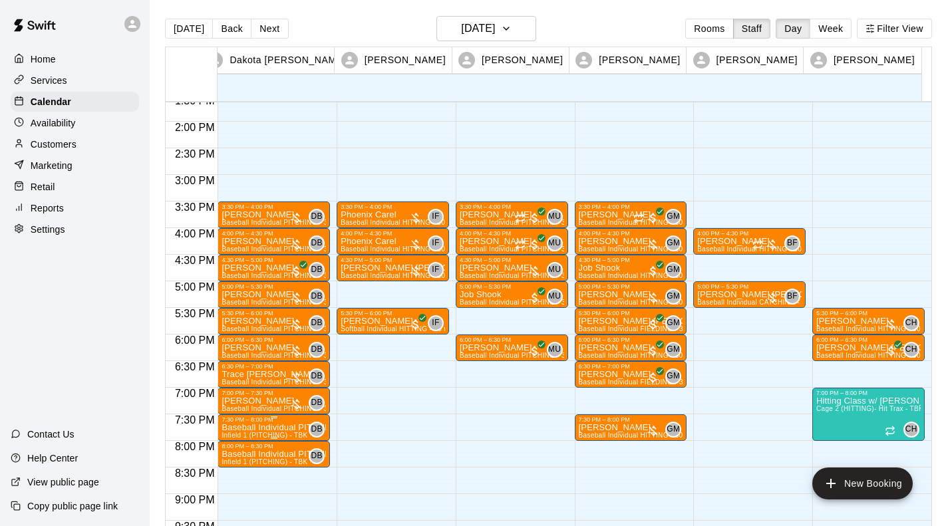
click at [248, 428] on p "Baseball Individual PITCHING - 30 minutes" at bounding box center [273, 428] width 104 height 0
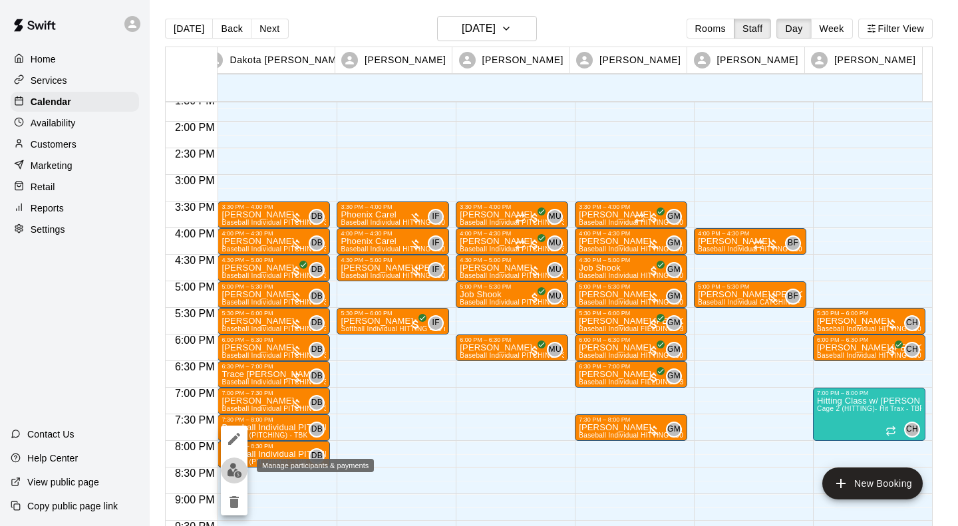
click at [237, 467] on img "edit" at bounding box center [234, 470] width 15 height 15
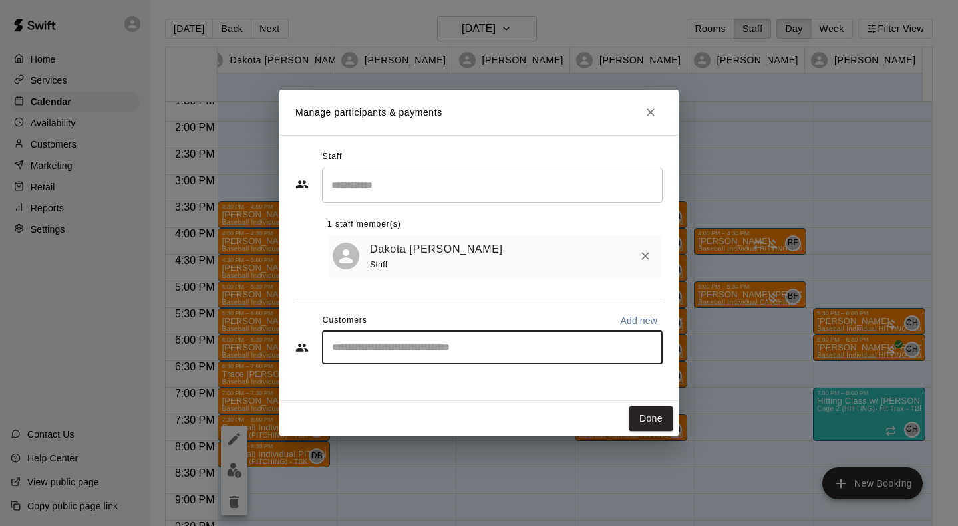
click at [402, 350] on input "Start typing to search customers..." at bounding box center [492, 347] width 329 height 13
type input "****"
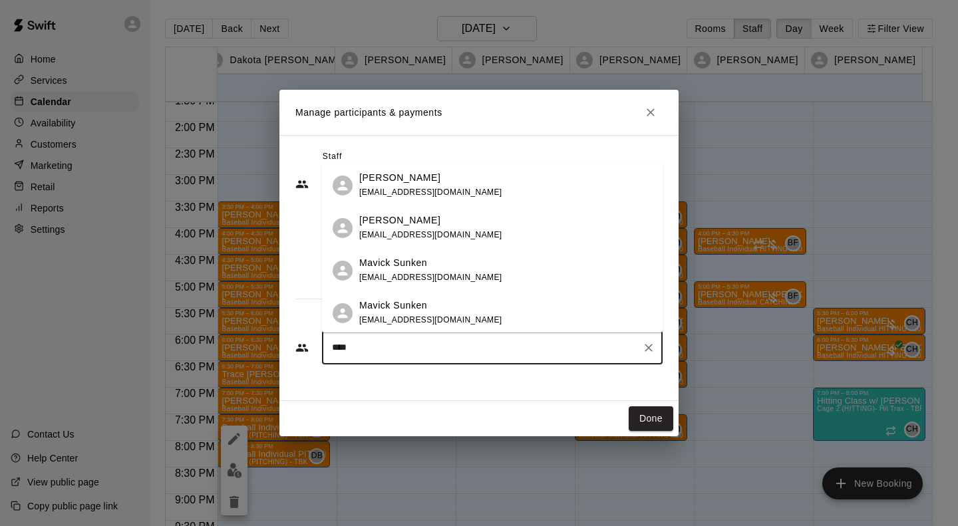
click at [441, 271] on div "Mavick Sunken [EMAIL_ADDRESS][DOMAIN_NAME]" at bounding box center [430, 270] width 143 height 29
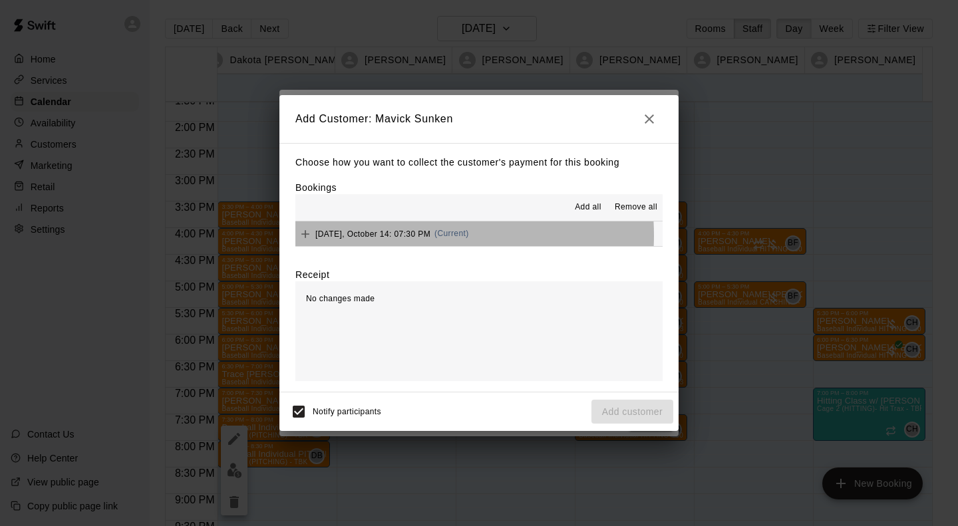
click at [407, 236] on span "[DATE], October 14: 07:30 PM" at bounding box center [372, 233] width 115 height 9
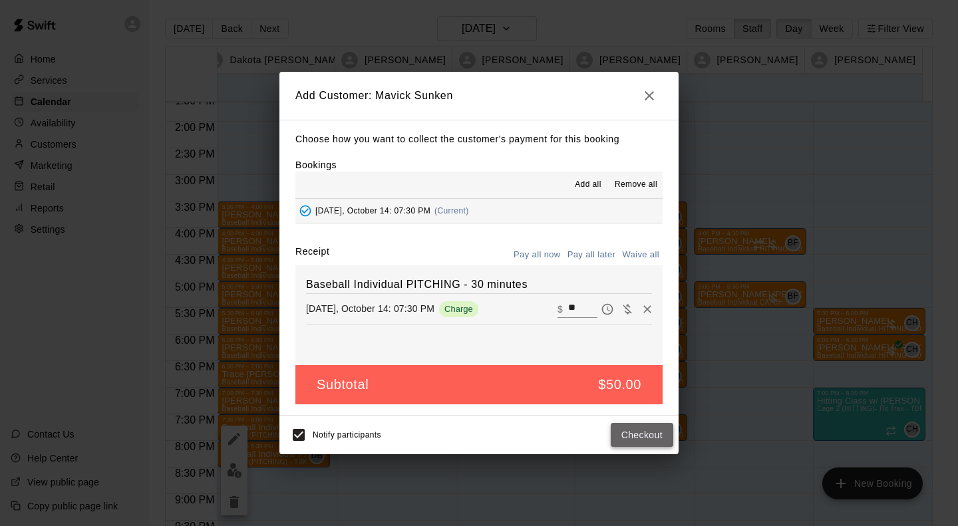
click at [640, 436] on button "Checkout" at bounding box center [641, 435] width 63 height 25
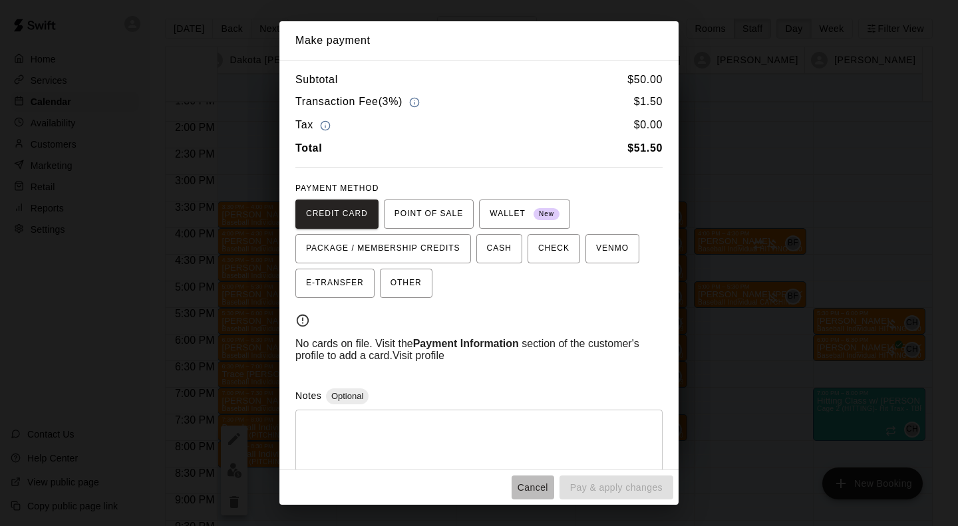
click at [538, 490] on button "Cancel" at bounding box center [532, 487] width 43 height 25
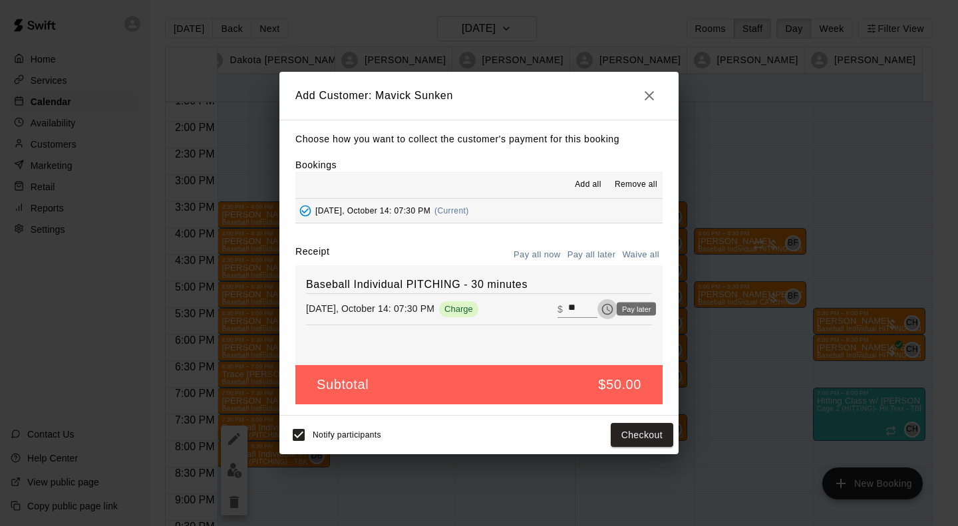
click at [600, 308] on icon "Pay later" at bounding box center [606, 309] width 13 height 13
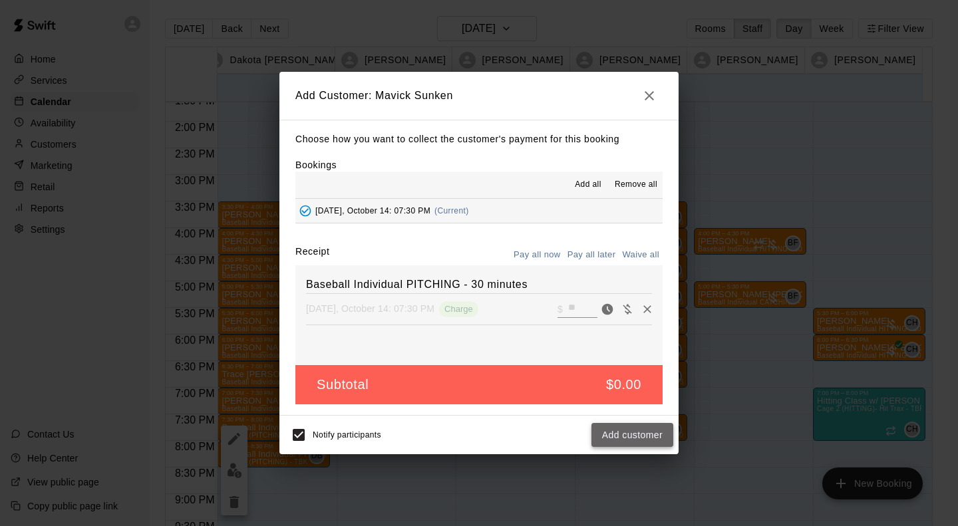
click at [640, 443] on button "Add customer" at bounding box center [632, 435] width 82 height 25
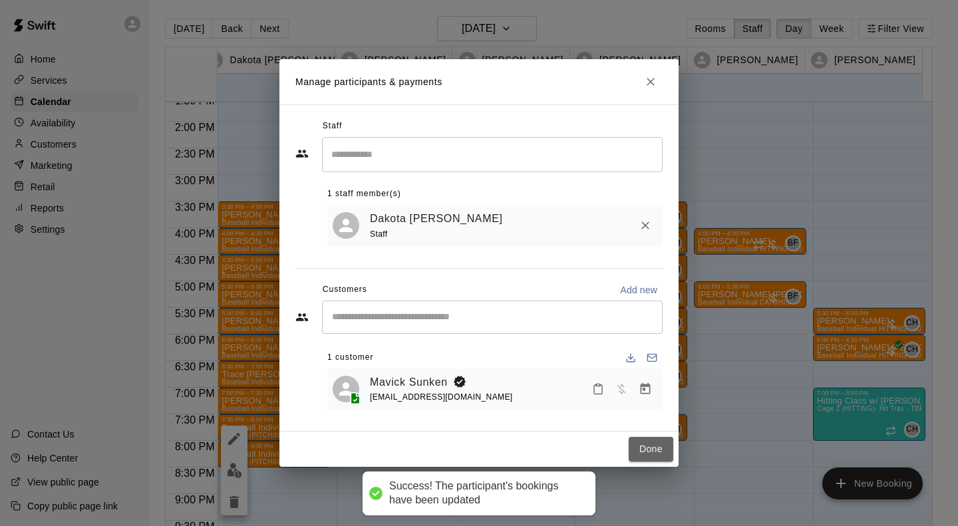
click at [640, 443] on button "Done" at bounding box center [650, 449] width 45 height 25
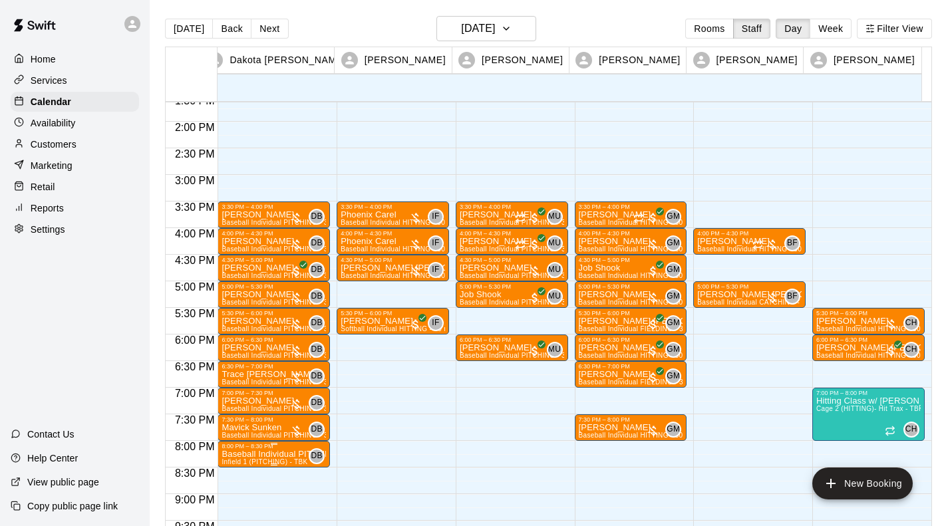
click at [248, 454] on p "Baseball Individual PITCHING - 30 minutes" at bounding box center [273, 454] width 104 height 0
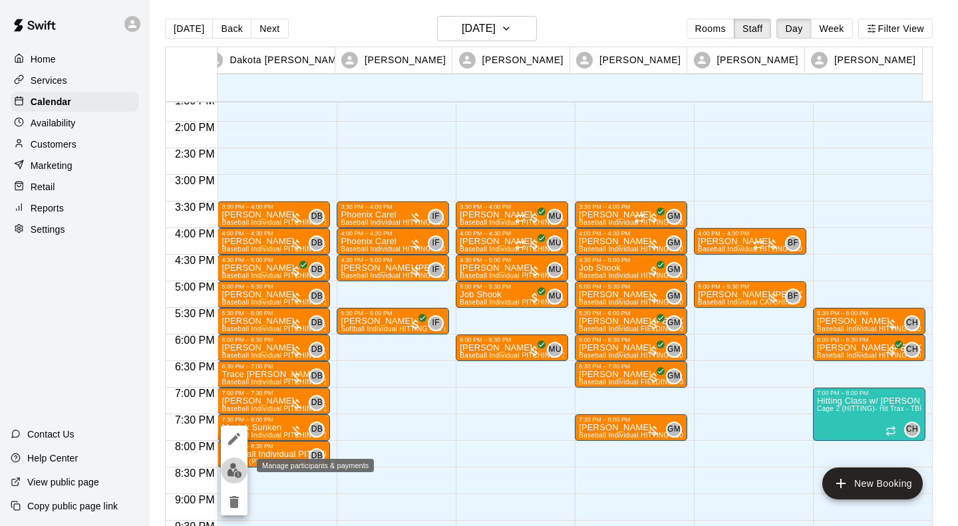
click at [238, 469] on img "edit" at bounding box center [234, 470] width 15 height 15
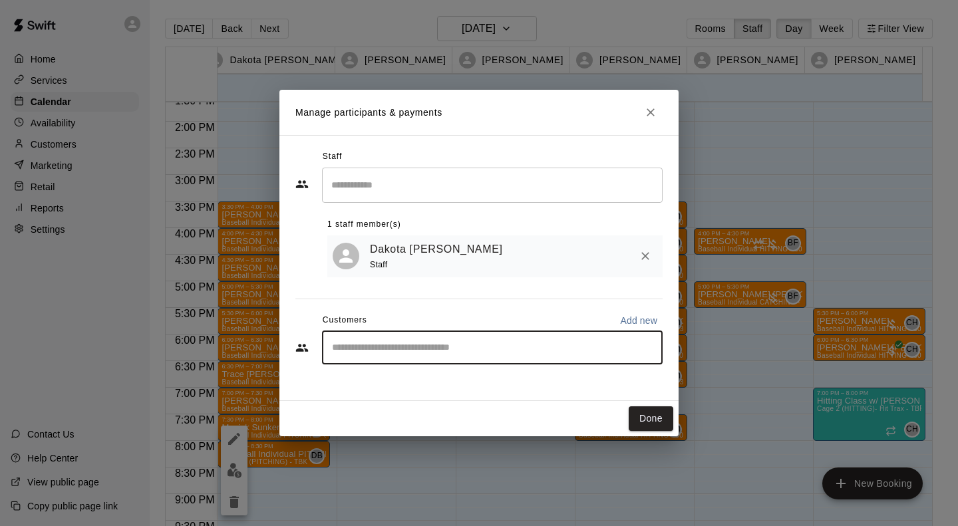
click at [392, 350] on input "Start typing to search customers..." at bounding box center [492, 347] width 329 height 13
type input "***"
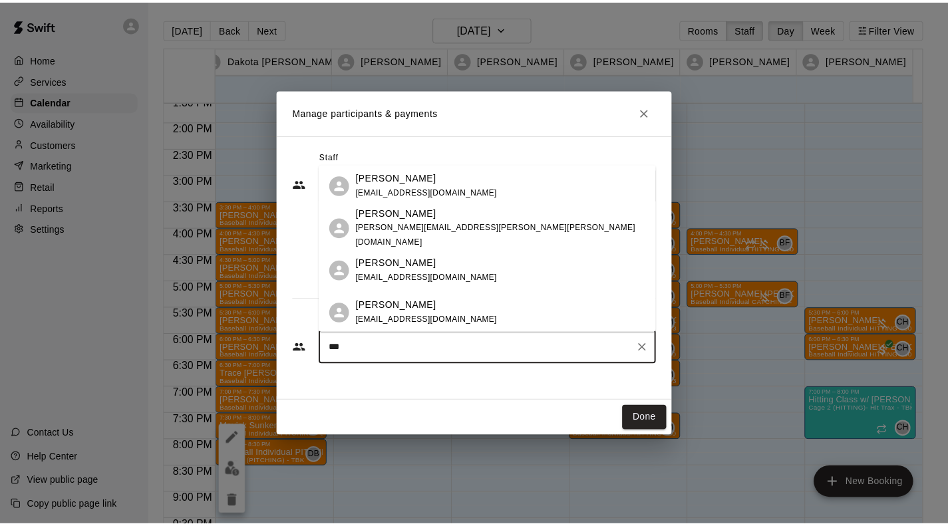
scroll to position [45, 0]
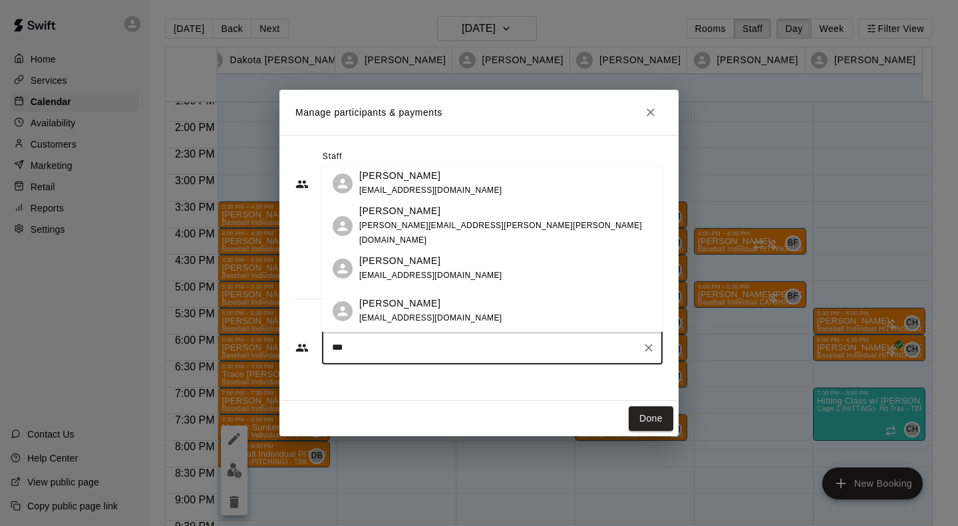
click at [392, 273] on span "[EMAIL_ADDRESS][DOMAIN_NAME]" at bounding box center [430, 275] width 143 height 9
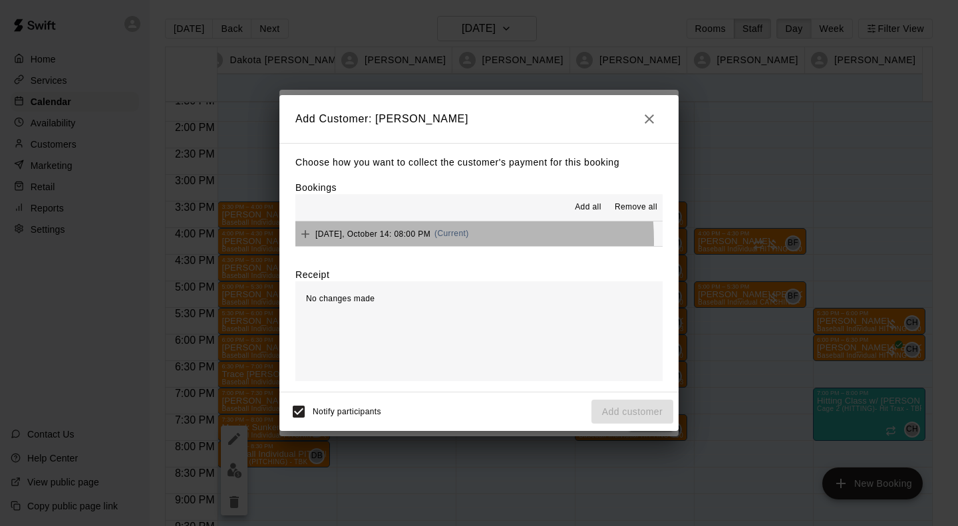
click at [403, 242] on div "[DATE], October 14: 08:00 PM (Current)" at bounding box center [382, 234] width 174 height 20
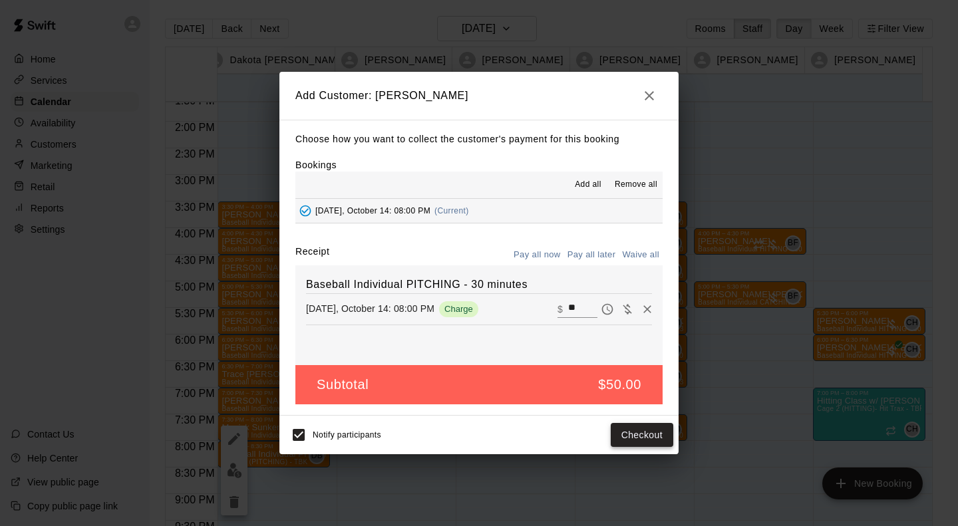
click at [644, 436] on button "Checkout" at bounding box center [641, 435] width 63 height 25
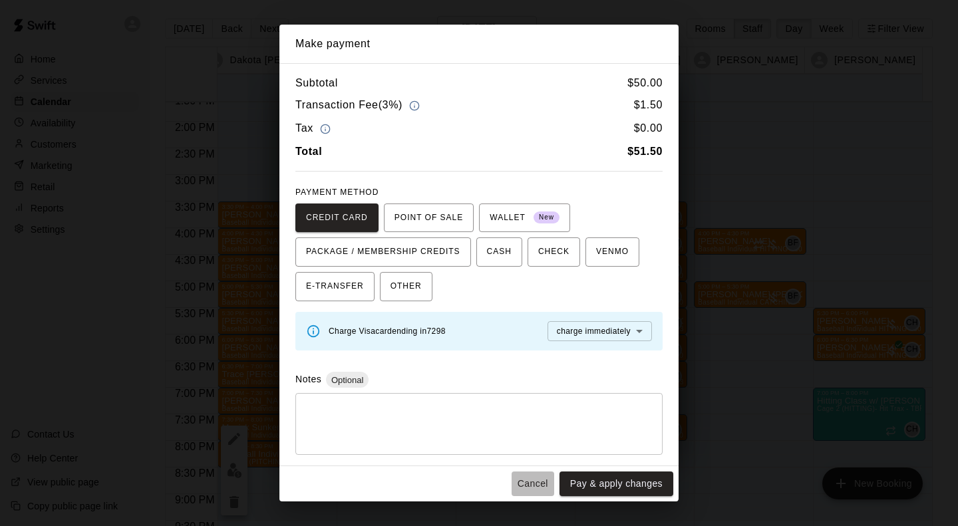
click at [529, 485] on button "Cancel" at bounding box center [532, 483] width 43 height 25
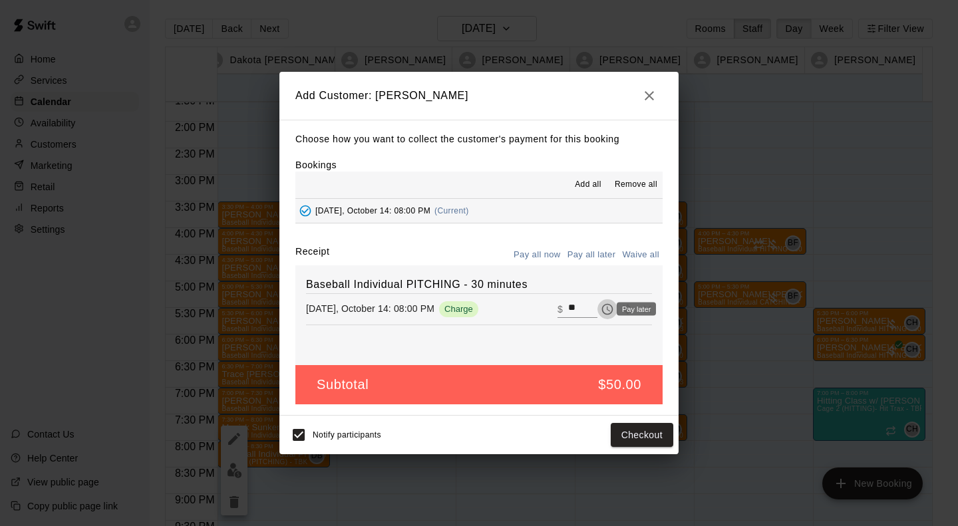
click at [600, 313] on icon "Pay later" at bounding box center [606, 309] width 13 height 13
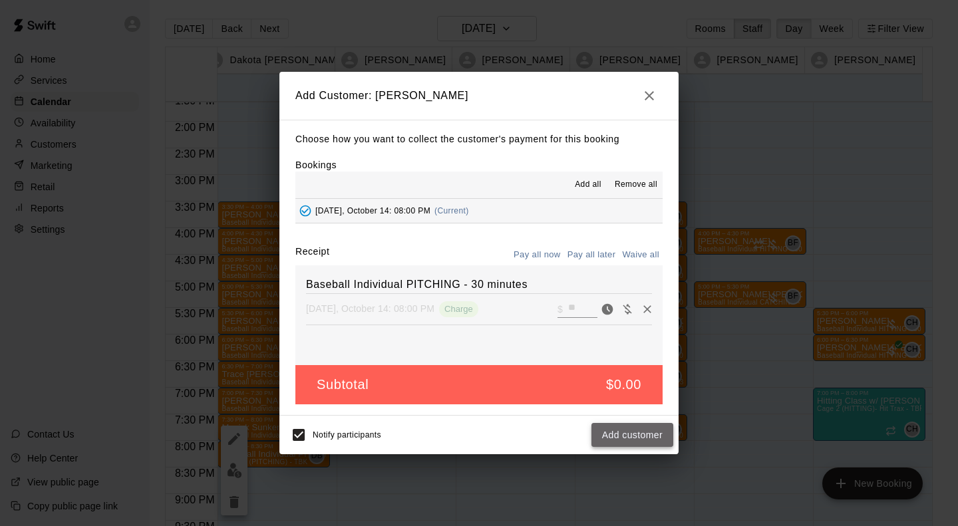
click at [628, 430] on button "Add customer" at bounding box center [632, 435] width 82 height 25
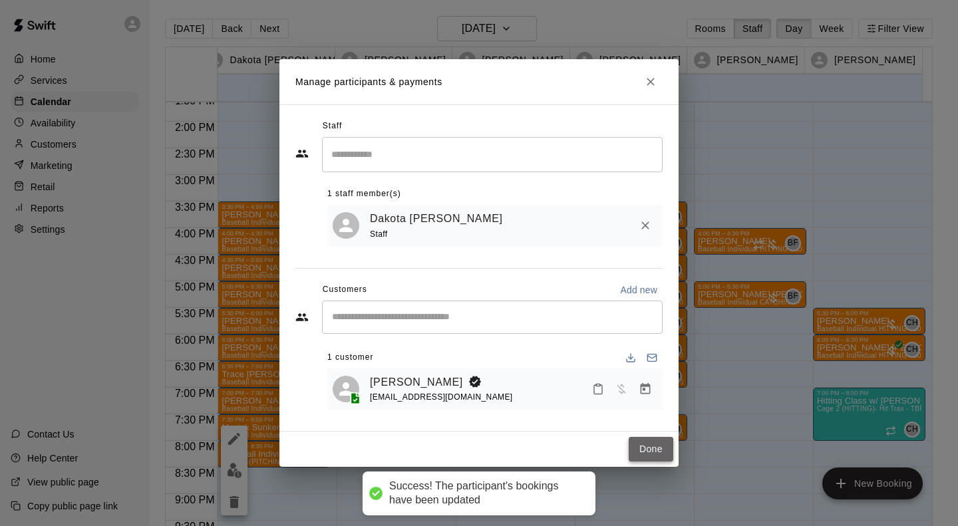
click at [664, 446] on button "Done" at bounding box center [650, 449] width 45 height 25
